Goal: Task Accomplishment & Management: Complete application form

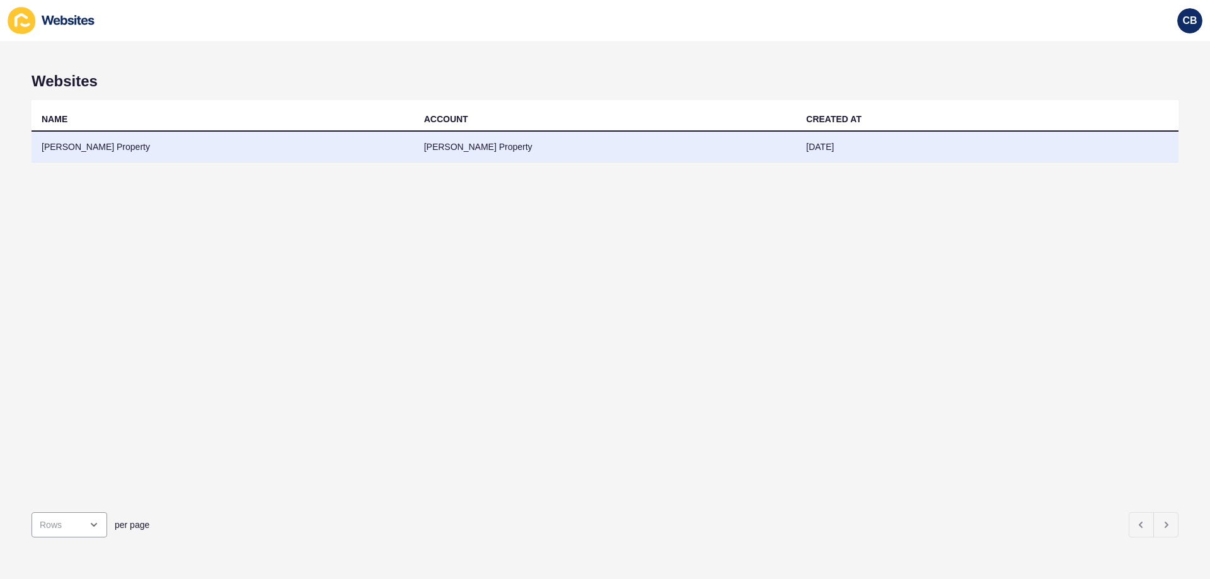
click at [481, 151] on td "[PERSON_NAME] Property" at bounding box center [605, 147] width 383 height 31
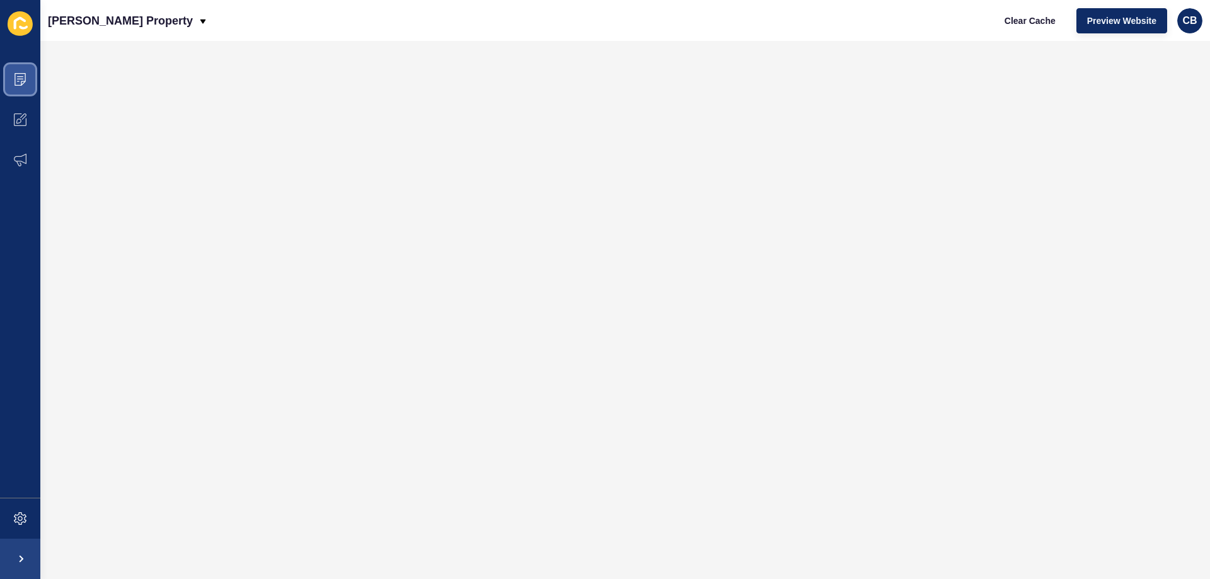
click at [29, 84] on span at bounding box center [20, 79] width 40 height 40
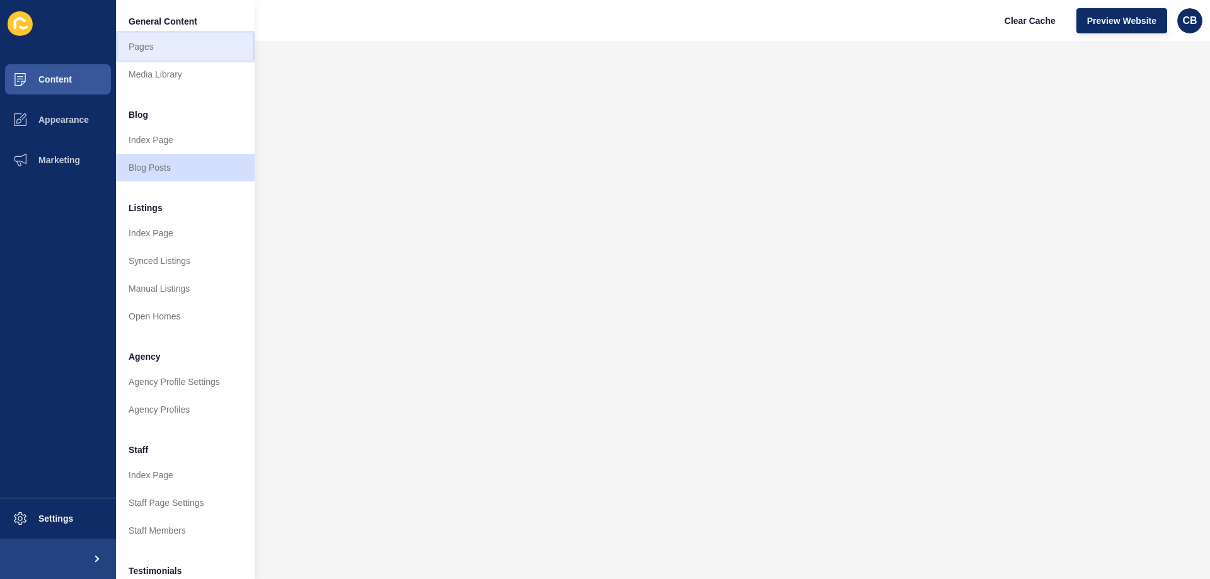
click at [169, 57] on link "Pages" at bounding box center [185, 47] width 139 height 28
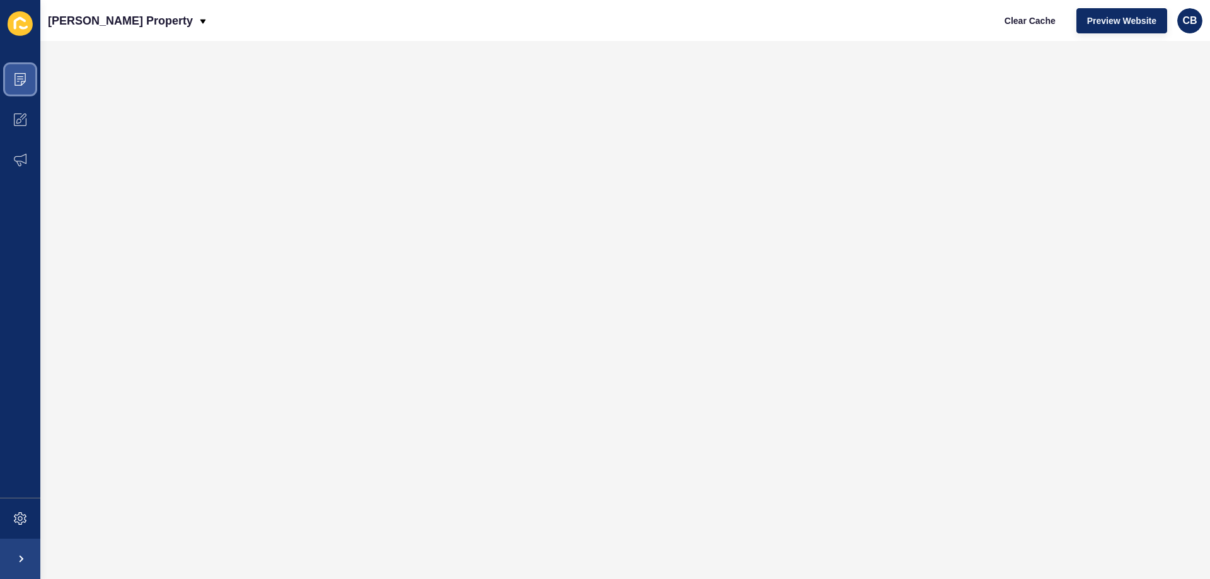
click at [21, 82] on icon at bounding box center [20, 79] width 13 height 13
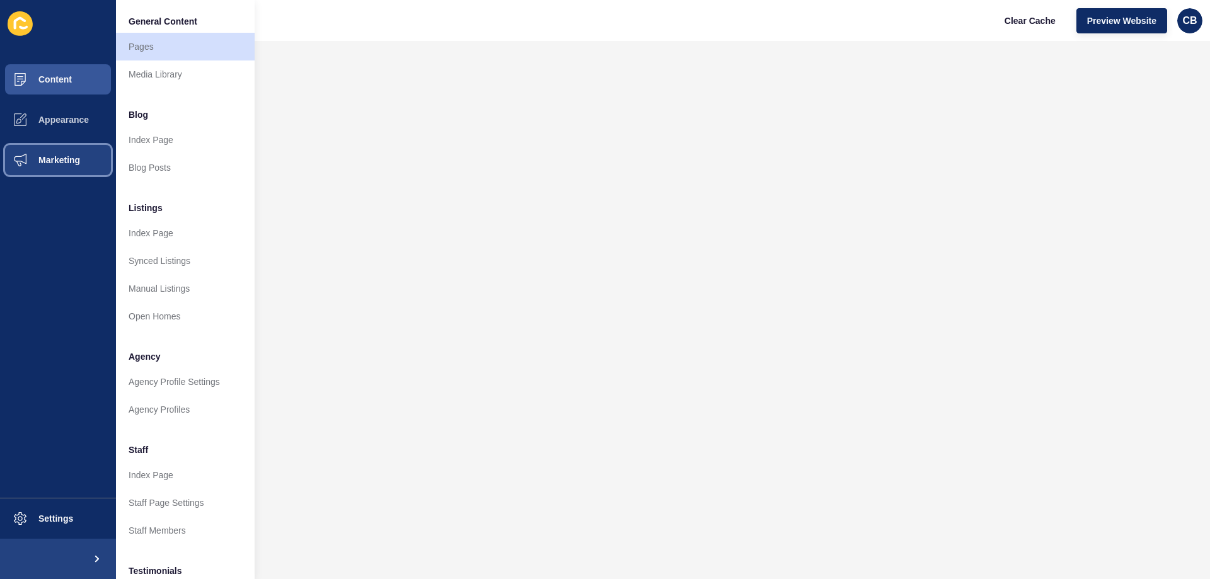
click at [61, 151] on button "Marketing" at bounding box center [58, 160] width 116 height 40
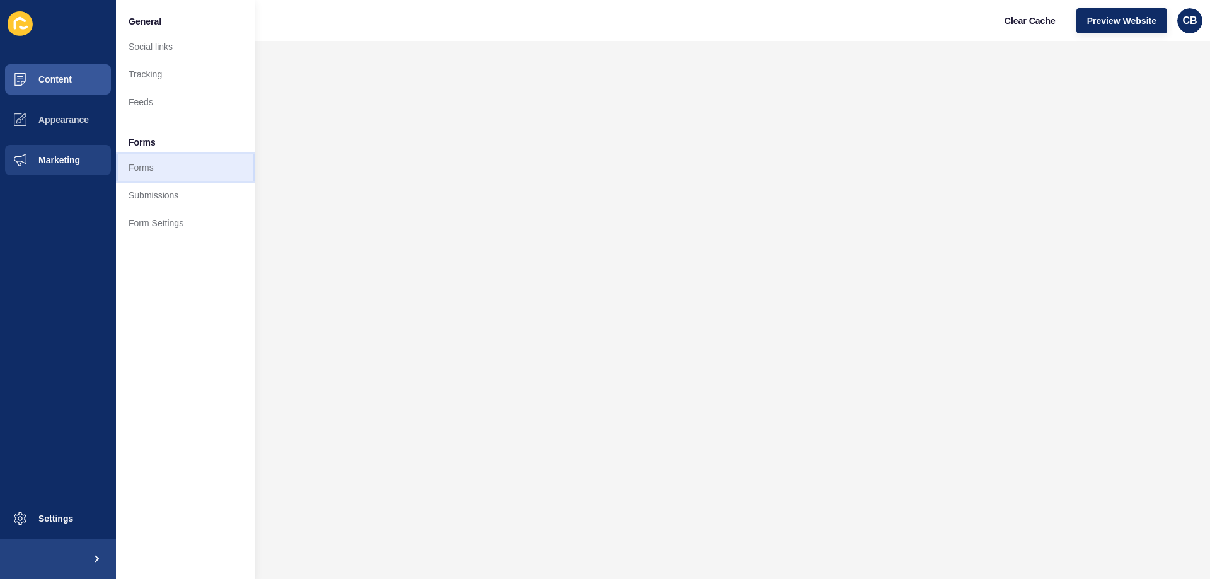
click at [147, 160] on link "Forms" at bounding box center [185, 168] width 139 height 28
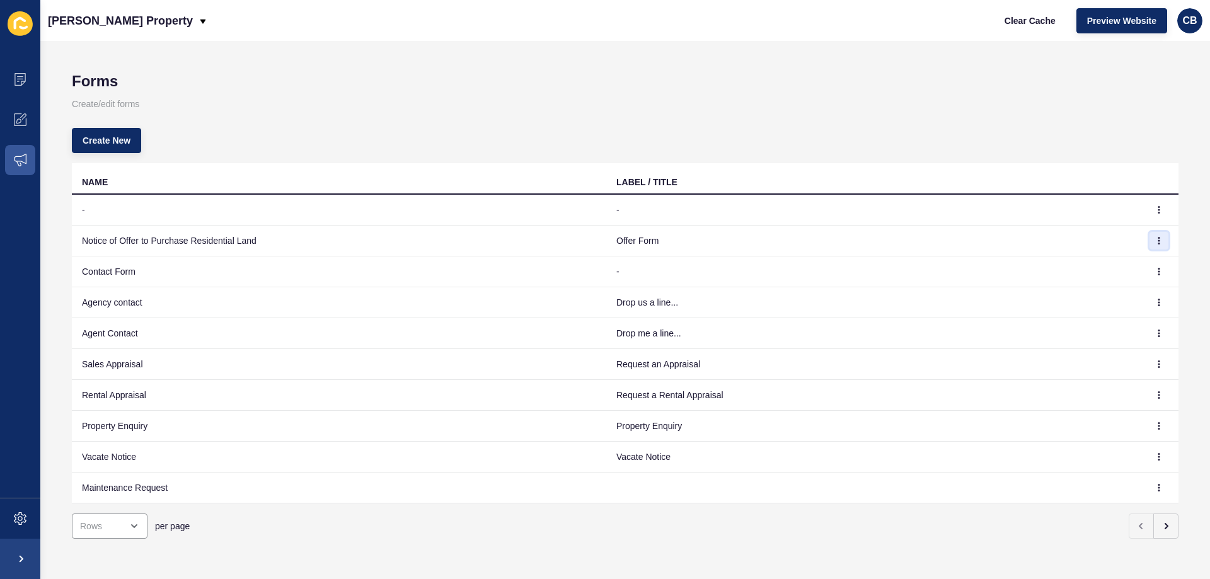
click at [1159, 238] on icon "button" at bounding box center [1159, 241] width 1 height 6
click at [1119, 258] on link "Edit" at bounding box center [1115, 266] width 88 height 28
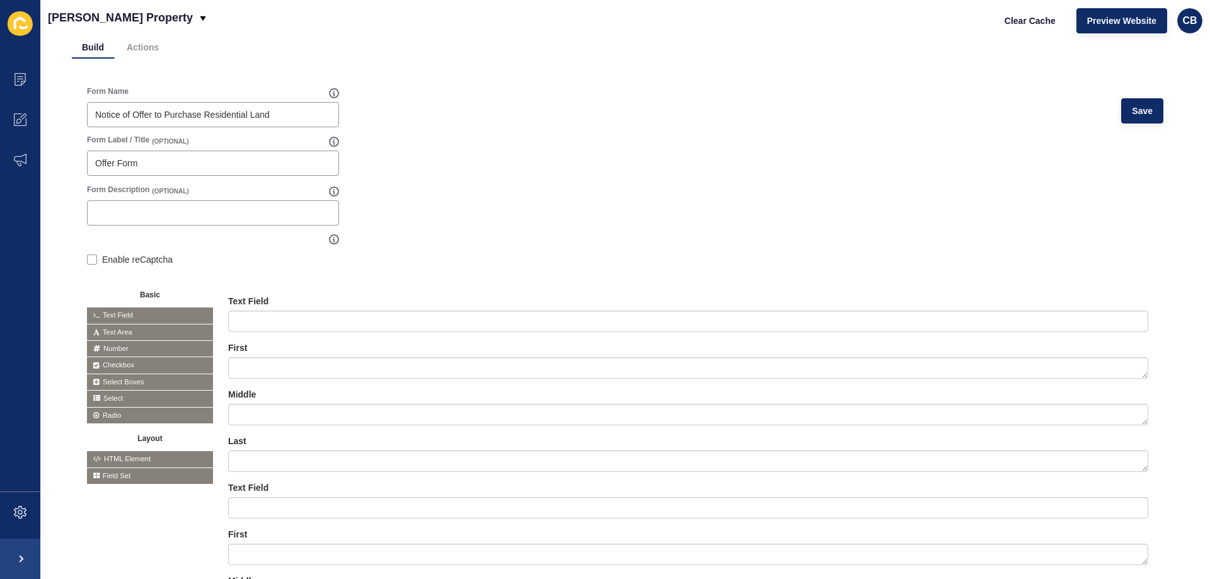
scroll to position [126, 0]
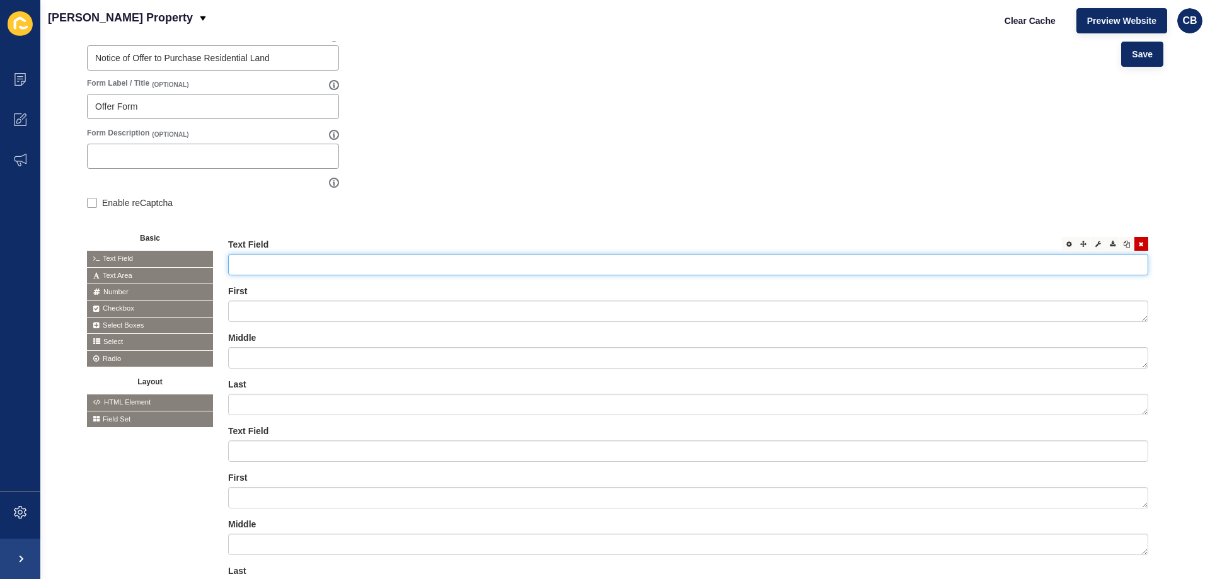
click at [258, 263] on input "text" at bounding box center [688, 264] width 920 height 21
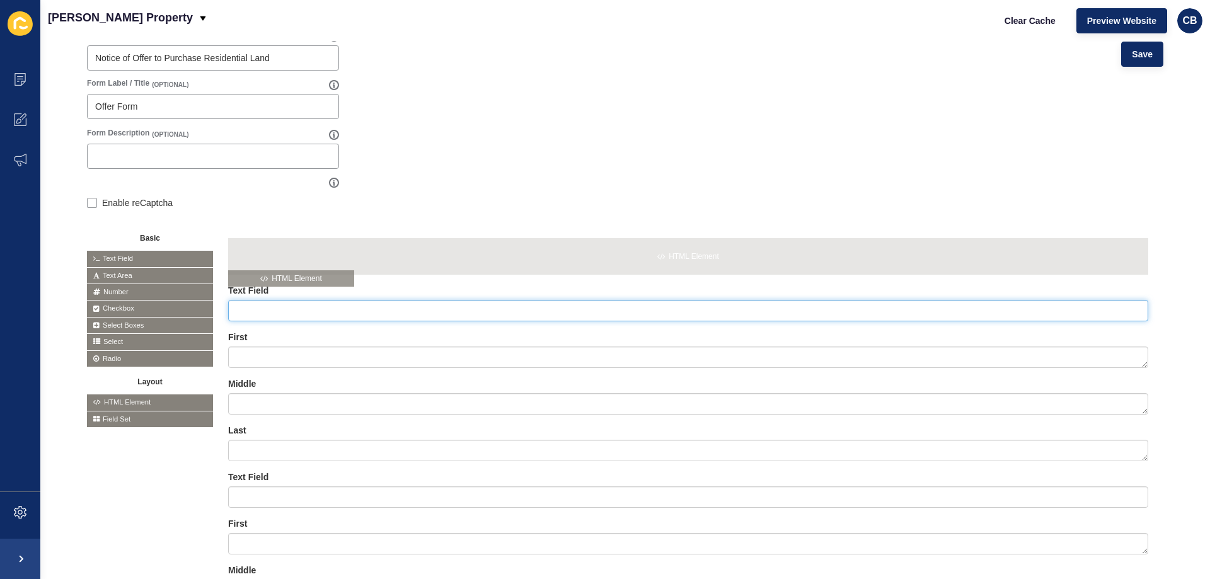
drag, startPoint x: 135, startPoint y: 403, endPoint x: 277, endPoint y: 279, distance: 188.5
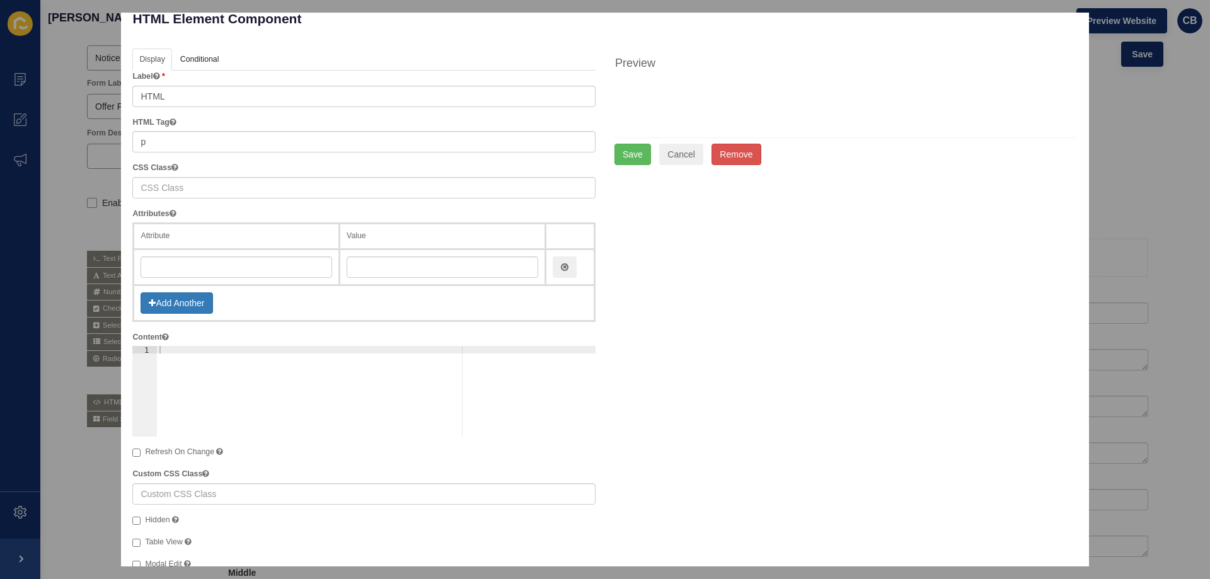
scroll to position [0, 0]
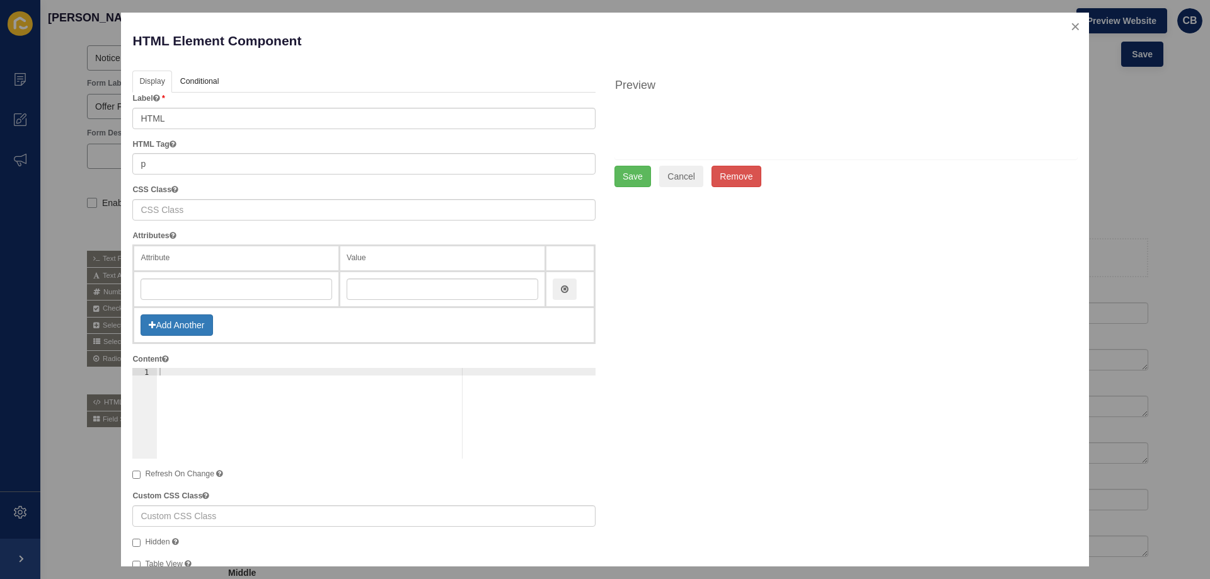
click at [165, 371] on div at bounding box center [376, 421] width 439 height 106
paste textarea "<b>Purchaser Full Name</b> <span style="color: #c02b0a; font-style: italic;">(R…"
type textarea "<b>Purchaser Full Name</b> <span style="color: #c02b0a; font-style: italic;">(R…"
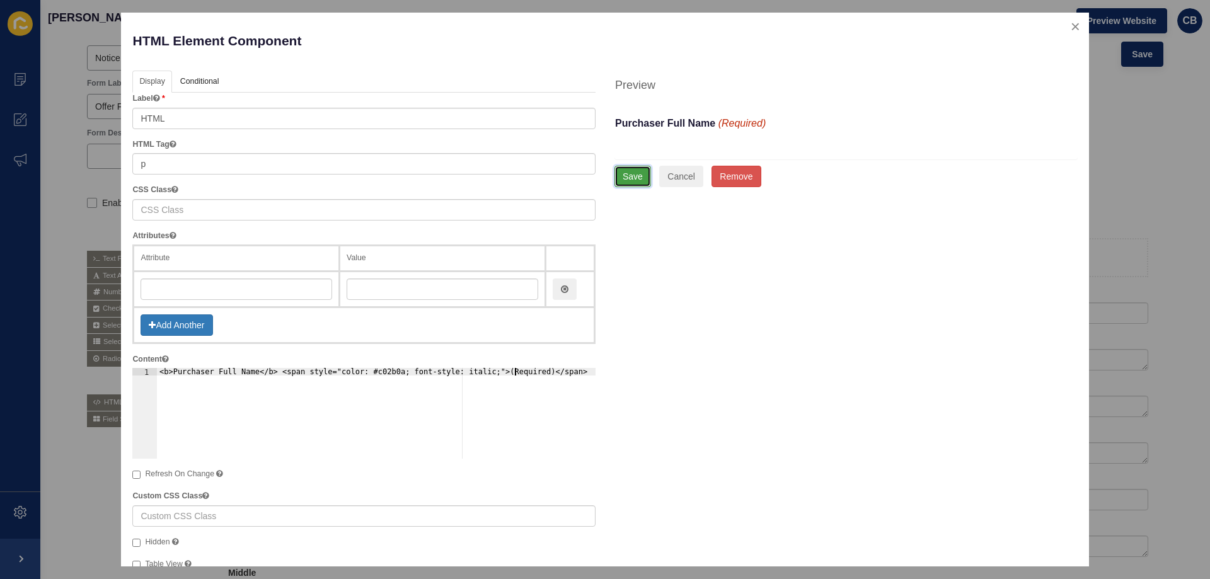
click at [622, 175] on button "Save" at bounding box center [632, 176] width 37 height 21
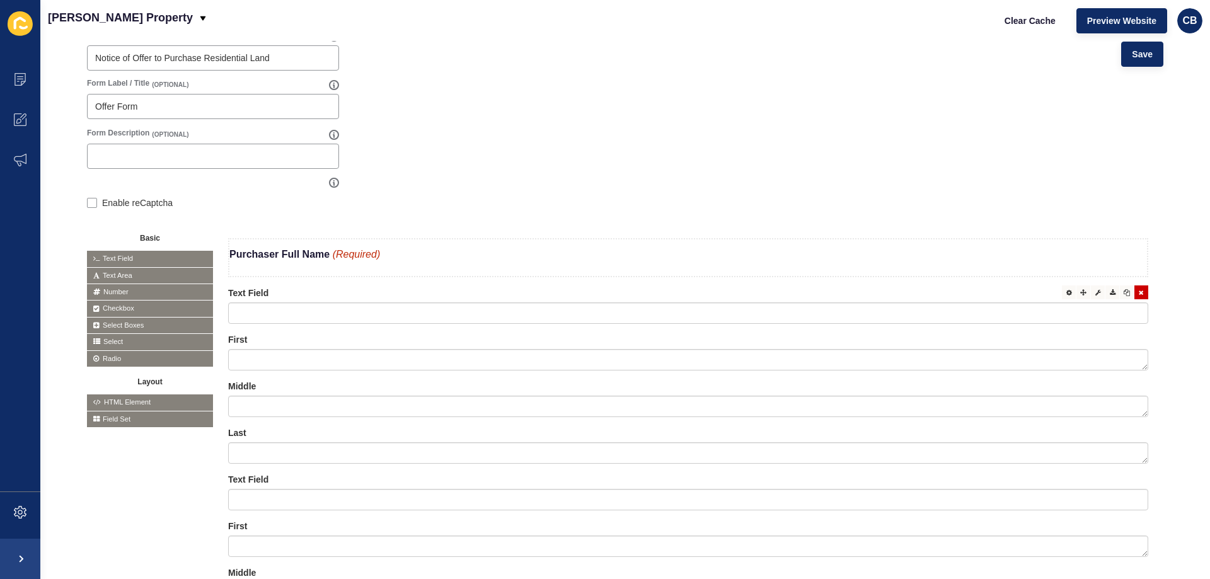
click at [1139, 292] on icon at bounding box center [1141, 292] width 5 height 6
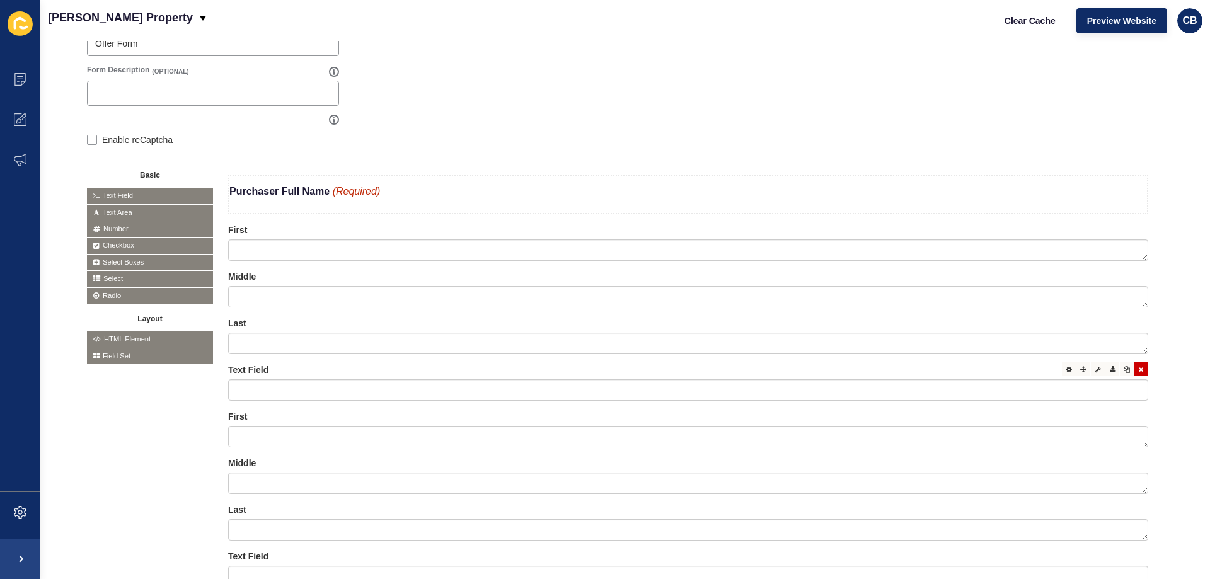
scroll to position [252, 0]
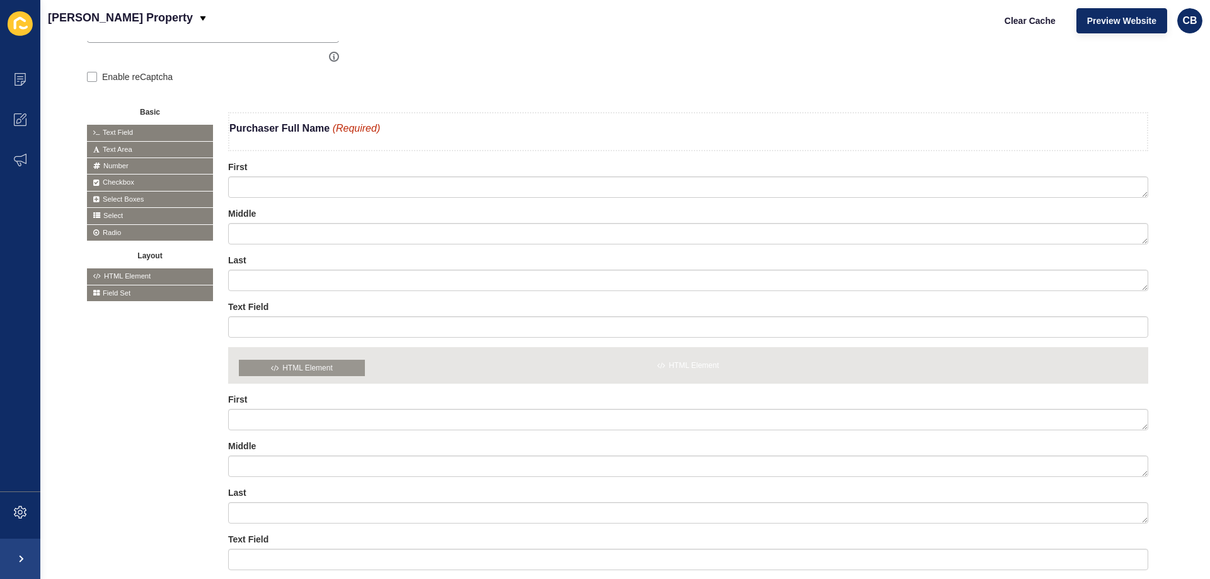
drag, startPoint x: 124, startPoint y: 273, endPoint x: 277, endPoint y: 364, distance: 178.9
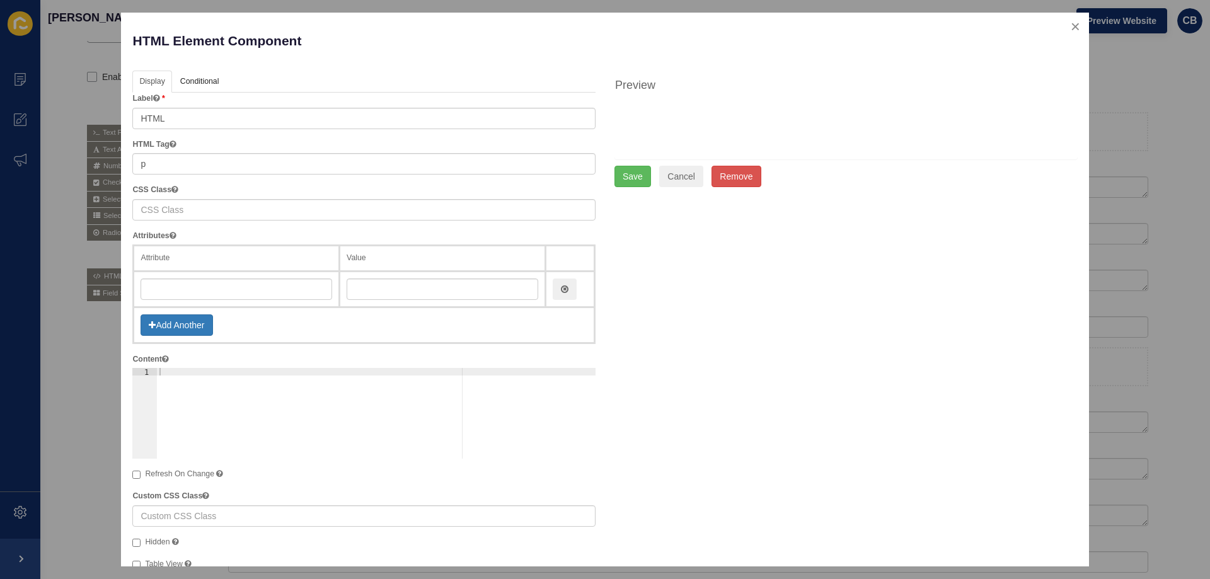
click at [166, 372] on div at bounding box center [376, 421] width 439 height 106
paste textarea "<b>Purchaser 2 Full Name</b> <span style="color: #c02b0a; font-style: italic;">…"
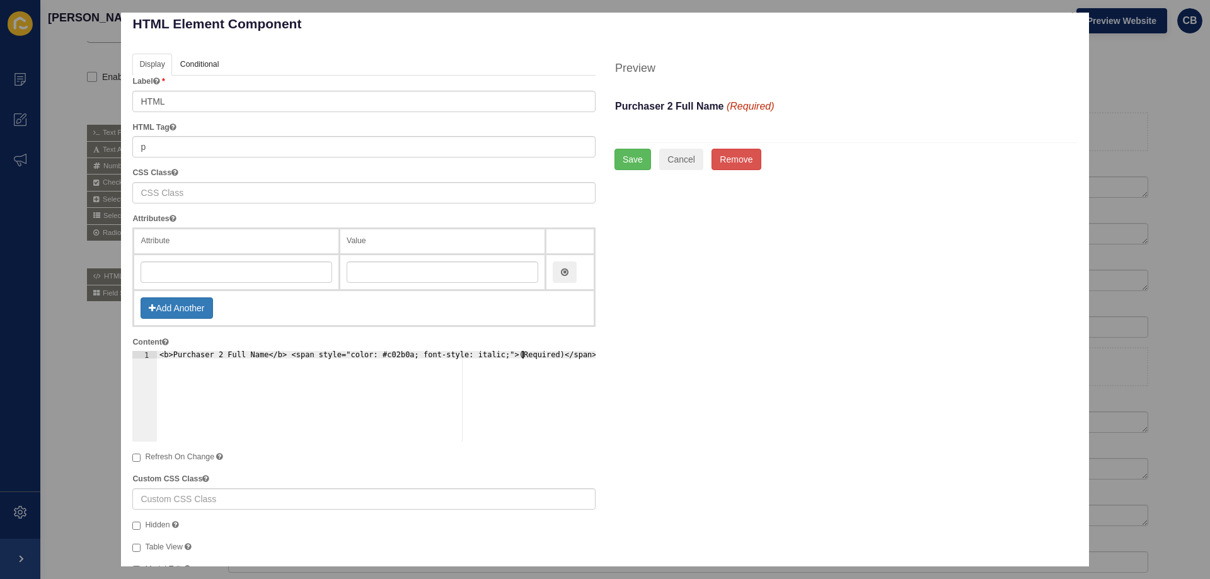
scroll to position [0, 0]
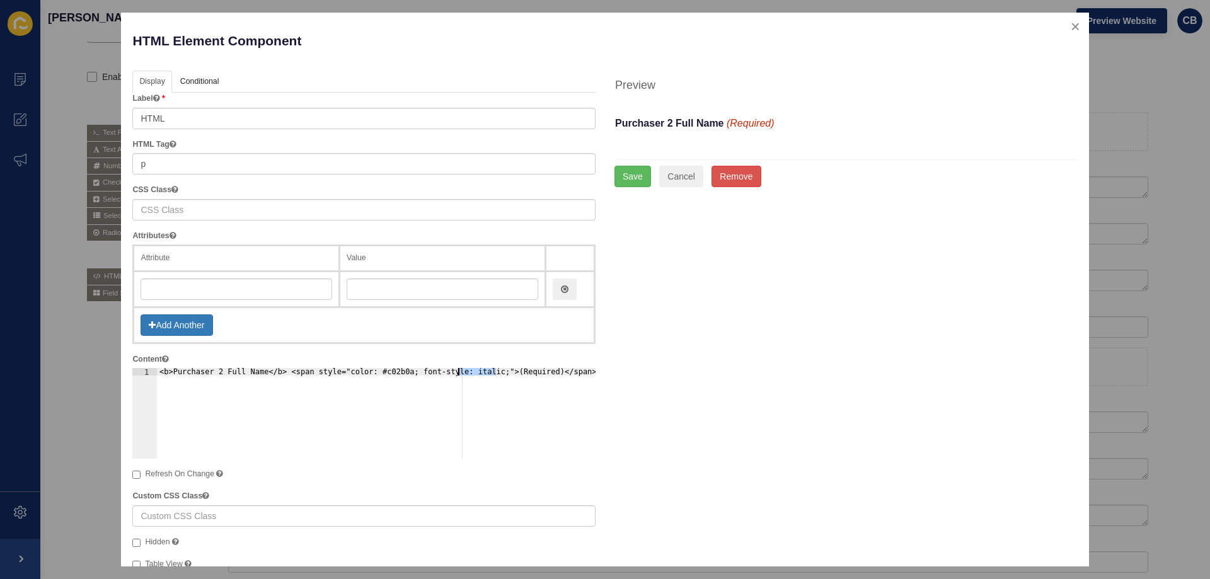
drag, startPoint x: 495, startPoint y: 371, endPoint x: 459, endPoint y: 371, distance: 35.9
click at [459, 371] on div "<b>Purchaser 2 Full Name</b> <span style="color: #c02b0a; font-style: italic;">…" at bounding box center [376, 421] width 439 height 106
drag, startPoint x: 522, startPoint y: 371, endPoint x: 456, endPoint y: 371, distance: 66.8
click at [456, 371] on div "<b>Purchaser 2 Full Name</b> <span style="color: #c02b0a; font-style: italic;">…" at bounding box center [376, 421] width 439 height 106
type textarea "<b>Purchaser 2 Full Name</b> <span style="color: #c02b0a; font-style: italic;""
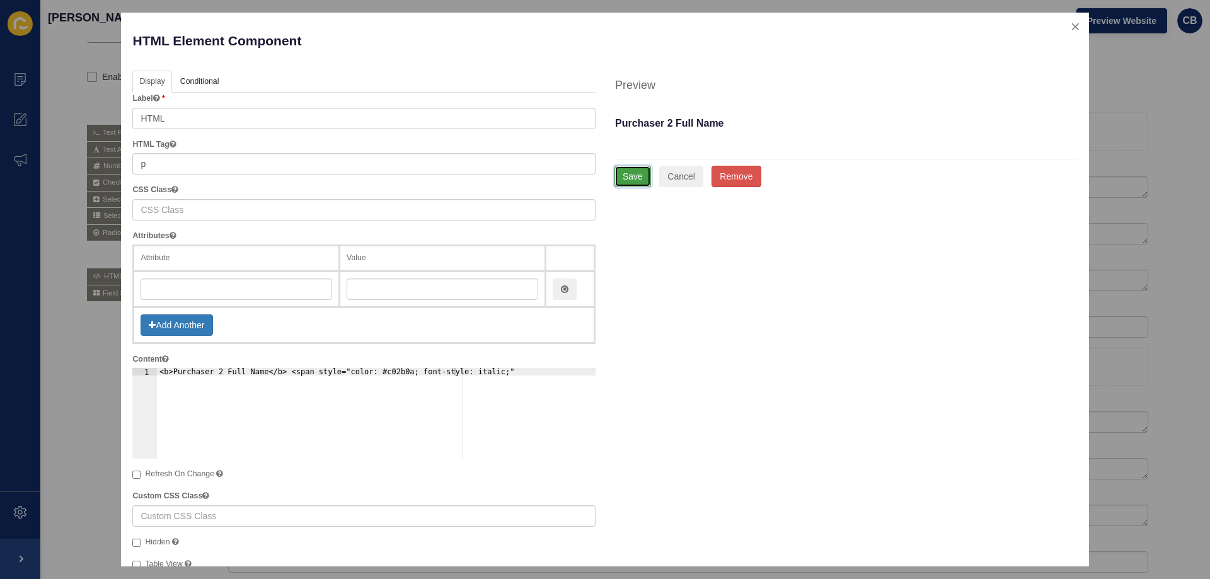
click at [625, 172] on button "Save" at bounding box center [632, 176] width 37 height 21
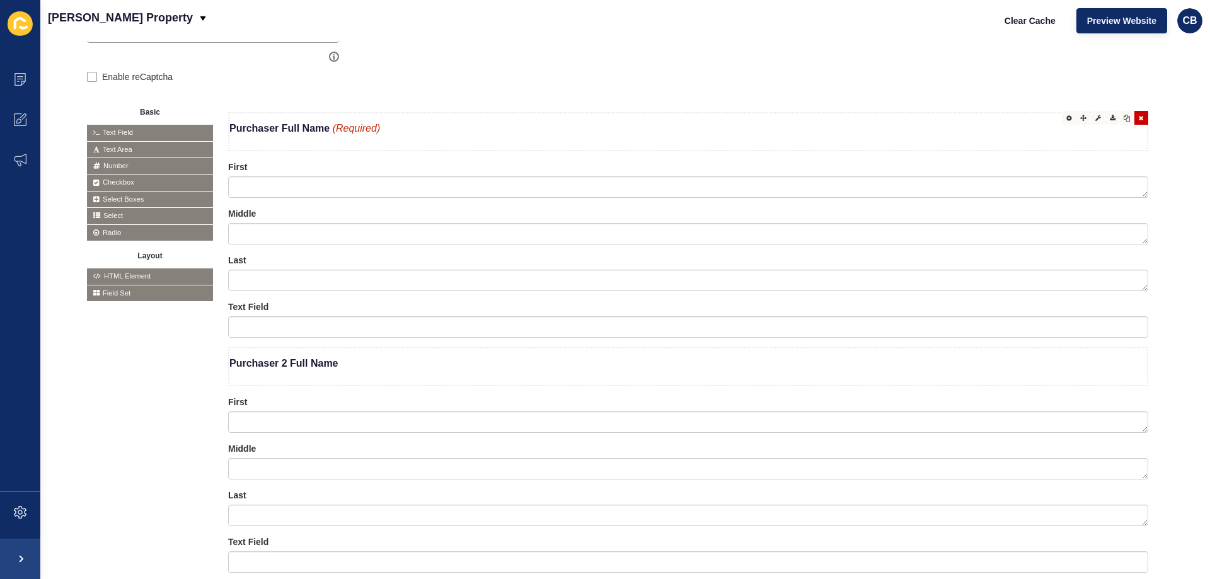
click at [292, 131] on b "Purchaser Full Name" at bounding box center [279, 128] width 100 height 11
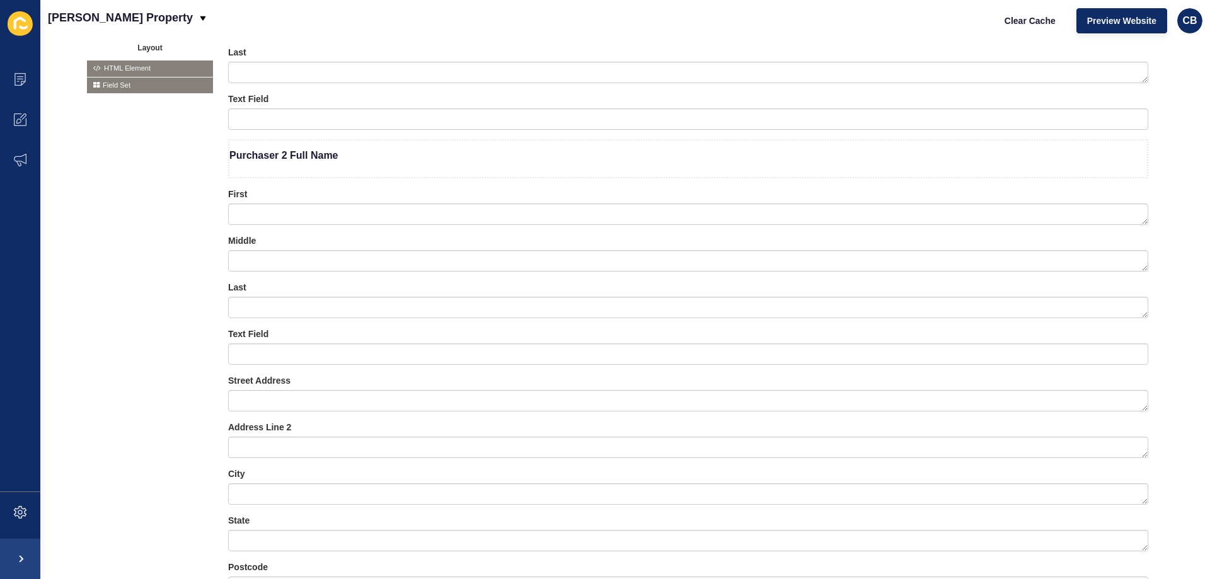
scroll to position [441, 0]
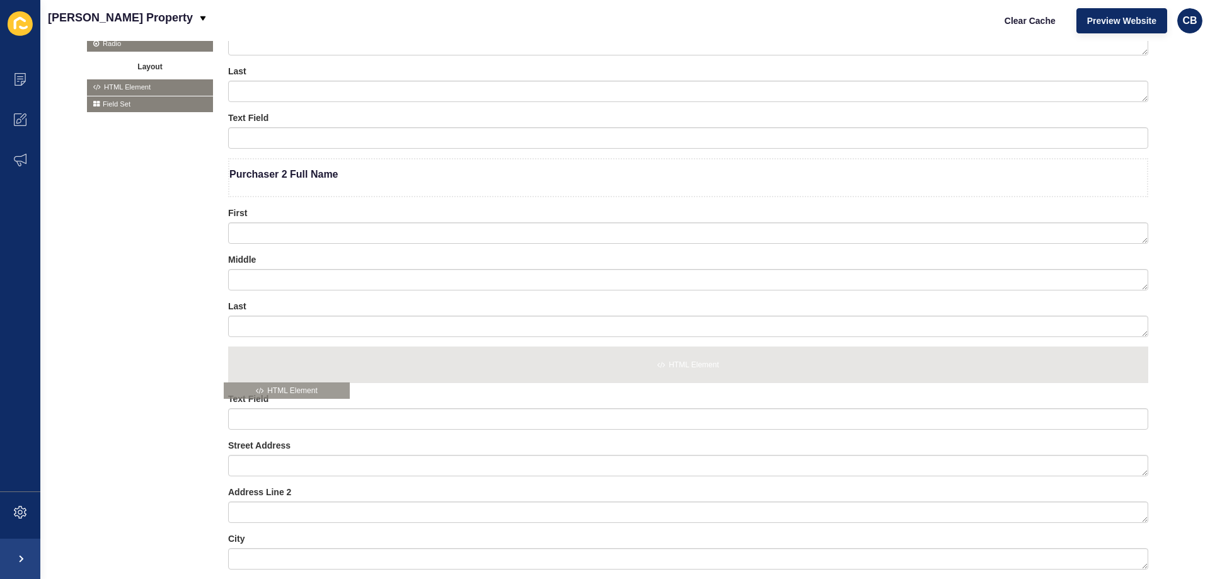
drag, startPoint x: 133, startPoint y: 84, endPoint x: 270, endPoint y: 388, distance: 333.2
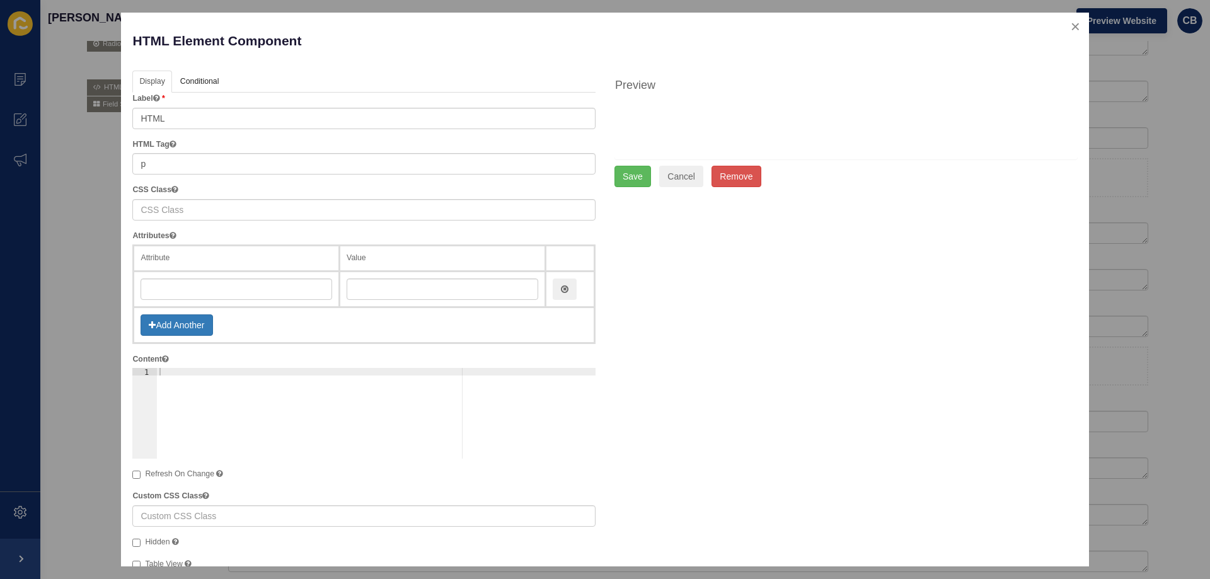
click at [164, 371] on div at bounding box center [376, 421] width 439 height 106
paste textarea "<b>Purchaser address</b> <span style="color: #c02b0a; font-style: italic;">(Req…"
type textarea "<b>Purchaser address</b> <span style="color: #c02b0a; font-style: italic;">(Req…"
click at [630, 175] on button "Save" at bounding box center [632, 176] width 37 height 21
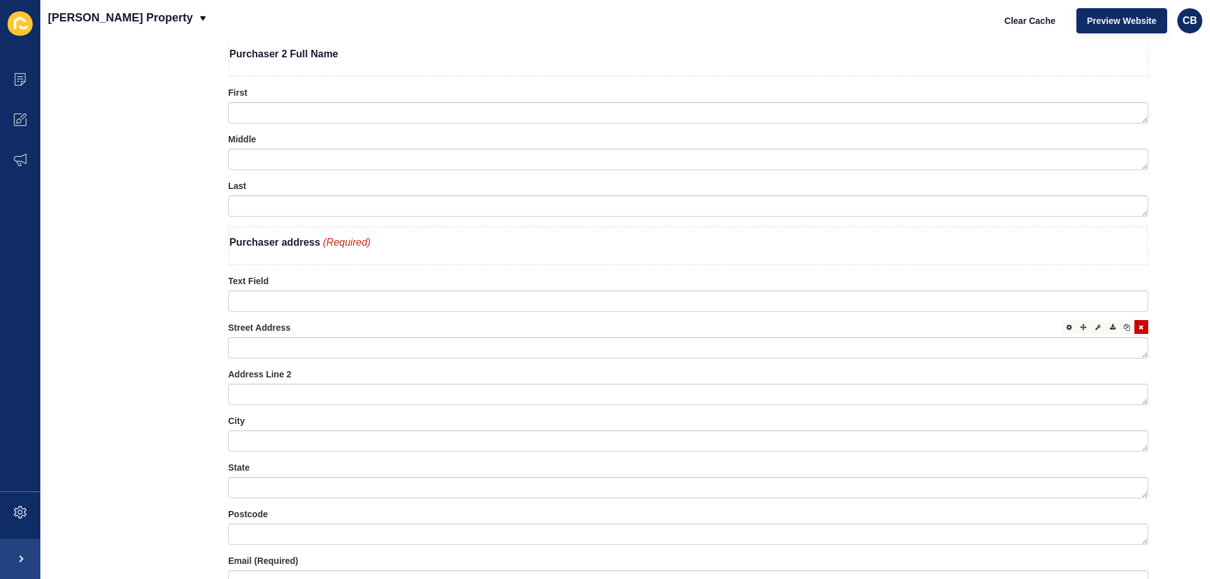
scroll to position [567, 0]
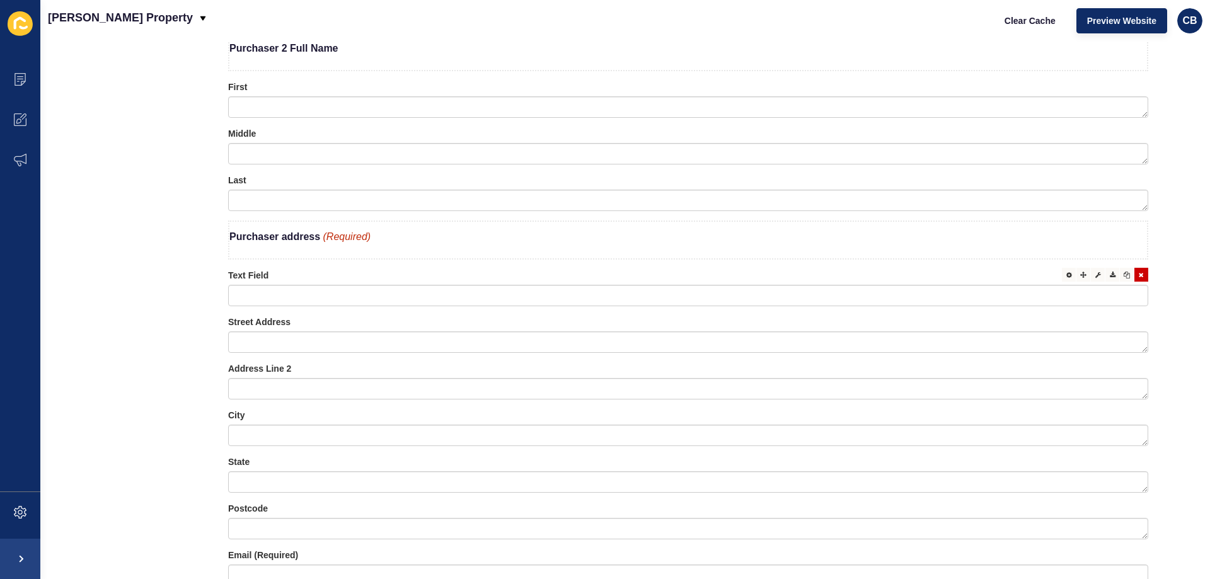
click at [1139, 276] on icon at bounding box center [1141, 275] width 5 height 6
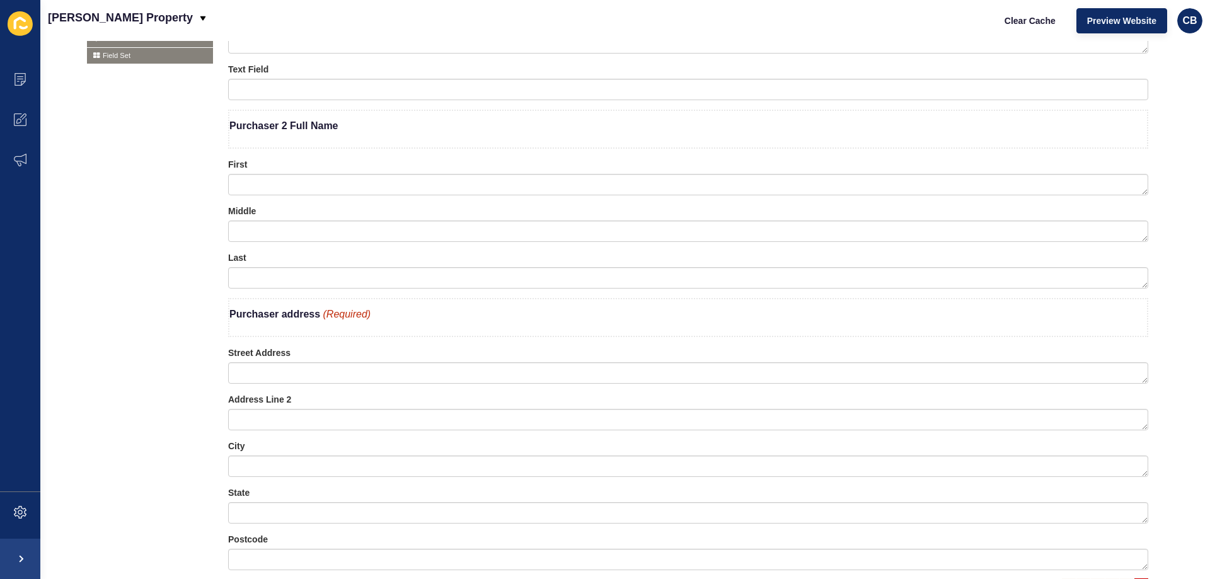
scroll to position [441, 0]
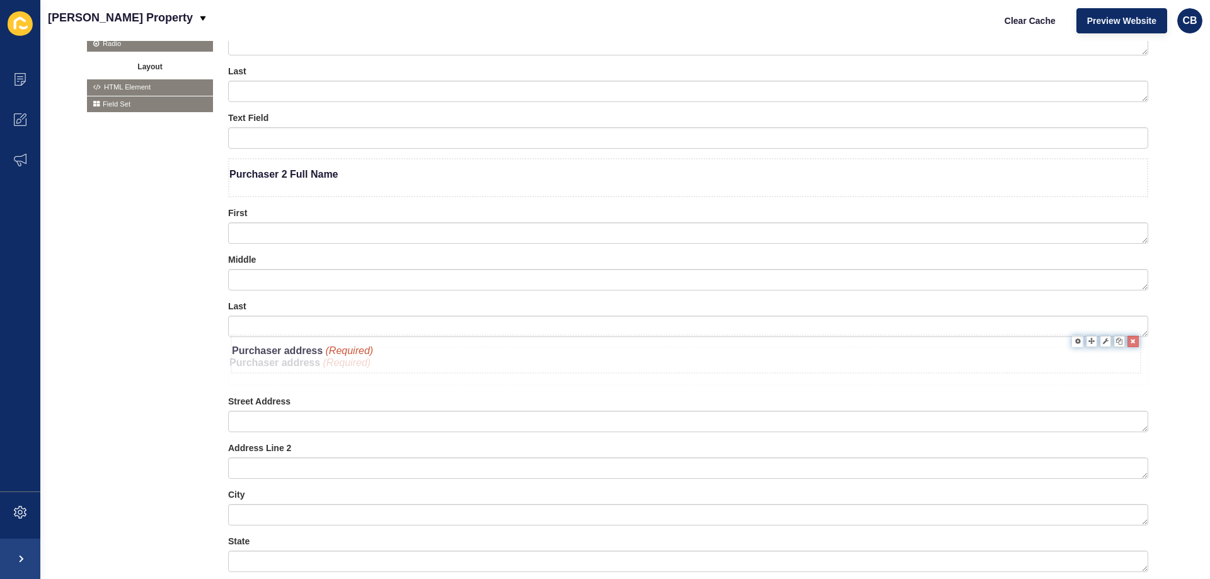
drag, startPoint x: 275, startPoint y: 376, endPoint x: 277, endPoint y: 364, distance: 11.6
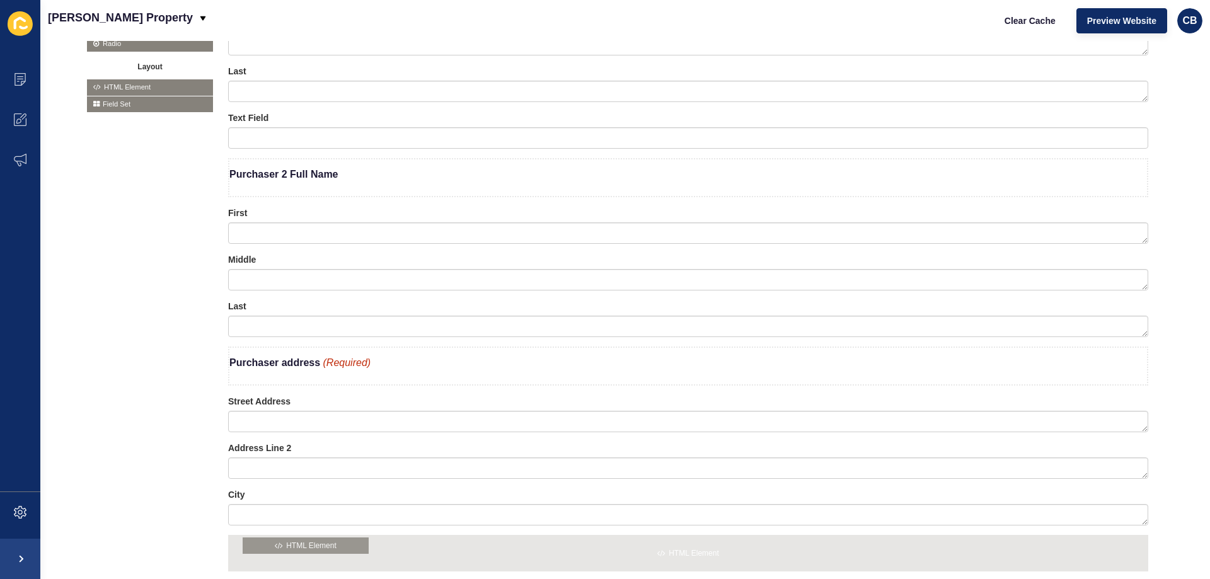
drag, startPoint x: 142, startPoint y: 87, endPoint x: 297, endPoint y: 546, distance: 484.5
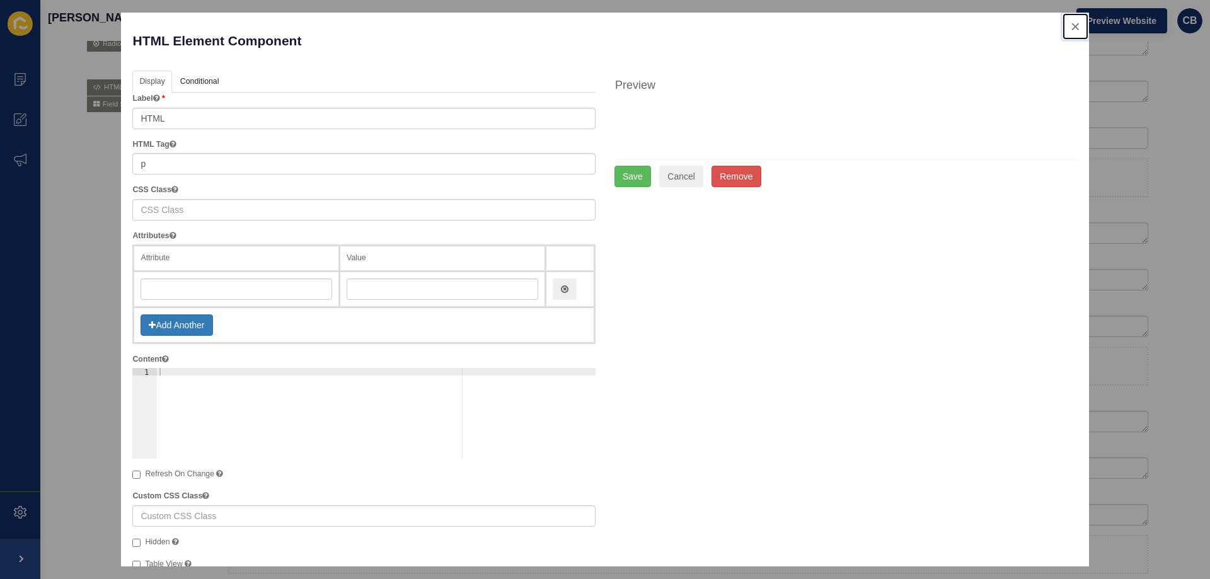
click at [1069, 27] on button "close" at bounding box center [1076, 26] width 26 height 26
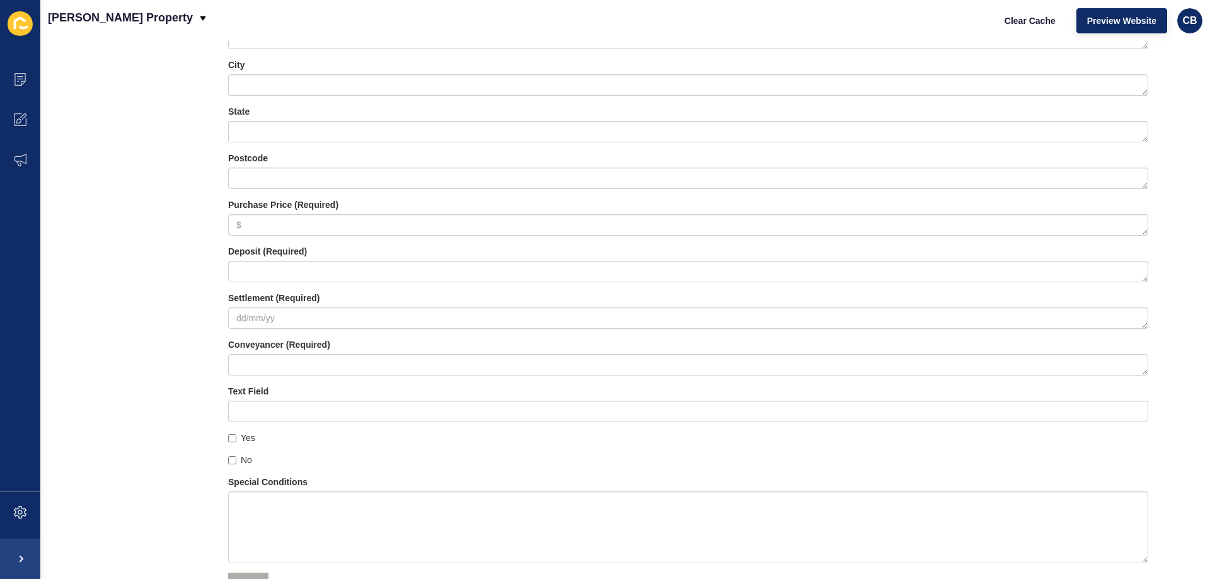
scroll to position [1444, 0]
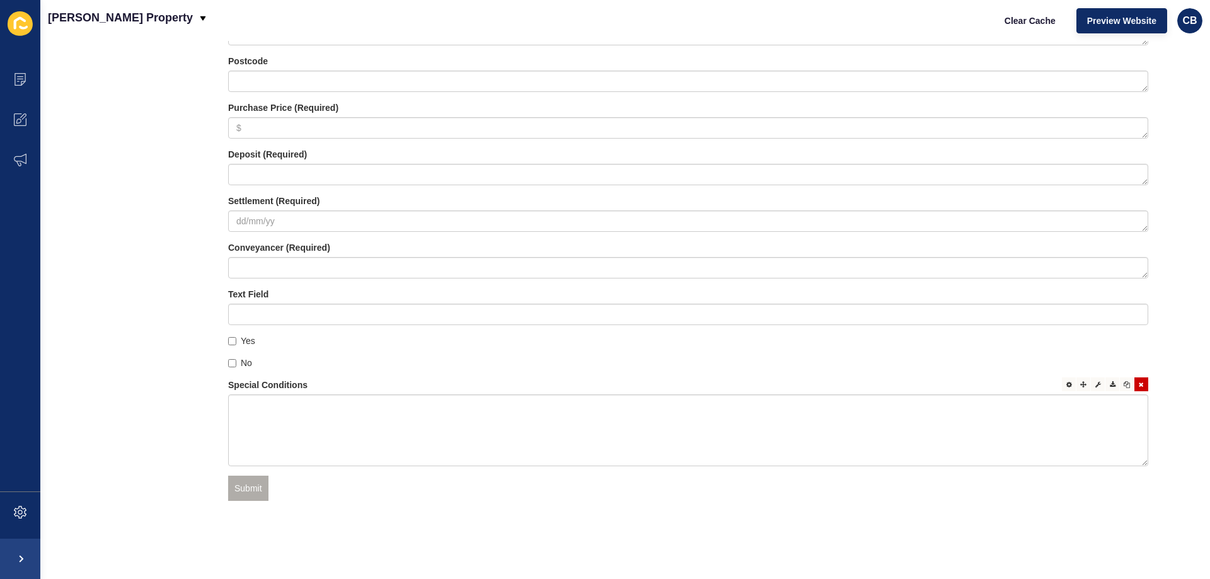
click at [297, 379] on label "Special Conditions" at bounding box center [267, 385] width 79 height 13
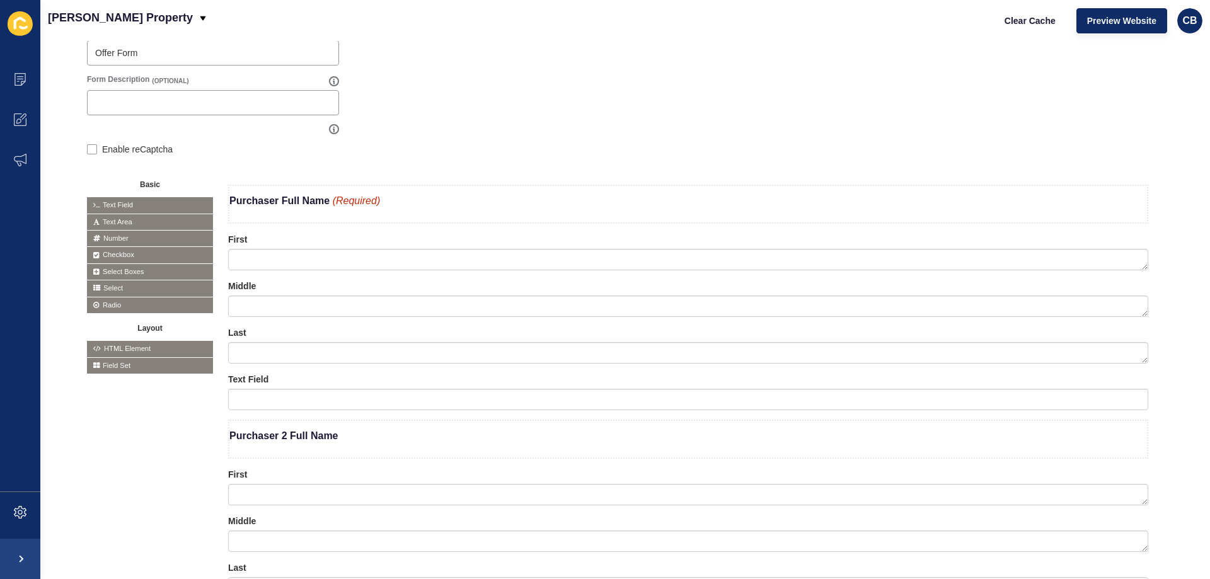
scroll to position [252, 0]
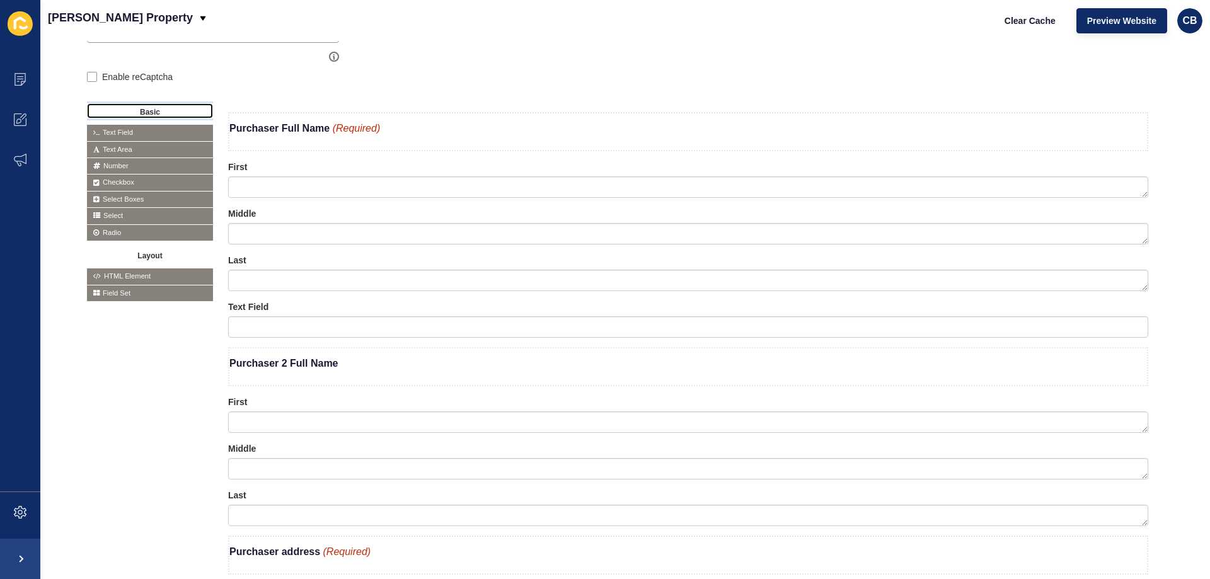
click at [156, 109] on button "Basic" at bounding box center [150, 110] width 126 height 15
click at [198, 84] on div "Enable reCaptcha" at bounding box center [213, 76] width 252 height 25
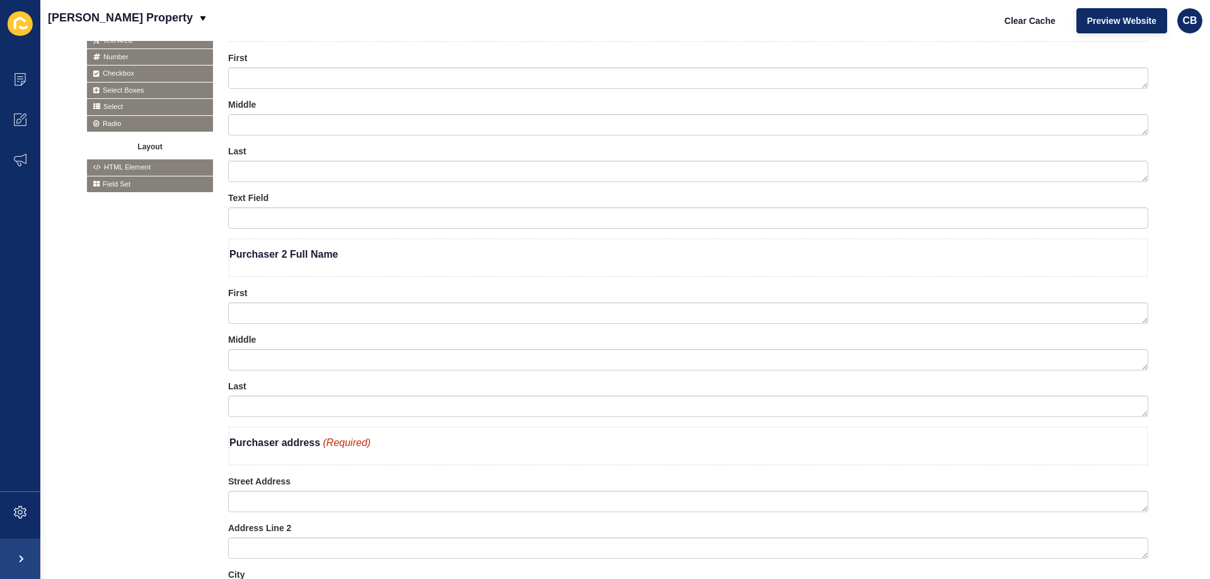
scroll to position [378, 0]
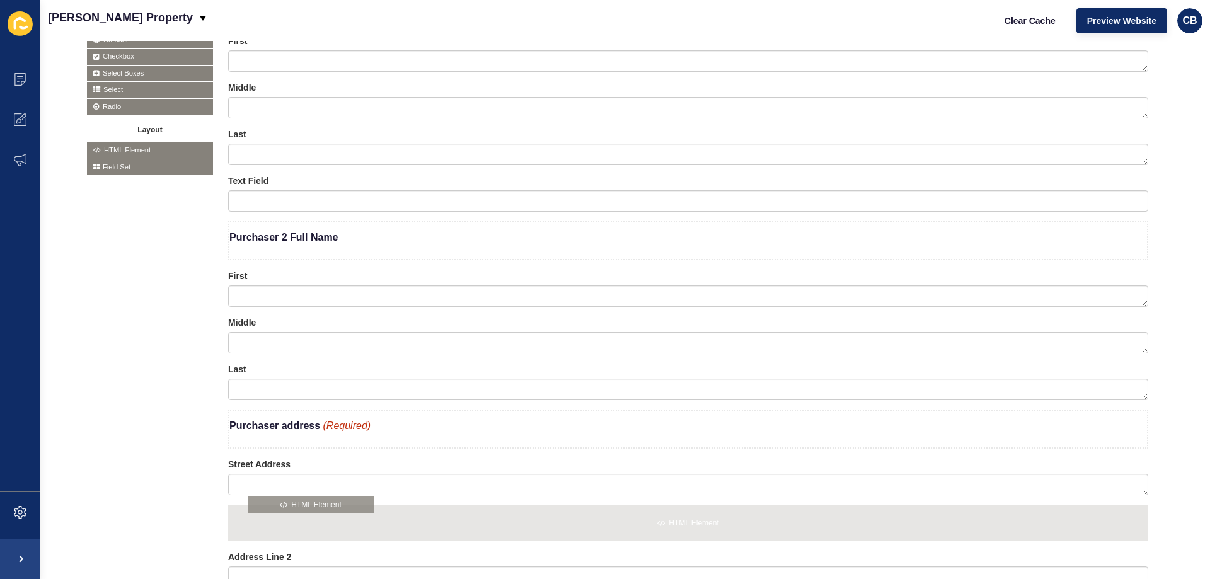
drag, startPoint x: 125, startPoint y: 151, endPoint x: 286, endPoint y: 505, distance: 389.5
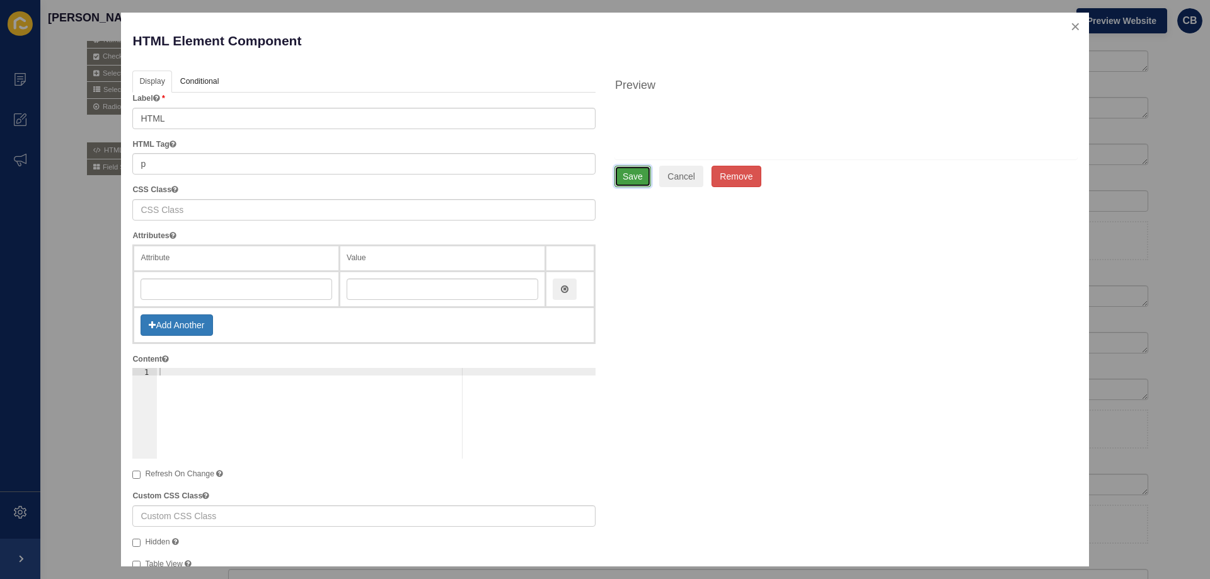
click at [625, 179] on button "Save" at bounding box center [632, 176] width 37 height 21
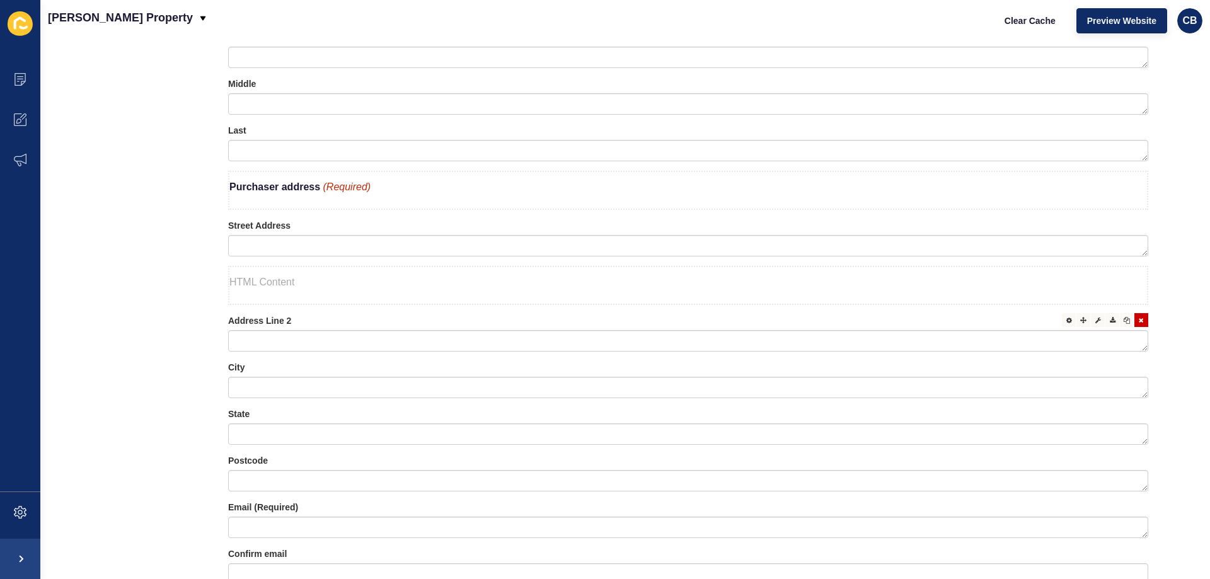
scroll to position [630, 0]
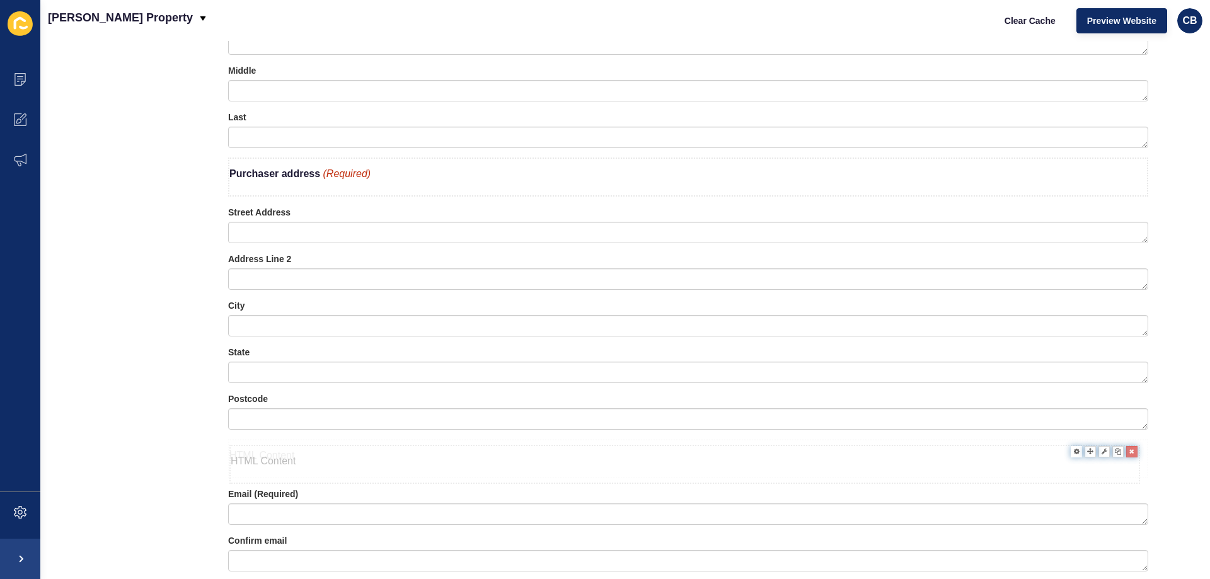
drag, startPoint x: 285, startPoint y: 268, endPoint x: 286, endPoint y: 461, distance: 193.5
click at [268, 461] on p at bounding box center [688, 456] width 918 height 30
click at [1066, 447] on icon at bounding box center [1069, 445] width 6 height 6
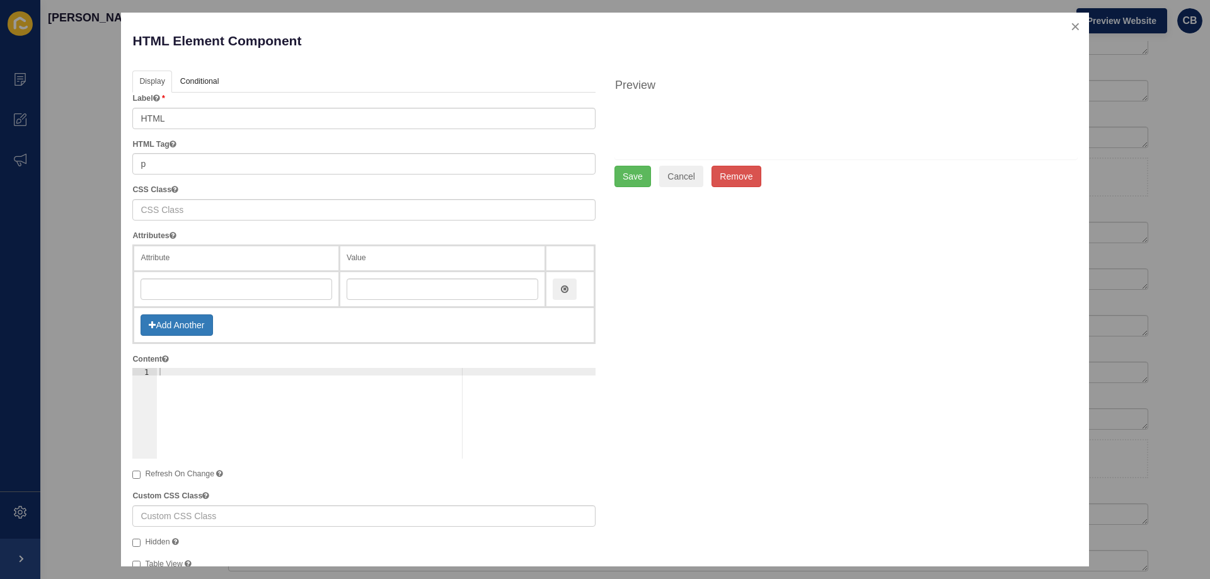
click at [166, 372] on div at bounding box center [376, 421] width 439 height 106
paste textarea "<b>Email</b> <span style="color: #c02b0a; font-style: italic;">(Required)</span>"
type textarea "<b>Email</b> <span style="color: #c02b0a; font-style: italic;">(Required)</span>"
click at [620, 180] on button "Save" at bounding box center [632, 176] width 37 height 21
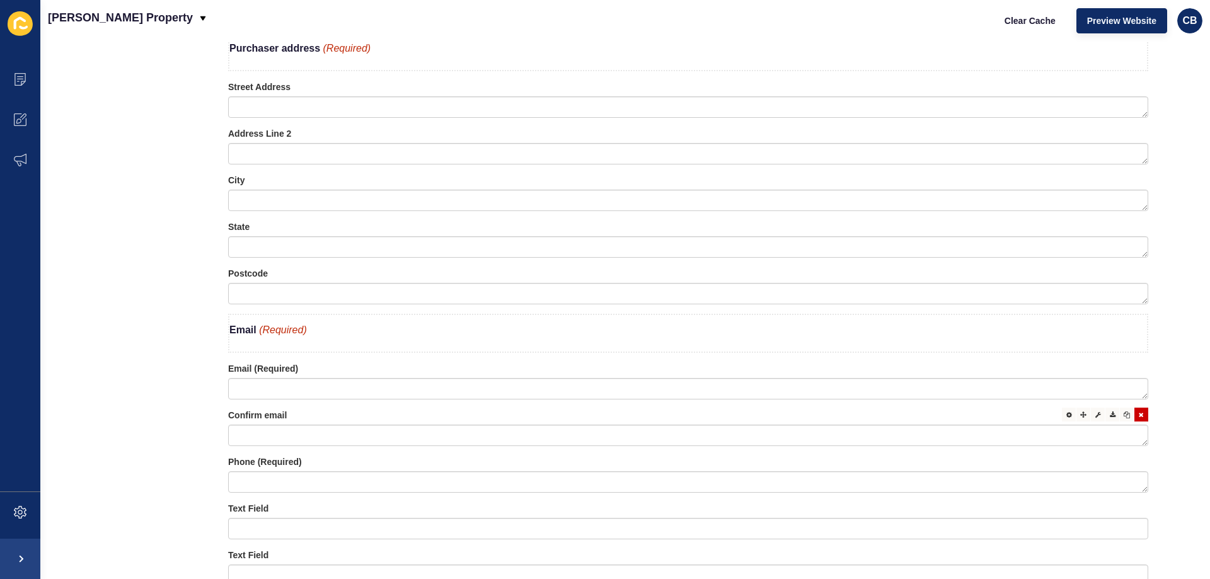
scroll to position [756, 0]
click at [274, 368] on label "Email (Required)" at bounding box center [263, 368] width 70 height 13
click at [1066, 366] on icon at bounding box center [1069, 367] width 6 height 6
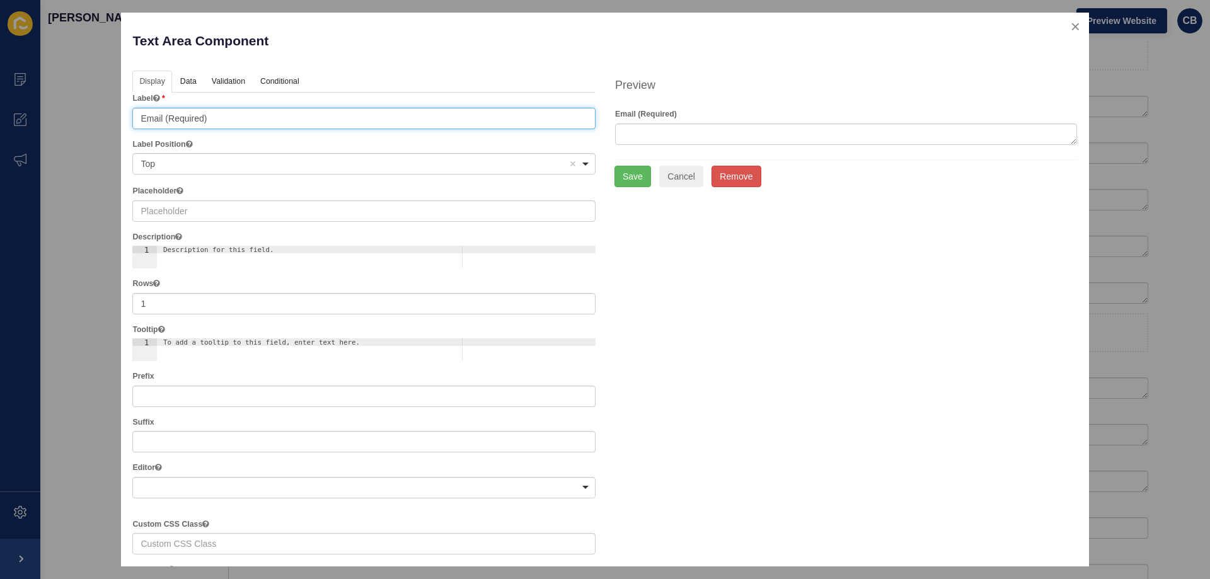
drag, startPoint x: 213, startPoint y: 120, endPoint x: 166, endPoint y: 118, distance: 47.3
click at [166, 118] on input "Email (Required)" at bounding box center [363, 118] width 463 height 21
type input "Email"
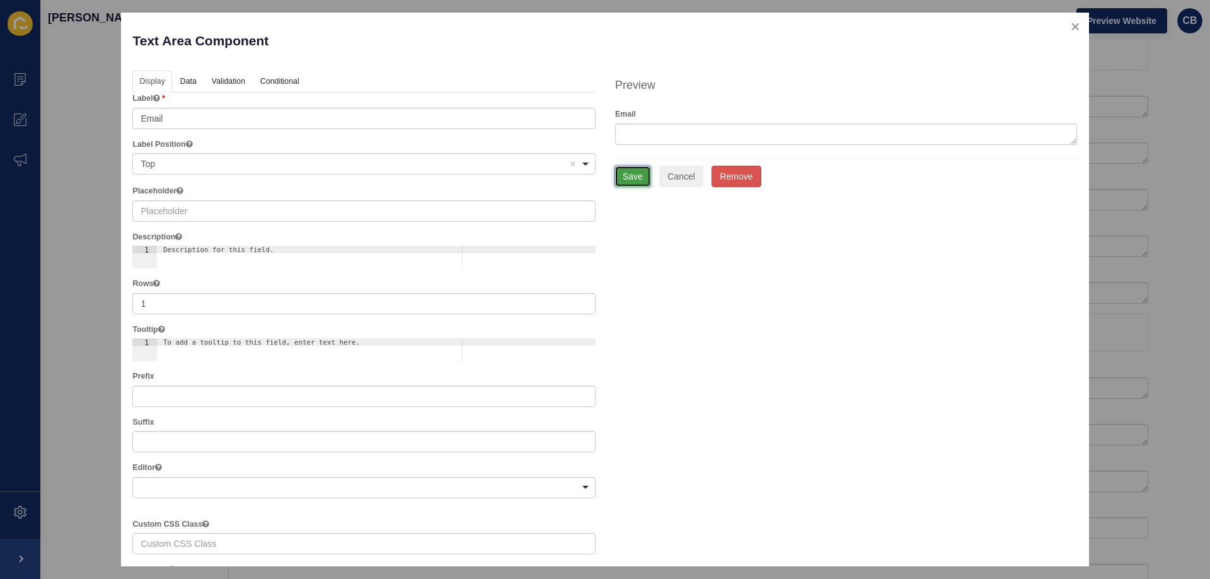
click at [624, 176] on button "Save" at bounding box center [632, 176] width 37 height 21
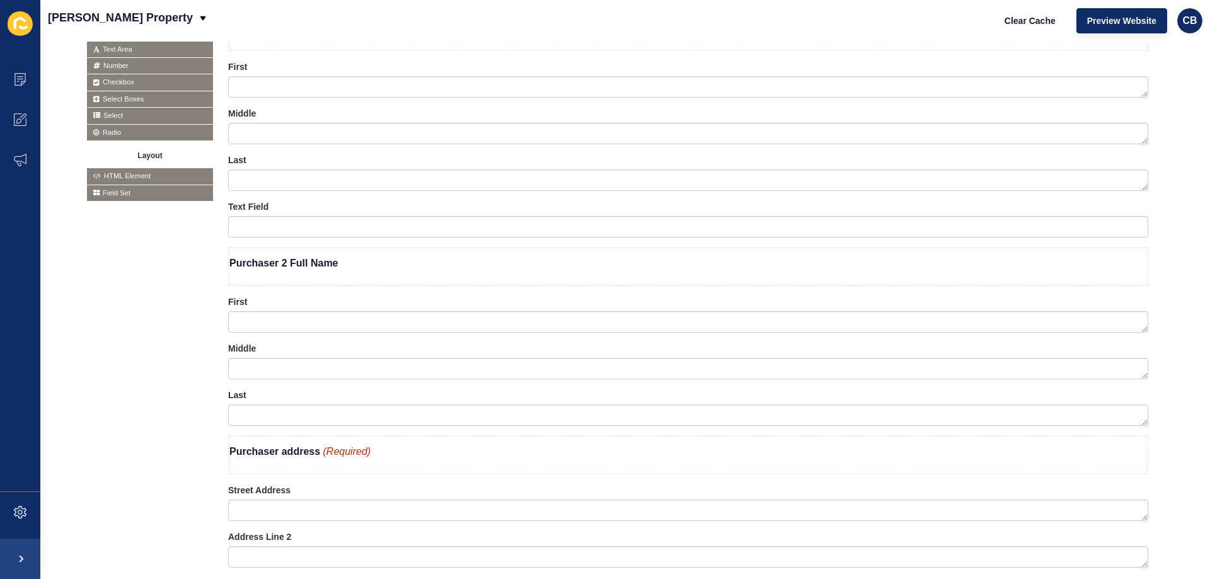
scroll to position [252, 0]
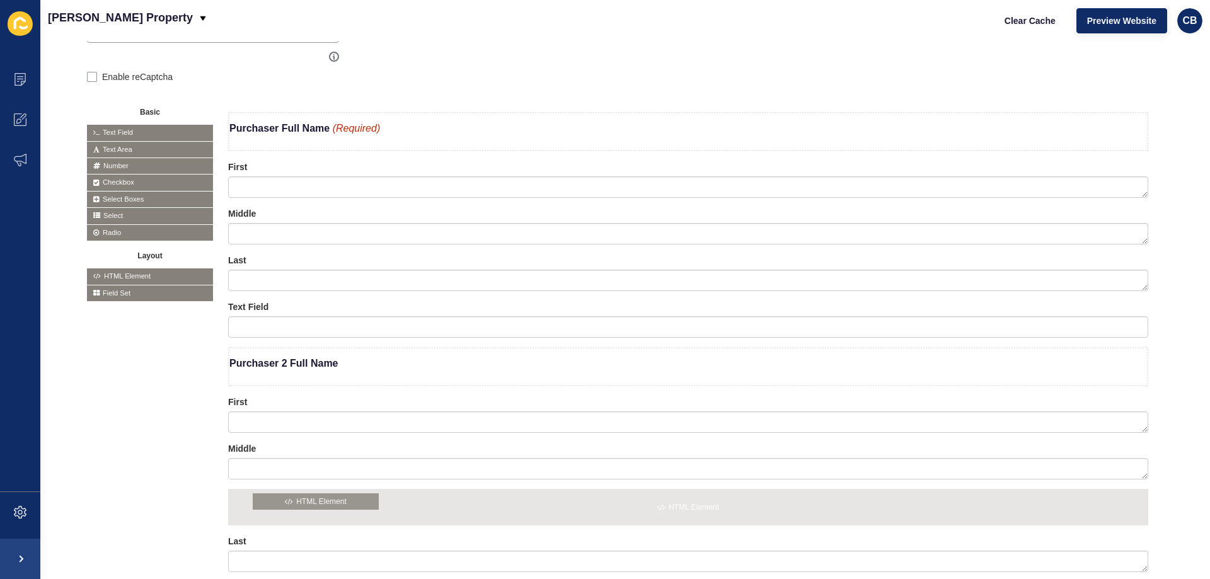
drag, startPoint x: 132, startPoint y: 276, endPoint x: 298, endPoint y: 502, distance: 280.5
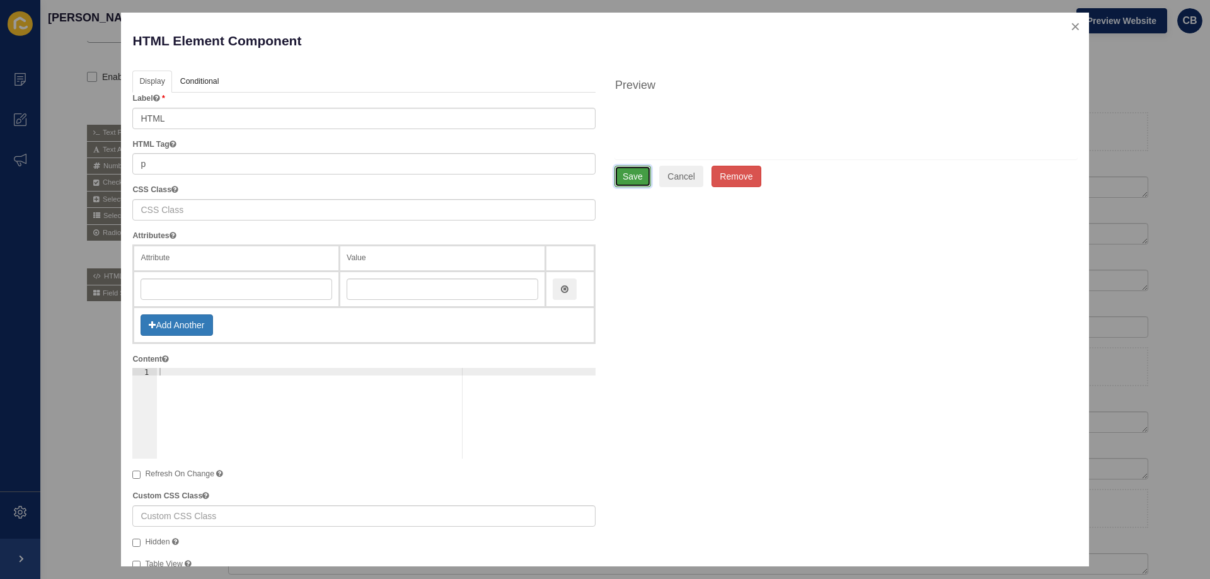
click at [637, 174] on button "Save" at bounding box center [632, 176] width 37 height 21
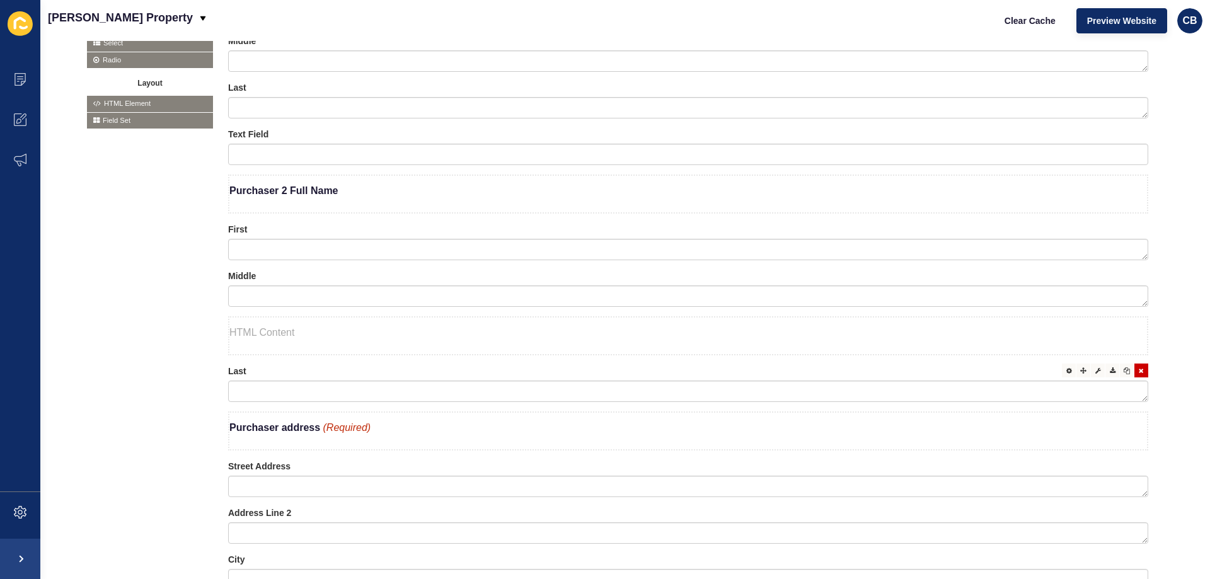
scroll to position [504, 0]
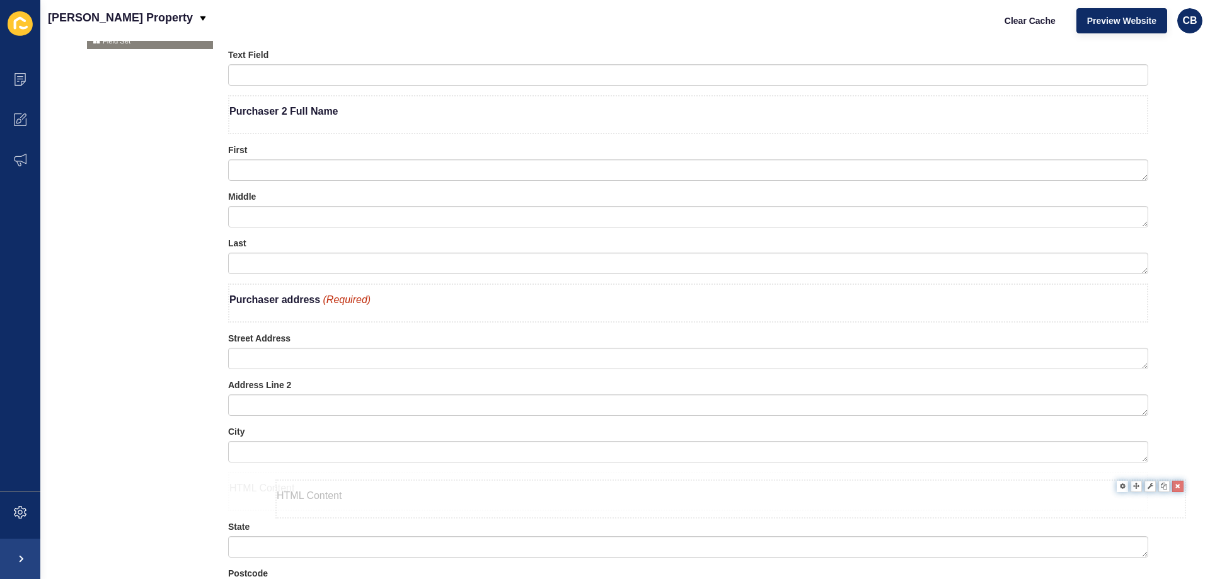
drag, startPoint x: 291, startPoint y: 257, endPoint x: 338, endPoint y: 502, distance: 249.1
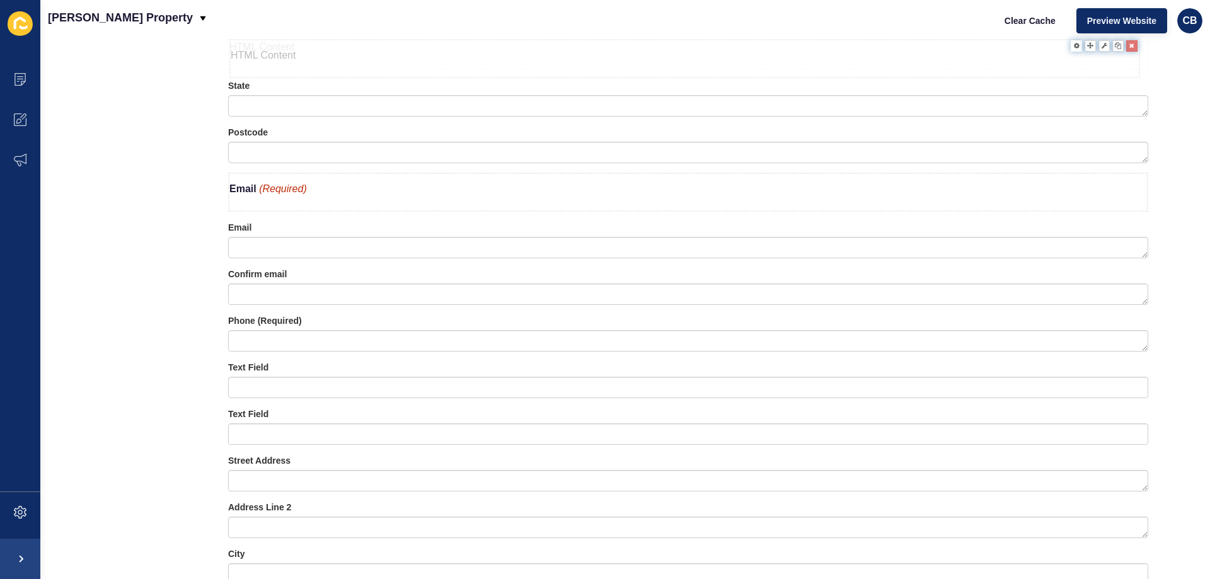
scroll to position [897, 0]
drag, startPoint x: 286, startPoint y: 57, endPoint x: 283, endPoint y: 345, distance: 288.7
click at [1062, 325] on div at bounding box center [1069, 320] width 14 height 14
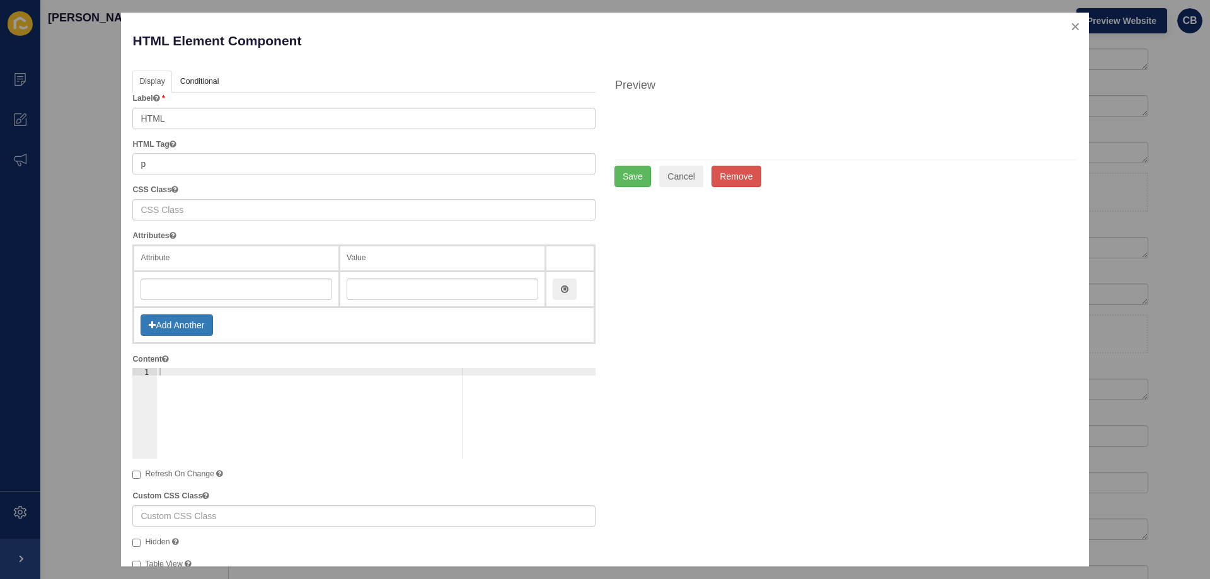
click at [163, 369] on div at bounding box center [376, 421] width 439 height 106
paste textarea "<b>Phone</b> <span style="color: #c02b0a; font-style: italic;">(Required)</span>"
type textarea "<b>Phone</b> <span style="color: #c02b0a; font-style: italic;">(Required)</span>"
click at [637, 173] on button "Save" at bounding box center [632, 176] width 37 height 21
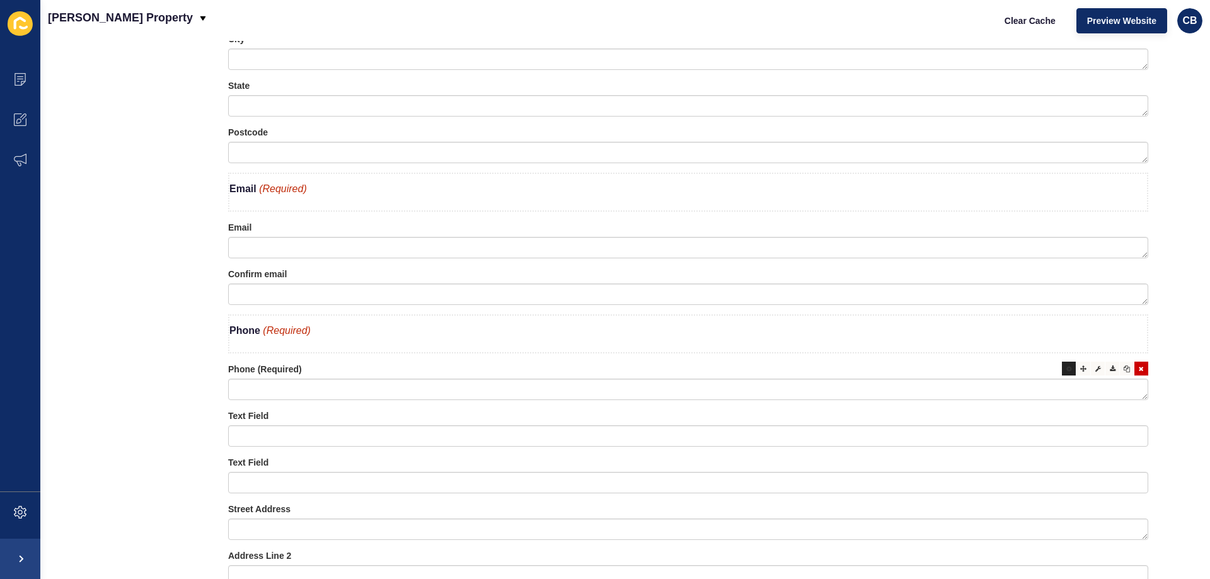
click at [1062, 368] on div at bounding box center [1069, 369] width 14 height 14
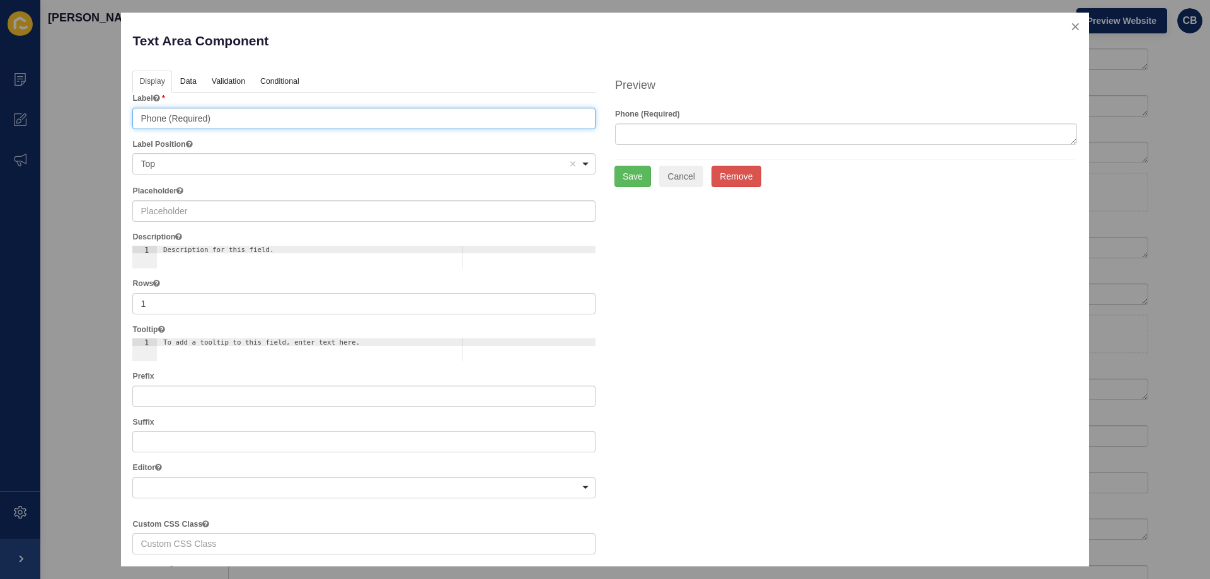
drag, startPoint x: 233, startPoint y: 118, endPoint x: 170, endPoint y: 118, distance: 63.7
click at [170, 118] on input "Phone (Required)" at bounding box center [363, 118] width 463 height 21
type input "Phone"
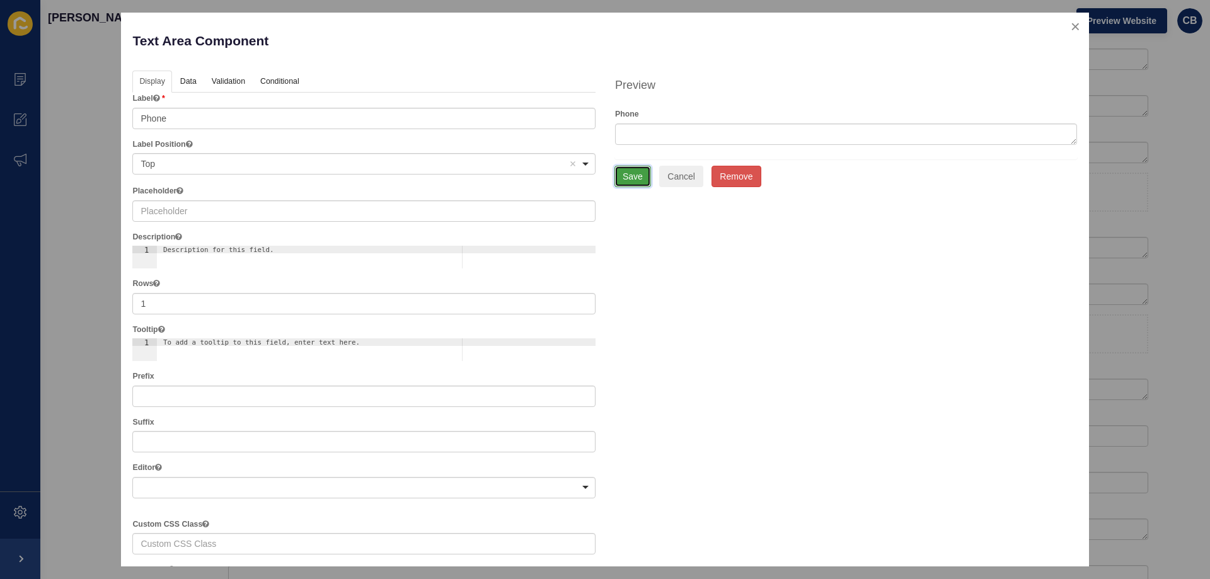
click at [632, 178] on button "Save" at bounding box center [632, 176] width 37 height 21
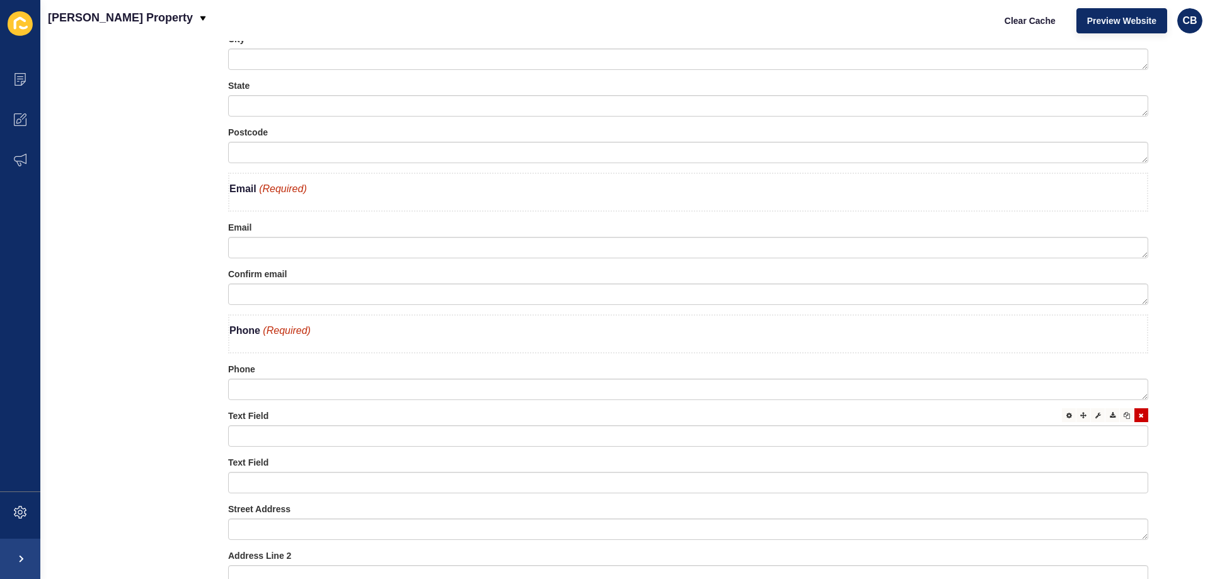
click at [1139, 413] on icon at bounding box center [1141, 415] width 5 height 6
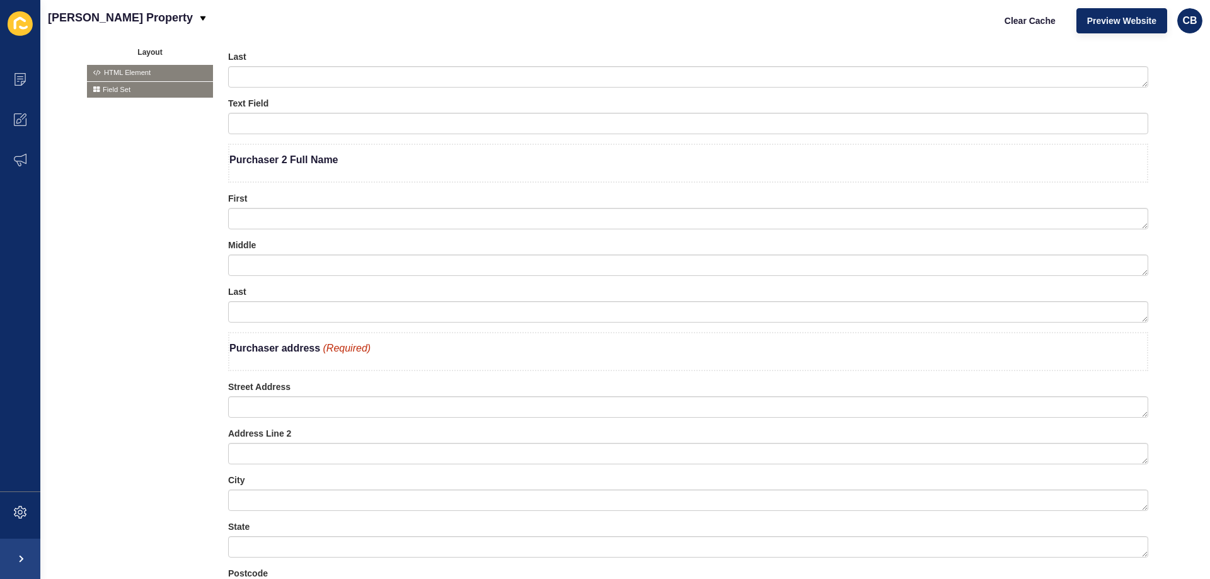
scroll to position [330, 0]
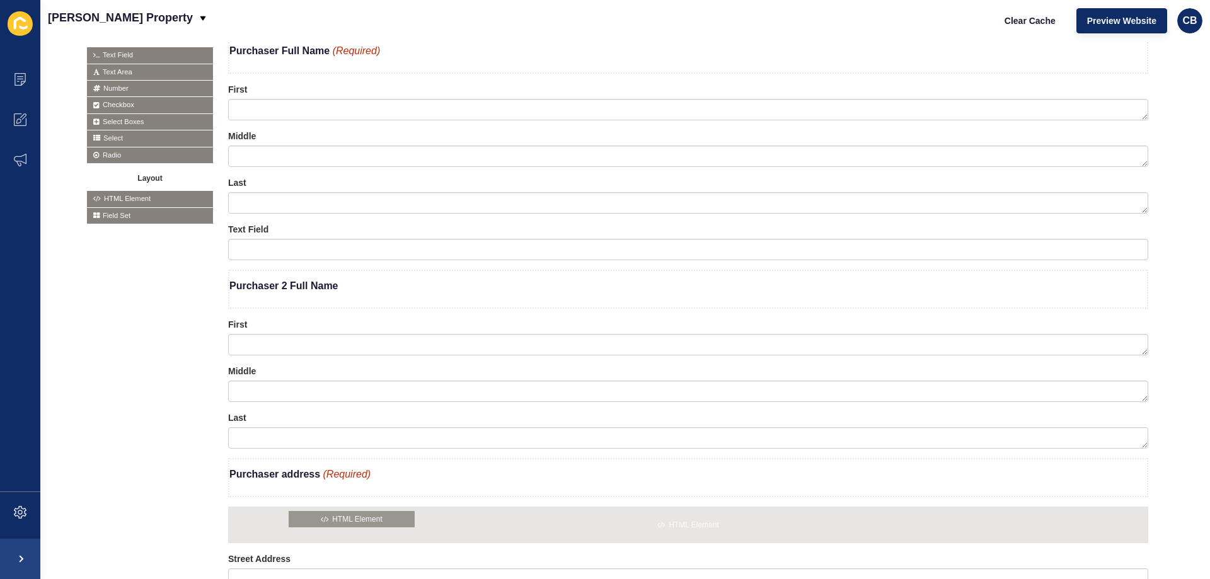
drag, startPoint x: 125, startPoint y: 197, endPoint x: 328, endPoint y: 518, distance: 380.1
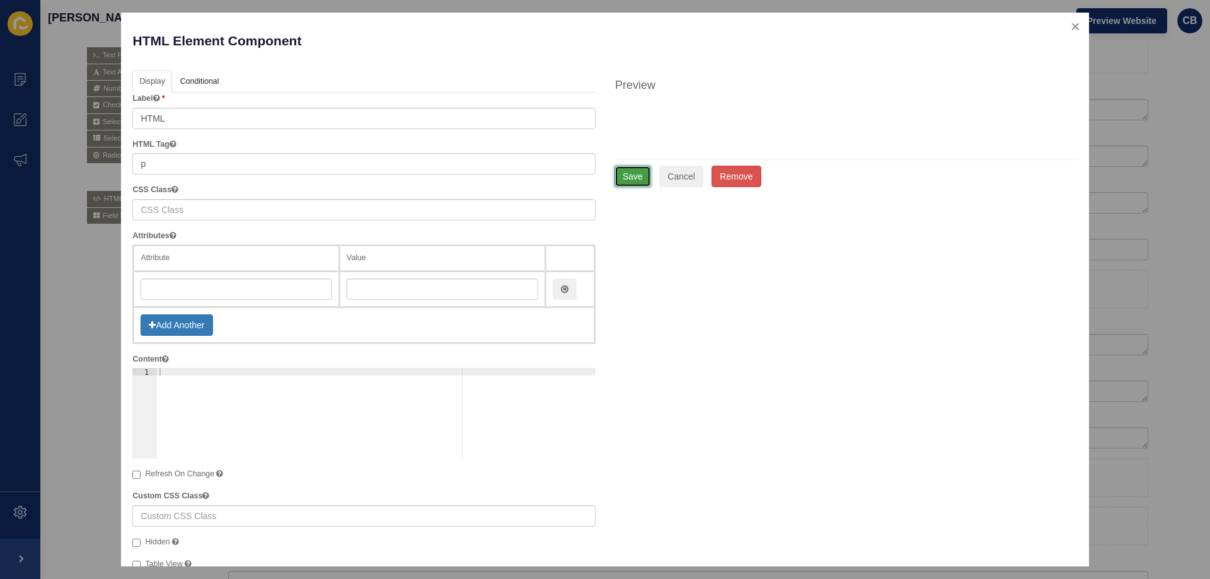
click at [617, 186] on button "Save" at bounding box center [632, 176] width 37 height 21
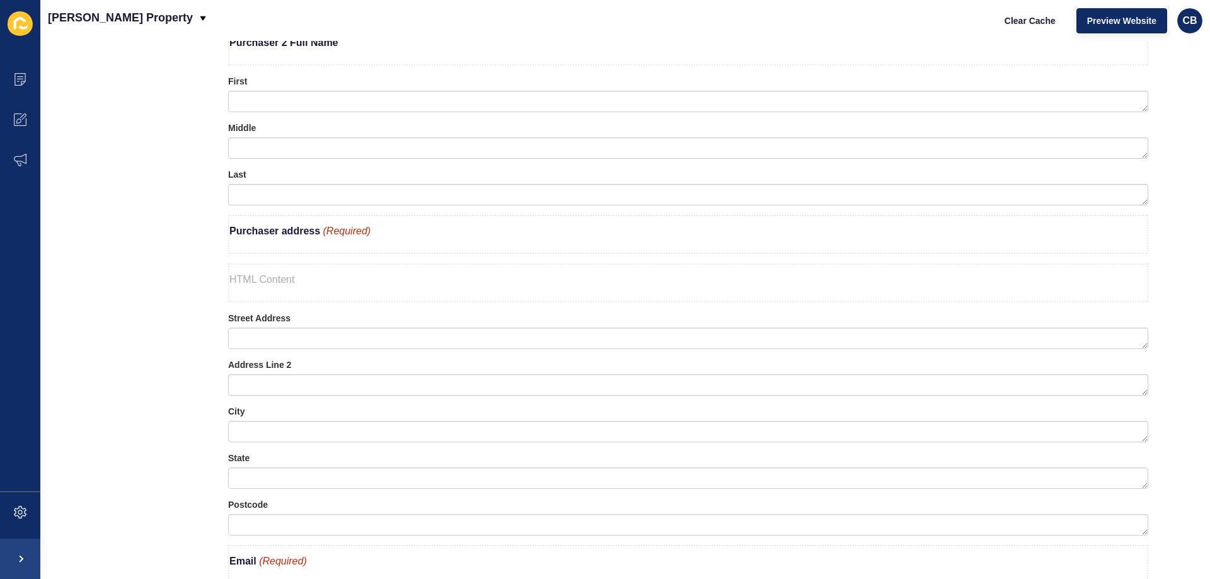
scroll to position [645, 0]
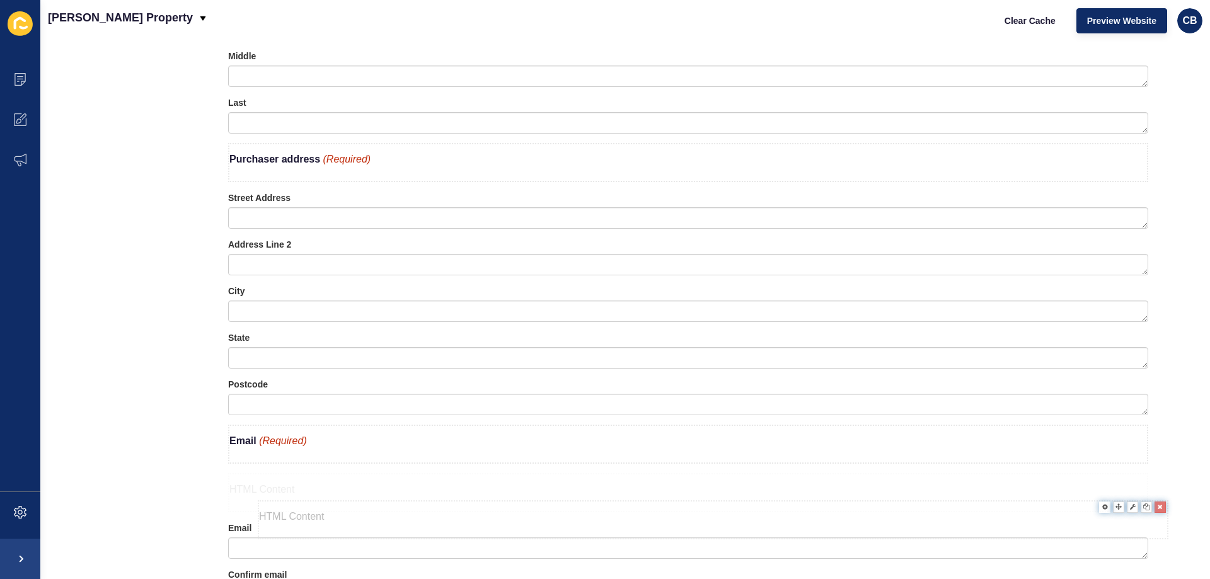
drag, startPoint x: 258, startPoint y: 213, endPoint x: 286, endPoint y: 513, distance: 301.3
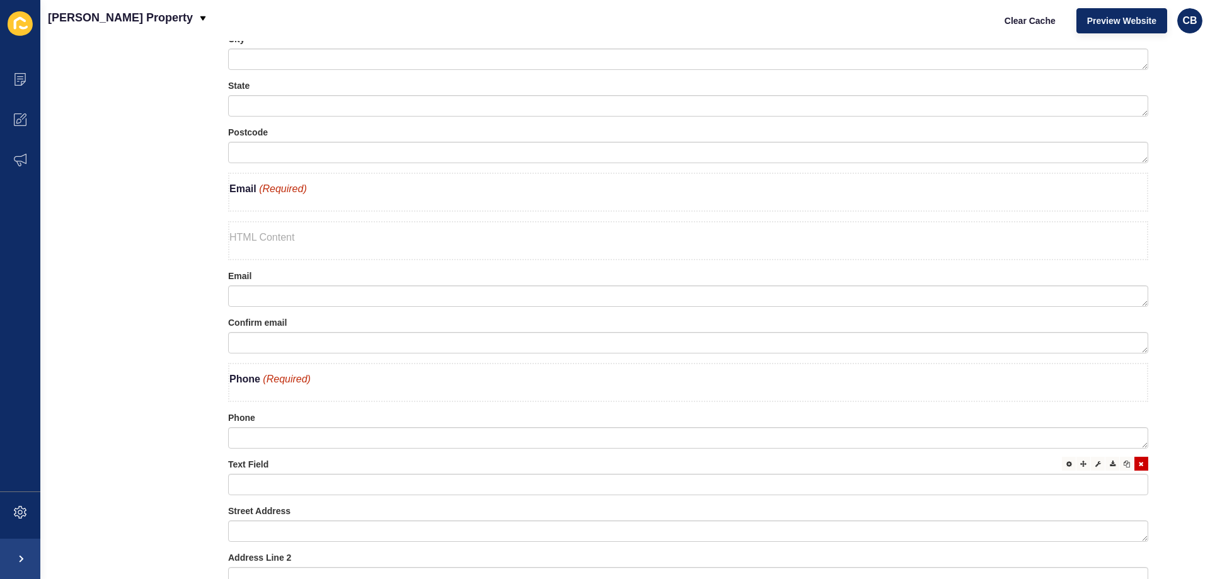
scroll to position [960, 0]
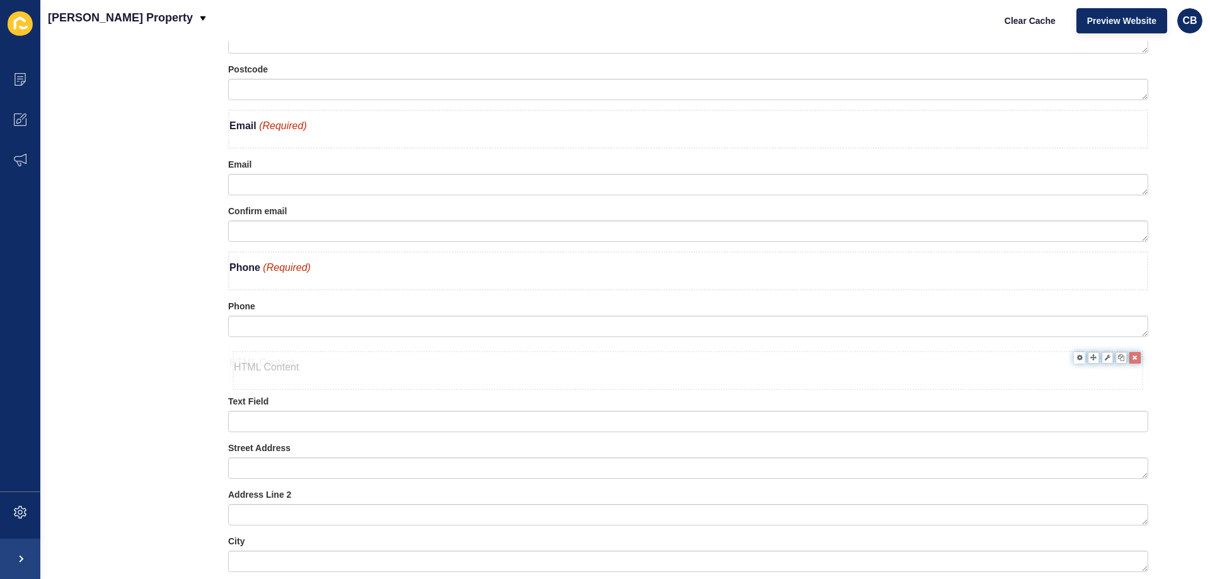
drag, startPoint x: 244, startPoint y: 180, endPoint x: 250, endPoint y: 374, distance: 194.8
click at [1139, 400] on icon at bounding box center [1141, 401] width 5 height 6
click at [1062, 350] on div at bounding box center [1069, 352] width 14 height 14
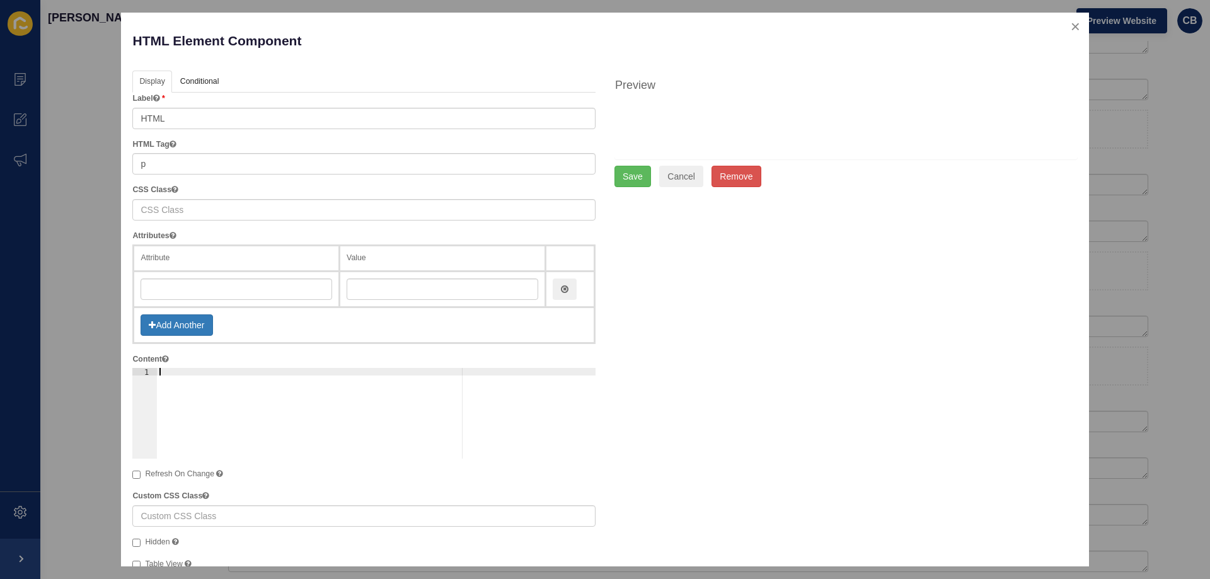
click at [159, 372] on div at bounding box center [376, 421] width 439 height 106
paste textarea "<b>Purchase Property Address</b> <span style="color: #c02b0a; font-style: itali…"
type textarea "<b>Purchase Property Address</b> <span style="color: #c02b0a; font-style: itali…"
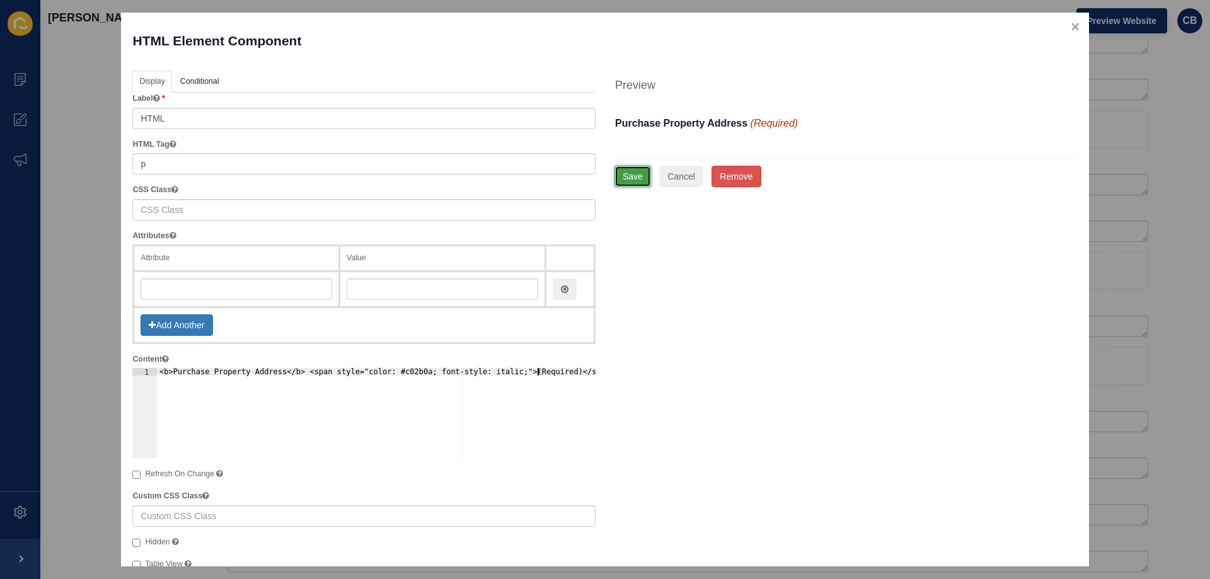
click at [635, 178] on button "Save" at bounding box center [632, 176] width 37 height 21
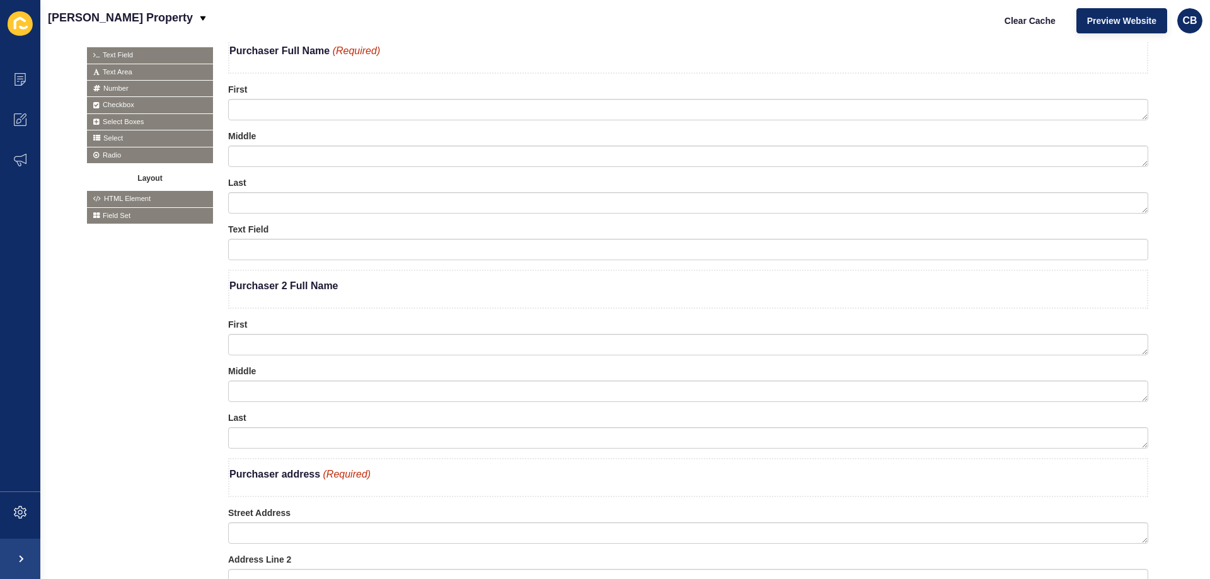
scroll to position [204, 0]
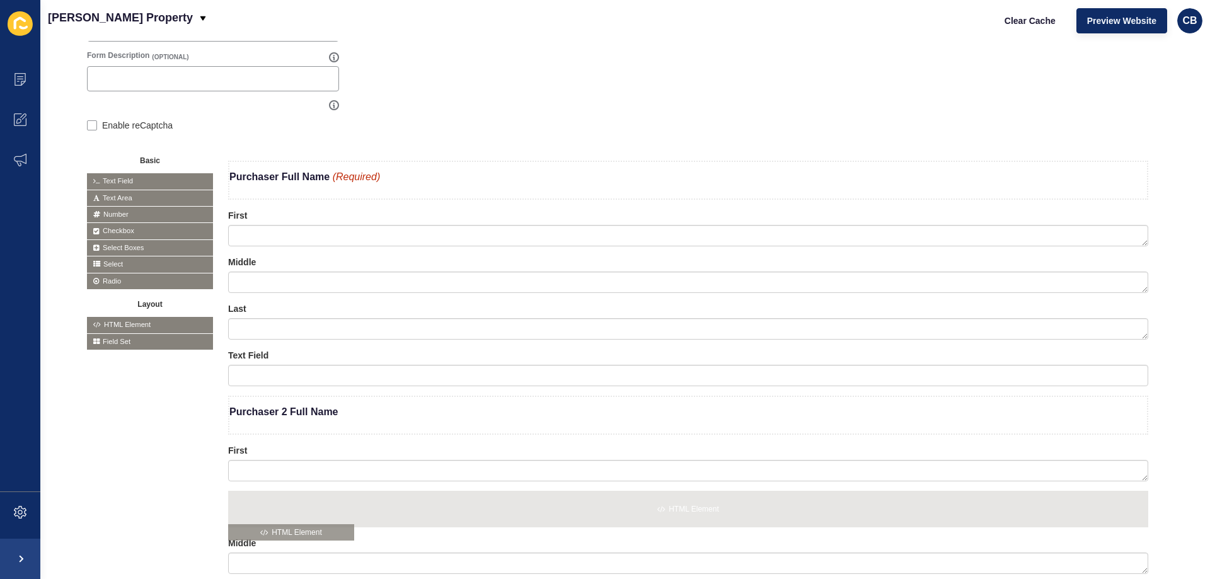
drag, startPoint x: 120, startPoint y: 326, endPoint x: 263, endPoint y: 534, distance: 251.6
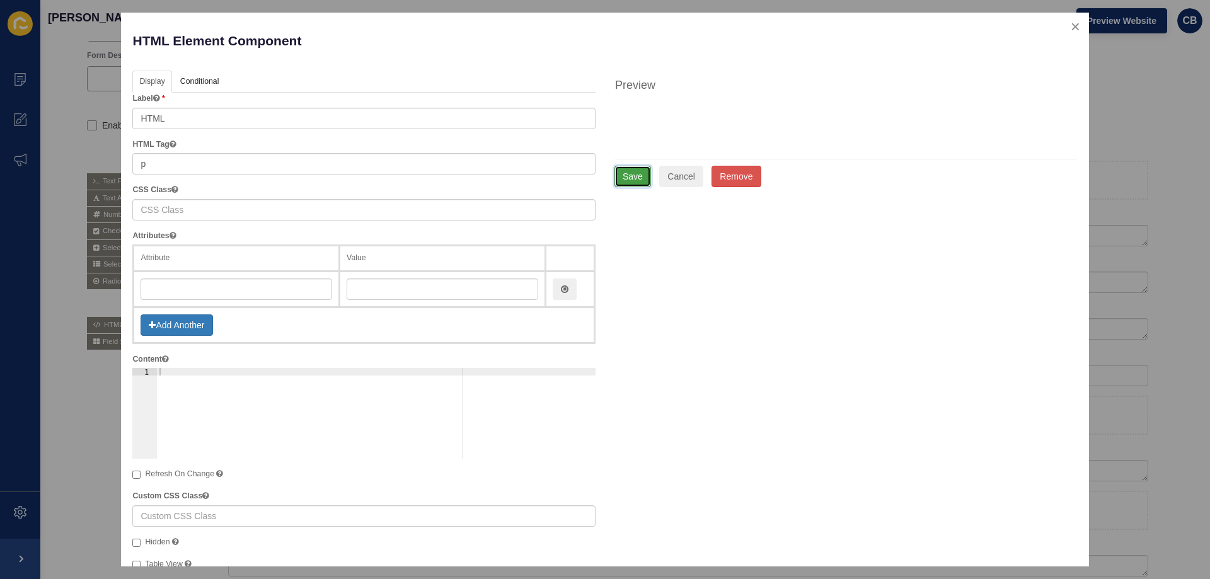
click at [614, 177] on button "Save" at bounding box center [632, 176] width 37 height 21
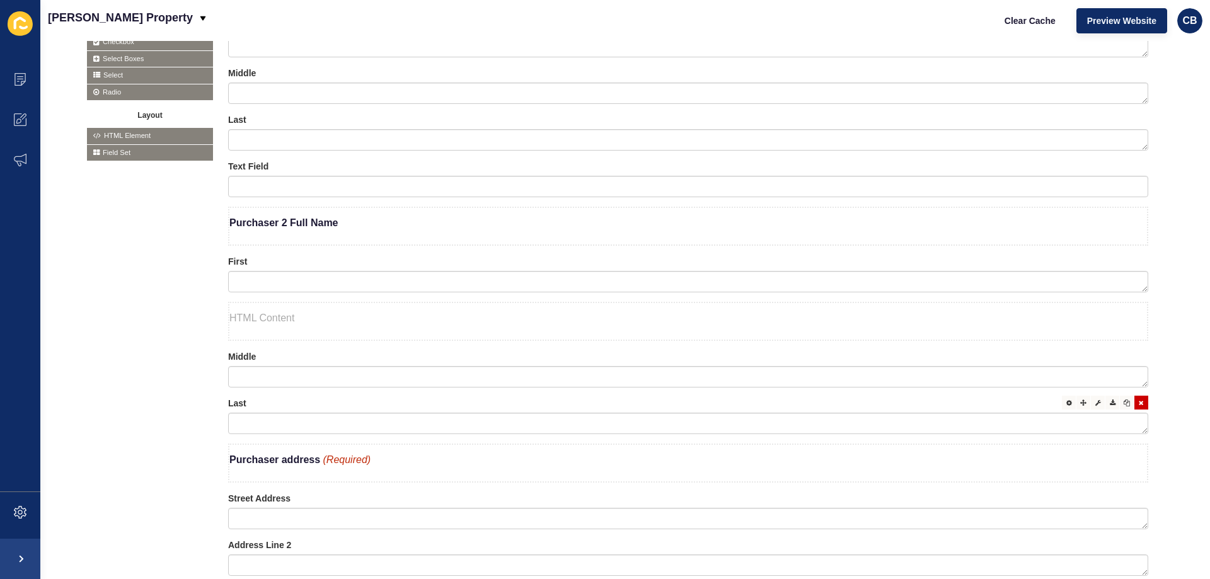
scroll to position [582, 0]
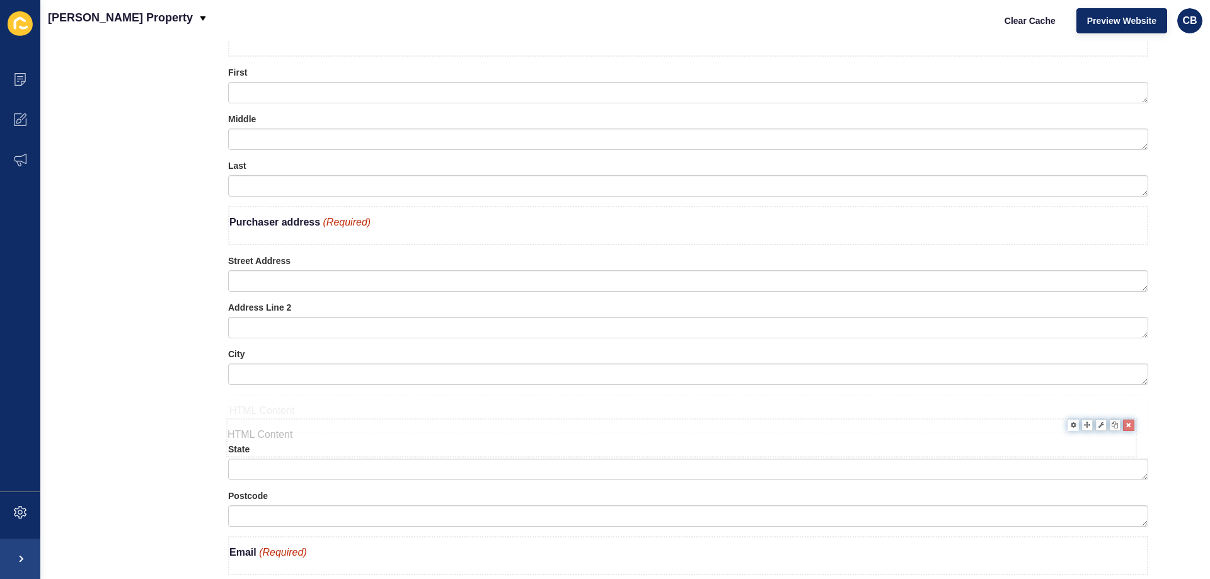
drag, startPoint x: 283, startPoint y: 146, endPoint x: 281, endPoint y: 453, distance: 306.9
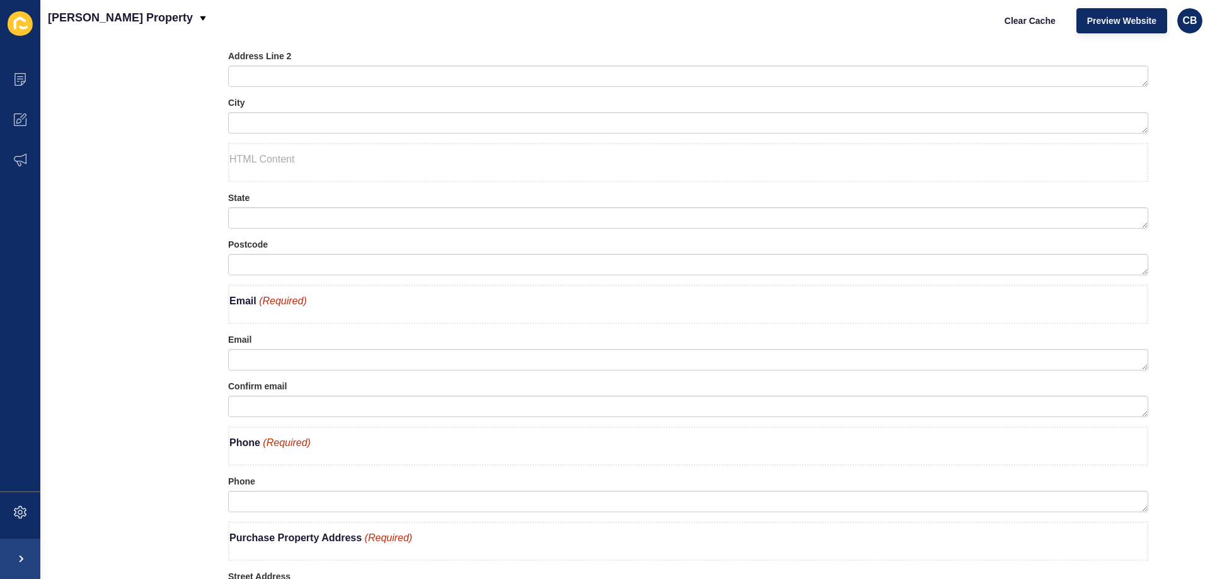
scroll to position [834, 0]
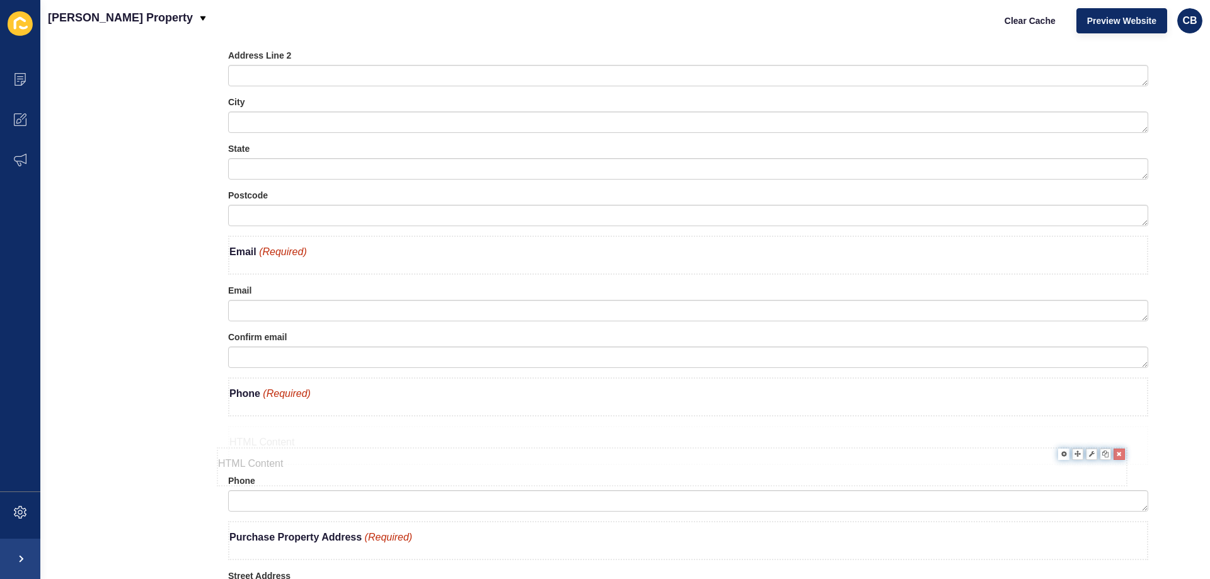
drag, startPoint x: 311, startPoint y: 162, endPoint x: 300, endPoint y: 468, distance: 306.5
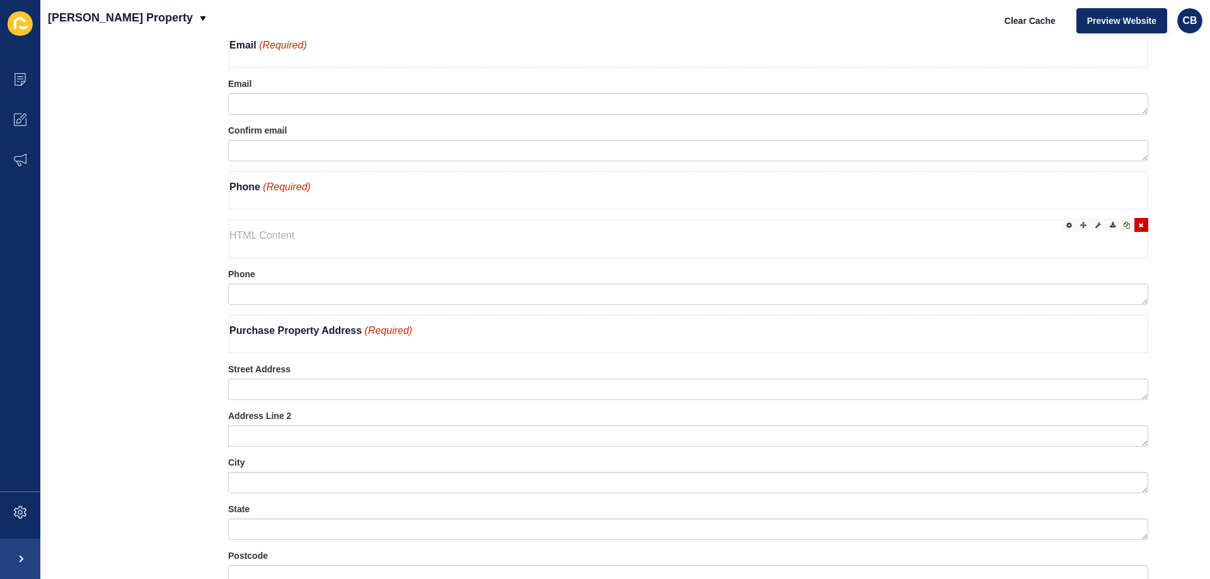
scroll to position [1086, 0]
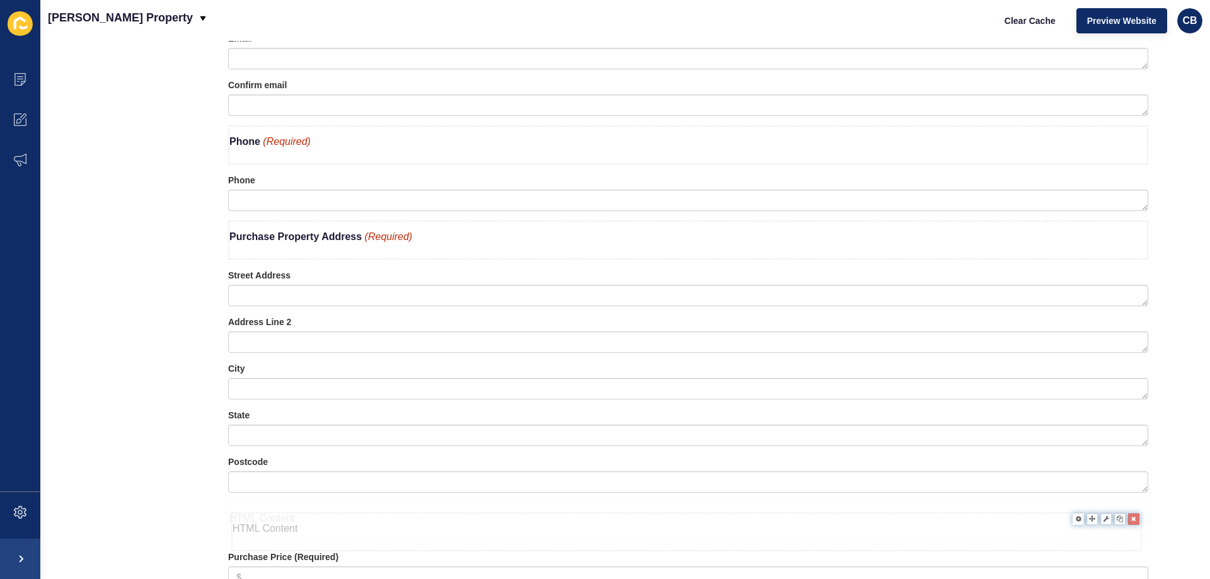
drag, startPoint x: 284, startPoint y: 188, endPoint x: 287, endPoint y: 527, distance: 339.1
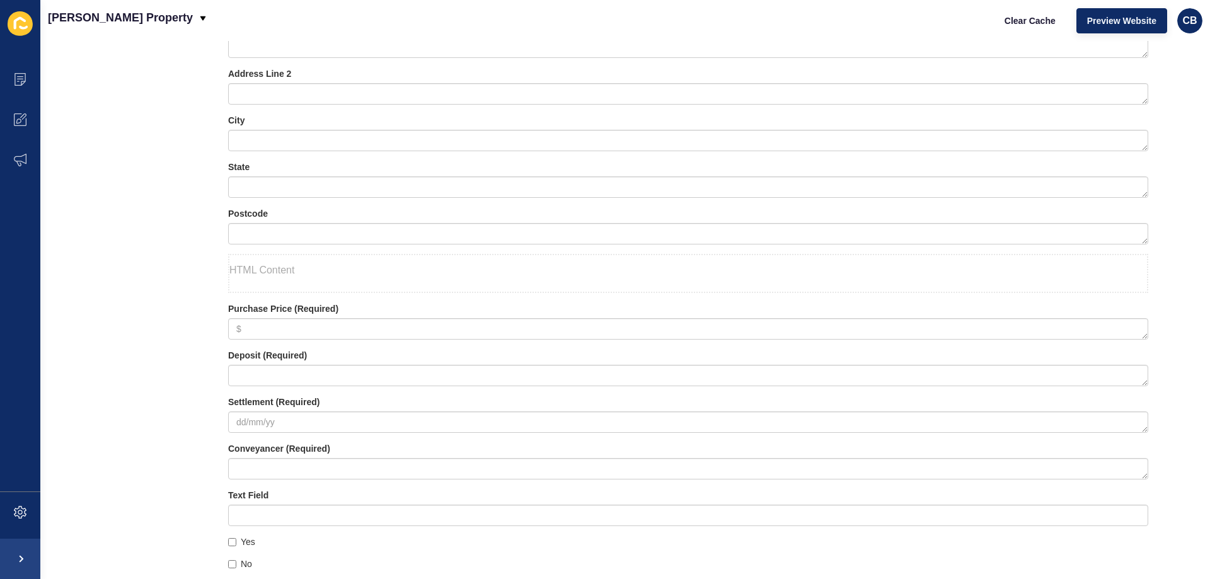
scroll to position [1338, 0]
click at [1062, 306] on div at bounding box center [1069, 304] width 14 height 14
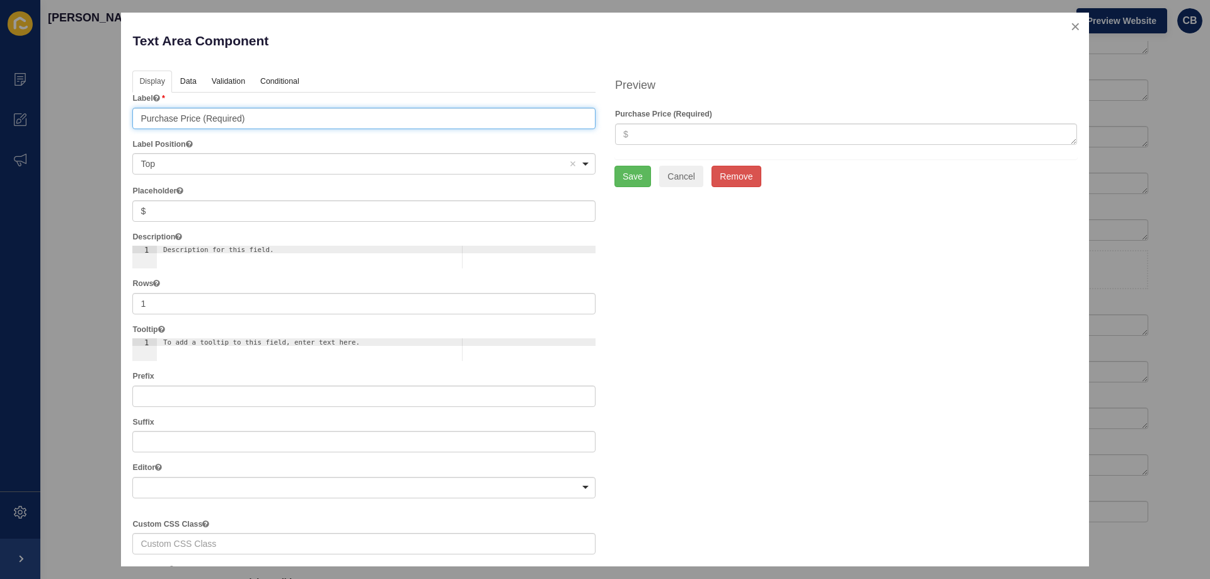
drag, startPoint x: 246, startPoint y: 118, endPoint x: 200, endPoint y: 125, distance: 46.4
click at [200, 125] on input "Purchase Price (Required)" at bounding box center [363, 118] width 463 height 21
type input "Purchase Price"
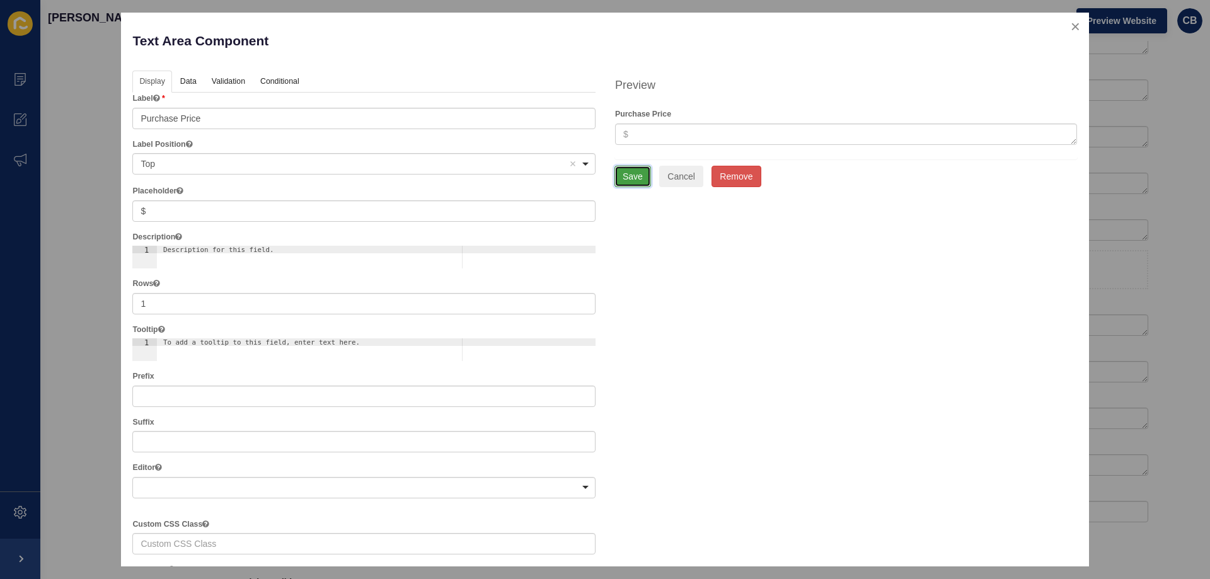
click at [618, 181] on button "Save" at bounding box center [632, 176] width 37 height 21
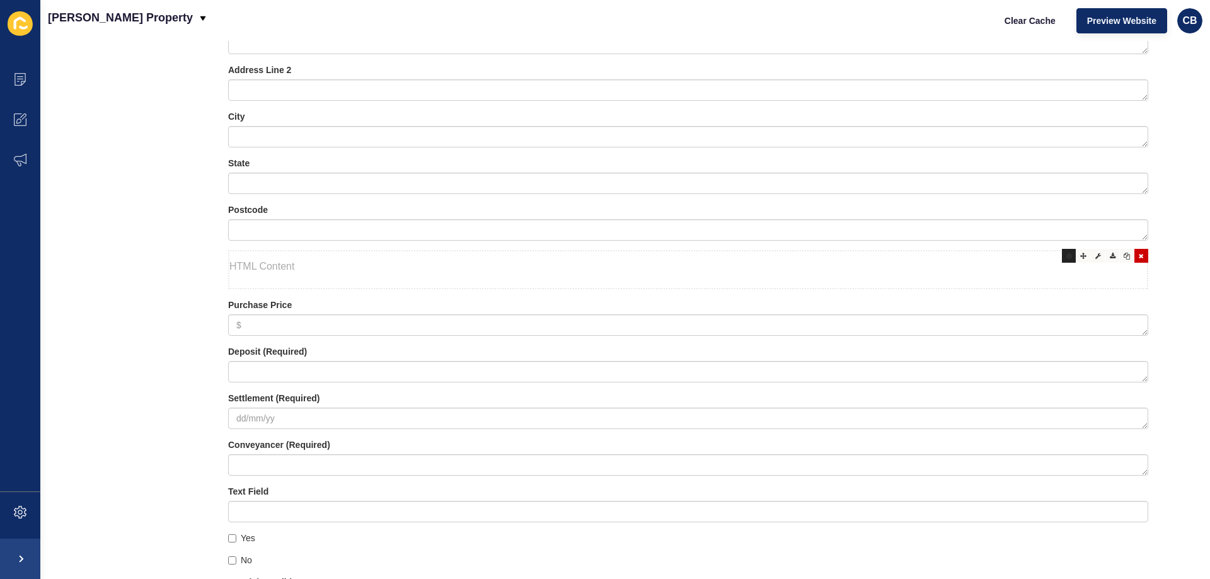
click at [1066, 257] on icon at bounding box center [1069, 256] width 6 height 6
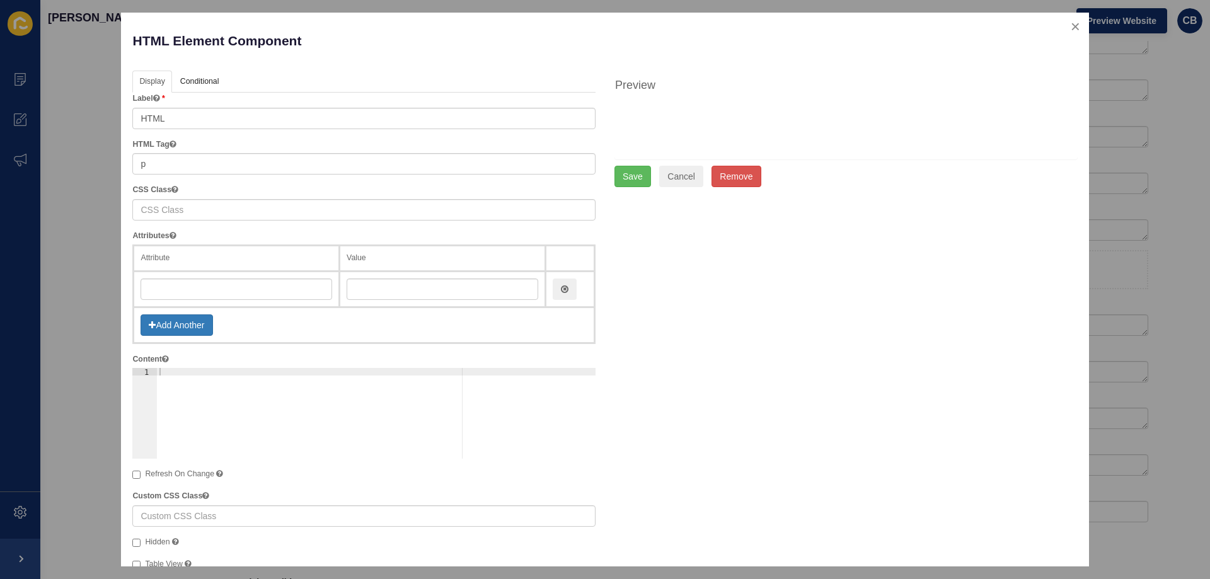
click at [166, 371] on div at bounding box center [376, 421] width 439 height 106
paste textarea "<b>Purchase Price</b> <span style="color: #c02b0a; font-style: italic;">(Requir…"
type textarea "<b>Purchase Price</b> <span style="color: #c02b0a; font-style: italic;">(Requir…"
click at [623, 171] on button "Save" at bounding box center [632, 176] width 37 height 21
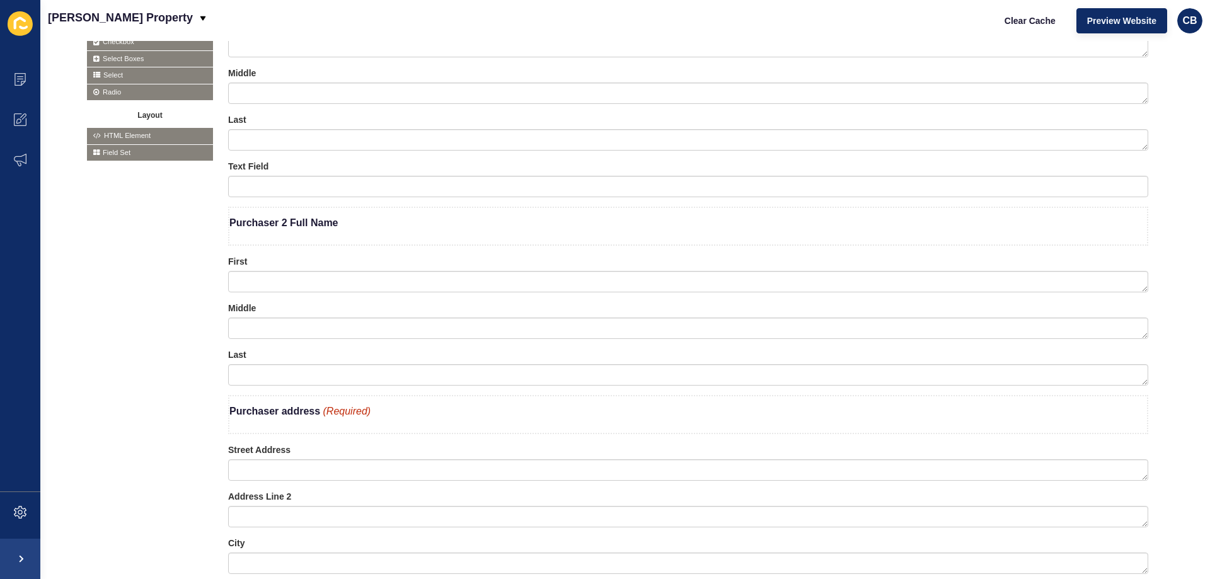
scroll to position [204, 0]
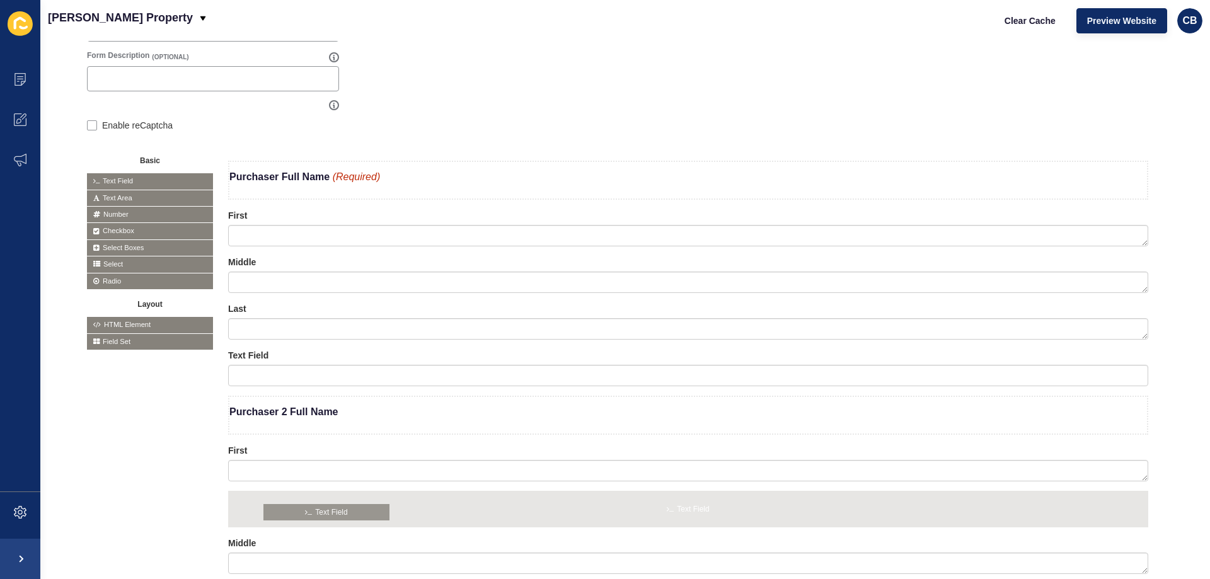
drag, startPoint x: 121, startPoint y: 182, endPoint x: 297, endPoint y: 514, distance: 376.1
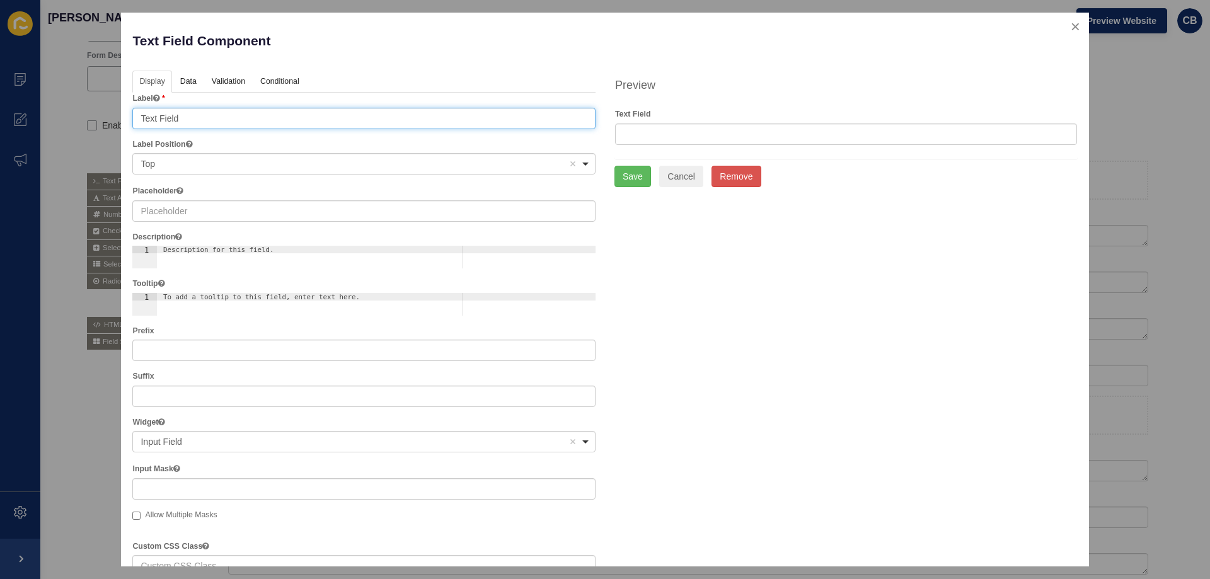
click at [197, 113] on input "Text Field" at bounding box center [363, 118] width 463 height 21
drag, startPoint x: 197, startPoint y: 113, endPoint x: 122, endPoint y: 114, distance: 75.0
click at [122, 114] on div "Text Field Component Help Display Data Validation API Conditional Logic Layout …" at bounding box center [605, 290] width 968 height 554
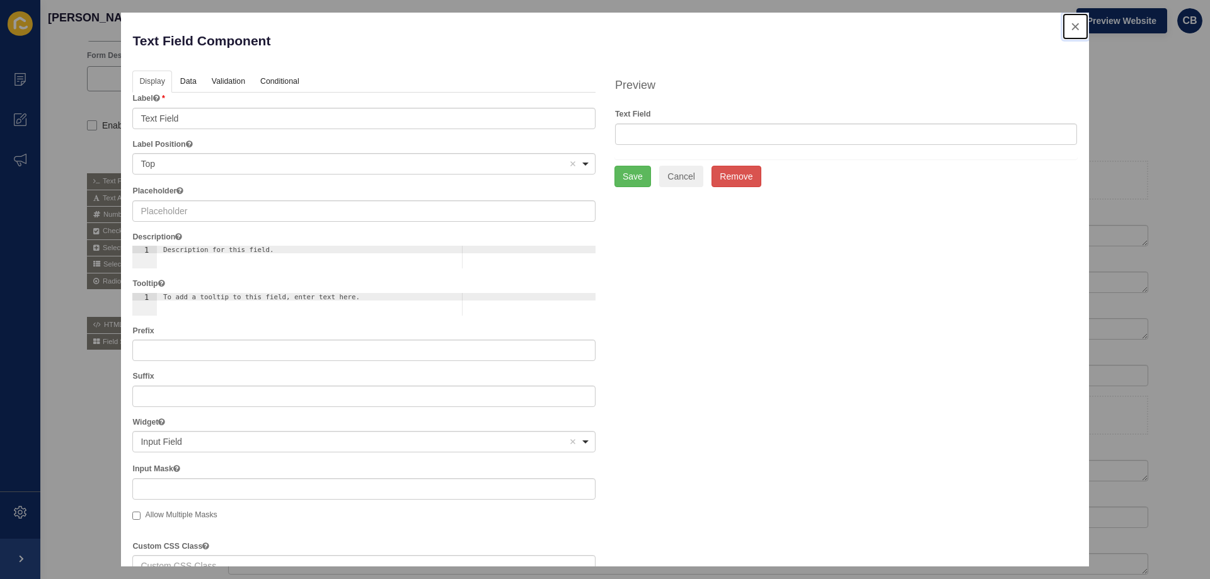
click at [1065, 23] on button "close" at bounding box center [1076, 26] width 26 height 26
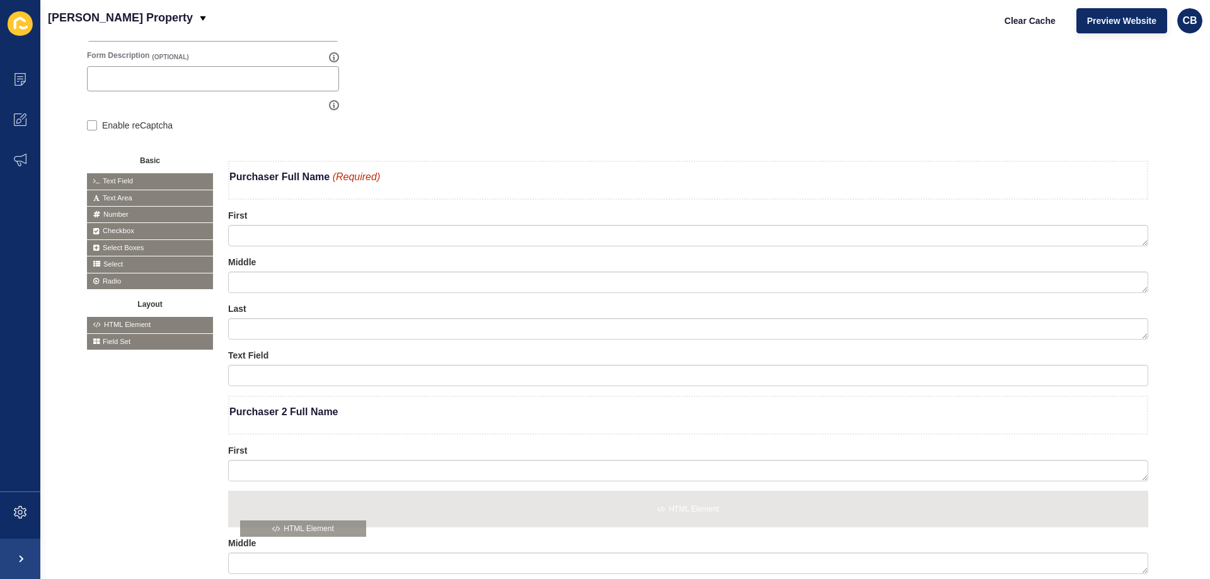
drag, startPoint x: 124, startPoint y: 323, endPoint x: 277, endPoint y: 528, distance: 256.1
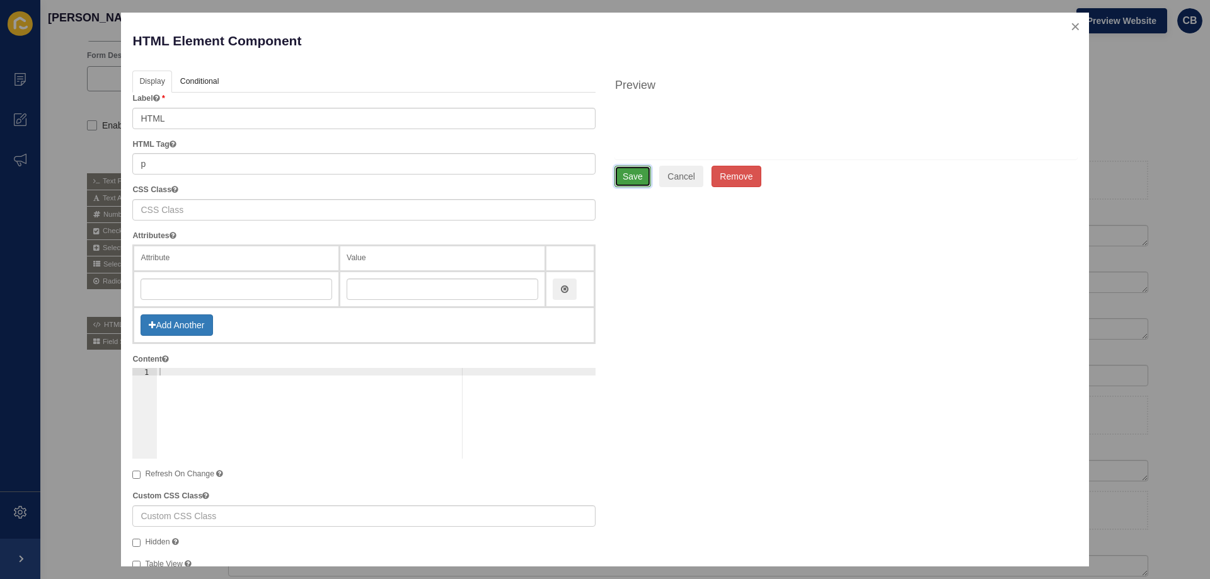
click at [620, 175] on button "Save" at bounding box center [632, 176] width 37 height 21
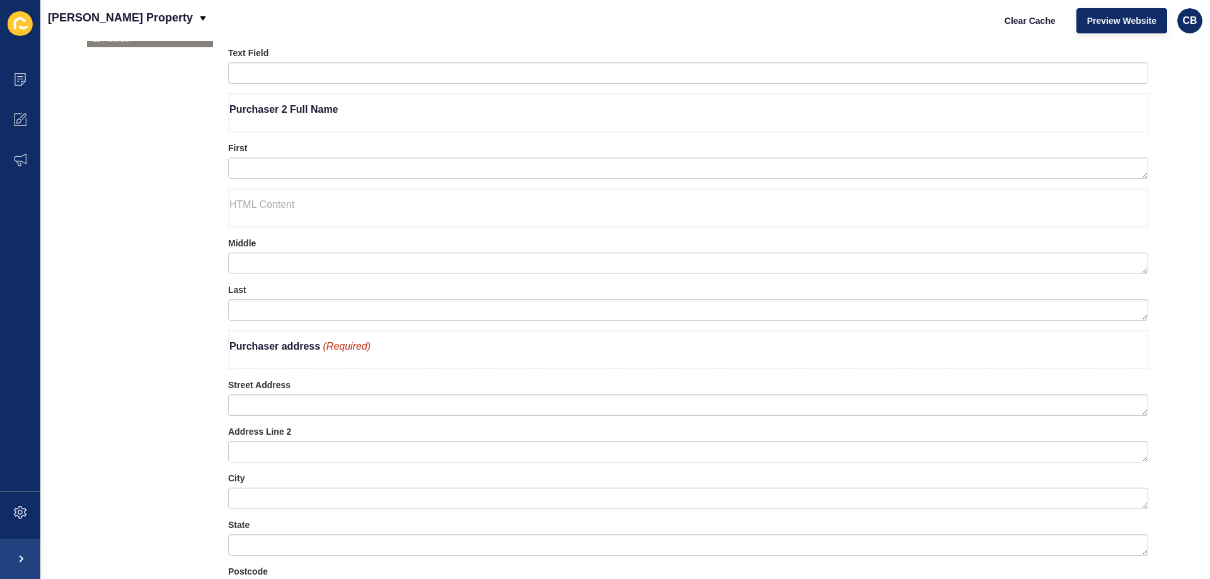
scroll to position [519, 0]
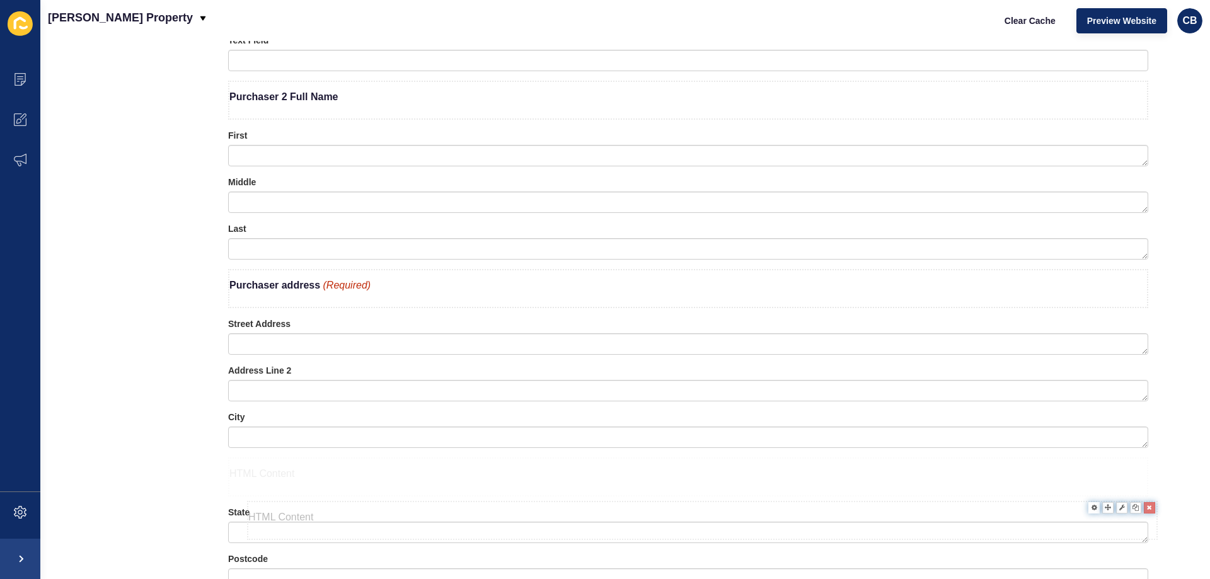
drag, startPoint x: 265, startPoint y: 187, endPoint x: 285, endPoint y: 514, distance: 327.1
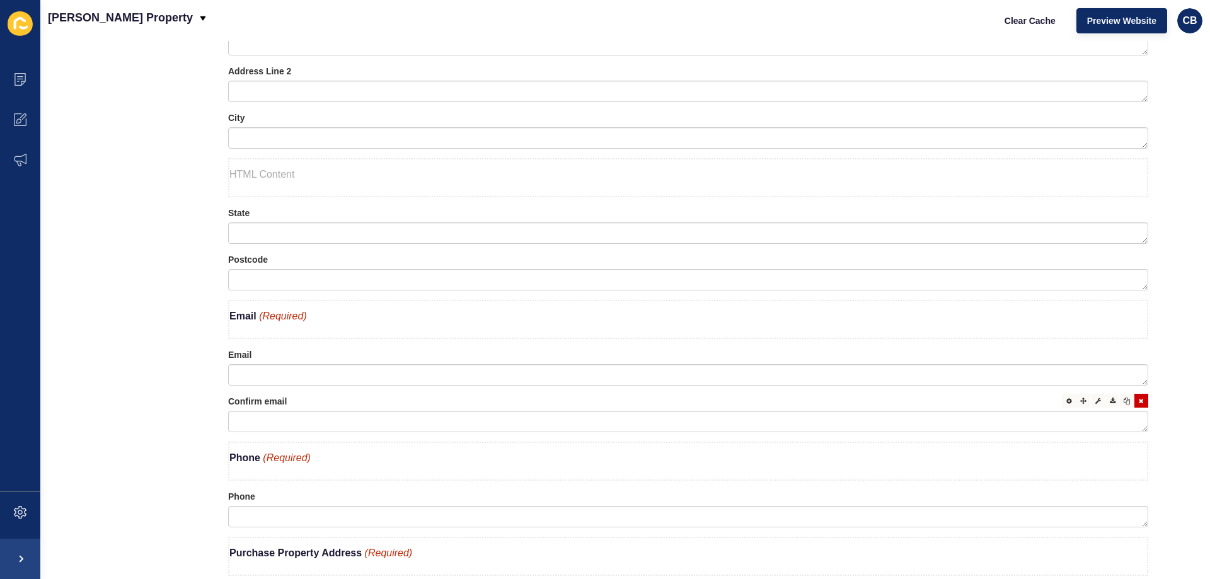
scroll to position [834, 0]
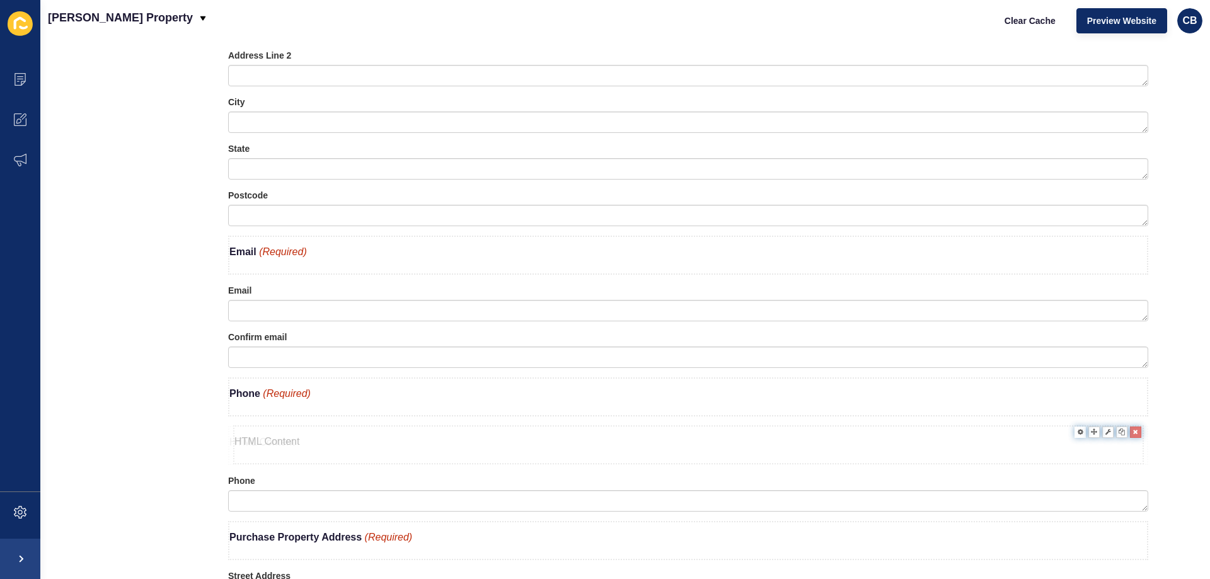
drag, startPoint x: 305, startPoint y: 171, endPoint x: 310, endPoint y: 455, distance: 283.7
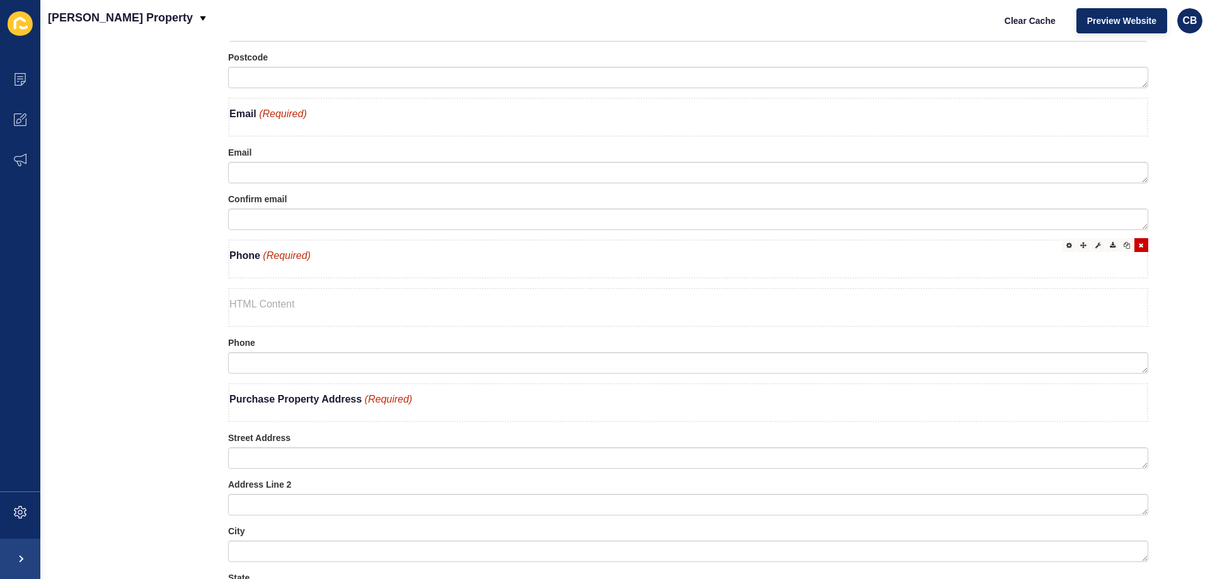
scroll to position [1023, 0]
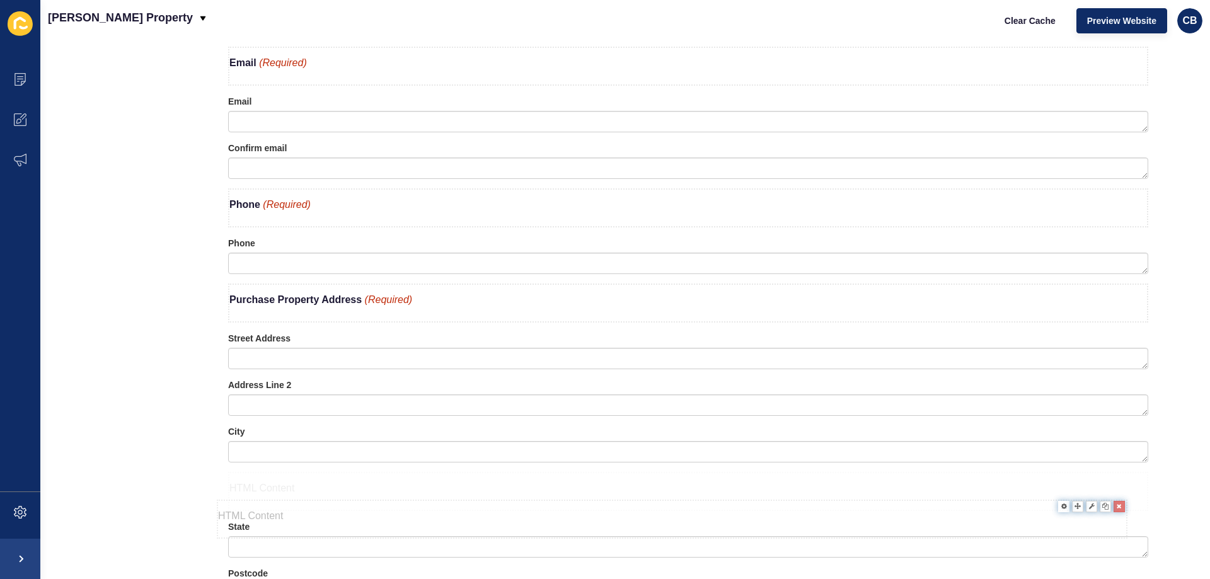
drag, startPoint x: 296, startPoint y: 260, endPoint x: 284, endPoint y: 524, distance: 263.7
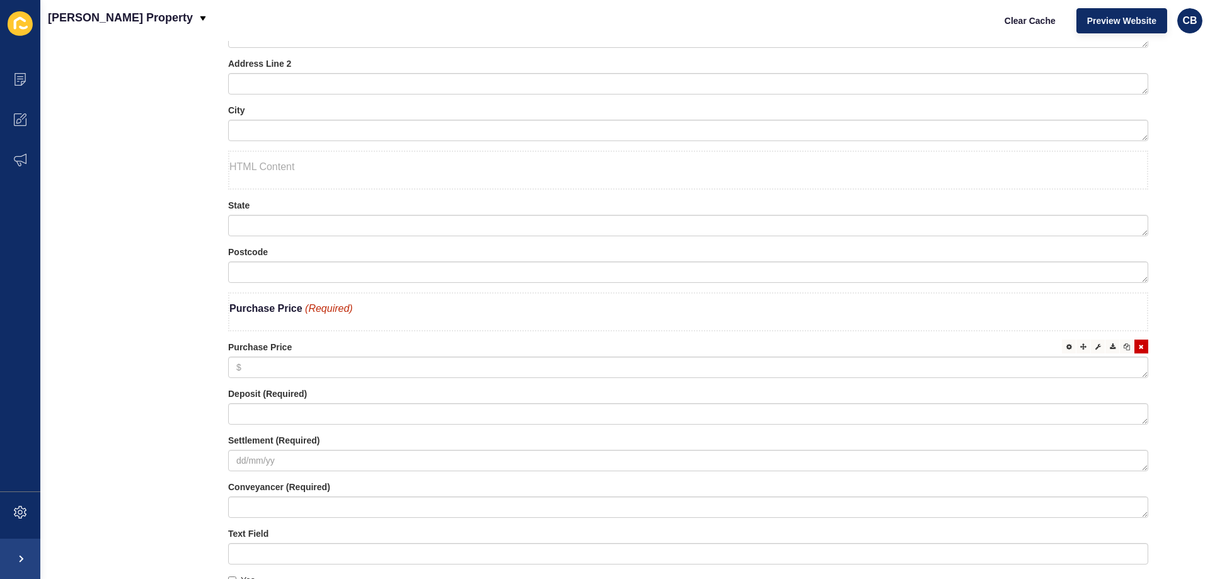
scroll to position [1401, 0]
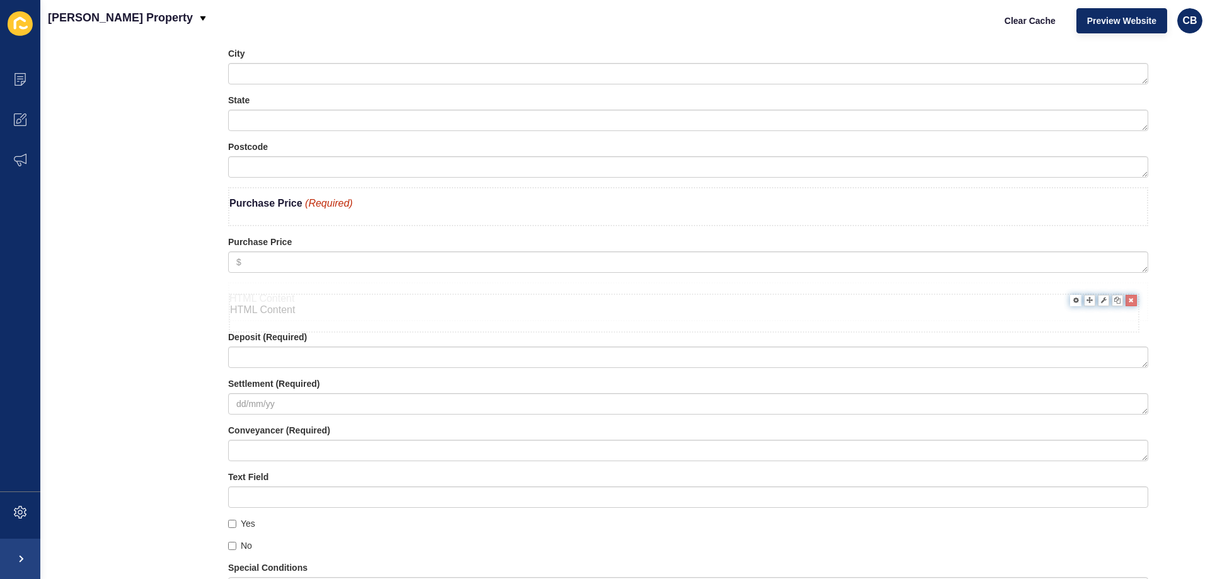
drag, startPoint x: 291, startPoint y: 108, endPoint x: 292, endPoint y: 309, distance: 200.4
click at [1066, 287] on icon at bounding box center [1069, 288] width 6 height 6
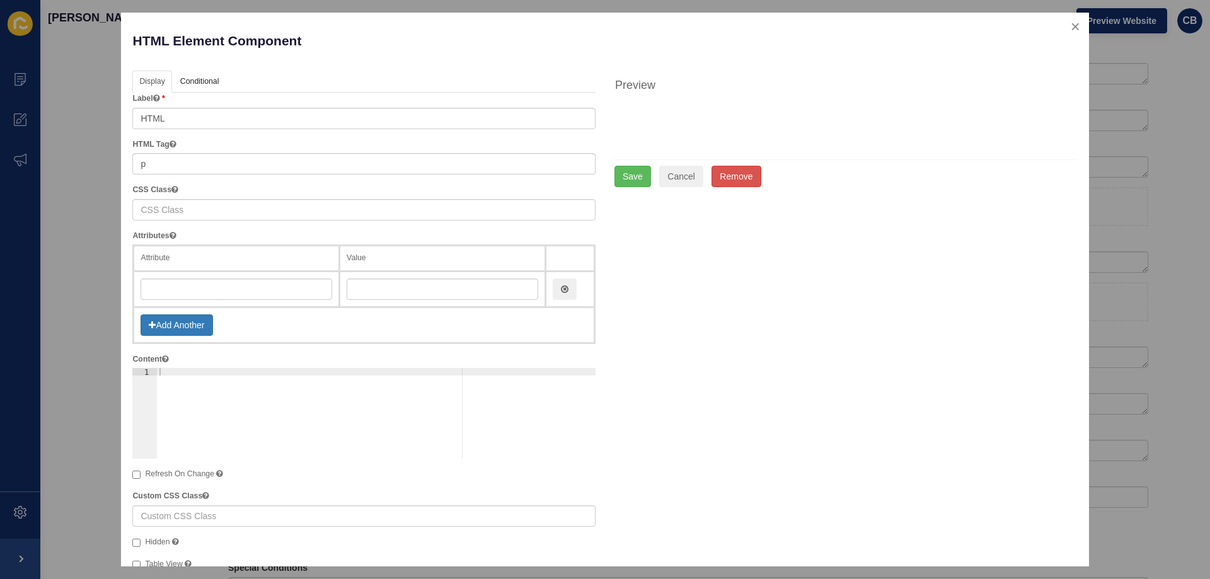
click at [166, 369] on div at bounding box center [376, 421] width 439 height 106
paste textarea "<b>Deposit</b> <span style="color: #c02b0a; font-style: italic;">(Required)</sp…"
type textarea "<b>Deposit</b> <span style="color: #c02b0a; font-style: italic;">(Required)</sp…"
click at [622, 176] on button "Save" at bounding box center [632, 176] width 37 height 21
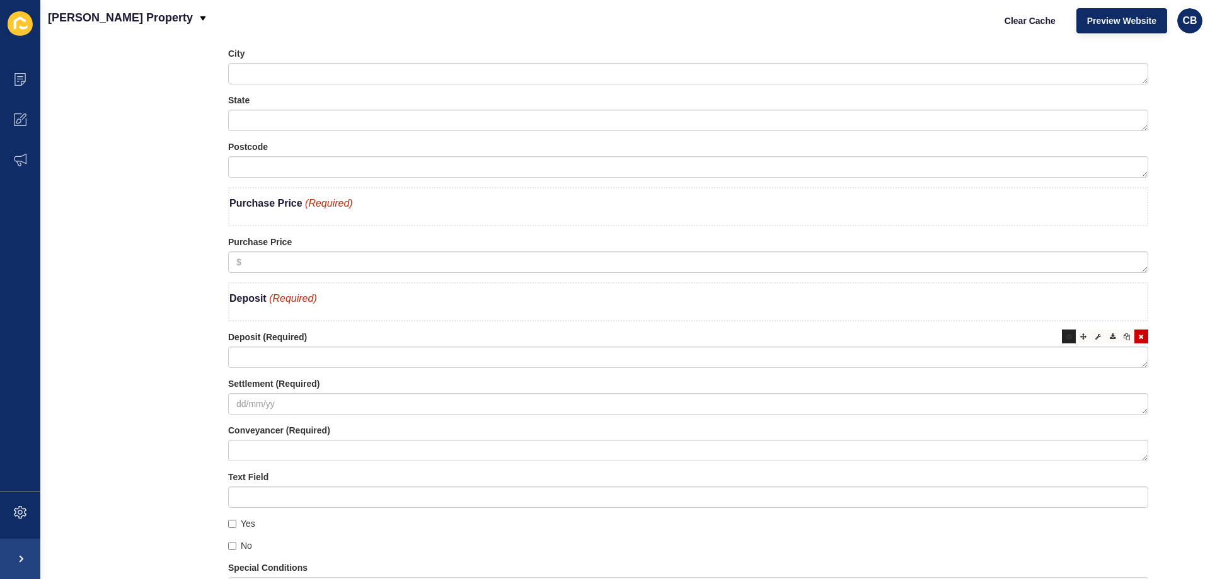
click at [1062, 342] on div at bounding box center [1069, 337] width 14 height 14
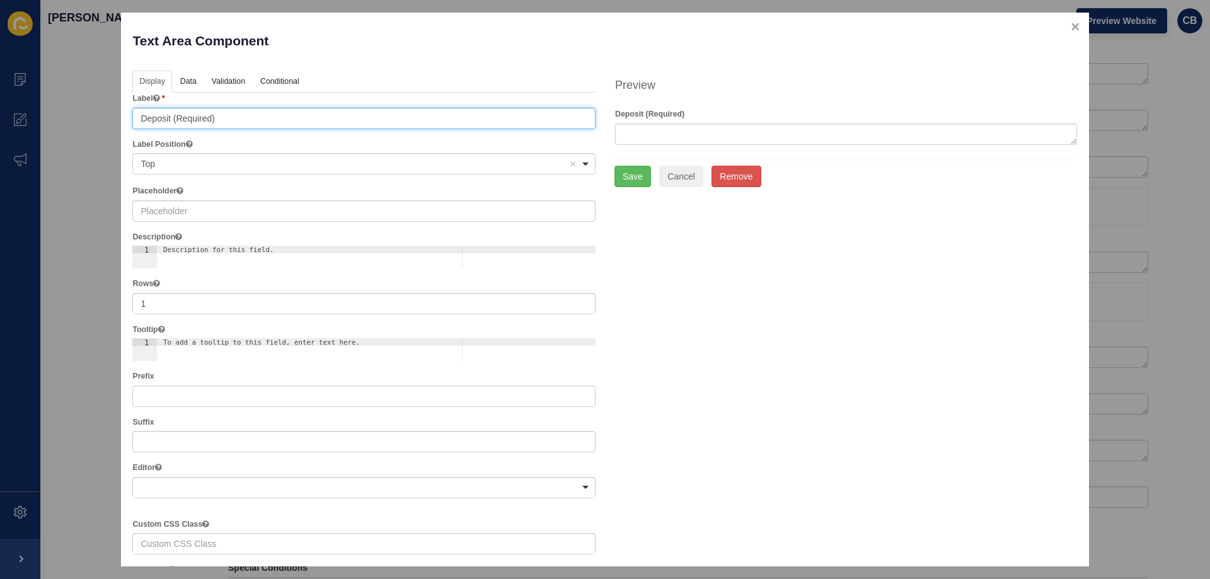
drag, startPoint x: 221, startPoint y: 122, endPoint x: 175, endPoint y: 122, distance: 45.4
click at [175, 122] on input "Deposit (Required)" at bounding box center [363, 118] width 463 height 21
type input "Deposit"
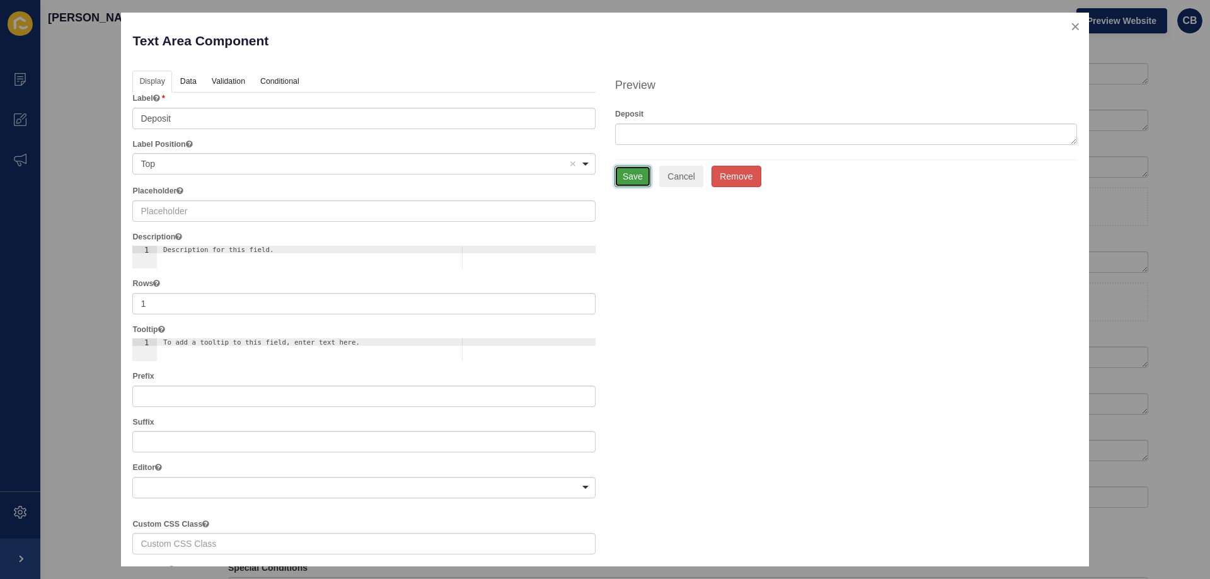
click at [634, 183] on button "Save" at bounding box center [632, 176] width 37 height 21
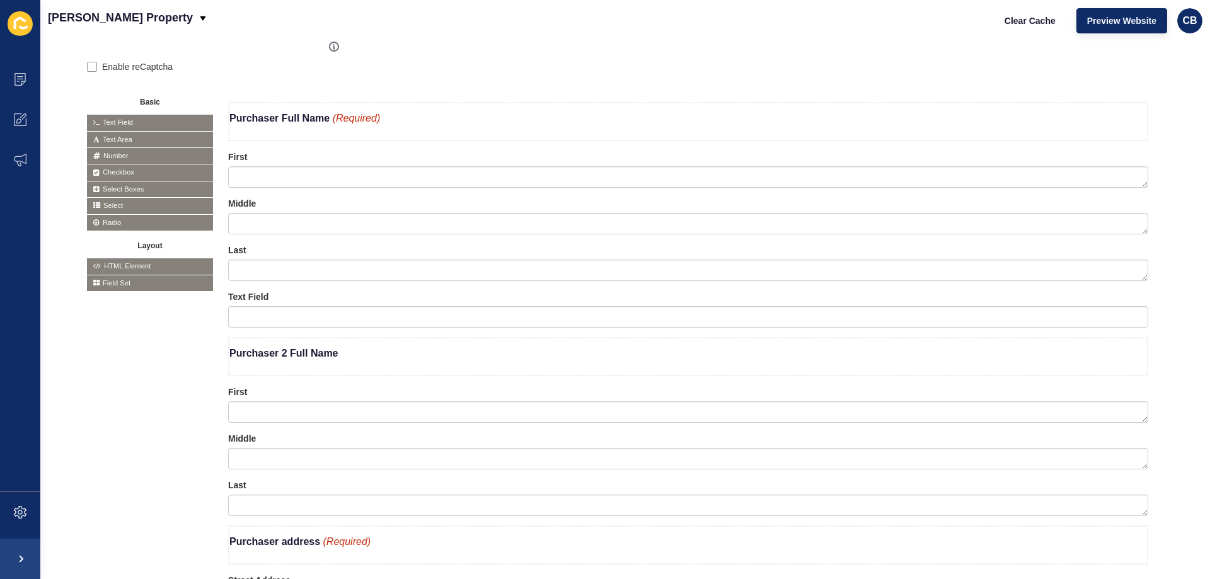
scroll to position [267, 0]
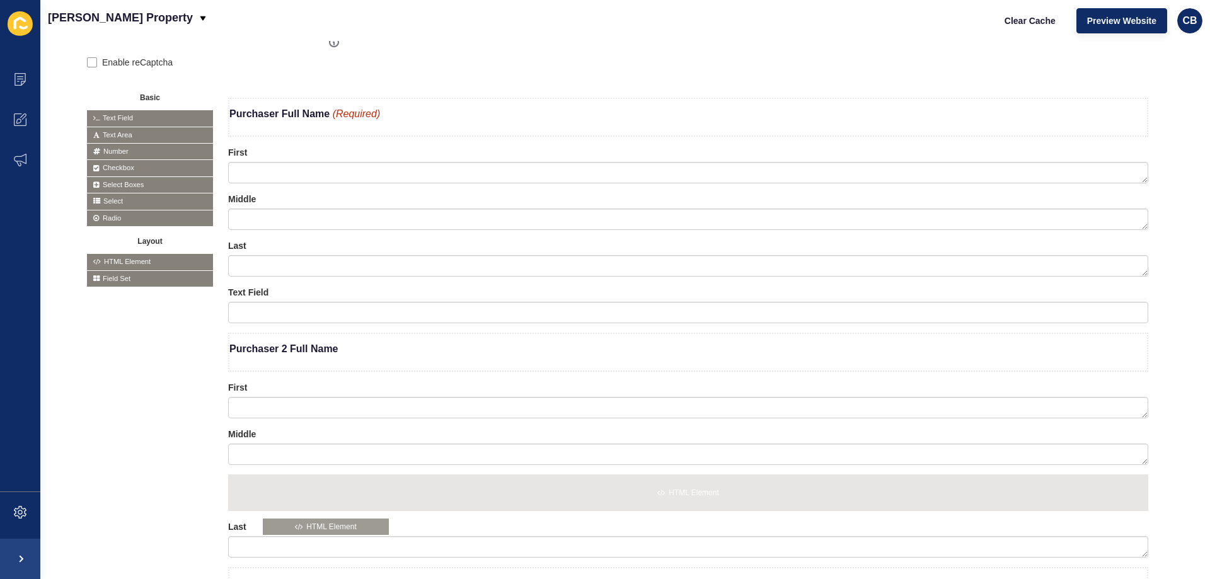
drag, startPoint x: 138, startPoint y: 260, endPoint x: 314, endPoint y: 526, distance: 318.7
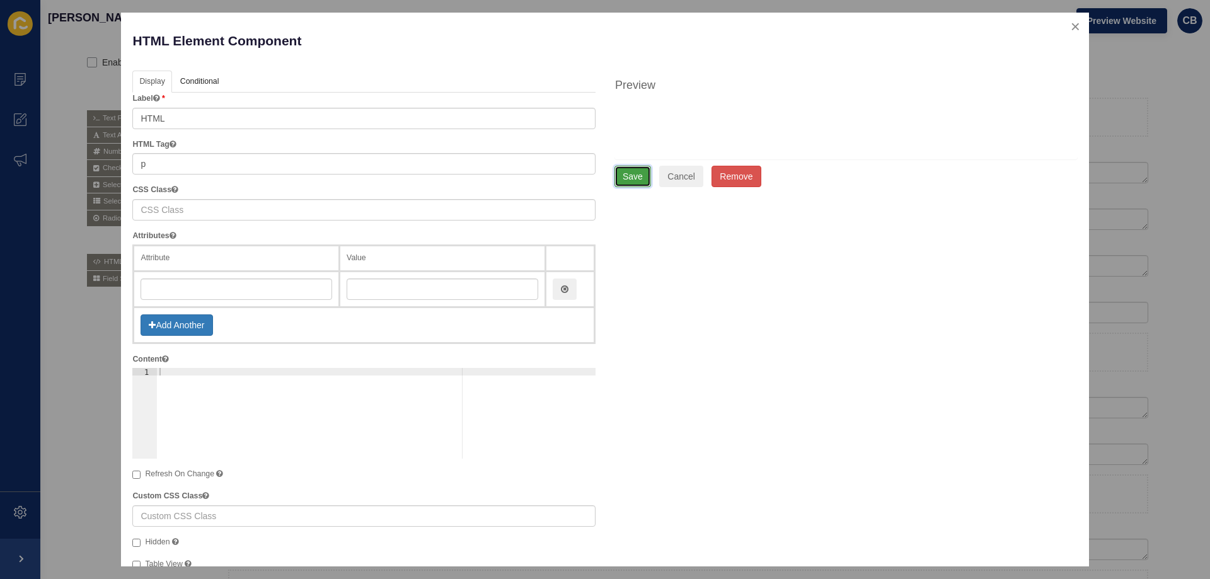
click at [632, 180] on button "Save" at bounding box center [632, 176] width 37 height 21
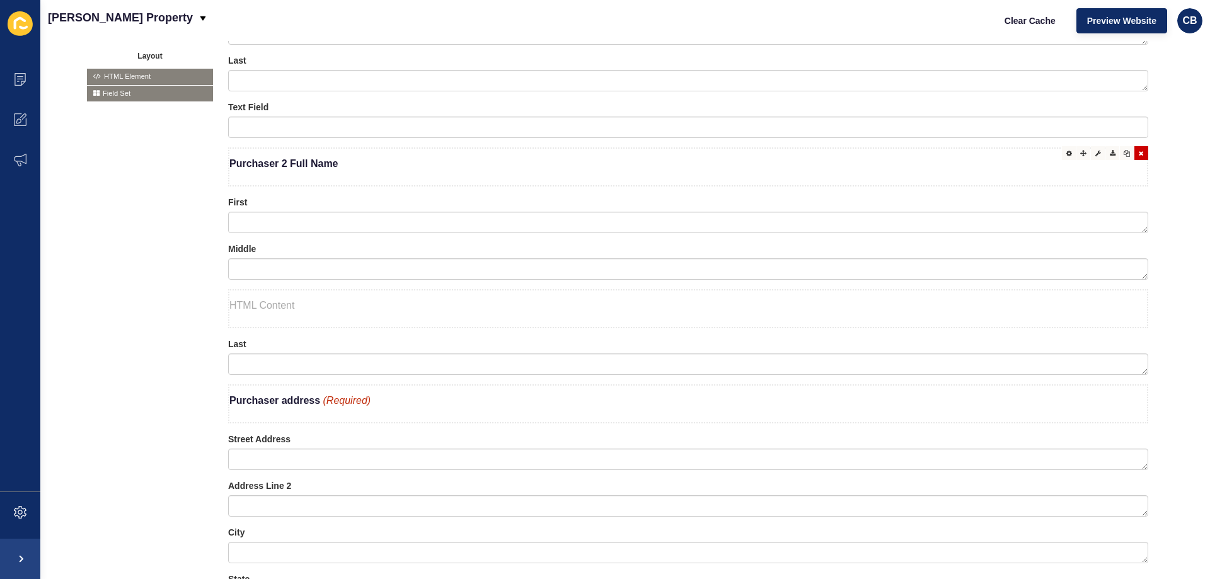
scroll to position [456, 0]
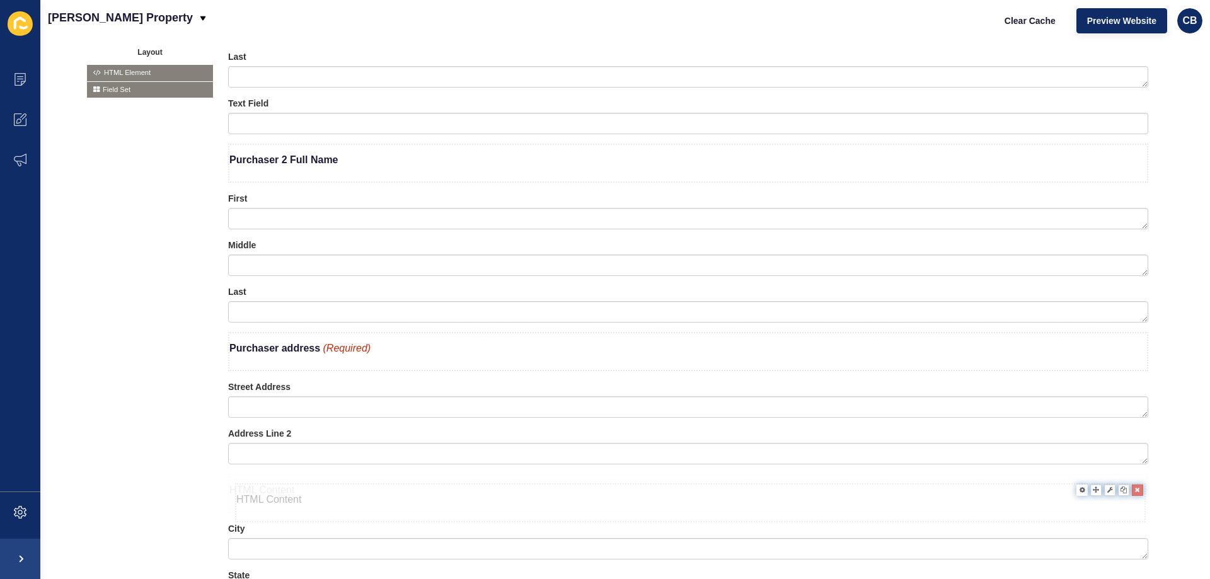
drag, startPoint x: 350, startPoint y: 308, endPoint x: 357, endPoint y: 509, distance: 201.8
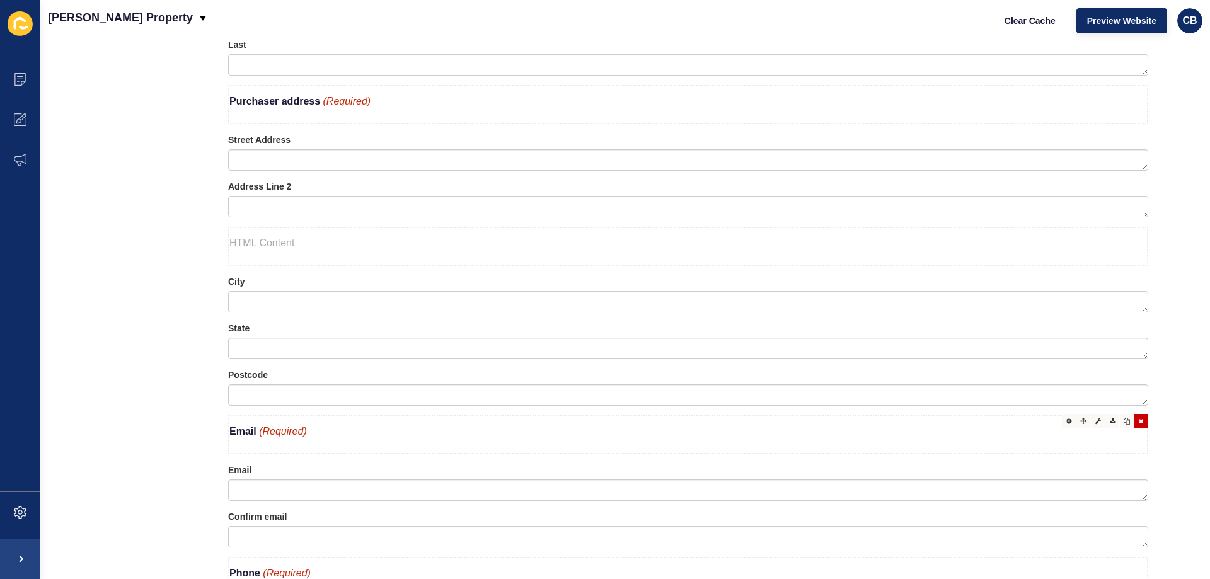
scroll to position [708, 0]
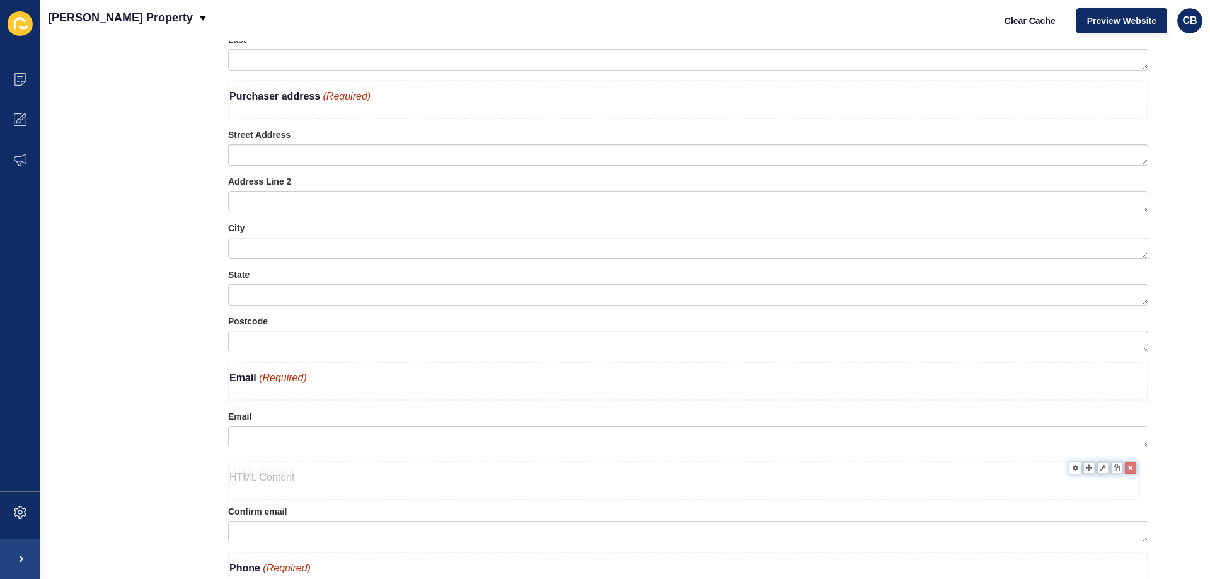
drag, startPoint x: 326, startPoint y: 239, endPoint x: 325, endPoint y: 490, distance: 250.8
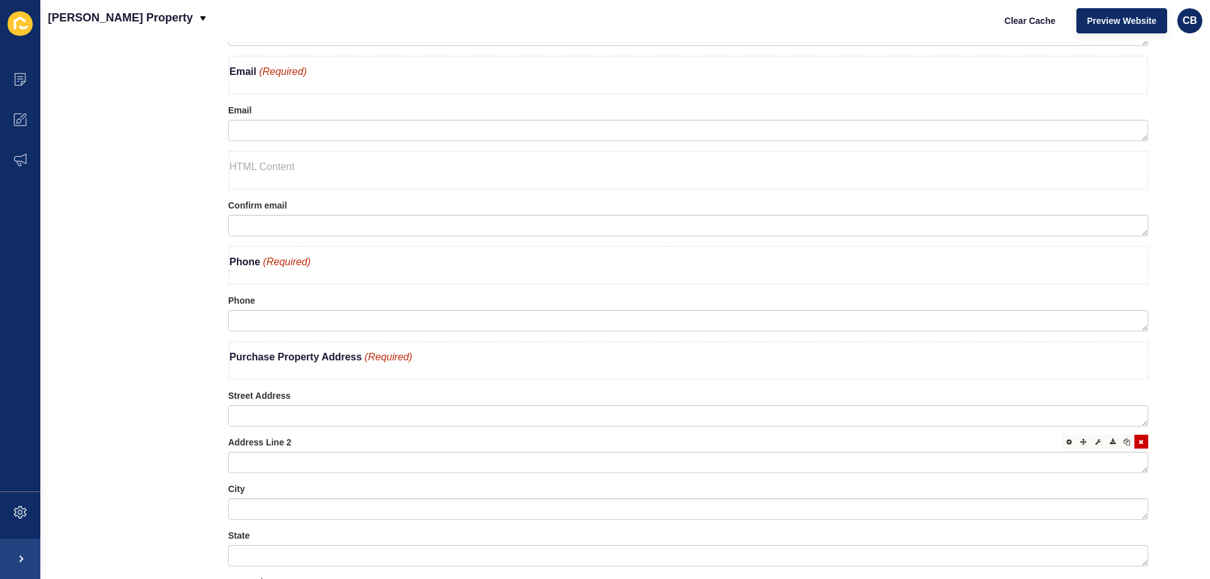
scroll to position [1086, 0]
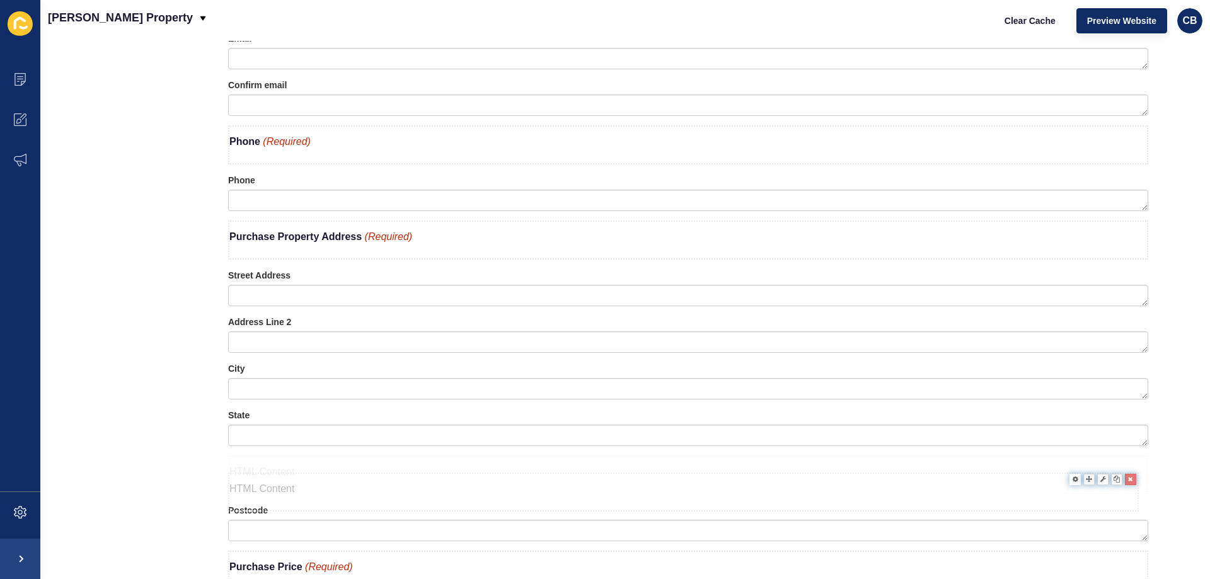
drag, startPoint x: 367, startPoint y: 103, endPoint x: 367, endPoint y: 498, distance: 394.5
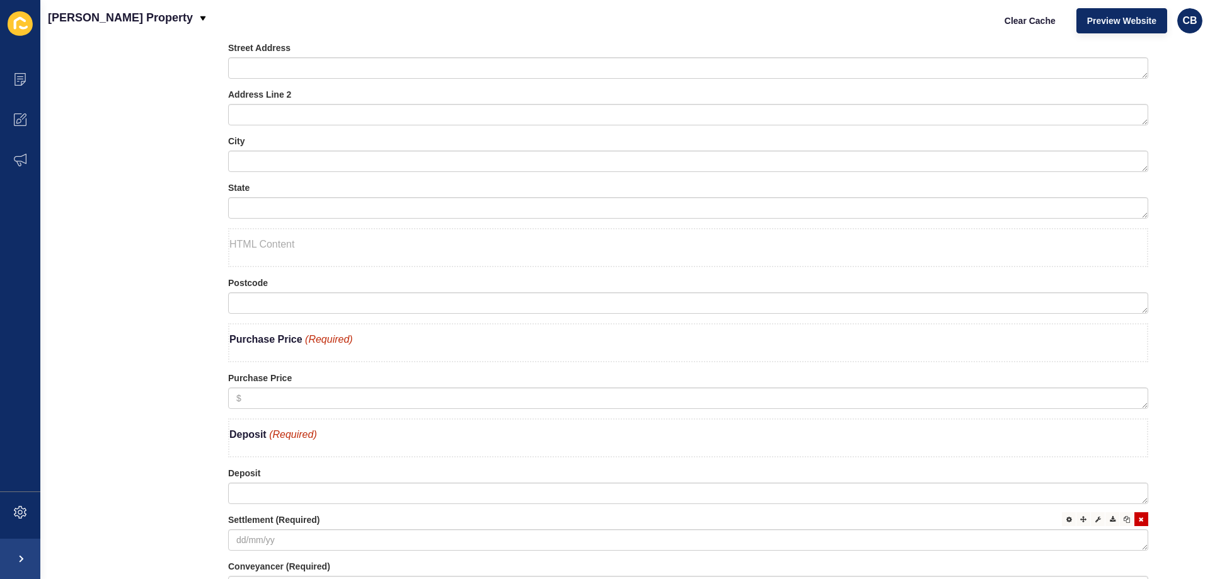
scroll to position [1401, 0]
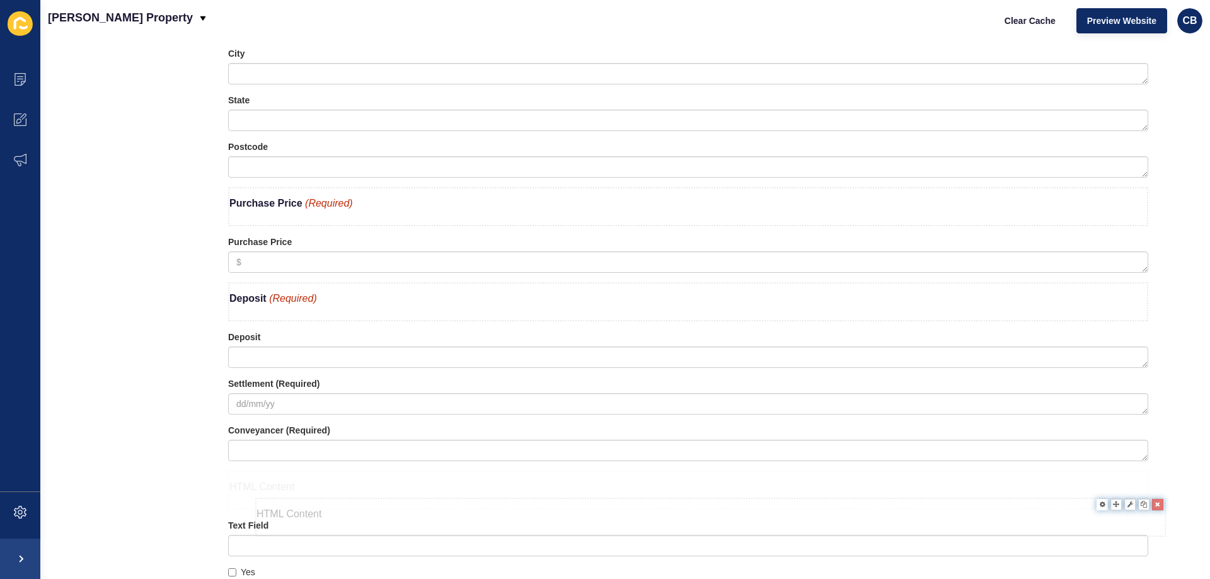
drag, startPoint x: 304, startPoint y: 158, endPoint x: 331, endPoint y: 516, distance: 359.0
drag, startPoint x: 296, startPoint y: 490, endPoint x: 279, endPoint y: 394, distance: 97.3
click at [1062, 385] on div at bounding box center [1069, 383] width 14 height 14
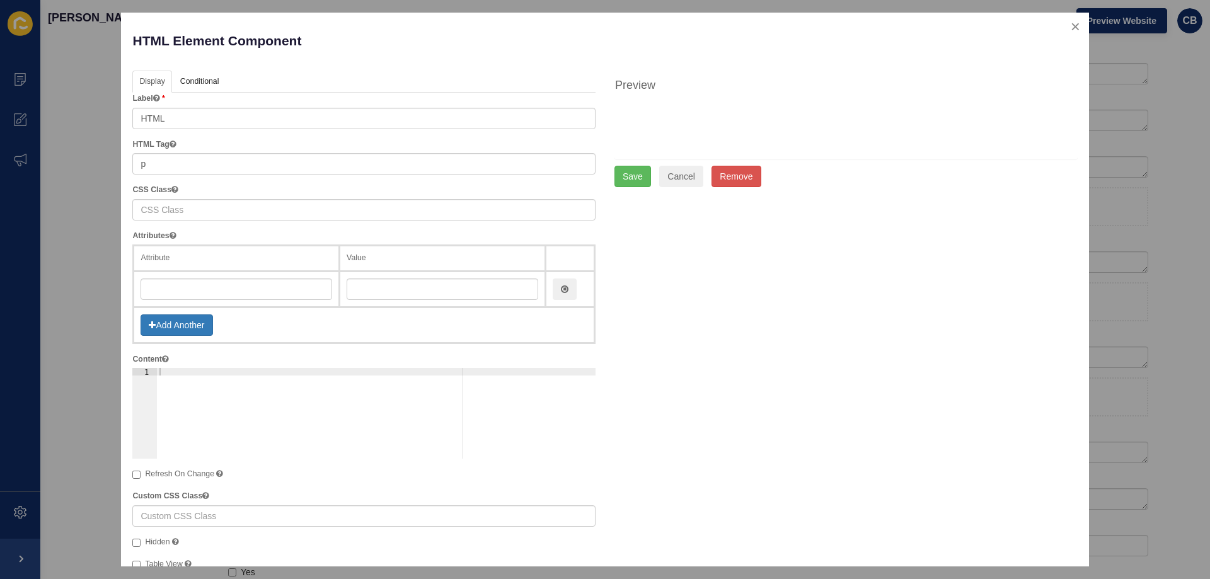
click at [168, 372] on div at bounding box center [376, 421] width 439 height 106
paste textarea "<b>Settlement</b> <span style="color: #c02b0a; font-style: italic;">(Required)<…"
type textarea "<b>Settlement</b> <span style="color: #c02b0a; font-style: italic;">(Required)<…"
click at [625, 178] on button "Save" at bounding box center [632, 176] width 37 height 21
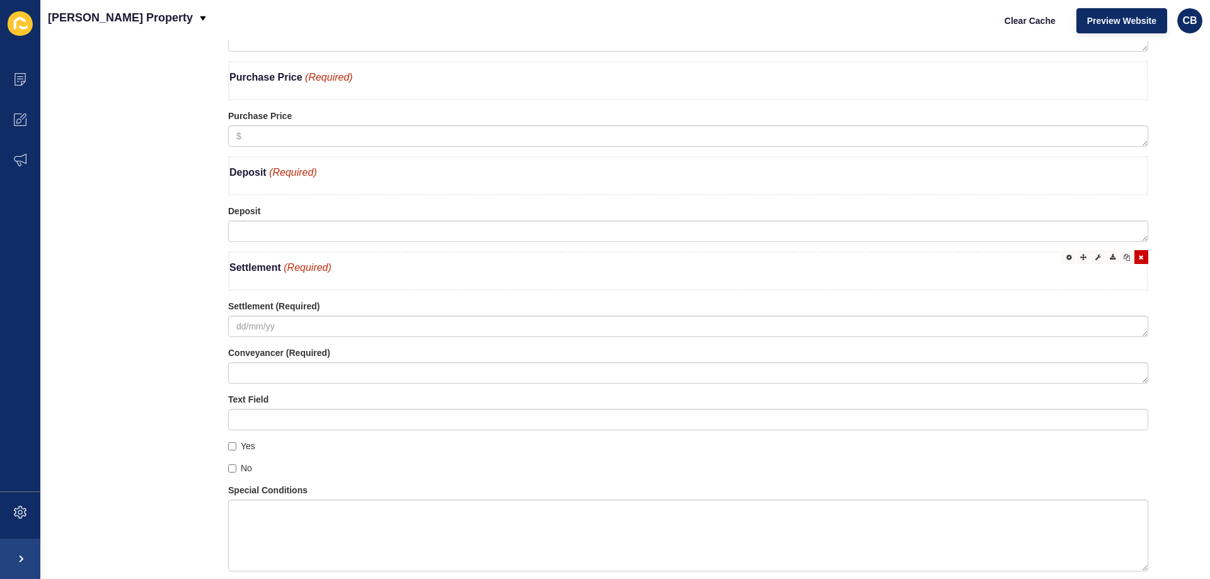
scroll to position [1590, 0]
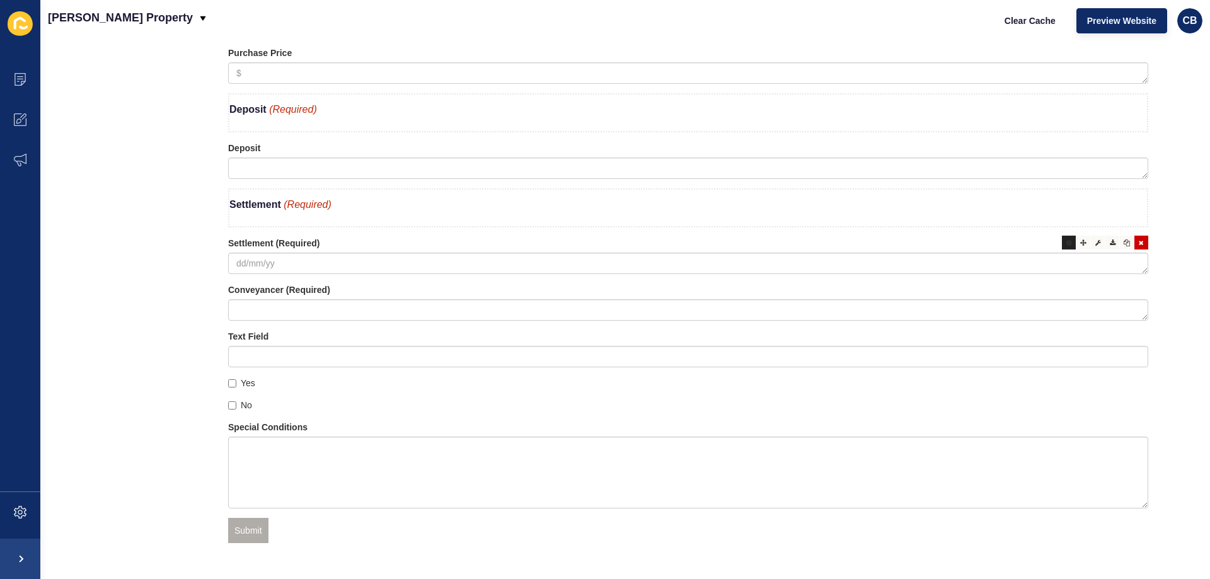
click at [1062, 244] on div at bounding box center [1069, 243] width 14 height 14
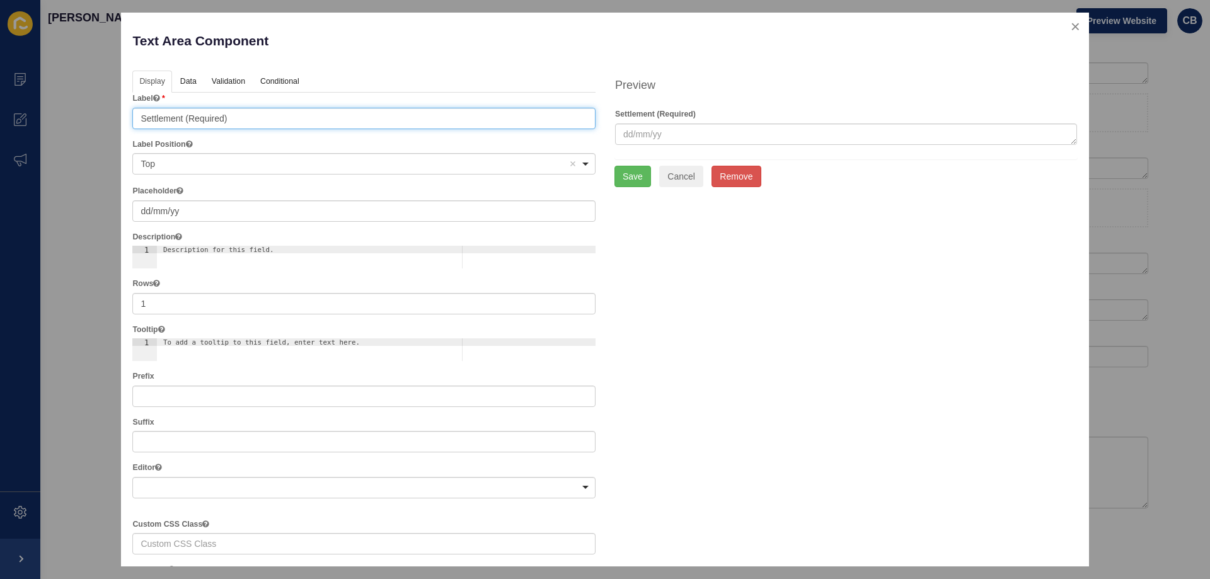
drag, startPoint x: 234, startPoint y: 118, endPoint x: 184, endPoint y: 120, distance: 49.9
click at [184, 120] on input "Settlement (Required)" at bounding box center [363, 118] width 463 height 21
type input "Settlement"
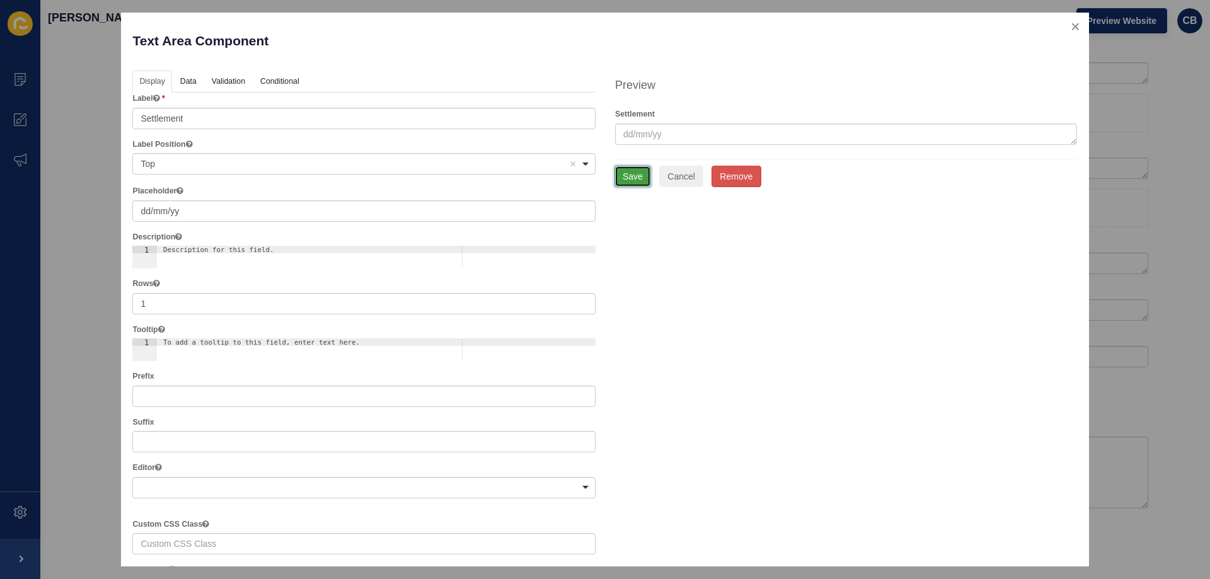
click at [629, 176] on button "Save" at bounding box center [632, 176] width 37 height 21
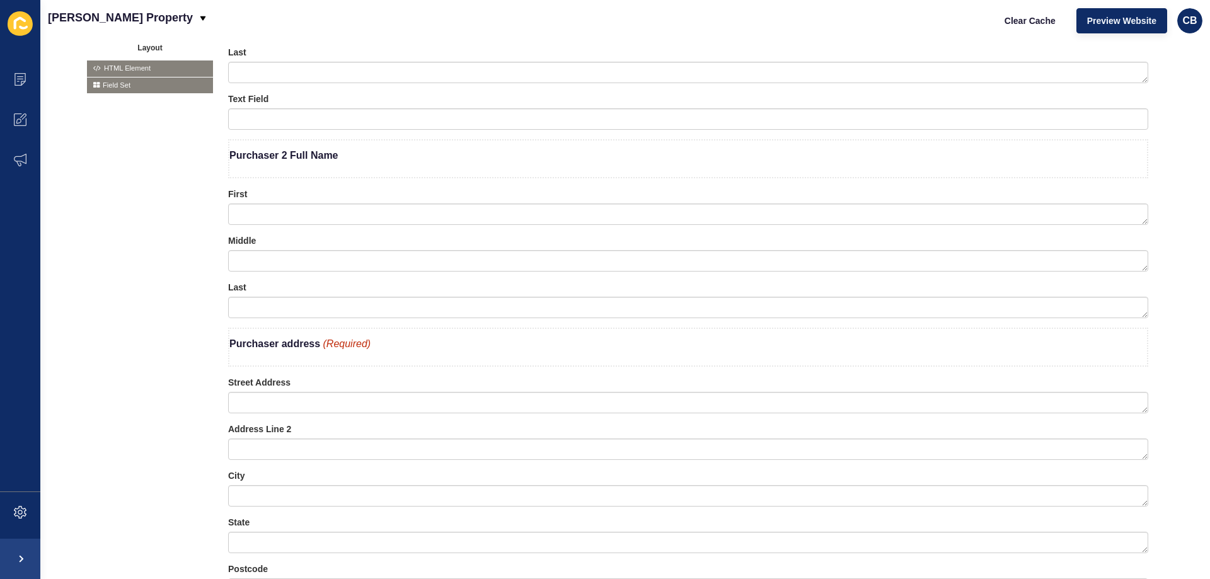
scroll to position [456, 0]
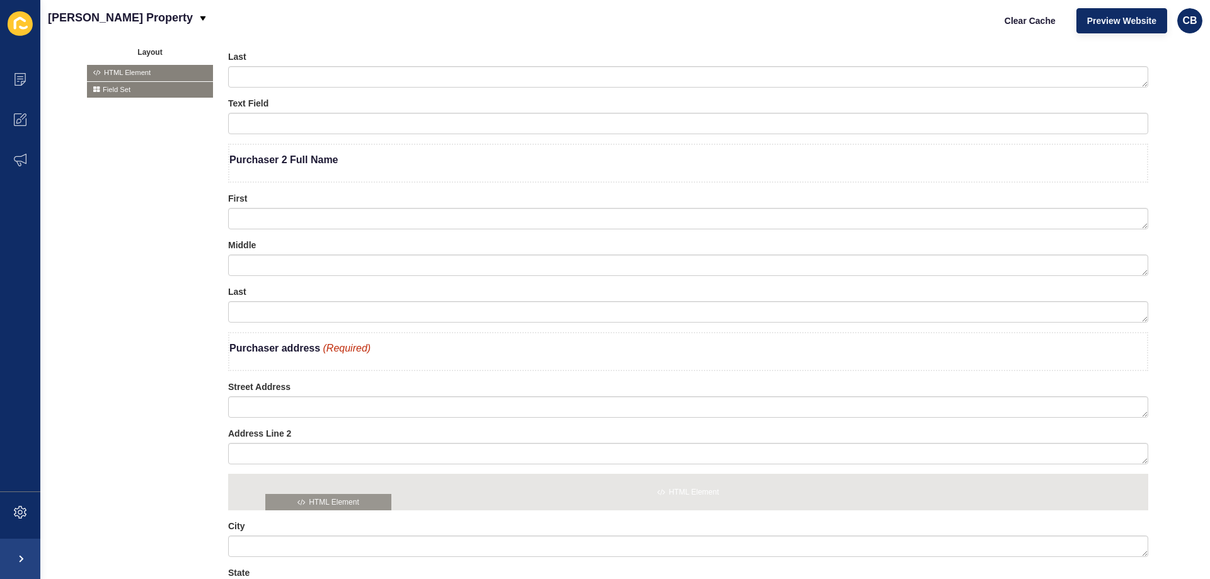
drag, startPoint x: 120, startPoint y: 72, endPoint x: 299, endPoint y: 504, distance: 467.1
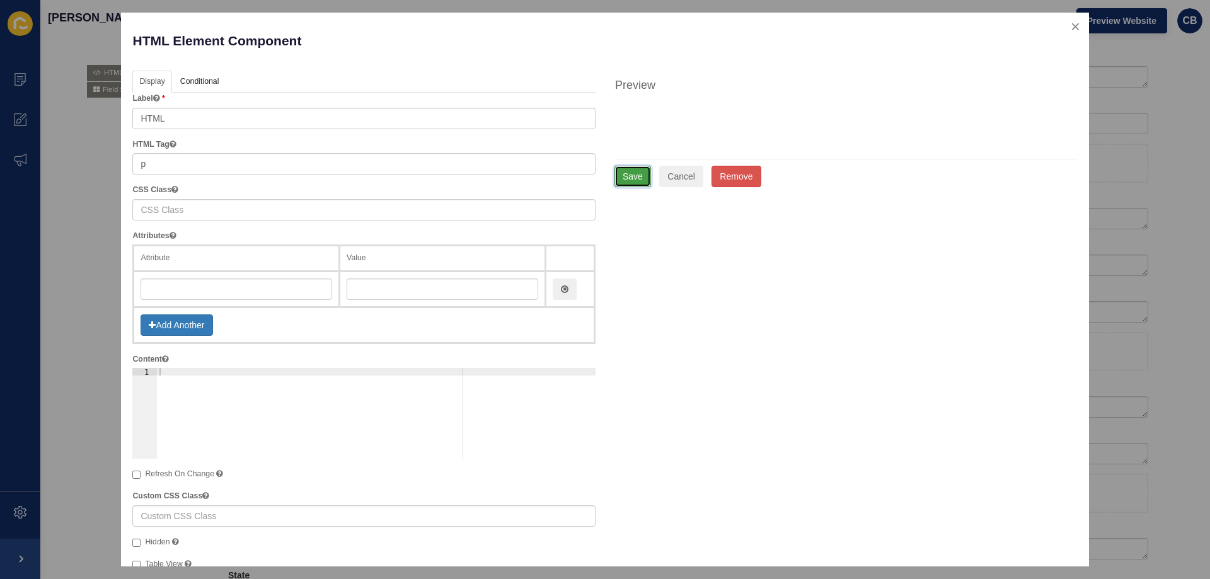
click at [628, 180] on button "Save" at bounding box center [632, 176] width 37 height 21
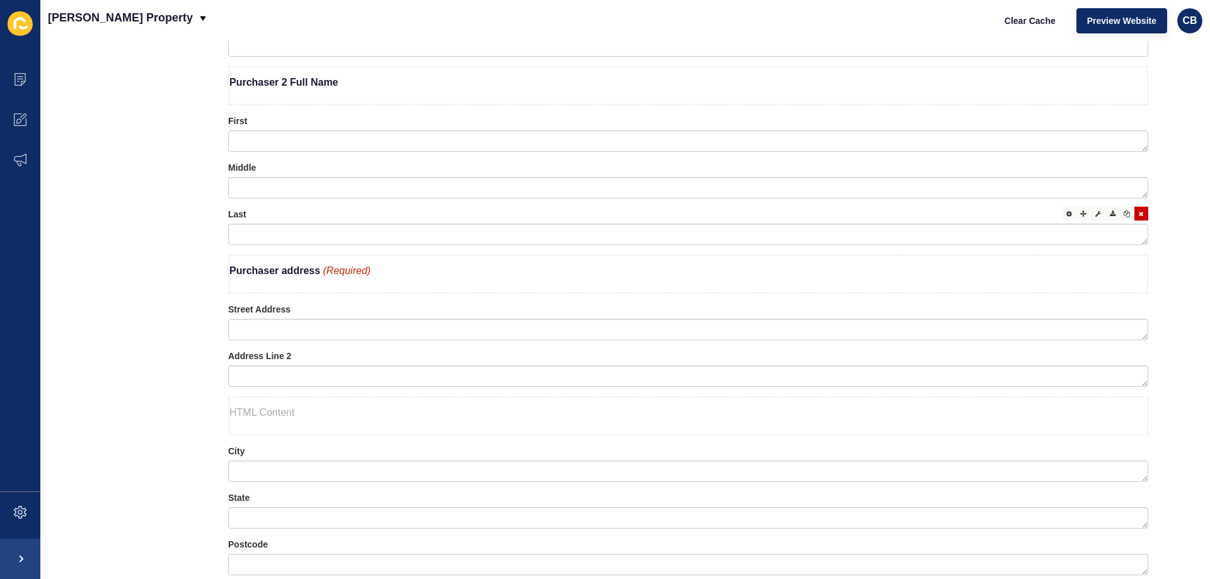
scroll to position [645, 0]
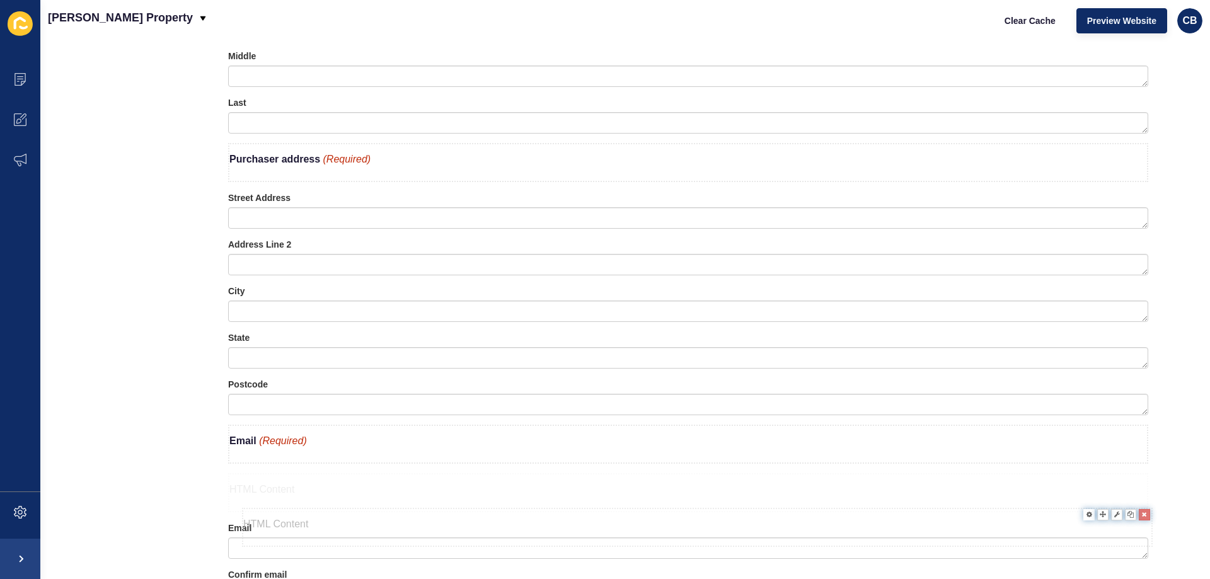
drag, startPoint x: 279, startPoint y: 294, endPoint x: 293, endPoint y: 518, distance: 224.8
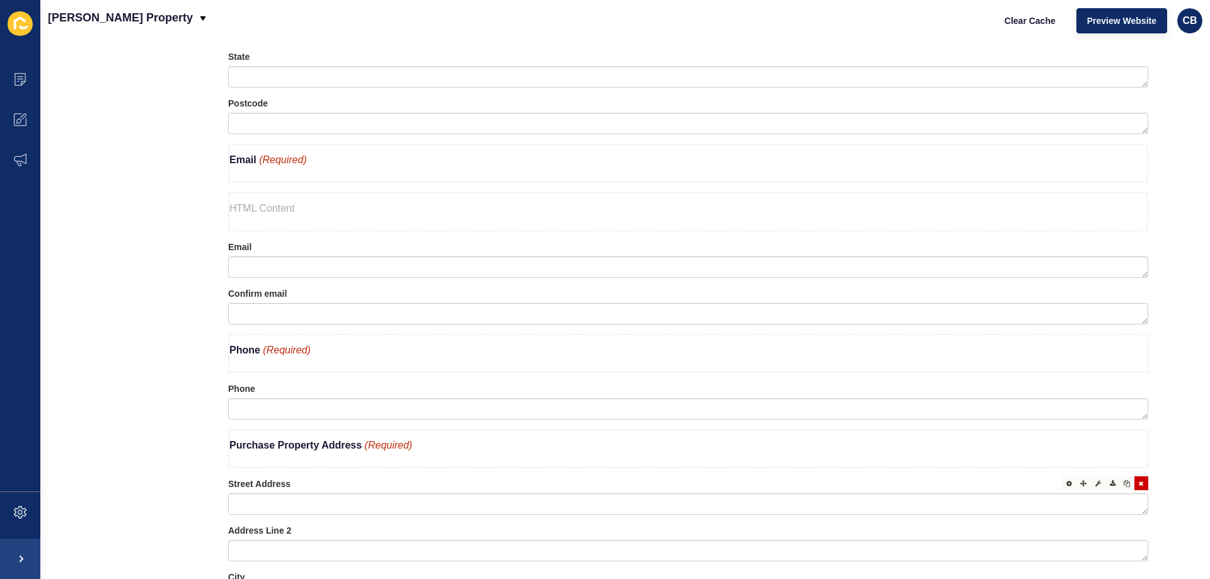
scroll to position [960, 0]
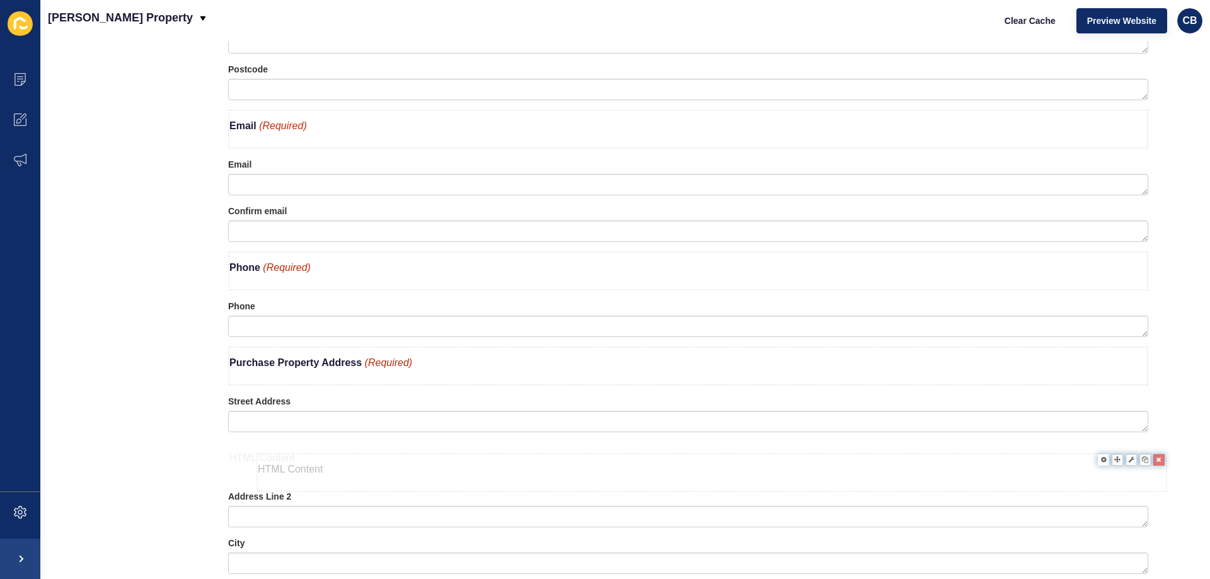
drag, startPoint x: 310, startPoint y: 182, endPoint x: 338, endPoint y: 479, distance: 298.8
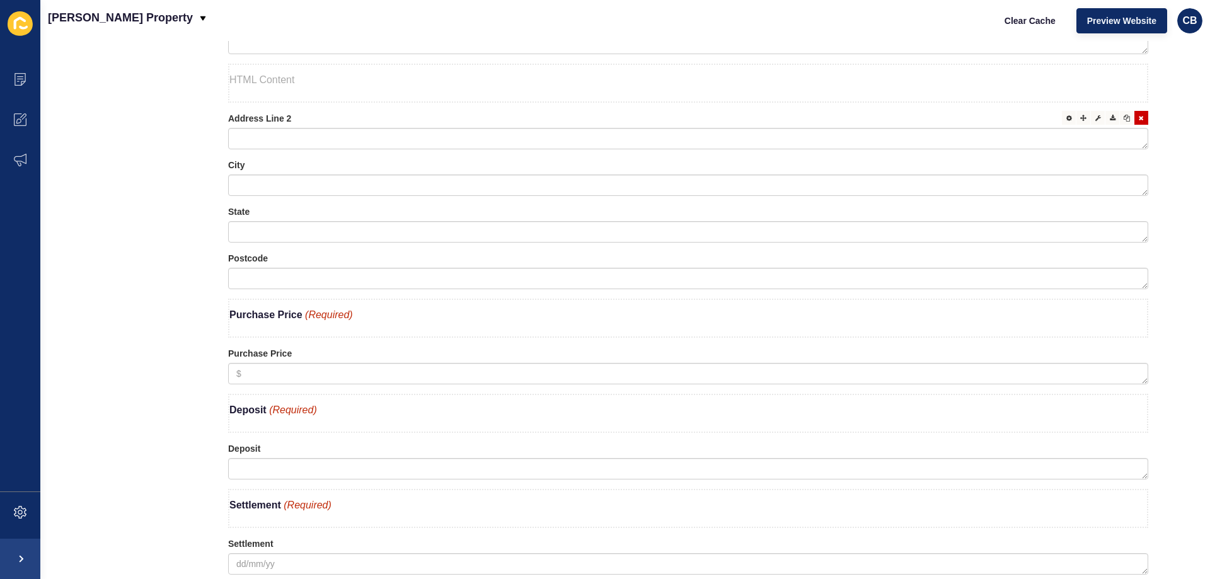
scroll to position [1275, 0]
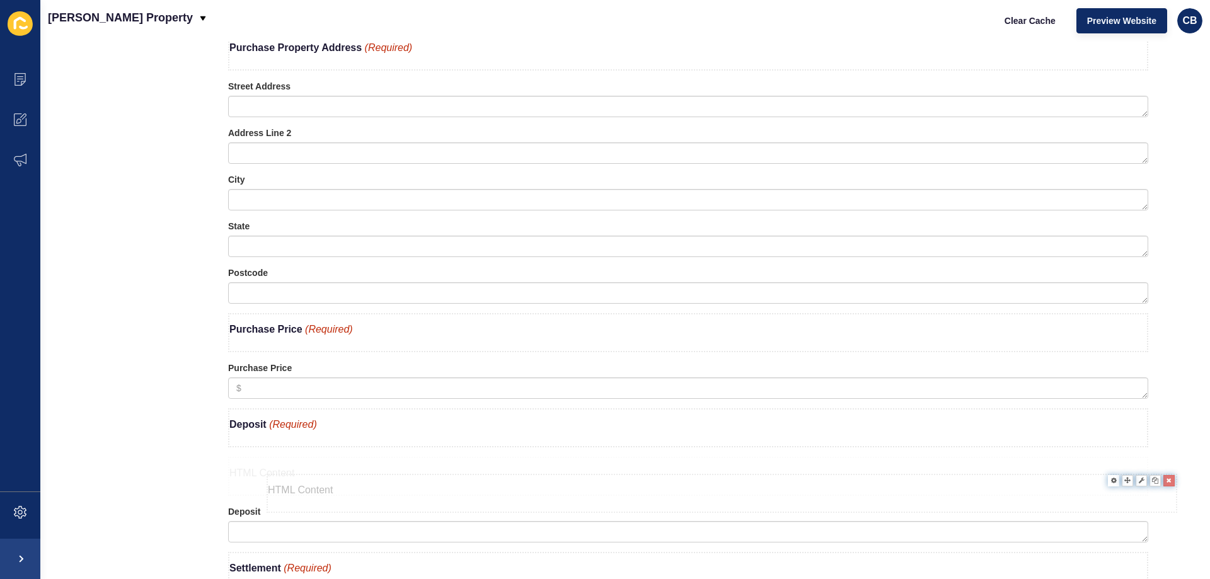
drag, startPoint x: 287, startPoint y: 147, endPoint x: 325, endPoint y: 495, distance: 350.0
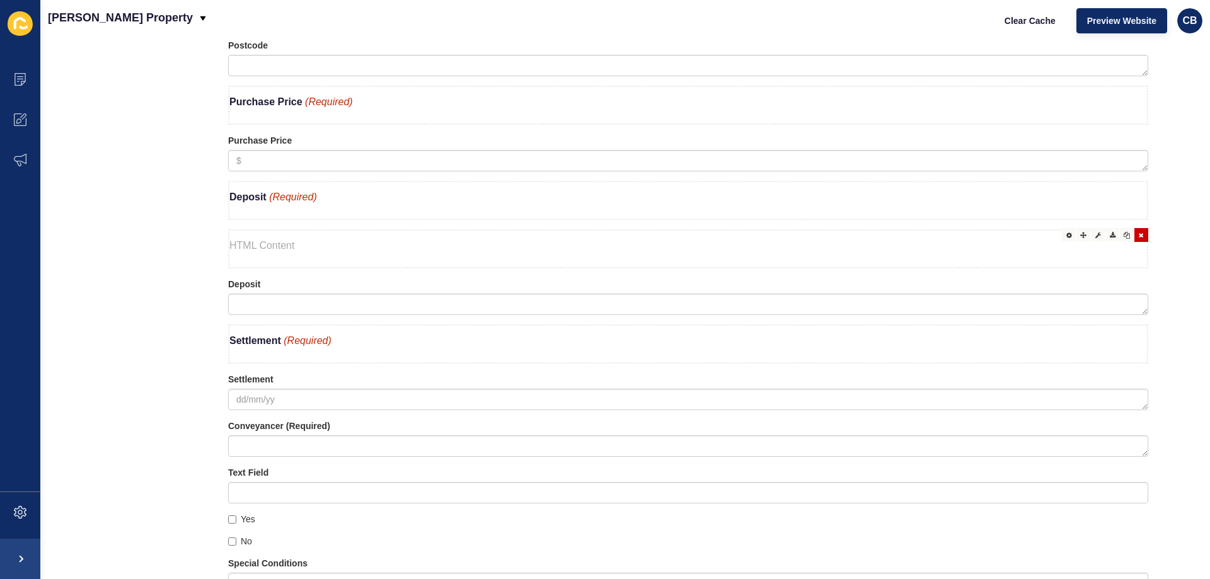
scroll to position [1527, 0]
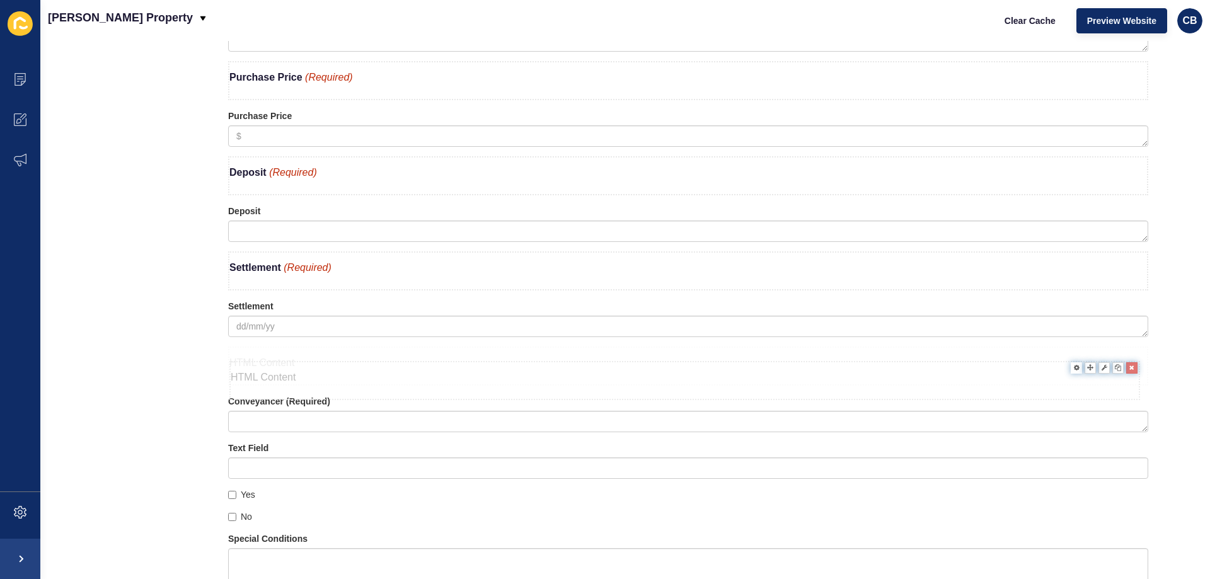
drag, startPoint x: 300, startPoint y: 229, endPoint x: 301, endPoint y: 384, distance: 155.0
click at [1066, 350] on icon at bounding box center [1069, 352] width 6 height 6
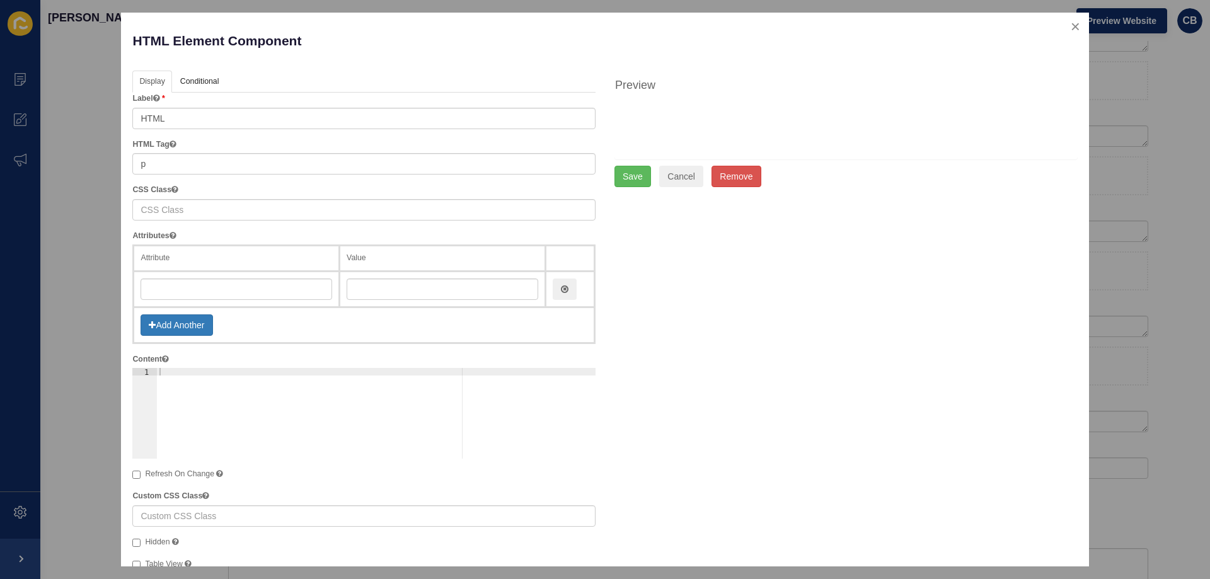
click at [166, 367] on div "Content 1 ההההההההההההההההההההההההההההההההההההההההההההההההההההההההההההההההההההה…" at bounding box center [363, 406] width 463 height 105
click at [164, 371] on div at bounding box center [376, 421] width 439 height 106
paste textarea "<b>Conveyancer</b> <span style="color: #c02b0a; font-style: italic;">(Required)…"
type textarea "<b>Conveyancer</b> <span style="color: #c02b0a; font-style: italic;">(Required)…"
click at [635, 177] on button "Save" at bounding box center [632, 176] width 37 height 21
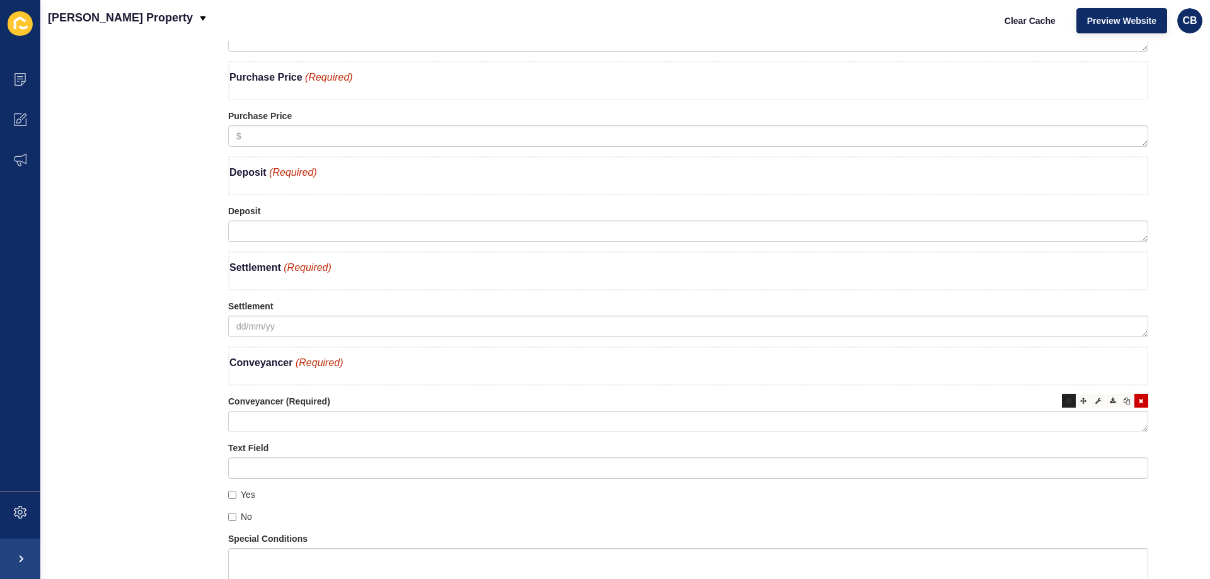
click at [1066, 402] on icon at bounding box center [1069, 401] width 6 height 6
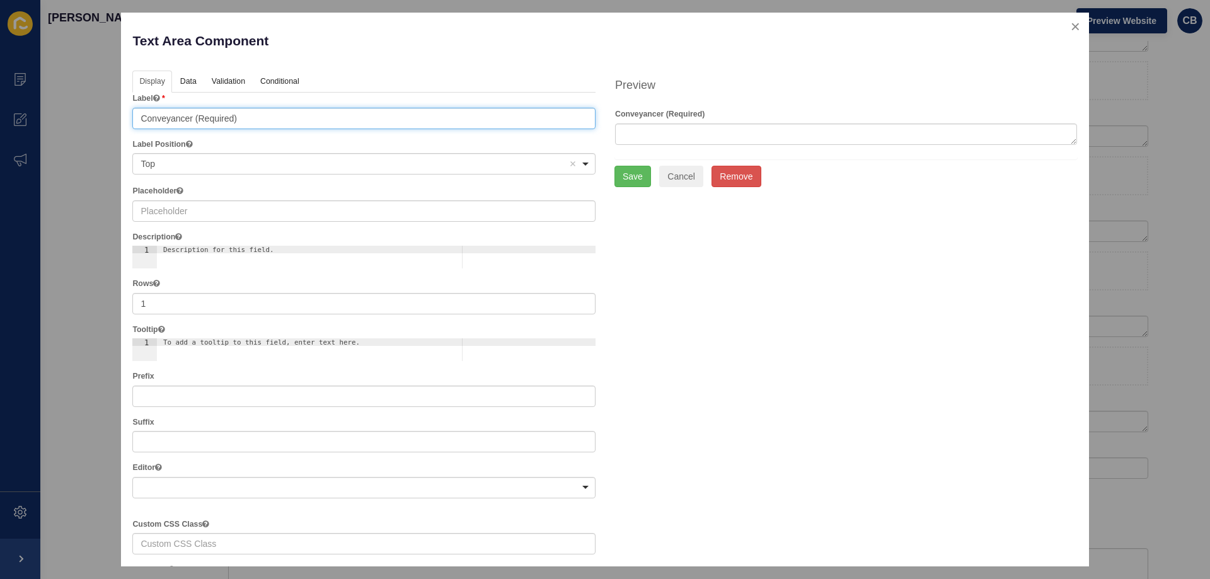
drag, startPoint x: 253, startPoint y: 114, endPoint x: 196, endPoint y: 120, distance: 57.0
click at [196, 120] on input "Conveyancer (Required)" at bounding box center [363, 118] width 463 height 21
type input "Conveyancer"
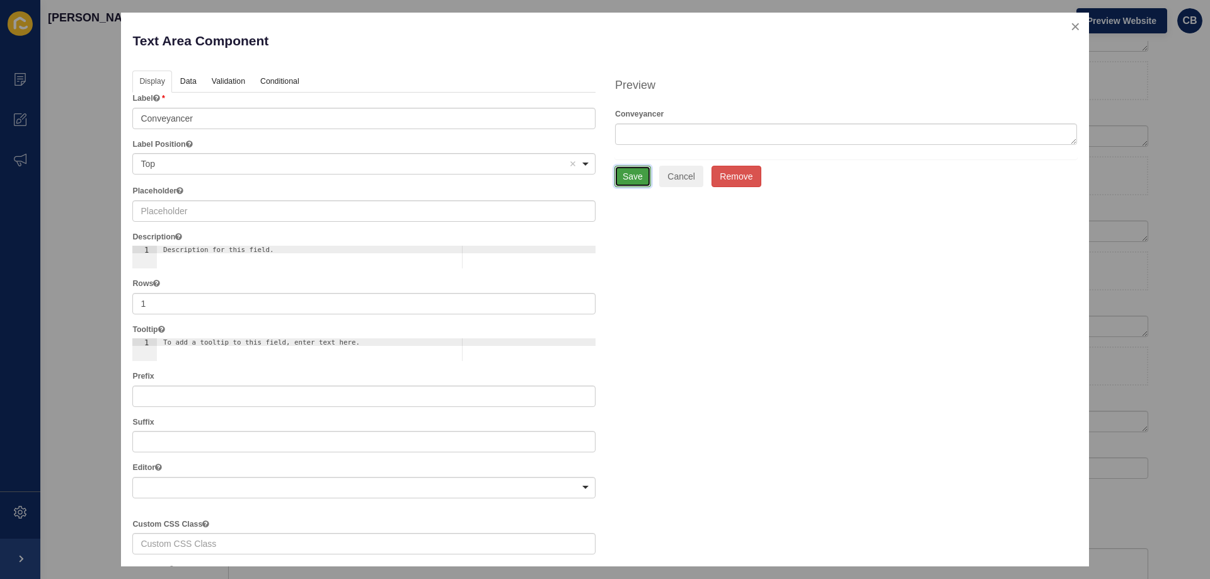
click at [621, 175] on button "Save" at bounding box center [632, 176] width 37 height 21
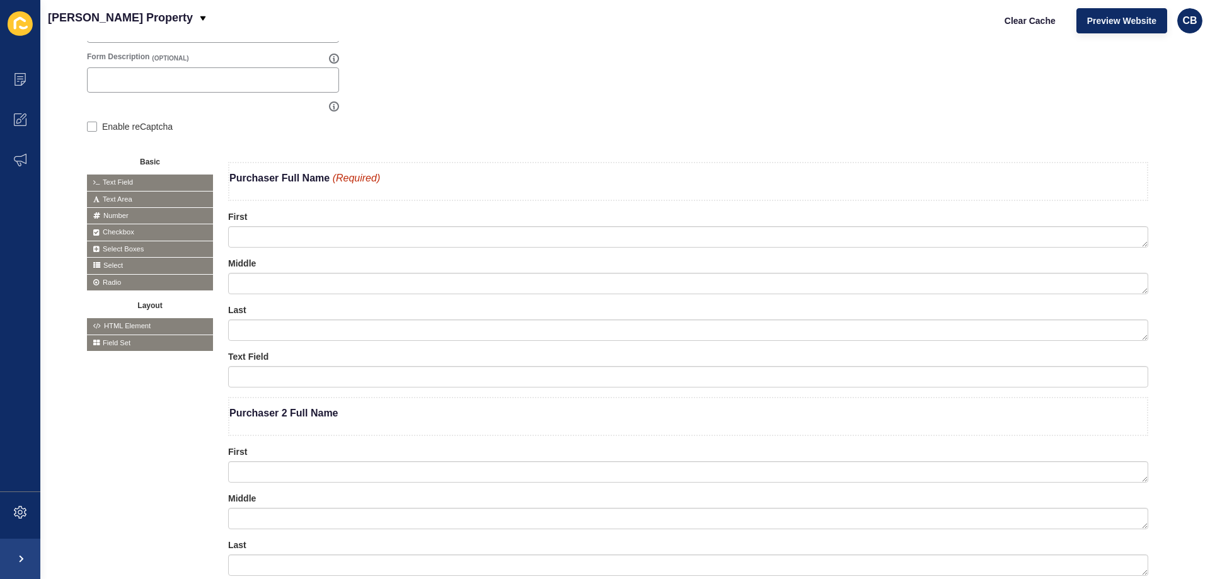
scroll to position [204, 0]
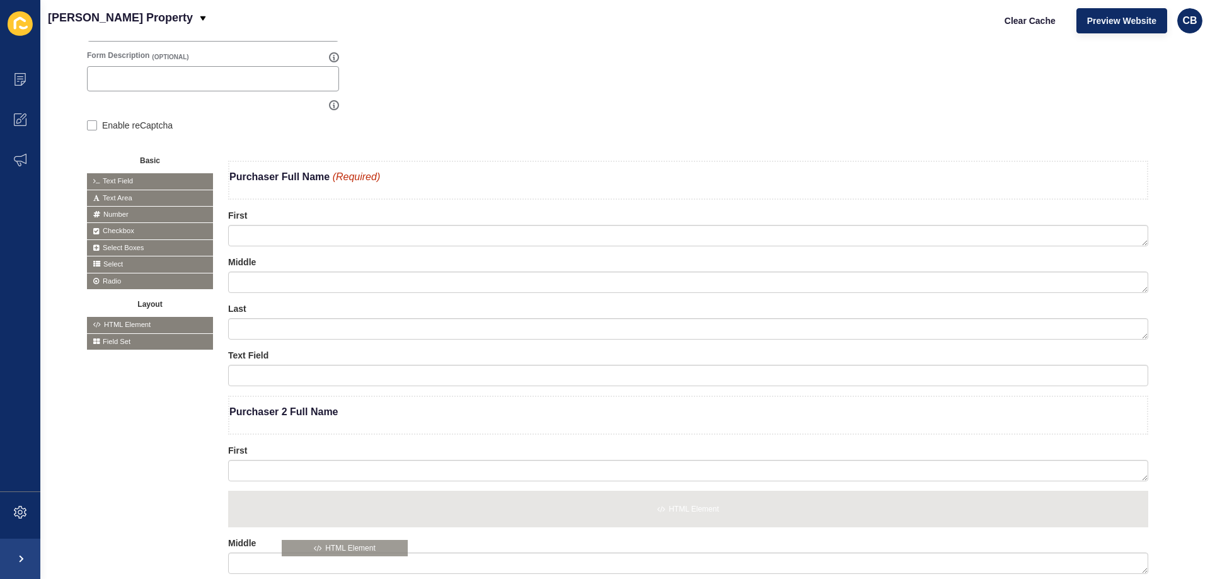
drag, startPoint x: 140, startPoint y: 321, endPoint x: 338, endPoint y: 543, distance: 297.8
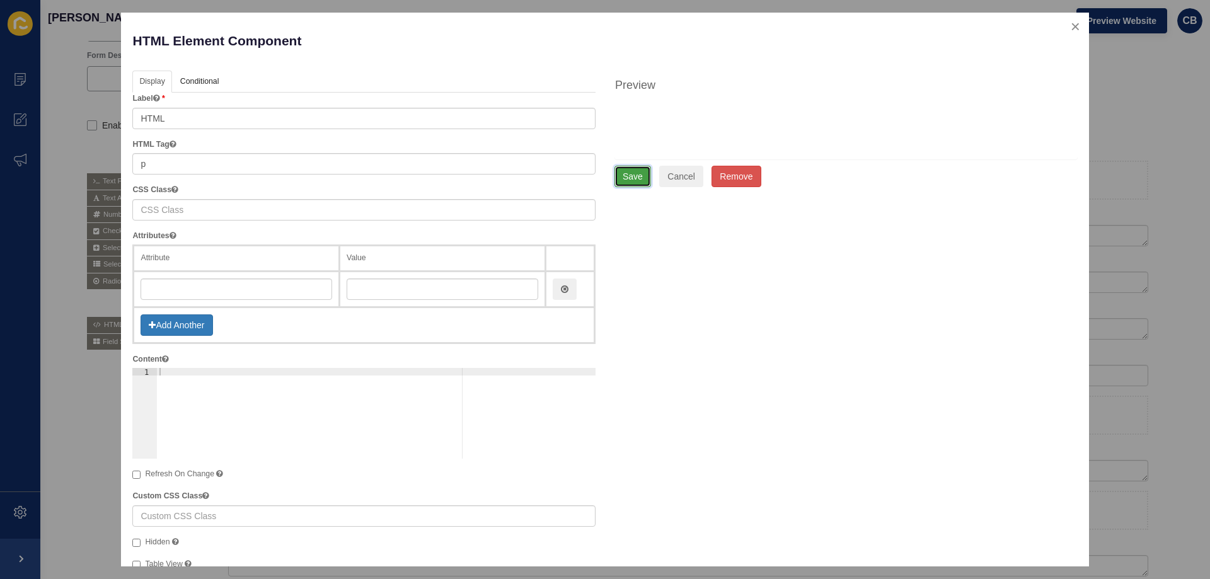
click at [625, 183] on button "Save" at bounding box center [632, 176] width 37 height 21
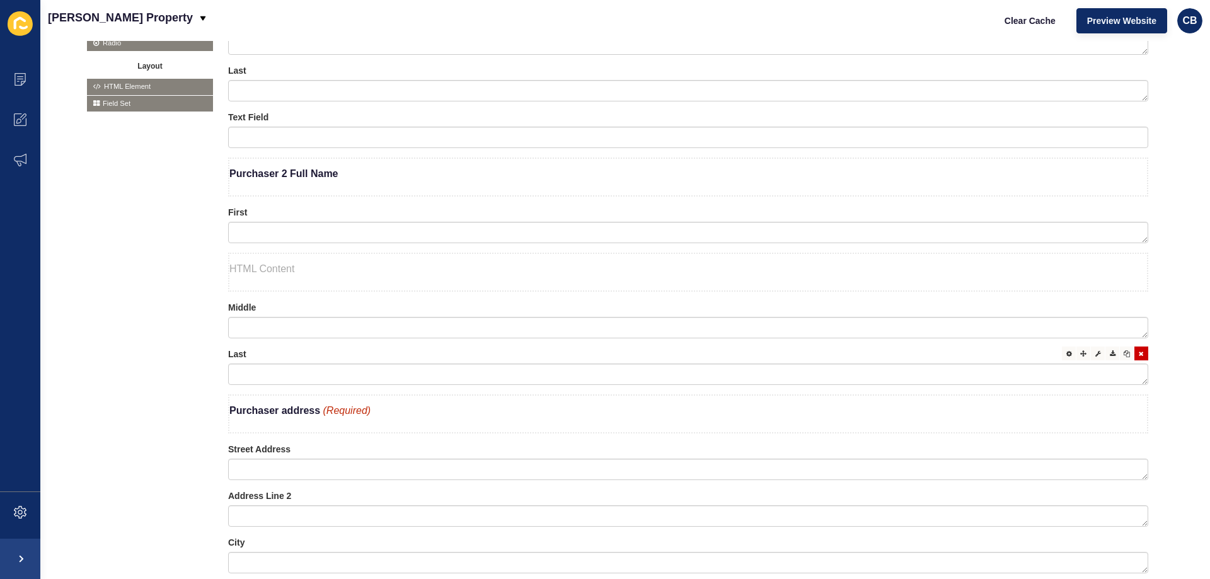
scroll to position [519, 0]
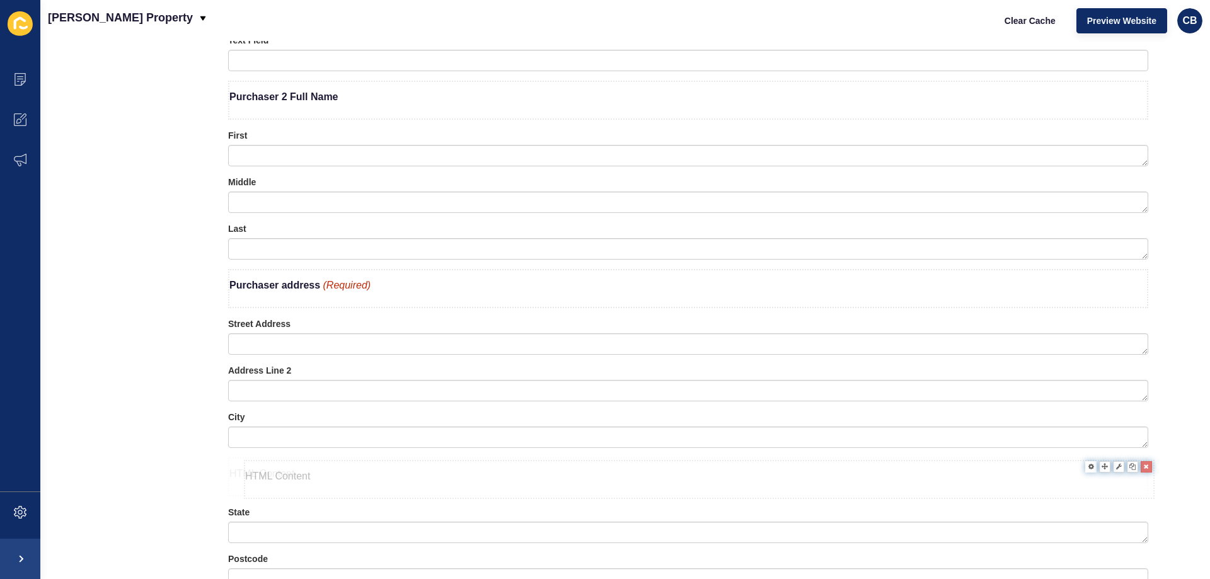
drag, startPoint x: 328, startPoint y: 195, endPoint x: 343, endPoint y: 480, distance: 285.9
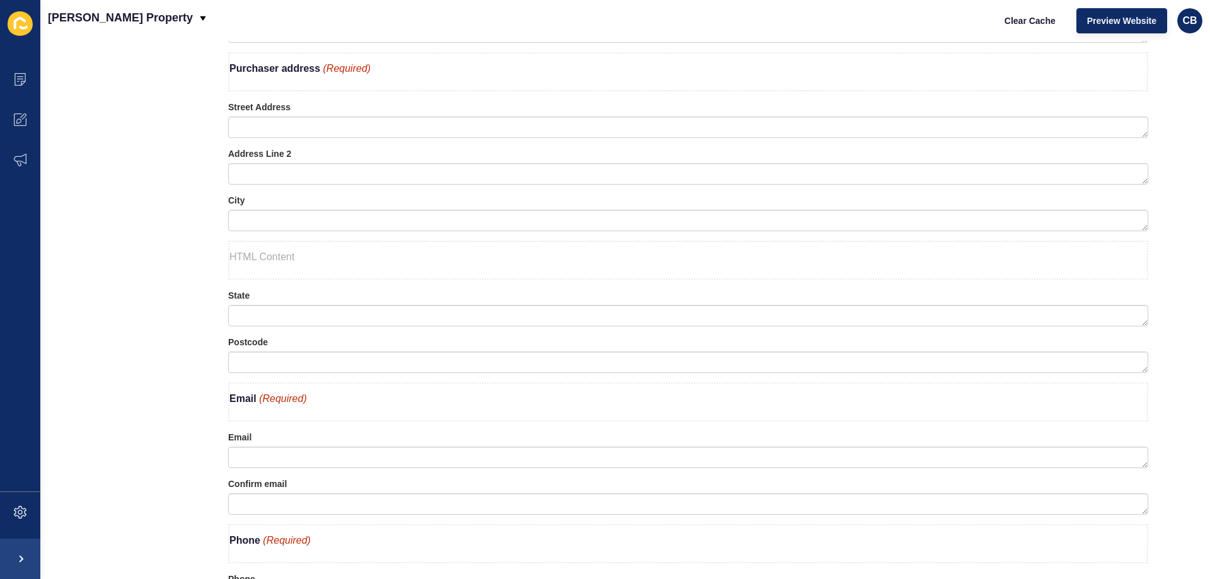
scroll to position [771, 0]
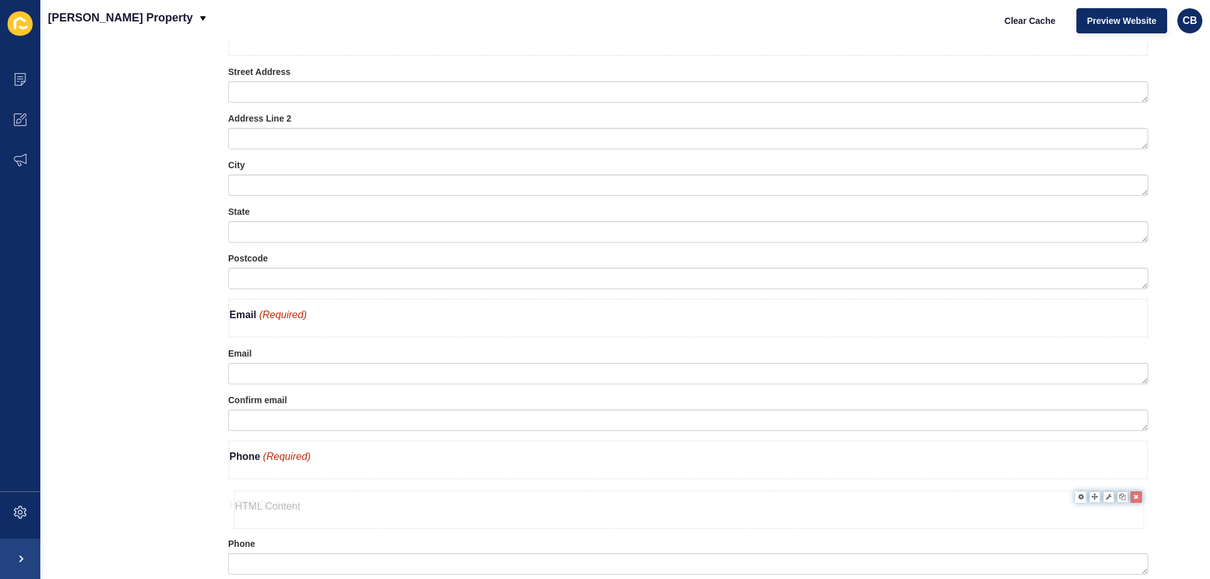
drag, startPoint x: 322, startPoint y: 224, endPoint x: 328, endPoint y: 510, distance: 285.6
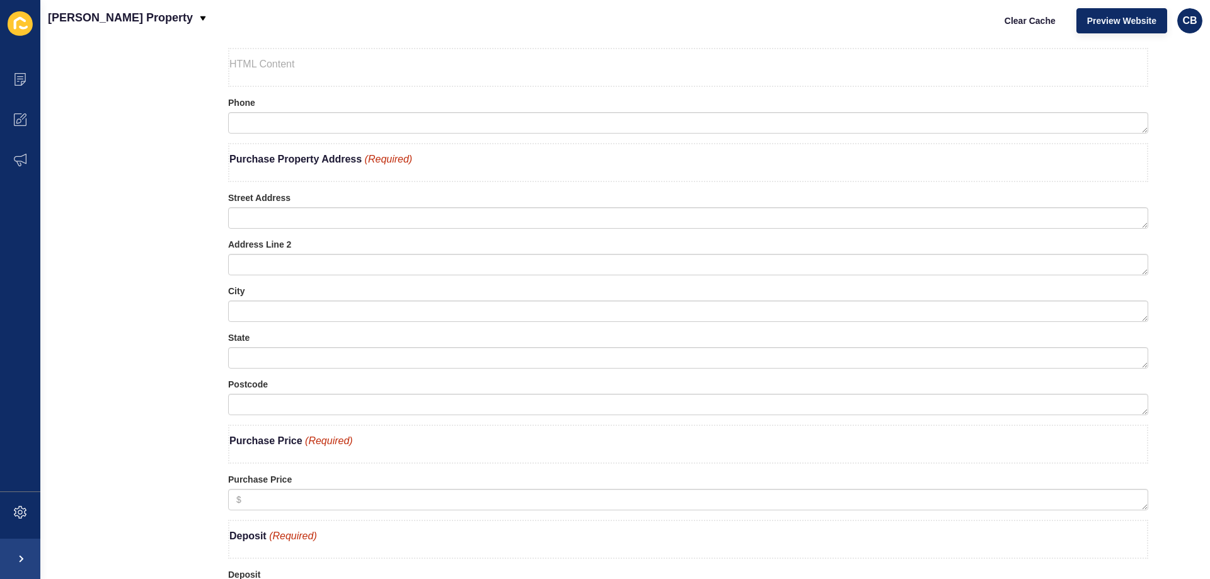
scroll to position [1163, 0]
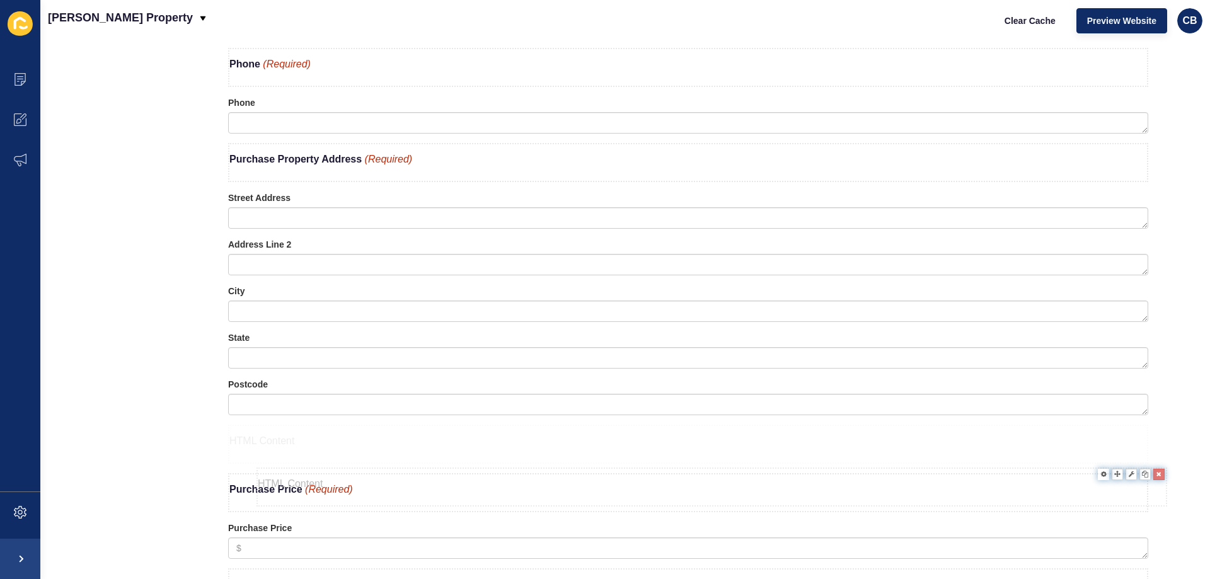
drag, startPoint x: 287, startPoint y: 72, endPoint x: 316, endPoint y: 492, distance: 421.3
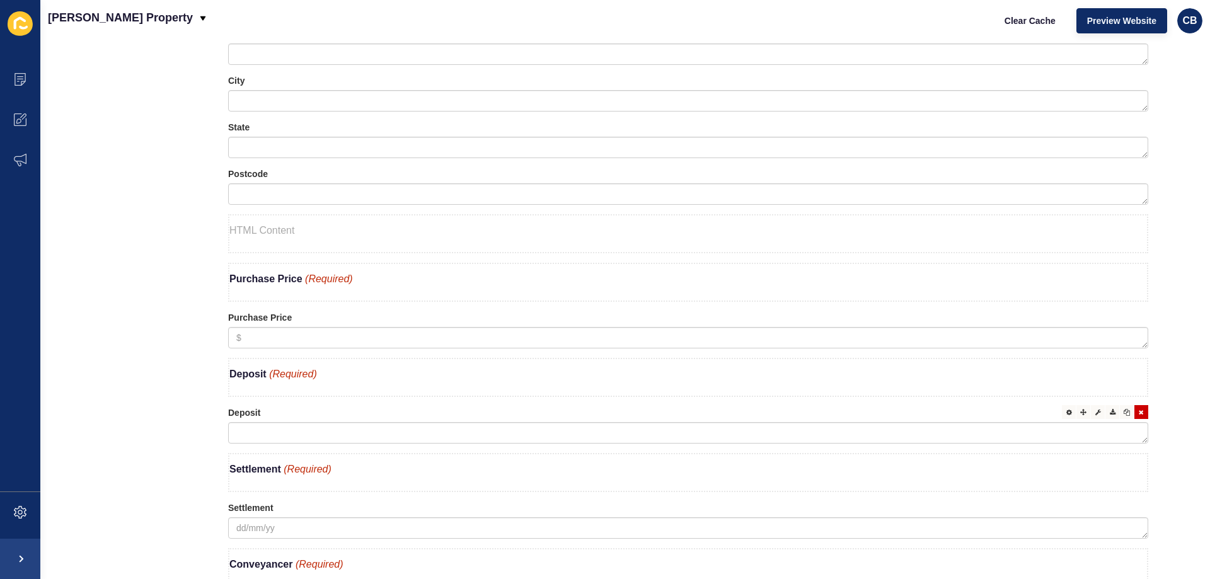
scroll to position [1416, 0]
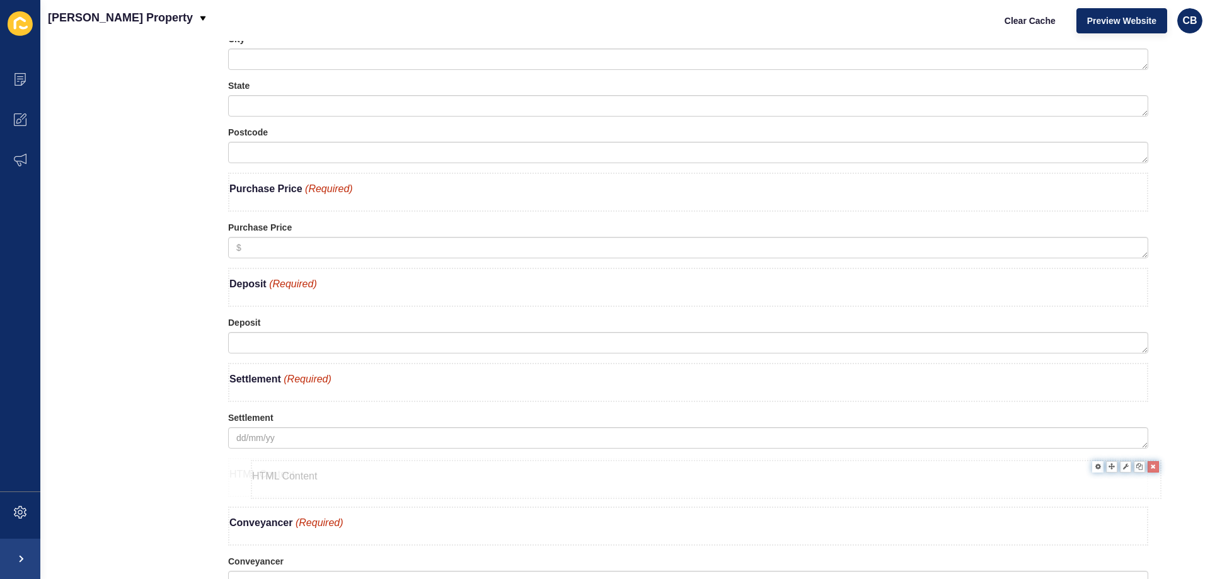
drag, startPoint x: 294, startPoint y: 196, endPoint x: 316, endPoint y: 485, distance: 289.5
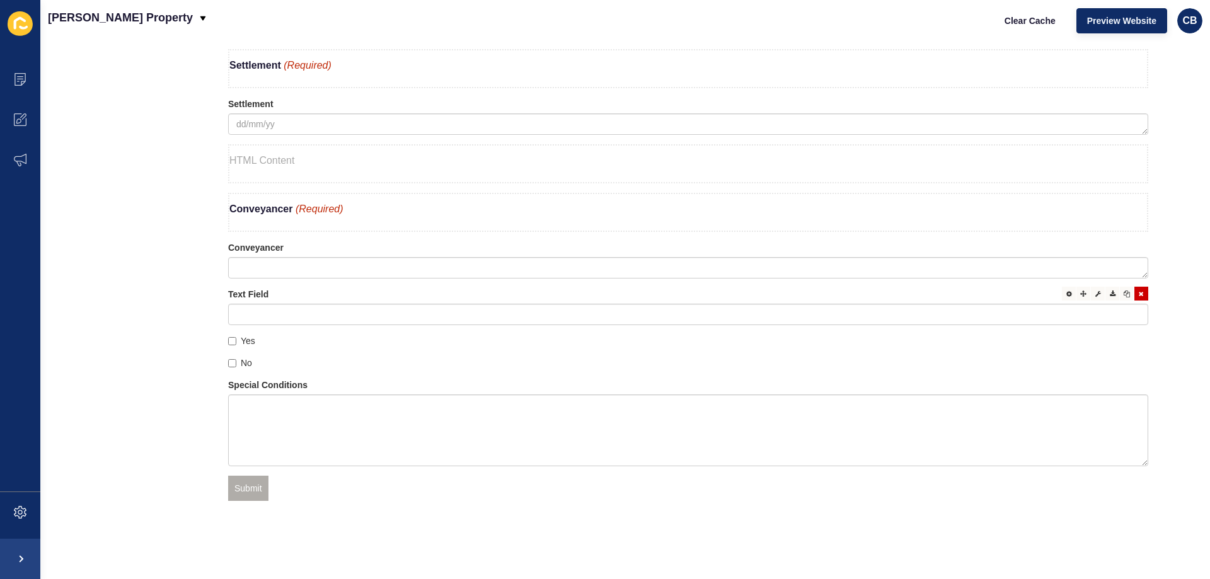
scroll to position [1731, 0]
drag, startPoint x: 297, startPoint y: 158, endPoint x: 290, endPoint y: 261, distance: 103.0
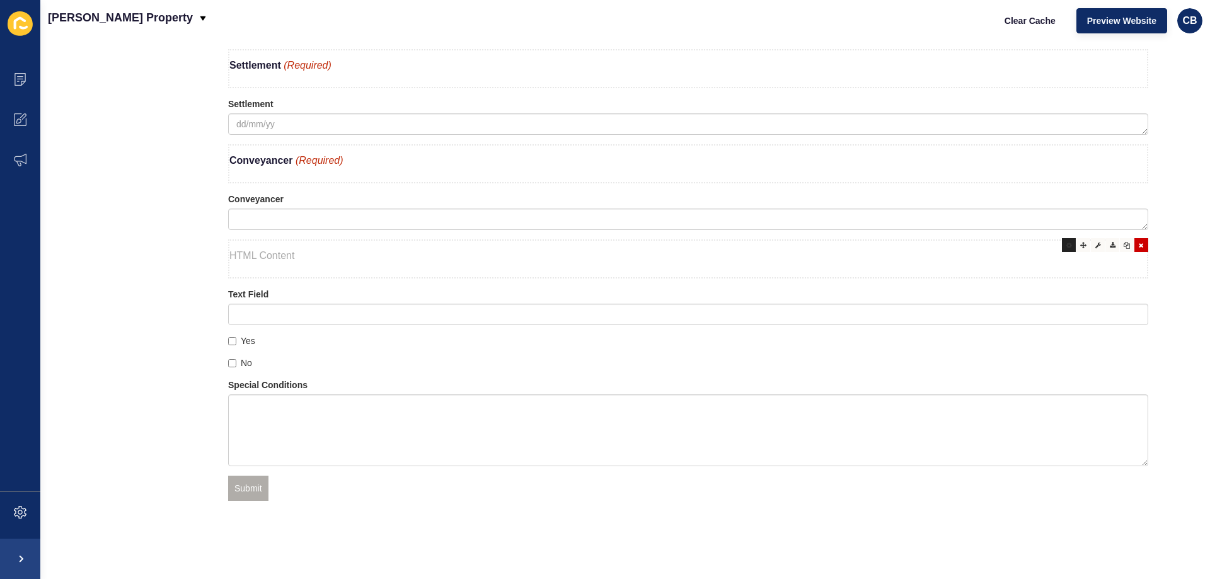
click at [1066, 244] on icon at bounding box center [1069, 245] width 6 height 6
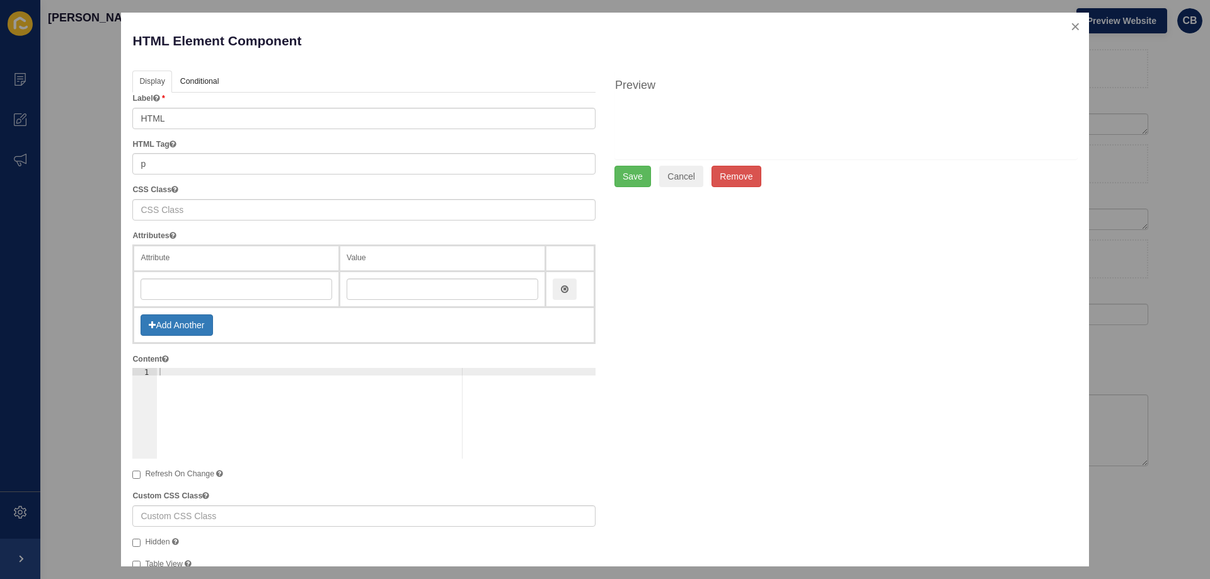
click at [172, 378] on div at bounding box center [376, 421] width 439 height 106
paste textarea "<b>Is the offer subject to finance?</b> <span style="color: #c02b0a; font-style…"
type textarea "<b>Is the offer subject to finance?</b> <span style="color: #c02b0a; font-style…"
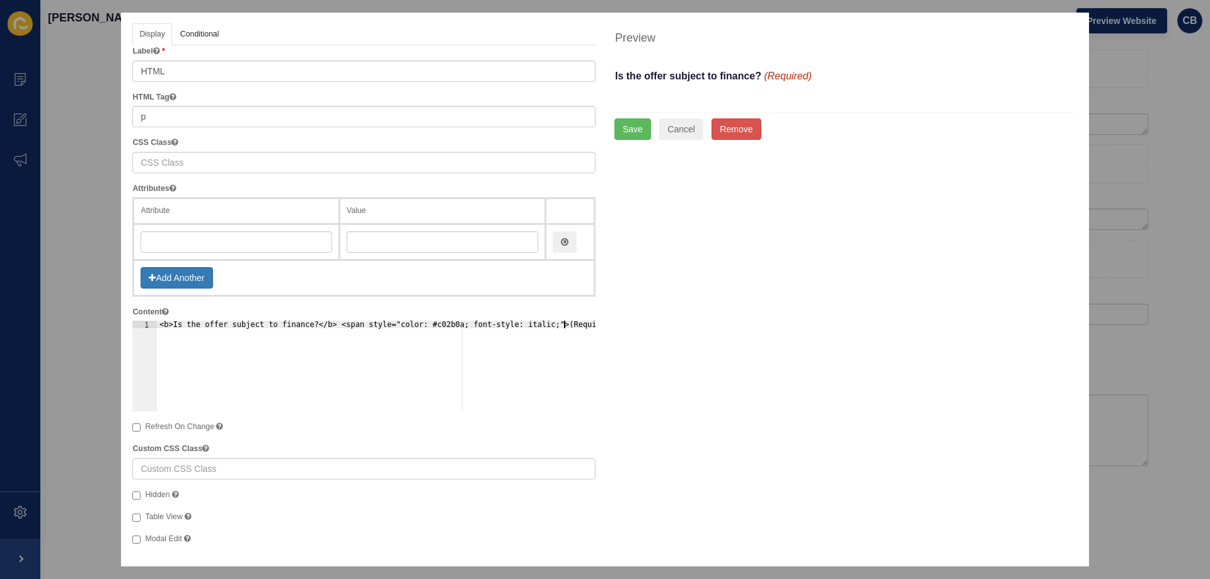
scroll to position [0, 0]
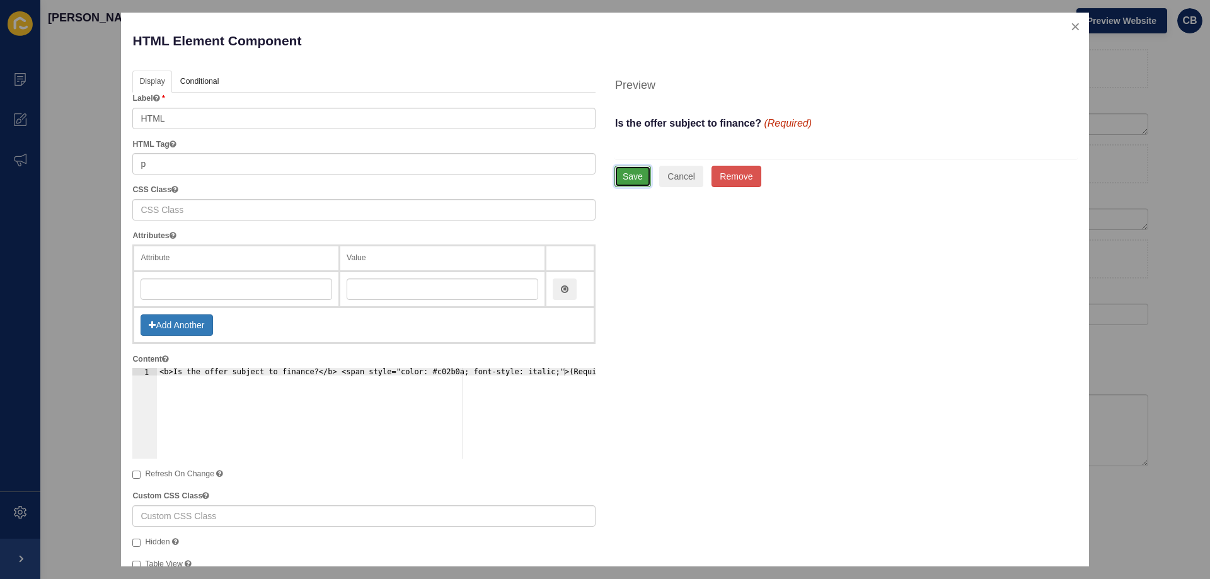
click at [631, 177] on button "Save" at bounding box center [632, 176] width 37 height 21
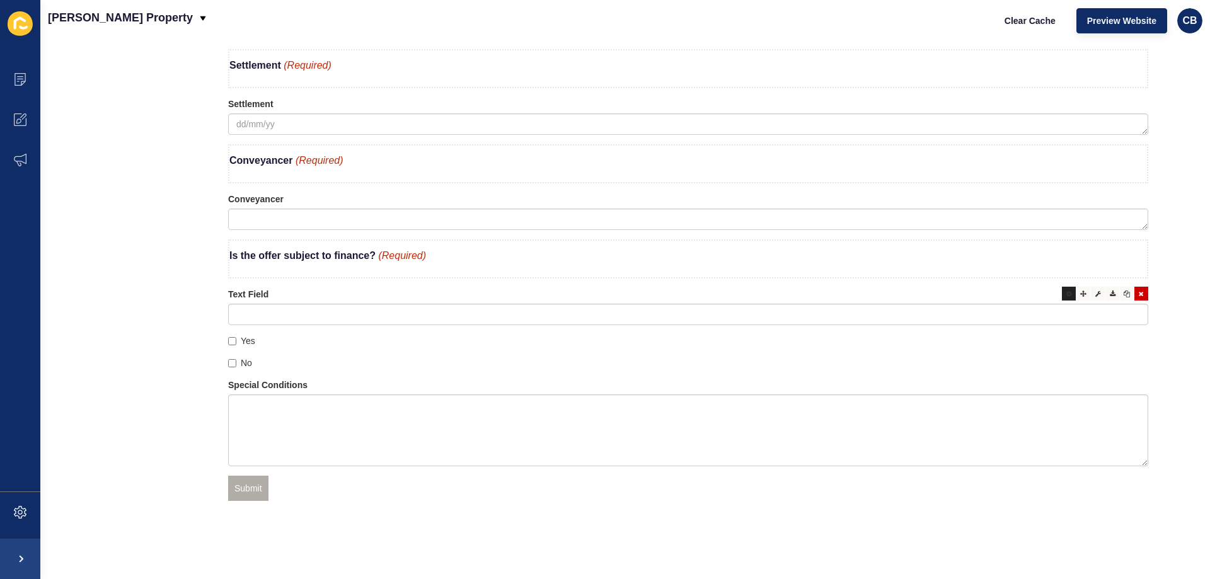
click at [1066, 292] on icon at bounding box center [1069, 294] width 6 height 6
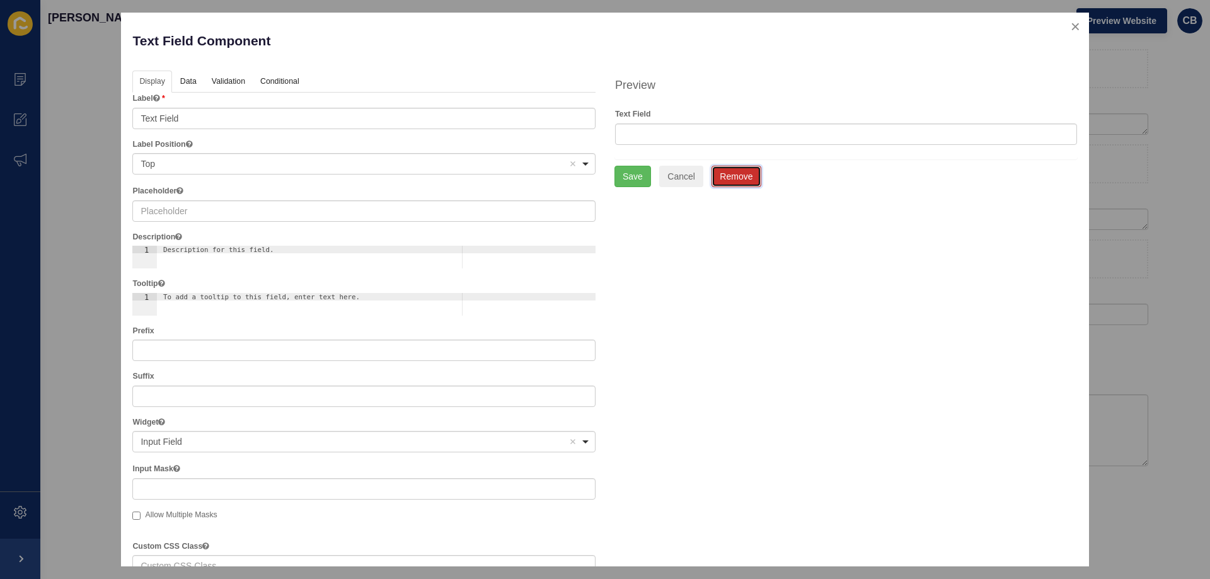
click at [721, 181] on button "Remove" at bounding box center [736, 176] width 49 height 21
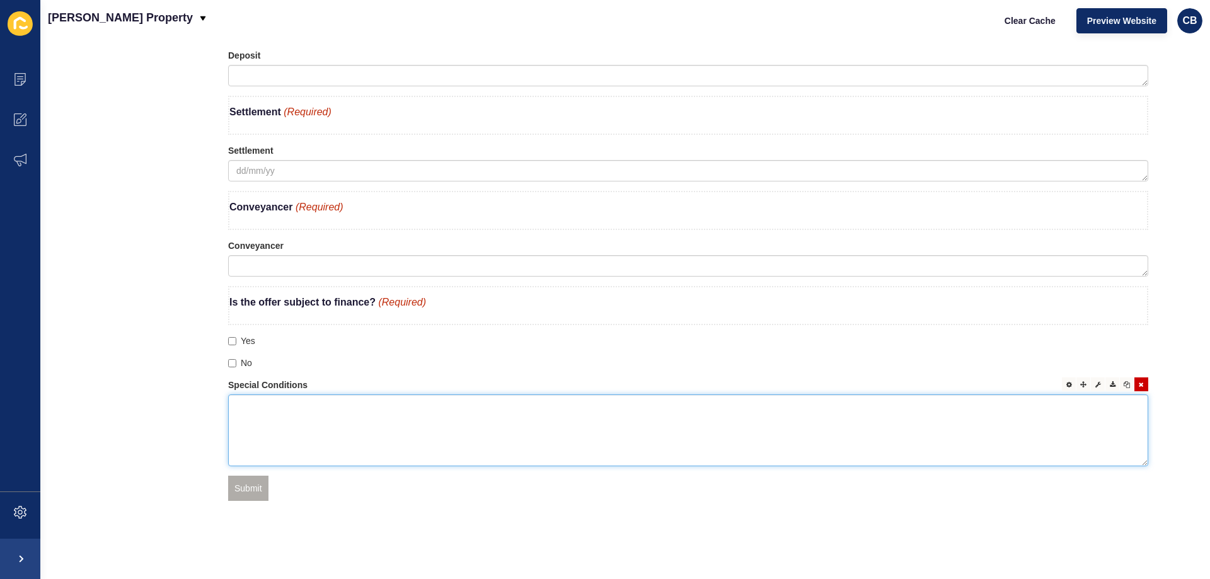
click at [347, 435] on textarea at bounding box center [688, 431] width 920 height 72
click at [1066, 381] on icon at bounding box center [1069, 384] width 6 height 6
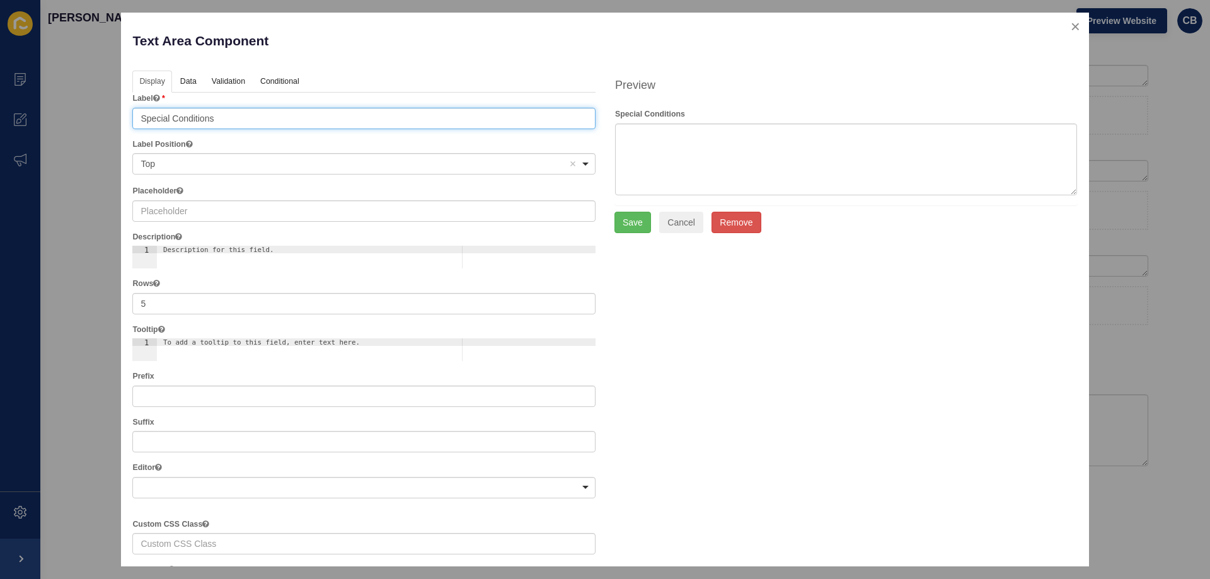
drag, startPoint x: 234, startPoint y: 119, endPoint x: 62, endPoint y: 119, distance: 172.1
click at [62, 119] on div "Text Area Component Help Display Data Validation API Conditional Logic Layout L…" at bounding box center [605, 289] width 1210 height 579
paste input "Fill this in if there are any special conditions that need to be added to this …"
type input "Fill this in if there are any special conditions that need to be added to this …"
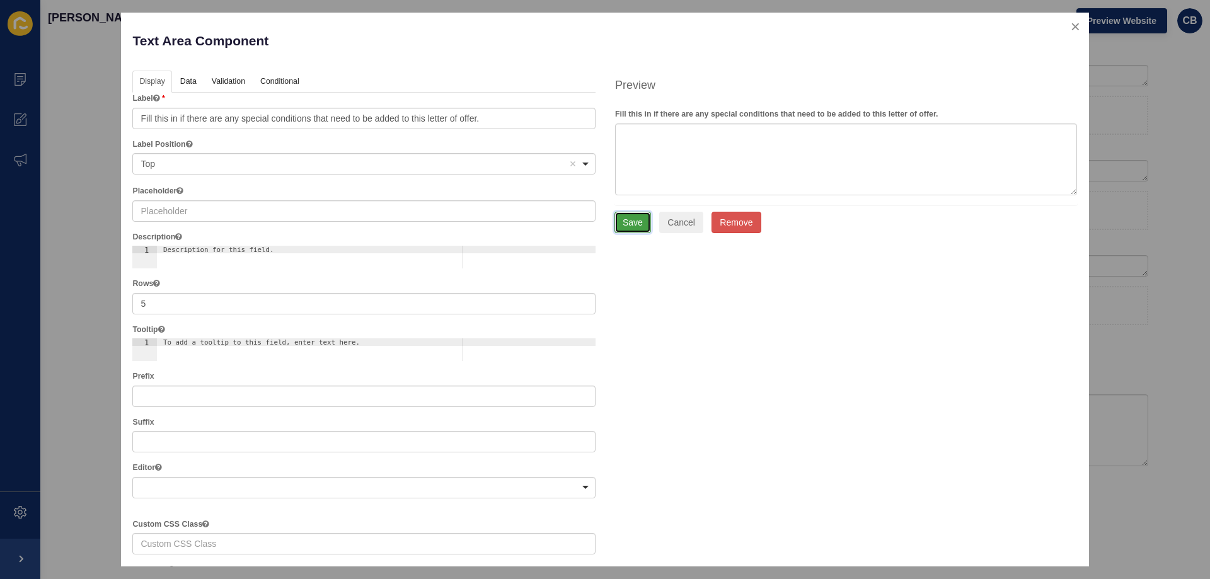
click at [623, 230] on button "Save" at bounding box center [632, 222] width 37 height 21
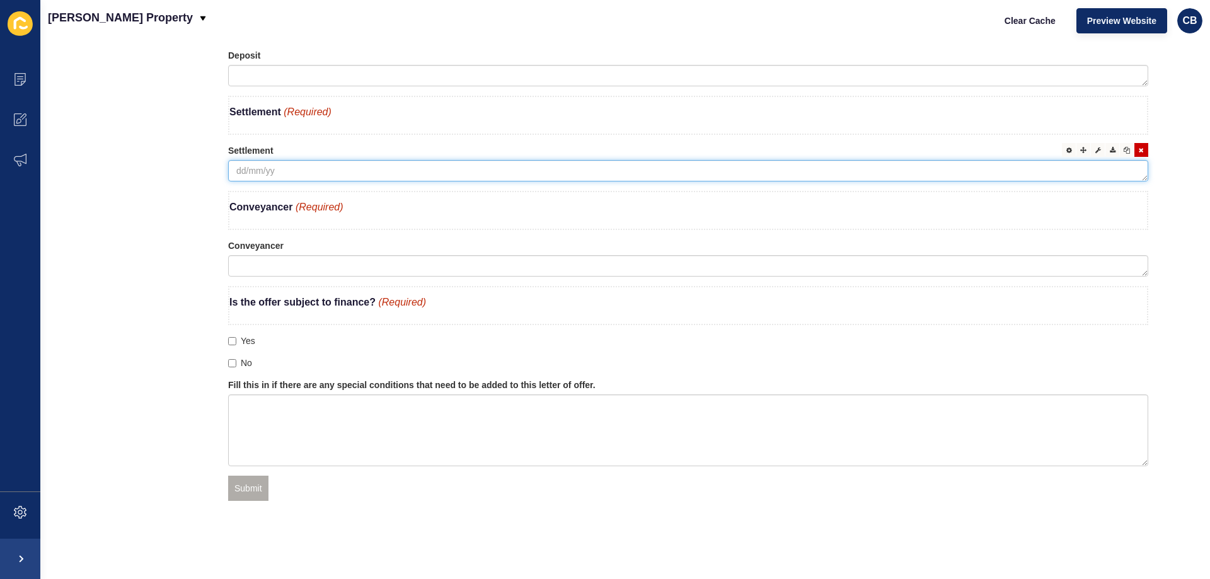
click at [281, 160] on textarea at bounding box center [688, 170] width 920 height 21
click at [260, 144] on label "Settlement" at bounding box center [250, 150] width 45 height 13
click at [1062, 143] on div at bounding box center [1069, 150] width 14 height 14
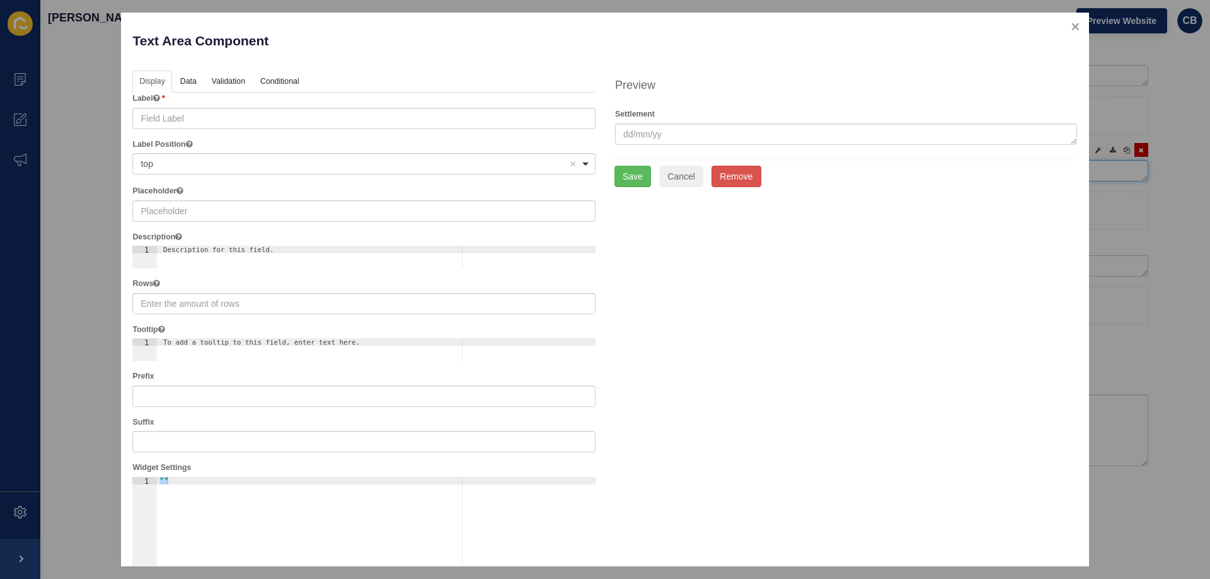
type input "Settlement"
type input "dd/mm/yy"
type input "1"
checkbox input "false"
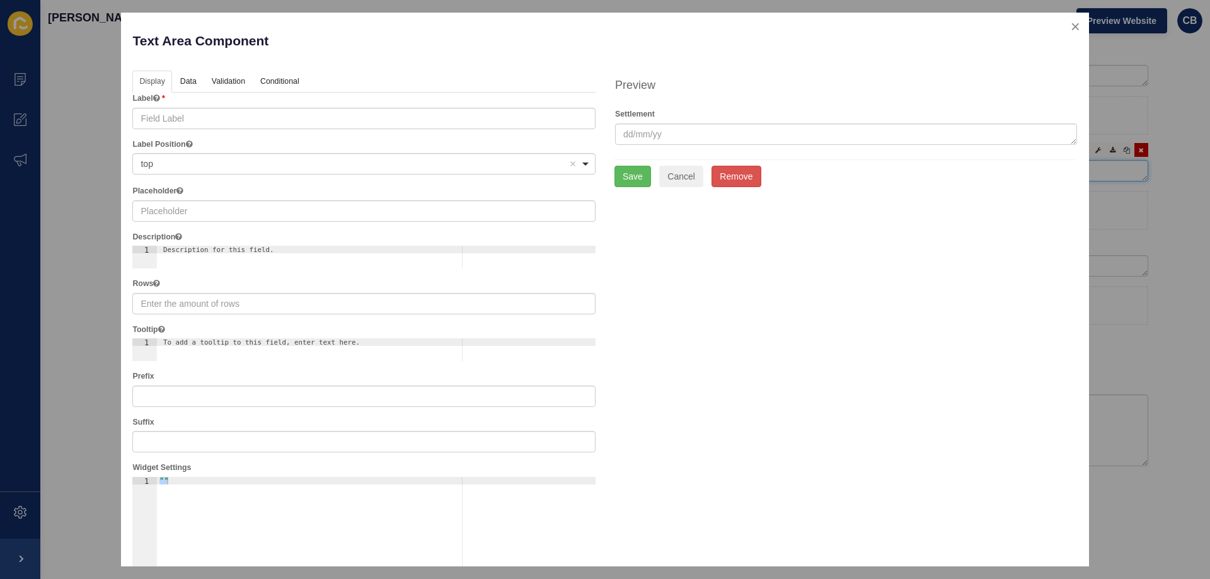
checkbox input "false"
checkbox input "true"
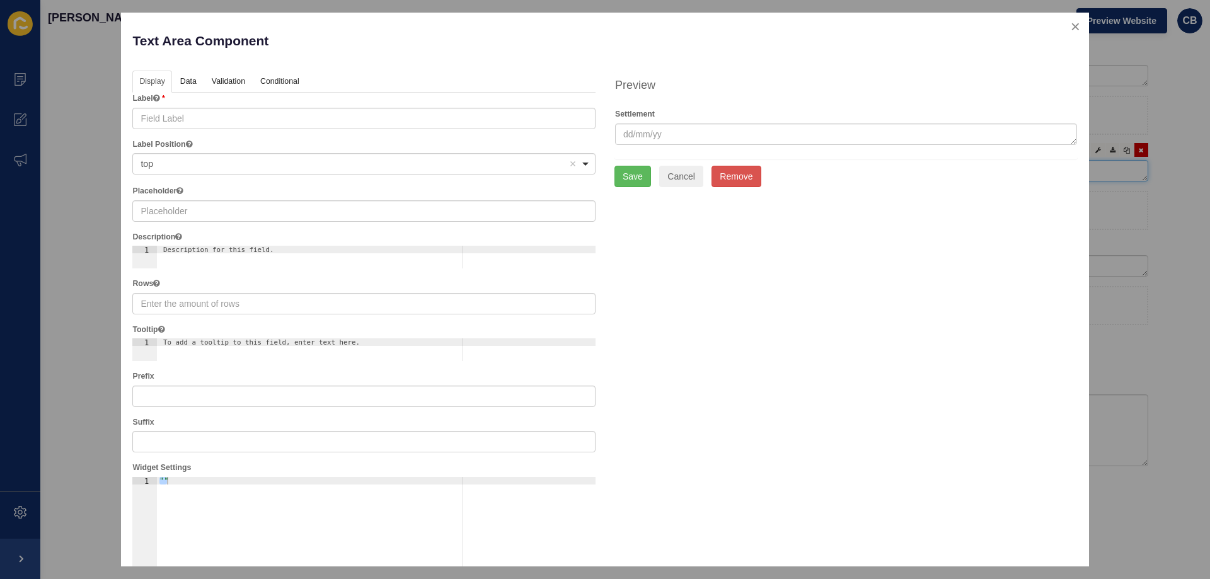
checkbox input "false"
checkbox input "true"
checkbox input "false"
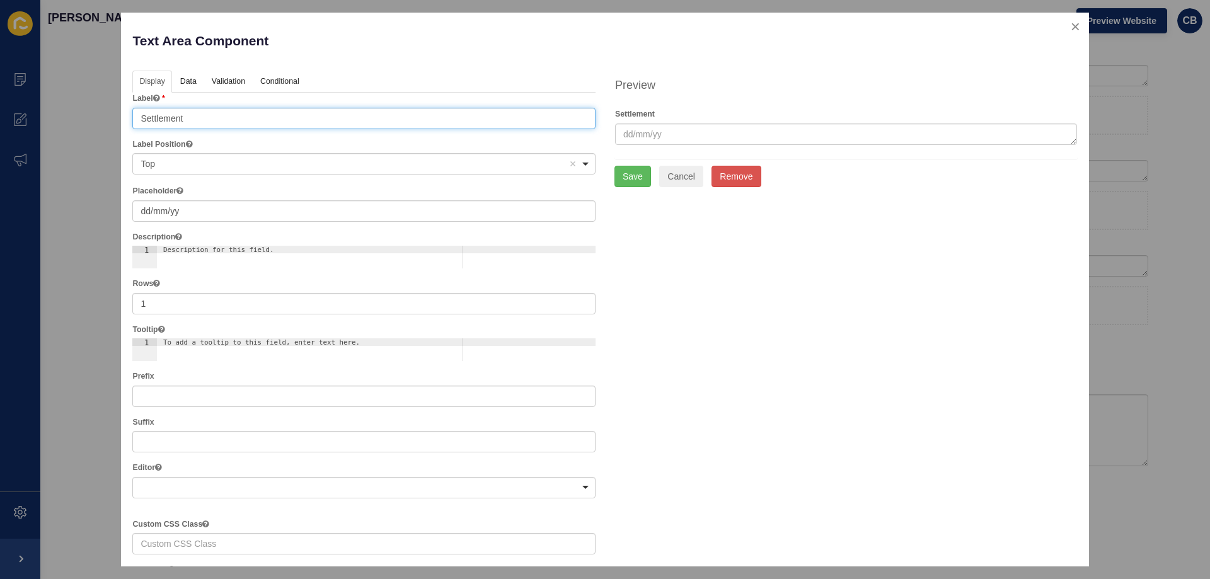
drag, startPoint x: 241, startPoint y: 122, endPoint x: 112, endPoint y: 122, distance: 129.8
click at [112, 122] on div "Text Area Component Help Display Data Validation API Conditional Logic Layout L…" at bounding box center [605, 289] width 1210 height 579
paste input "When you would want to settle."
type input "When you would want to settle?"
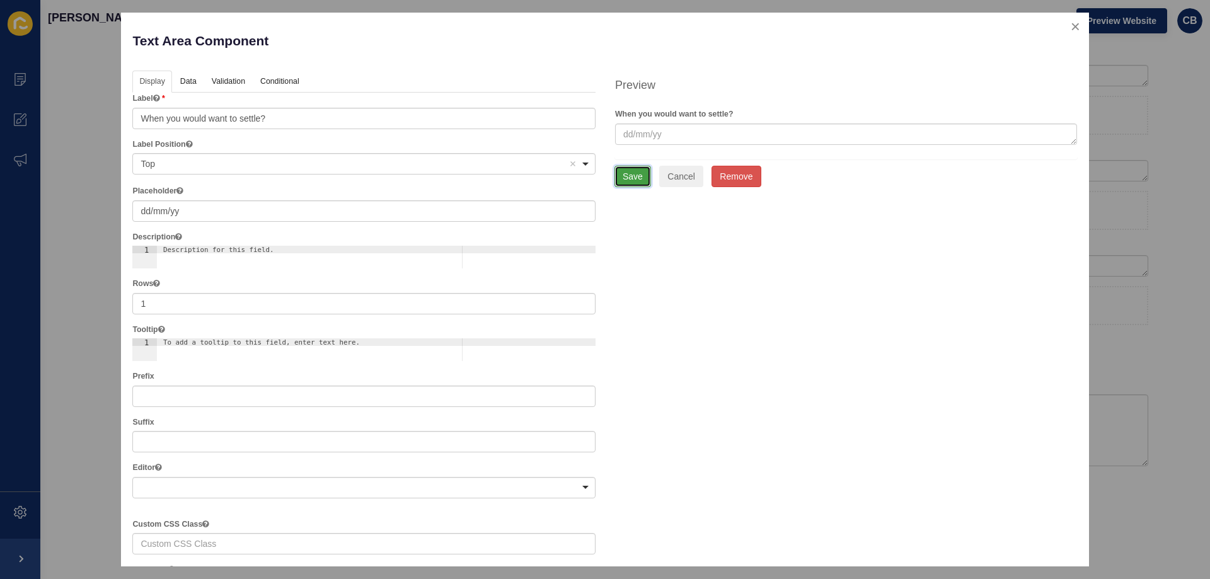
click at [621, 173] on button "Save" at bounding box center [632, 176] width 37 height 21
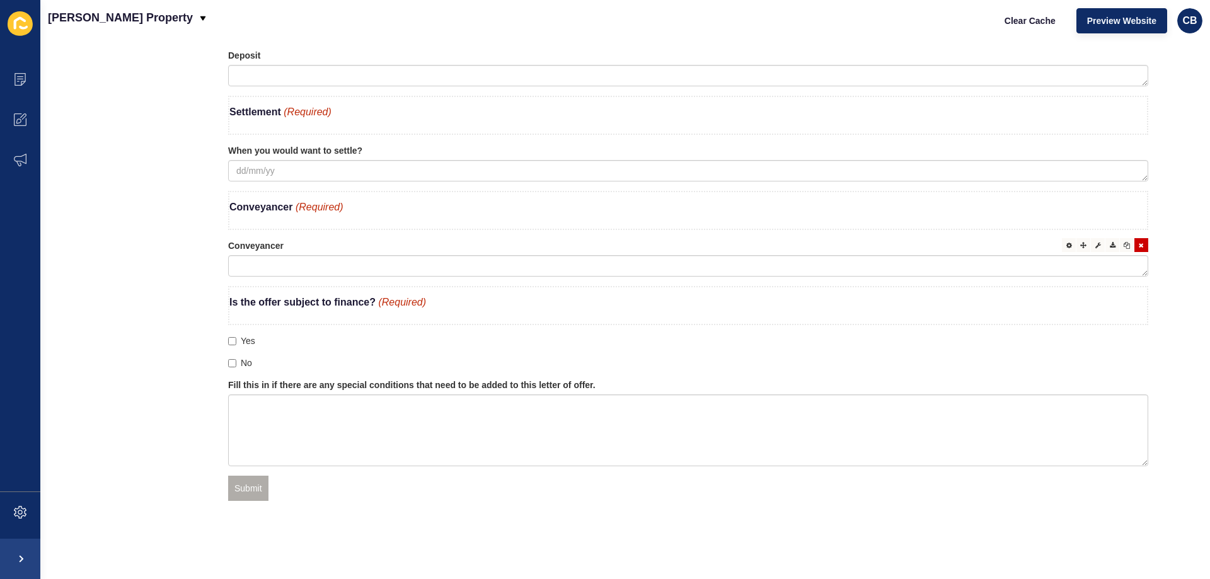
click at [289, 239] on div "Conveyancer" at bounding box center [688, 257] width 920 height 37
click at [1066, 242] on icon at bounding box center [1069, 245] width 6 height 6
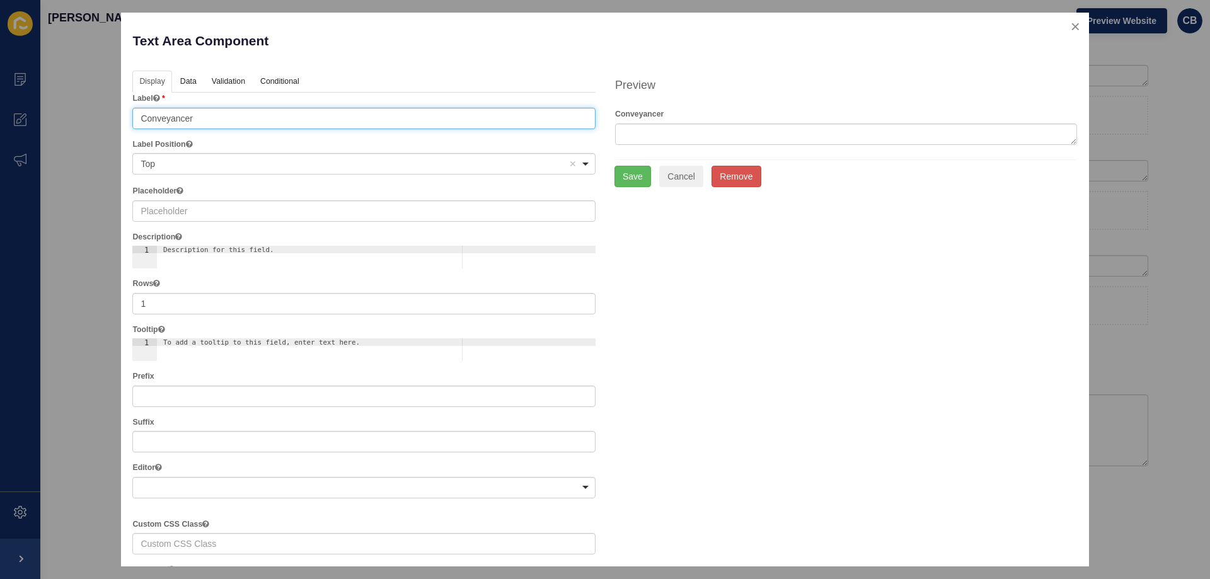
drag, startPoint x: 192, startPoint y: 129, endPoint x: 3, endPoint y: 119, distance: 189.3
click at [3, 119] on div "Text Area Component Help Display Data Validation API Conditional Logic Layout L…" at bounding box center [605, 289] width 1210 height 579
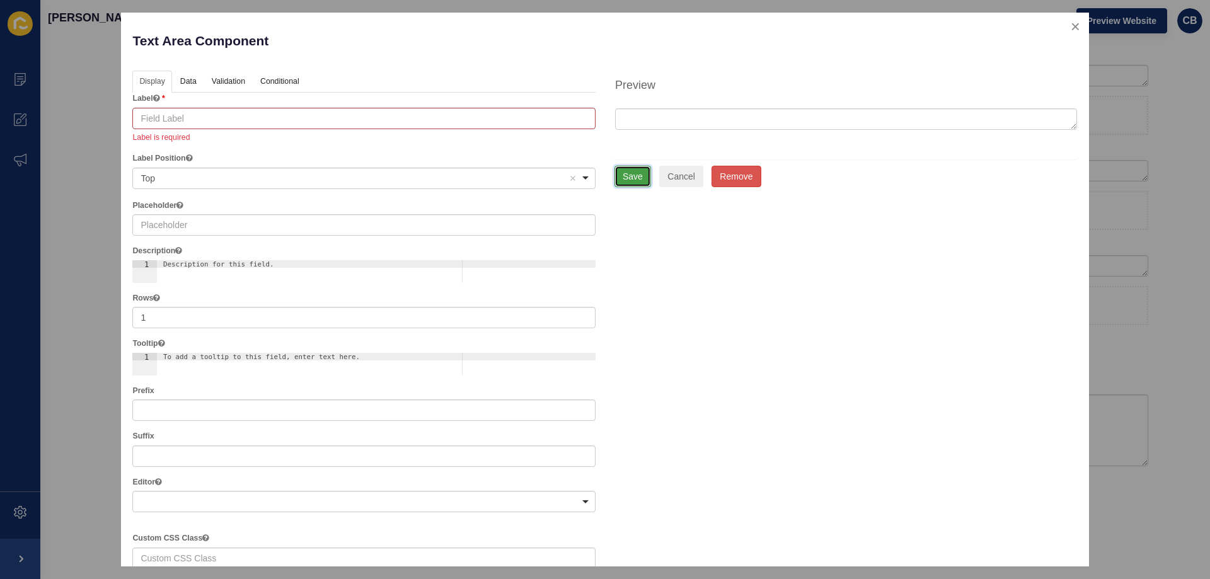
click at [620, 171] on button "Save" at bounding box center [632, 176] width 37 height 21
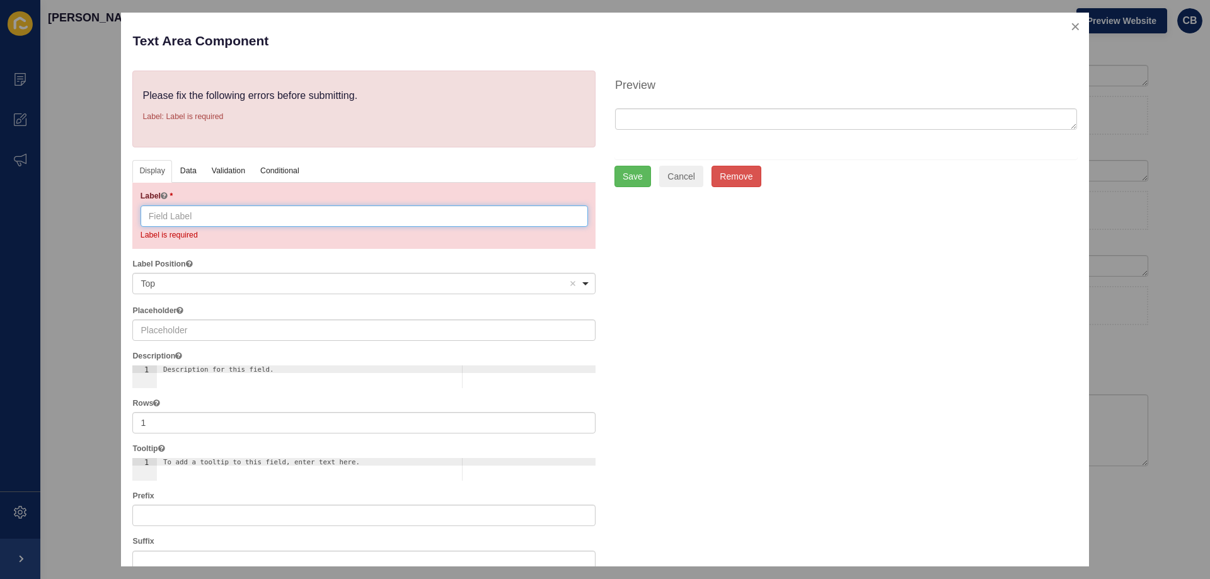
click at [154, 223] on input "text" at bounding box center [364, 215] width 447 height 21
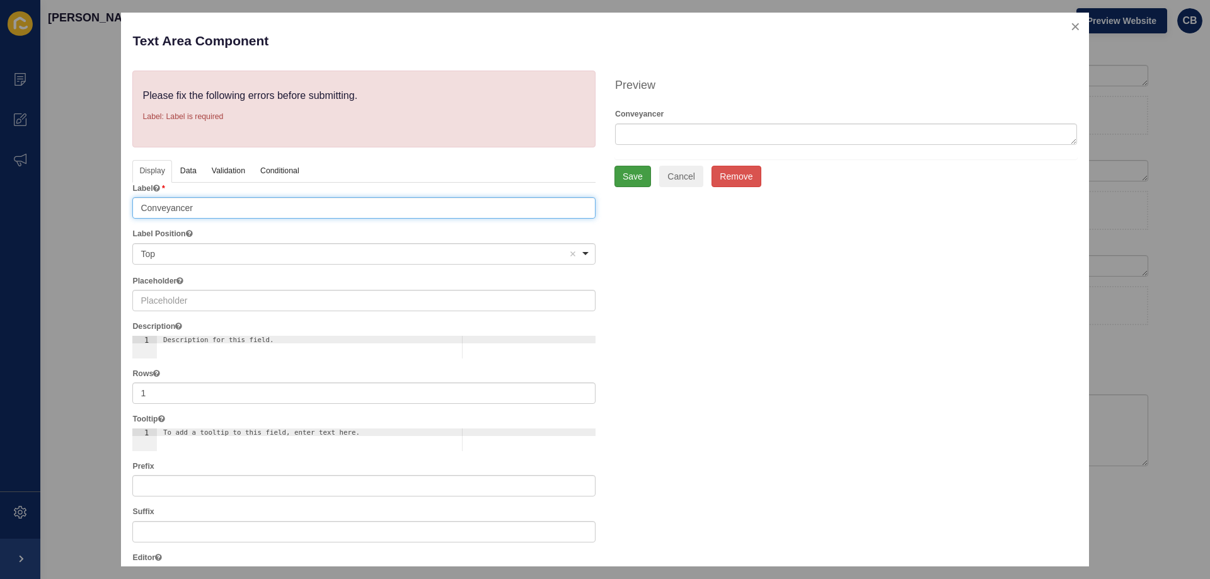
type input "Conveyancer"
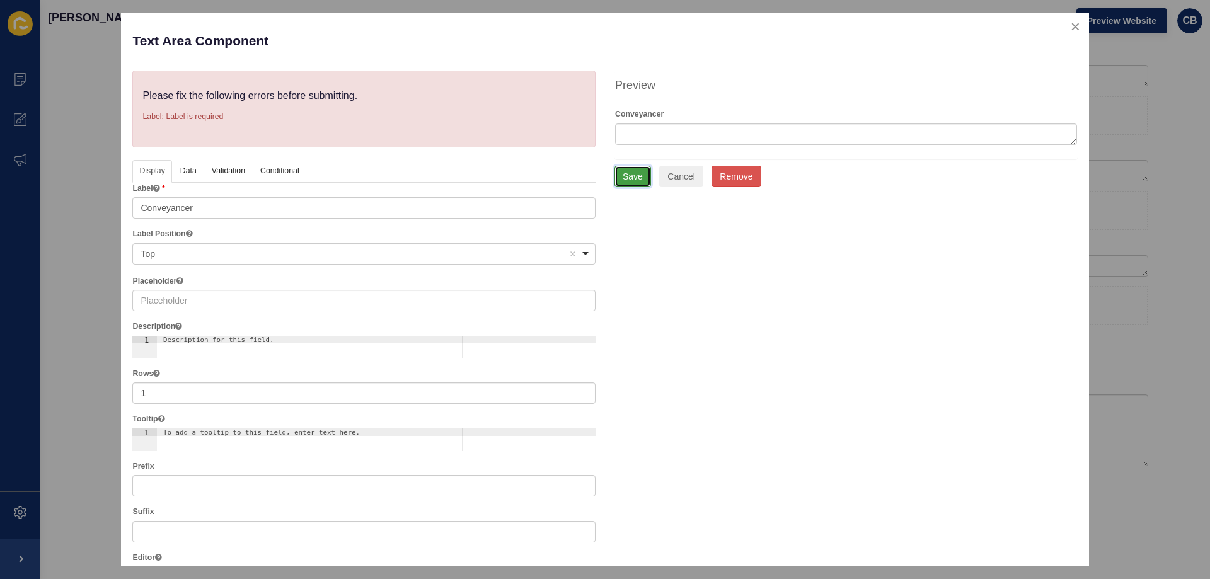
click at [635, 173] on button "Save" at bounding box center [632, 176] width 37 height 21
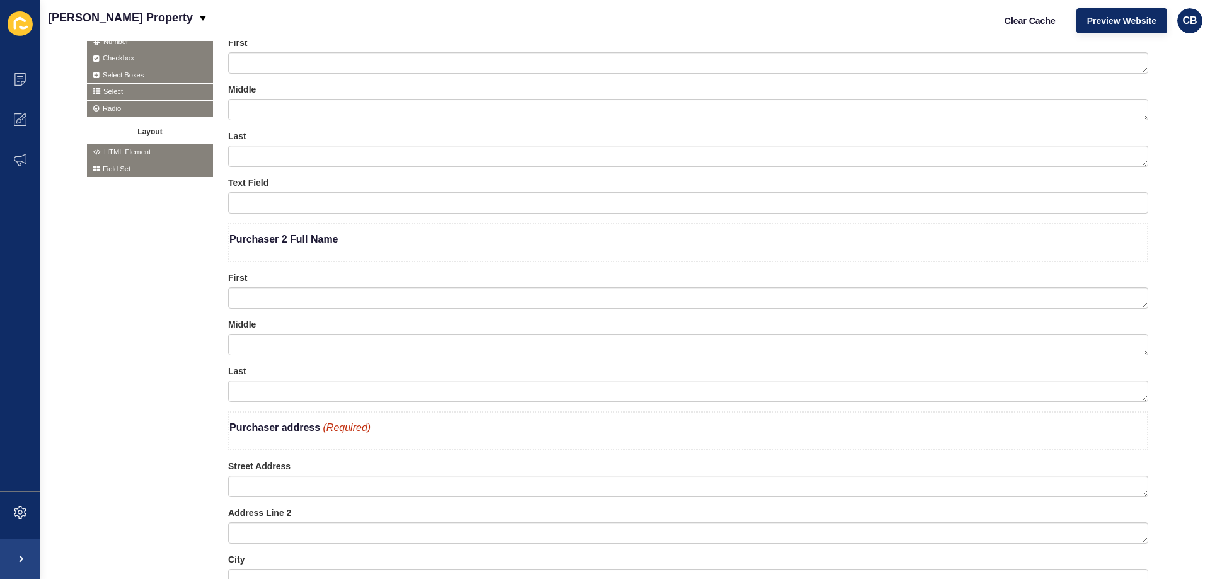
scroll to position [243, 0]
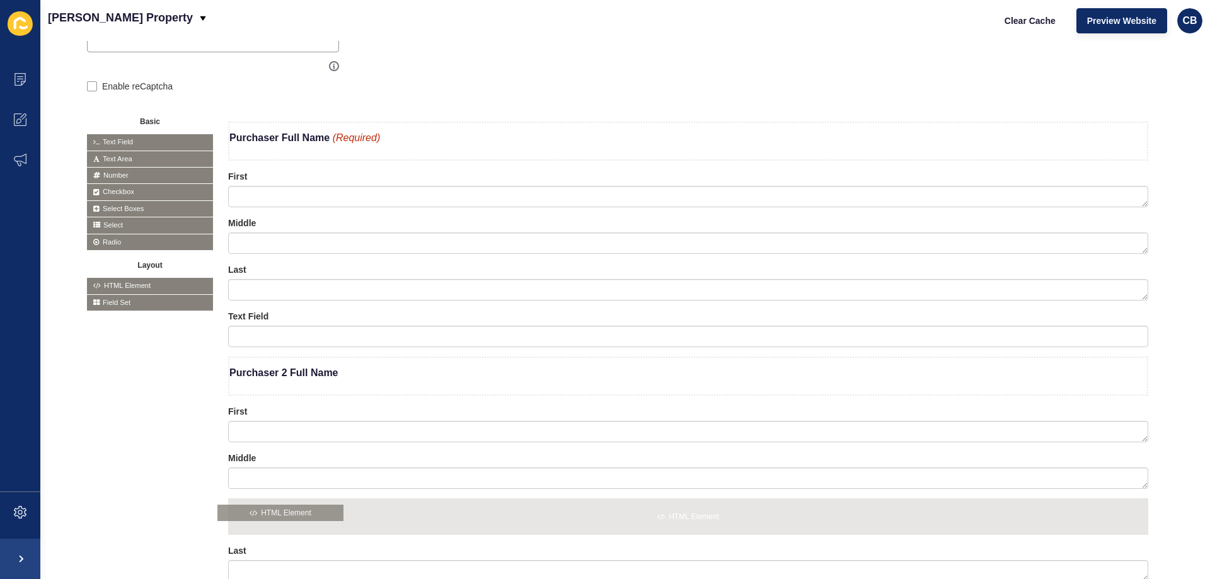
drag, startPoint x: 144, startPoint y: 287, endPoint x: 292, endPoint y: 518, distance: 274.7
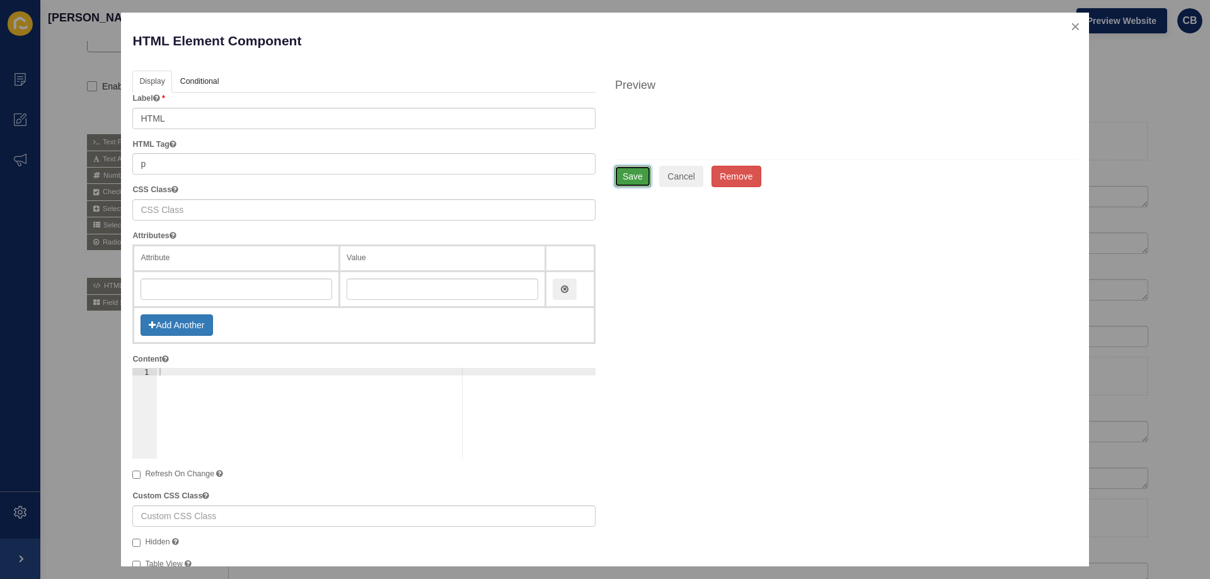
click at [626, 176] on button "Save" at bounding box center [632, 176] width 37 height 21
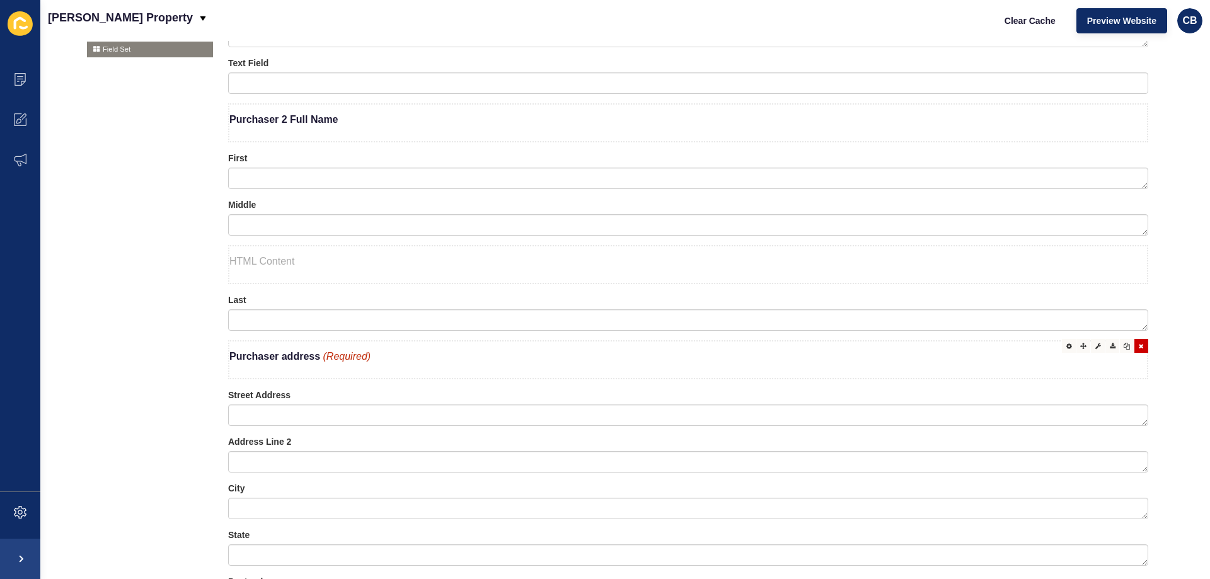
scroll to position [558, 0]
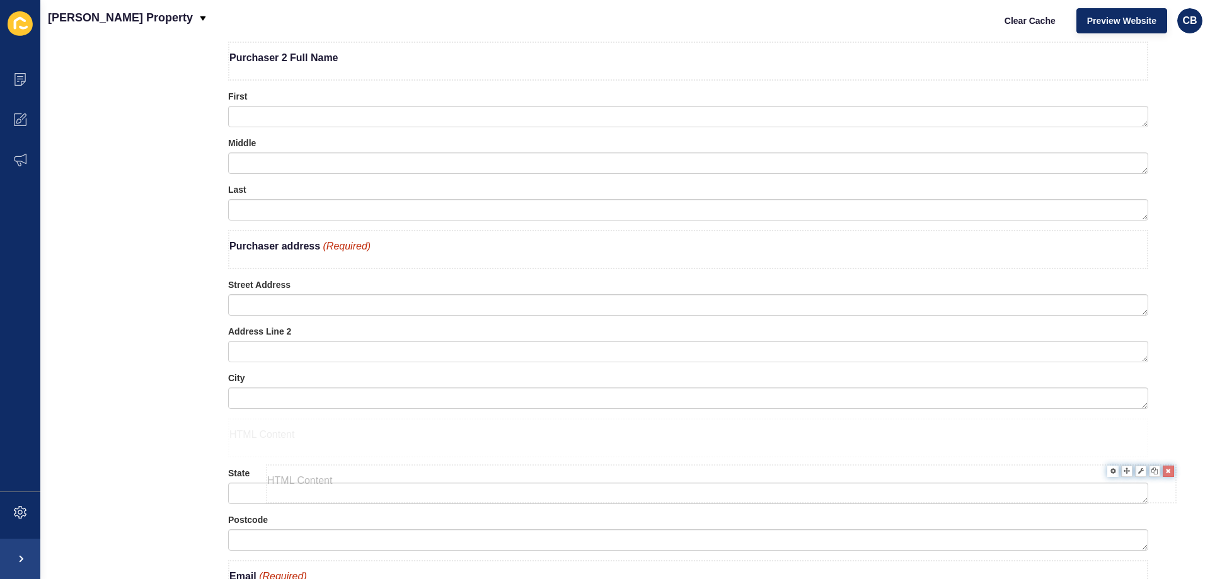
drag, startPoint x: 289, startPoint y: 202, endPoint x: 327, endPoint y: 484, distance: 284.9
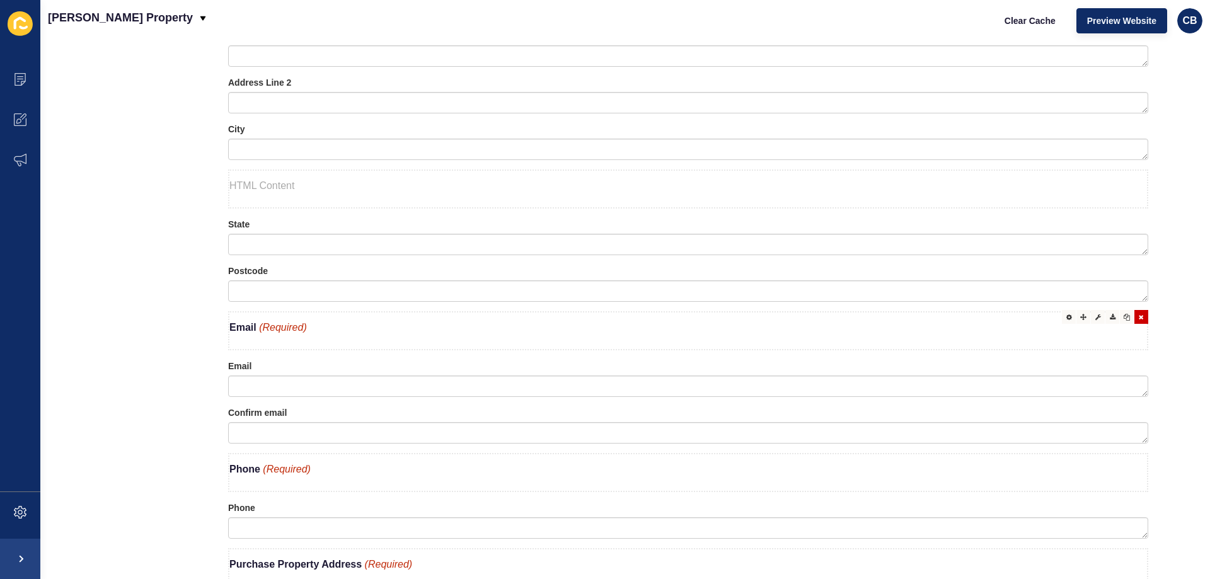
scroll to position [810, 0]
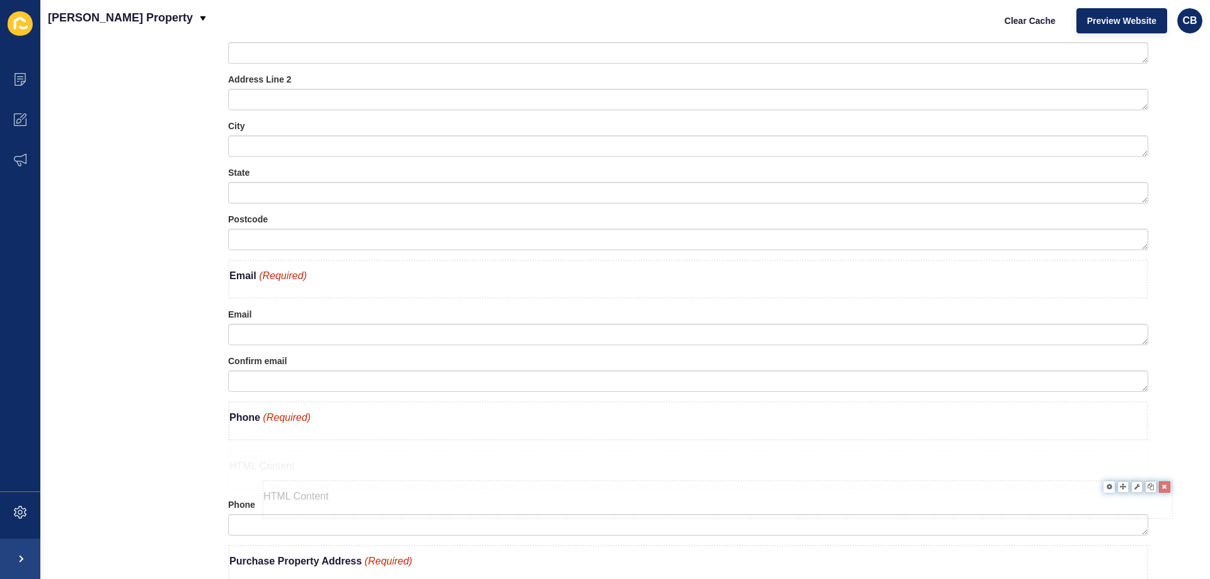
drag, startPoint x: 296, startPoint y: 176, endPoint x: 330, endPoint y: 490, distance: 316.3
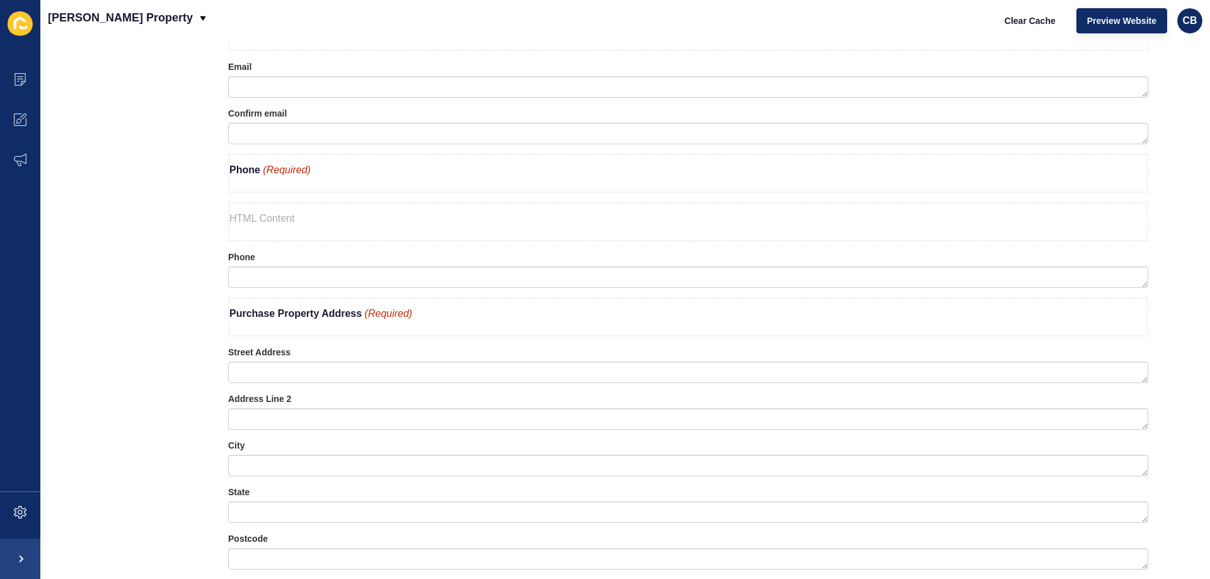
scroll to position [1062, 0]
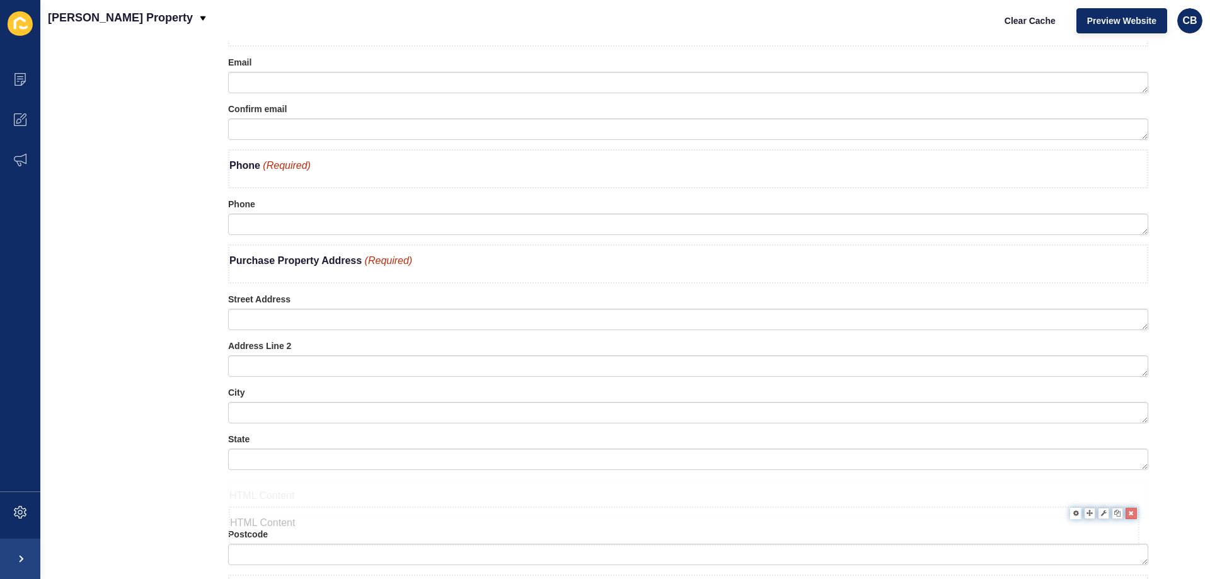
drag, startPoint x: 293, startPoint y: 217, endPoint x: 294, endPoint y: 526, distance: 308.2
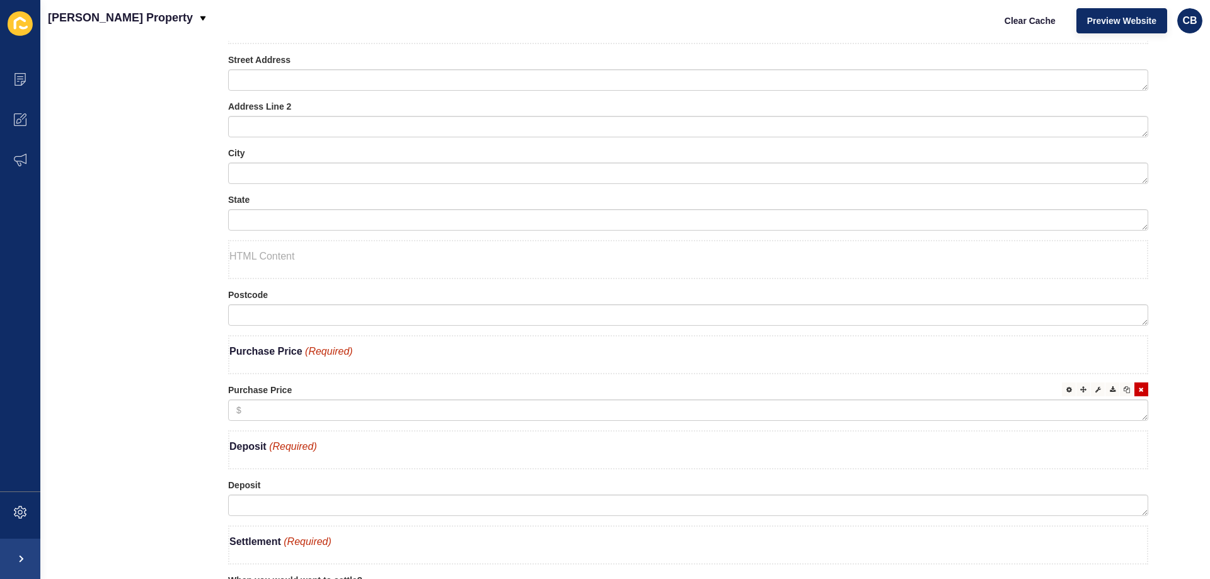
scroll to position [1314, 0]
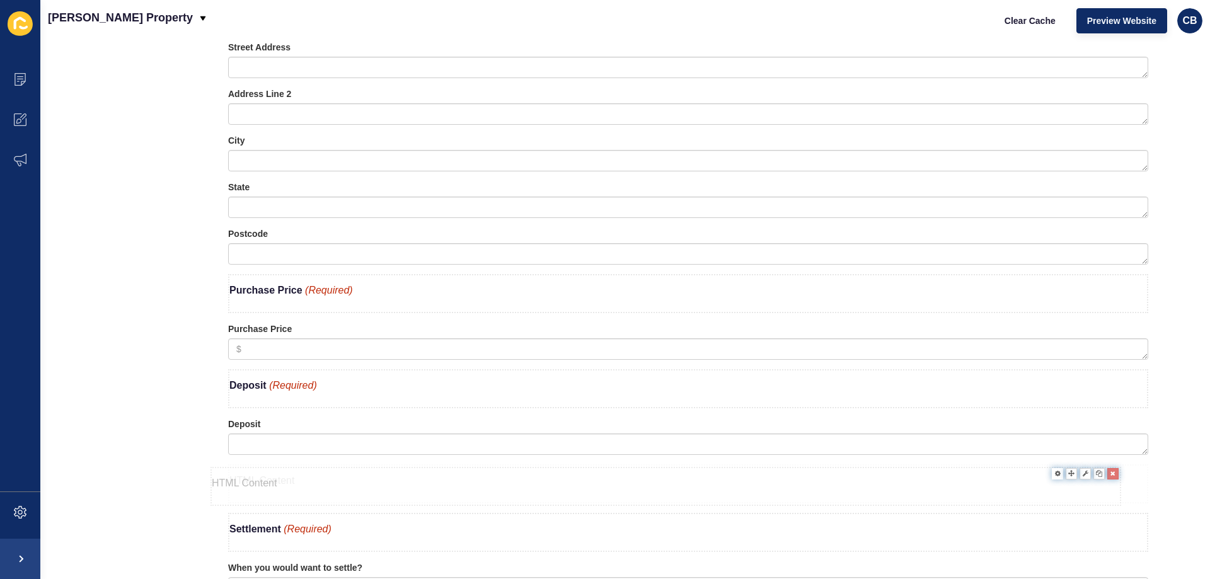
drag, startPoint x: 322, startPoint y: 252, endPoint x: 304, endPoint y: 491, distance: 239.5
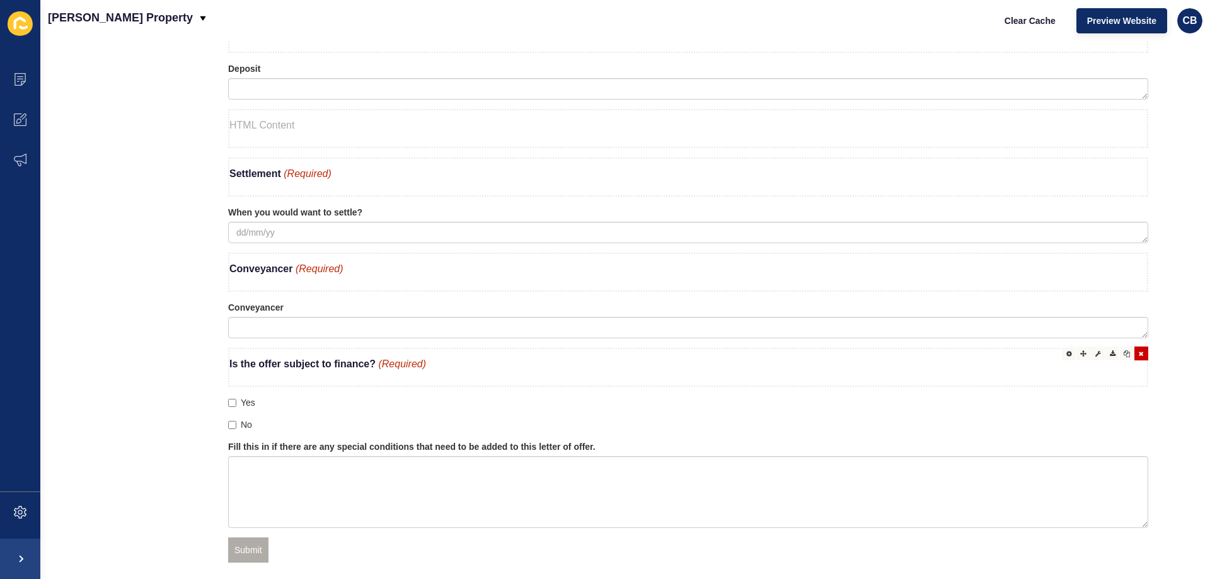
scroll to position [1692, 0]
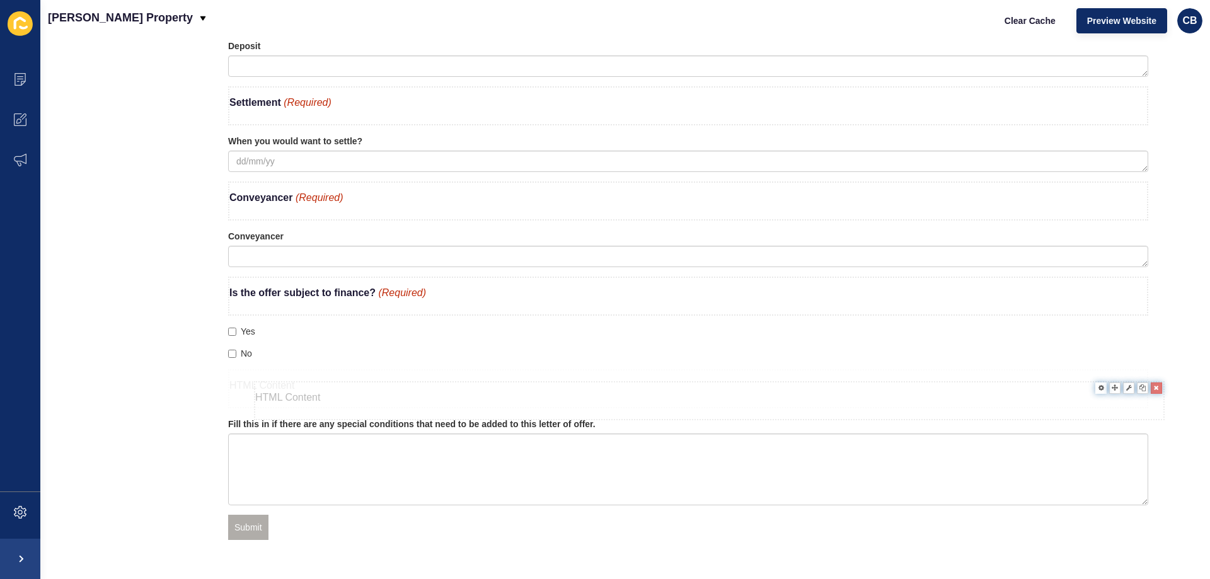
drag, startPoint x: 292, startPoint y: 110, endPoint x: 318, endPoint y: 407, distance: 298.0
click at [1062, 378] on div at bounding box center [1069, 375] width 14 height 14
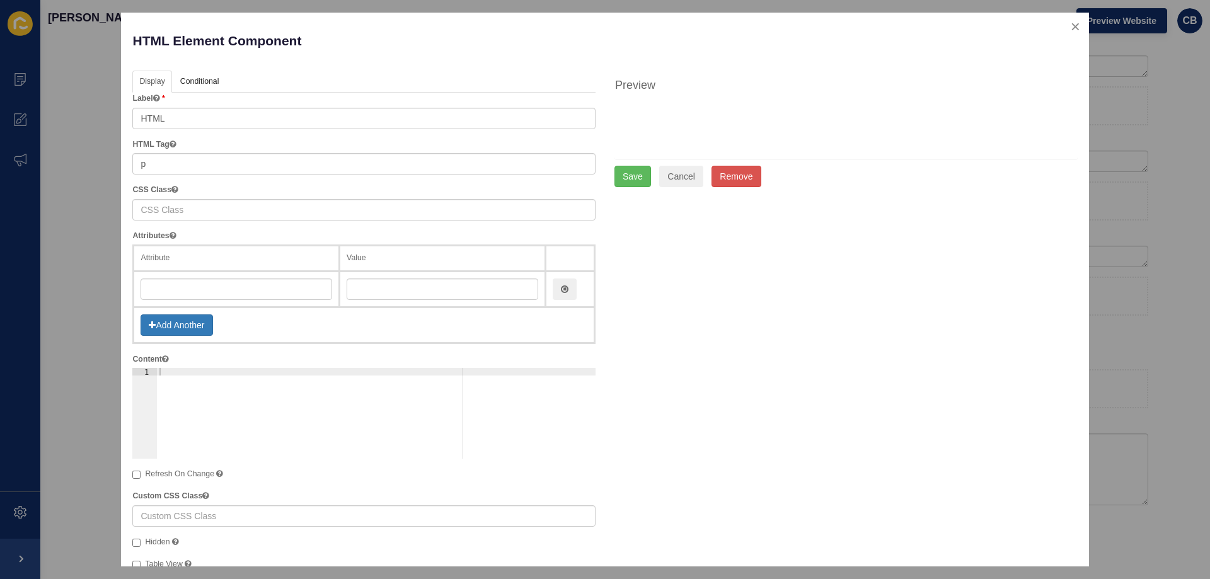
click at [168, 372] on div at bounding box center [376, 421] width 439 height 106
paste textarea "<b>Special Conditions</b> <span style="color: #c02b0a; font-style: italic;">"
type textarea "<b>Special Conditions</b> <span style="color: #c02b0a; font-style: italic;">"
click at [625, 170] on button "Save" at bounding box center [632, 176] width 37 height 21
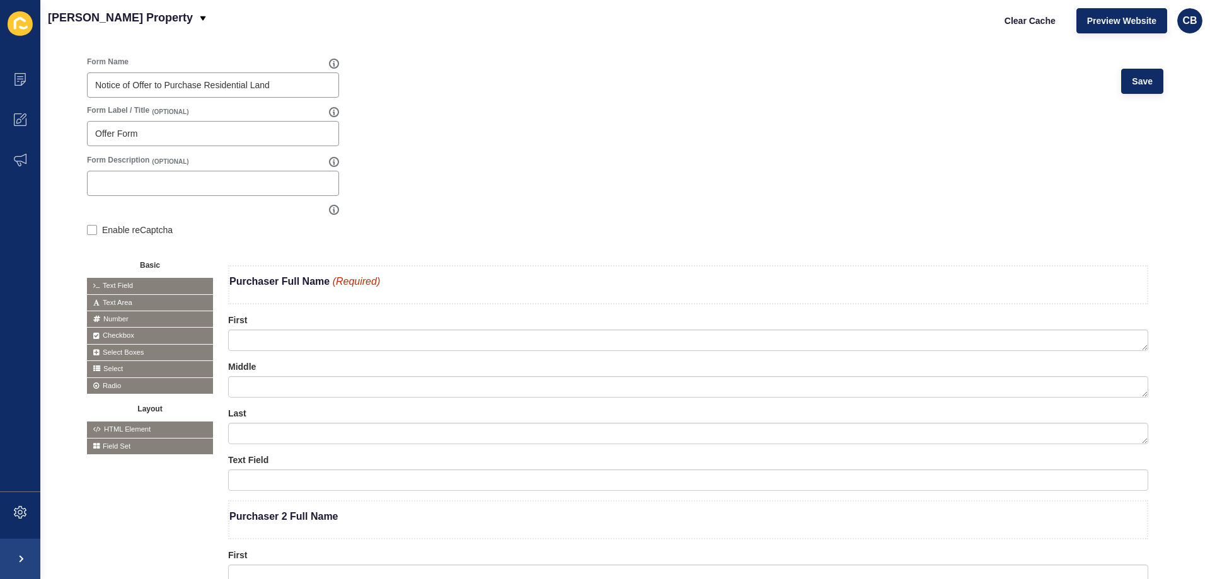
scroll to position [0, 0]
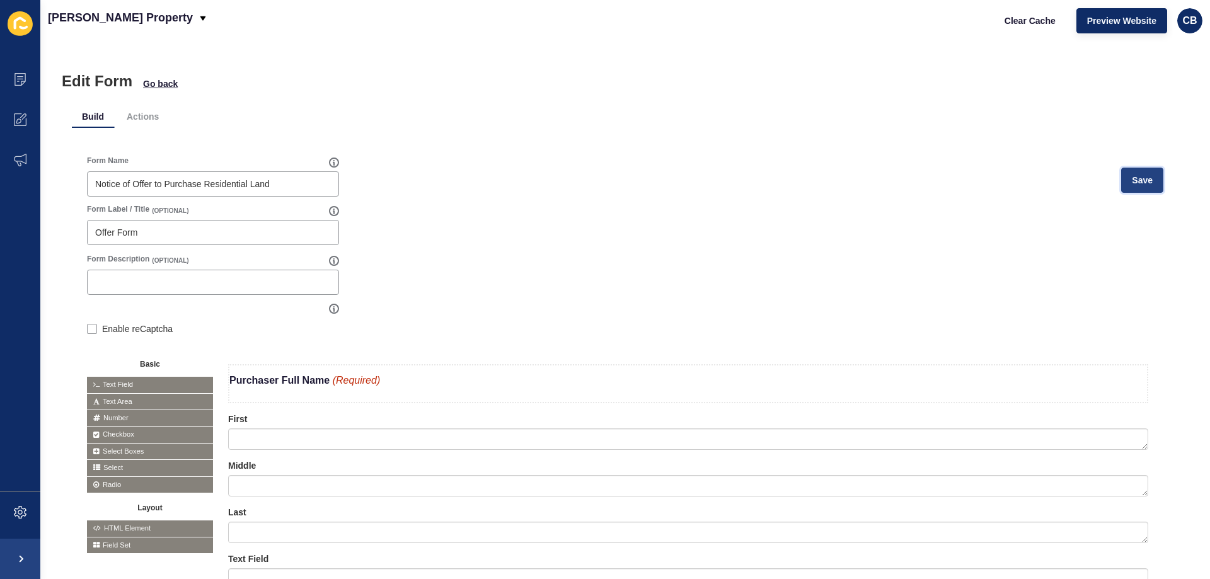
click at [1124, 170] on button "Save" at bounding box center [1142, 180] width 42 height 25
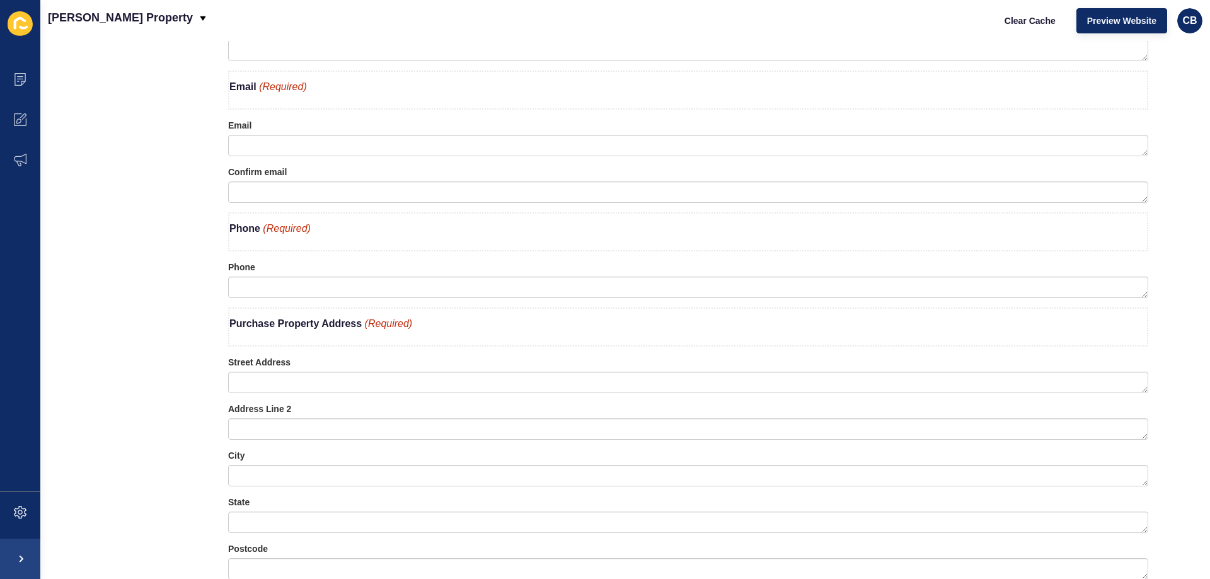
scroll to position [1071, 0]
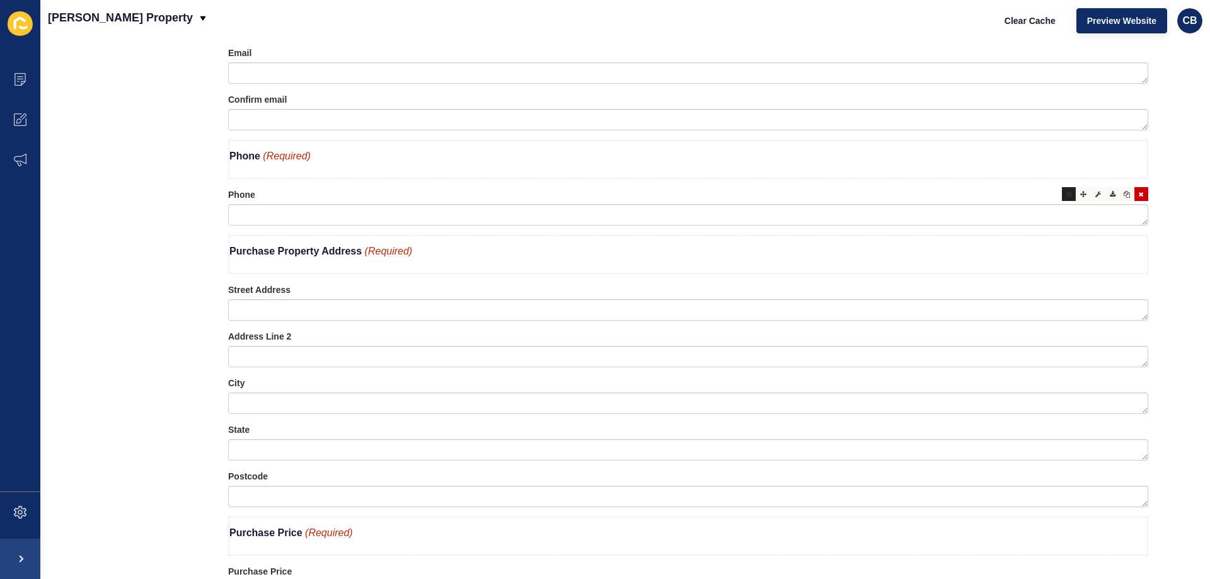
click at [1066, 194] on icon at bounding box center [1069, 194] width 6 height 6
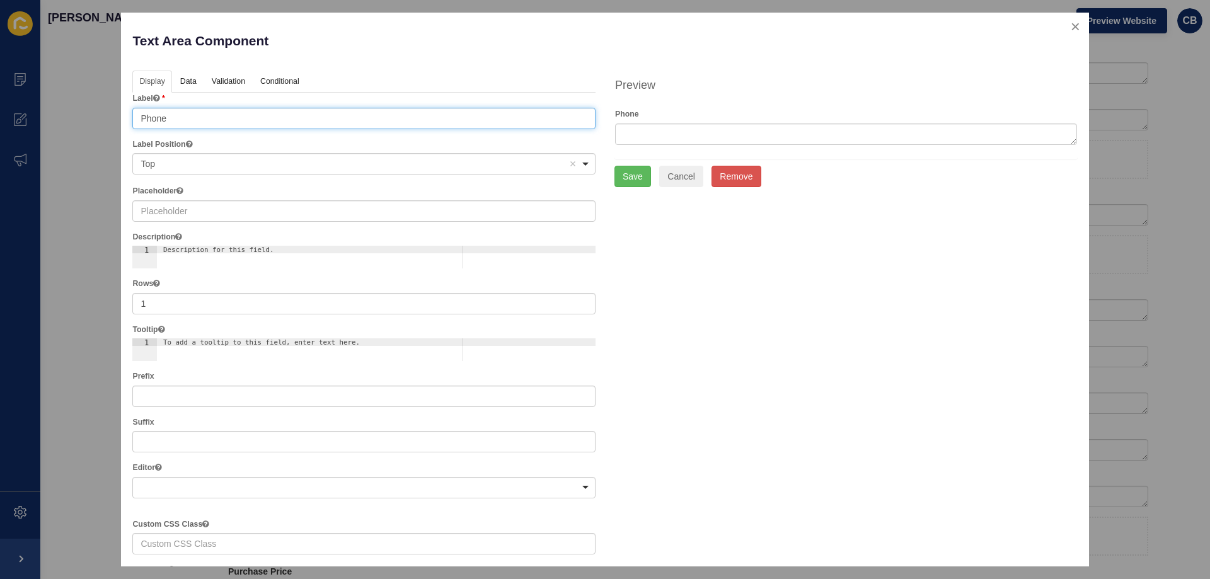
drag, startPoint x: 183, startPoint y: 123, endPoint x: 135, endPoint y: 141, distance: 51.0
click at [135, 141] on div "Label Phone Label Position <span>Top</span> Top Remove item Top Left (Left-alig…" at bounding box center [363, 446] width 463 height 706
type input "Your best contact number"
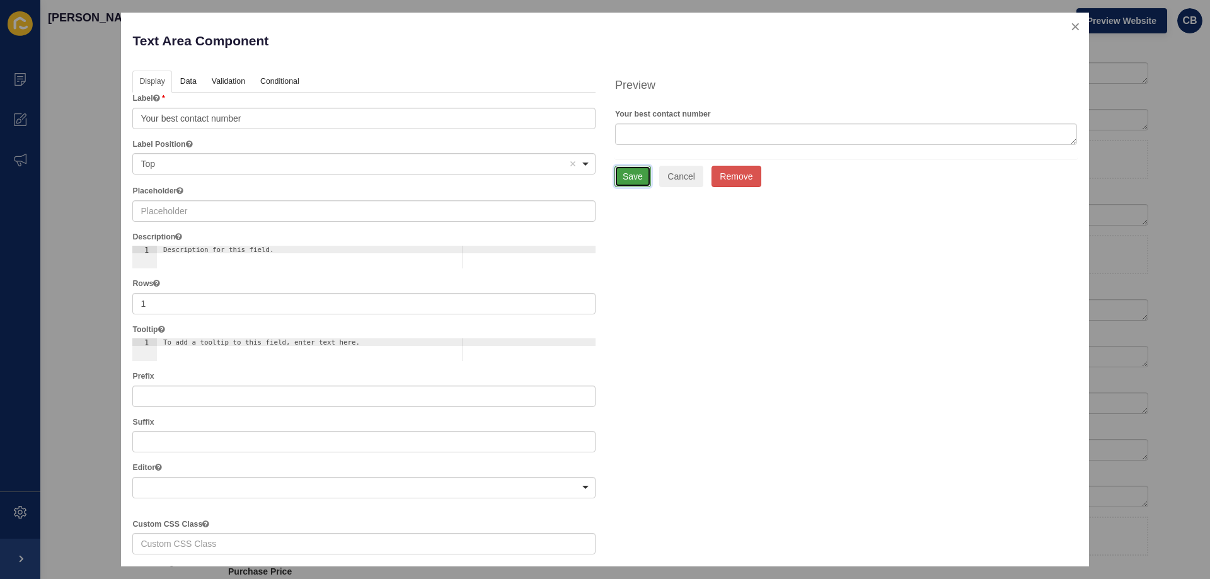
click at [626, 184] on button "Save" at bounding box center [632, 176] width 37 height 21
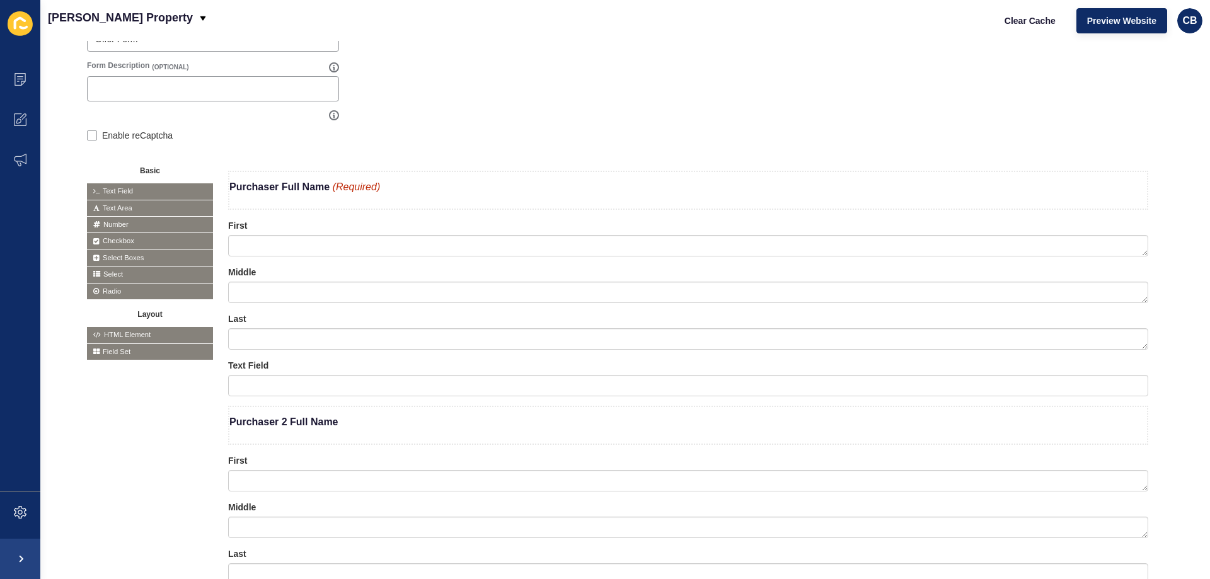
scroll to position [189, 0]
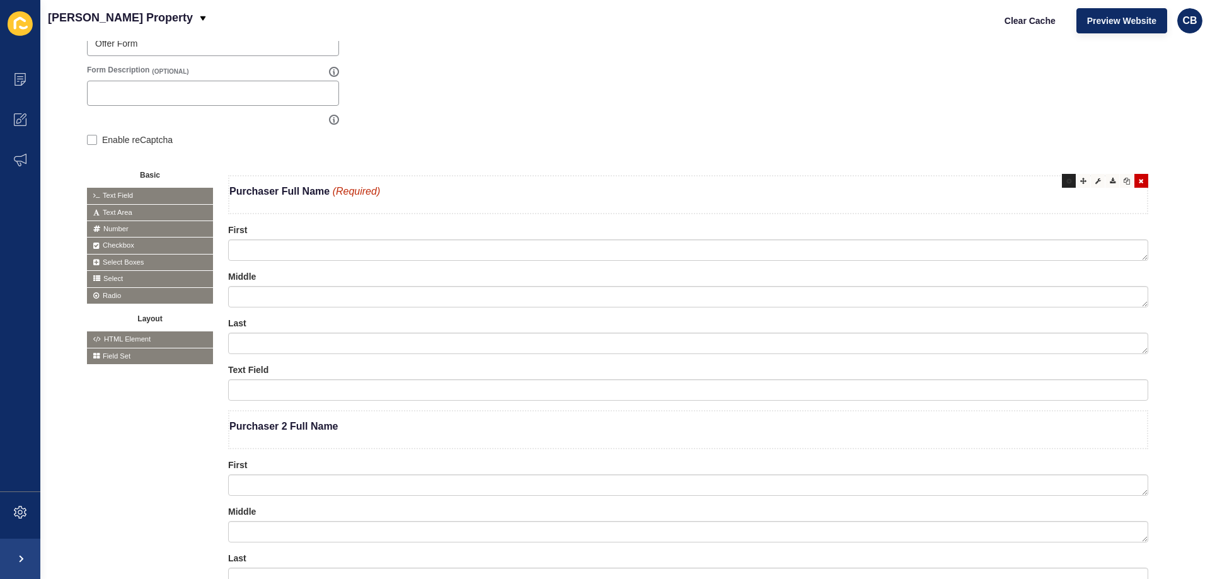
click at [1062, 187] on div at bounding box center [1069, 181] width 14 height 14
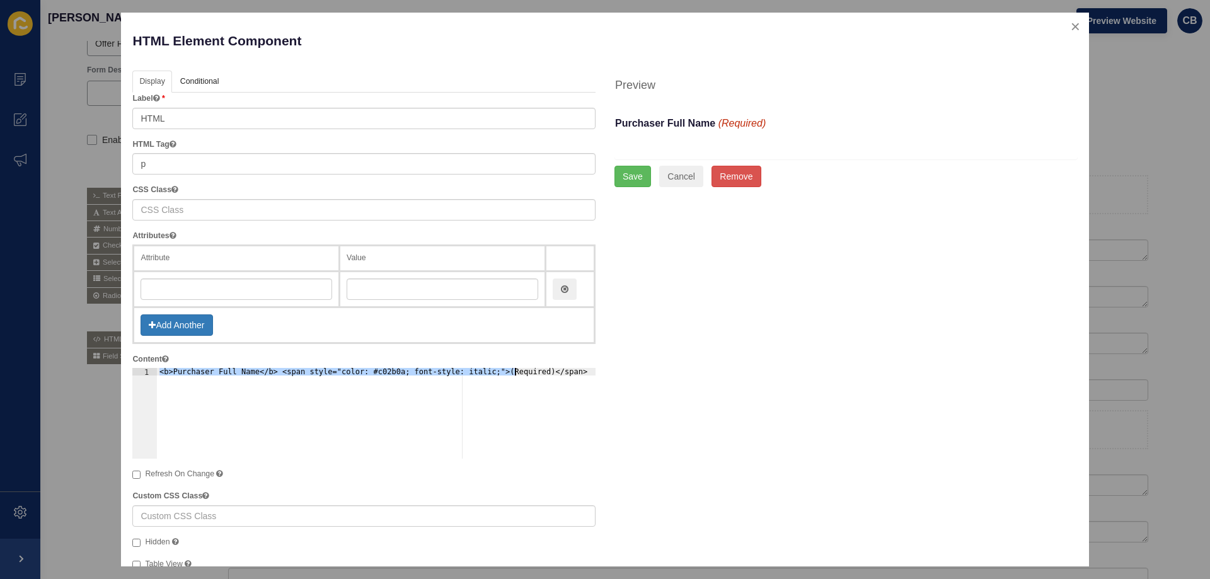
click at [205, 371] on div "<b>Purchaser Full Name</b> <span style="color: #c02b0a; font-style: italic;">(R…" at bounding box center [376, 413] width 439 height 91
type textarea "<b>Purchaser 1 Full Name</b> <span style="color: #c02b0a; font-style: italic;">…"
click at [618, 177] on button "Save" at bounding box center [632, 176] width 37 height 21
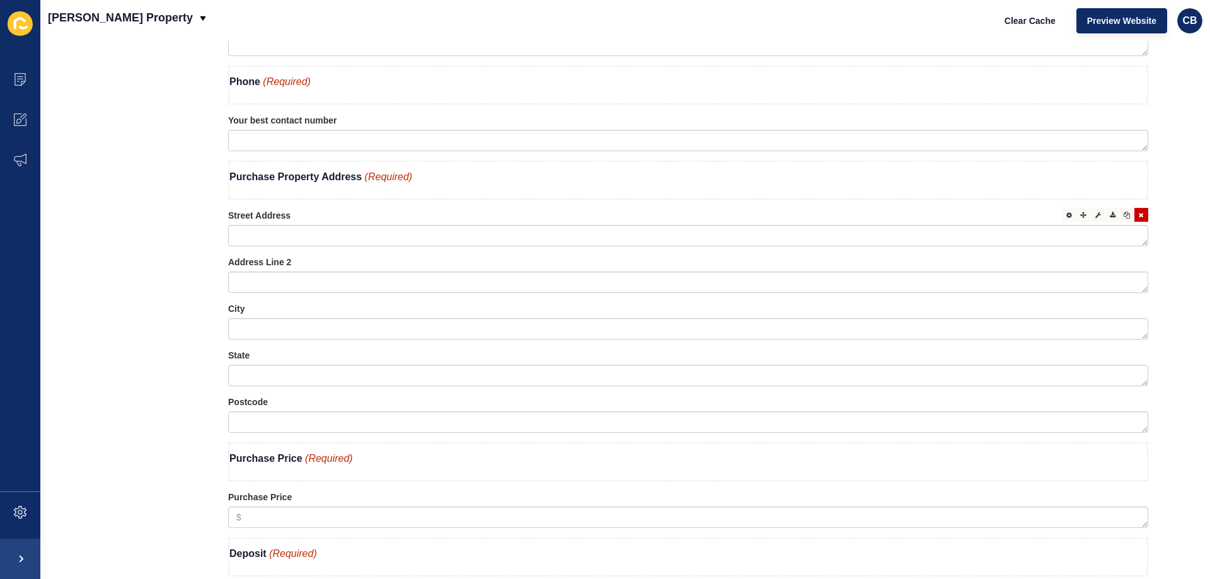
scroll to position [1134, 0]
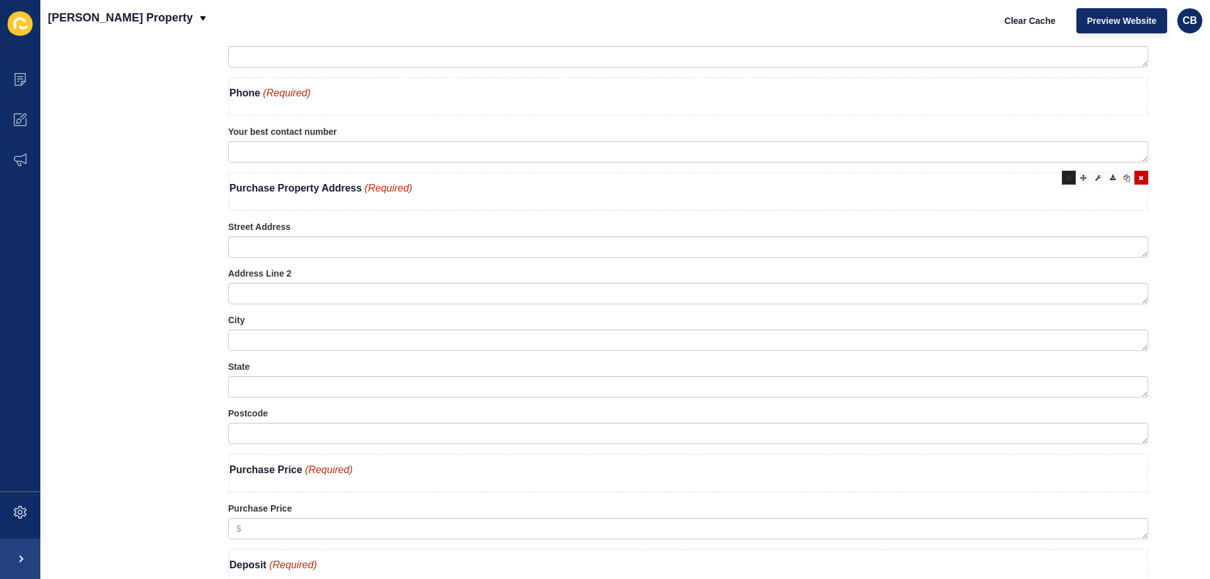
click at [1066, 180] on icon at bounding box center [1069, 178] width 6 height 6
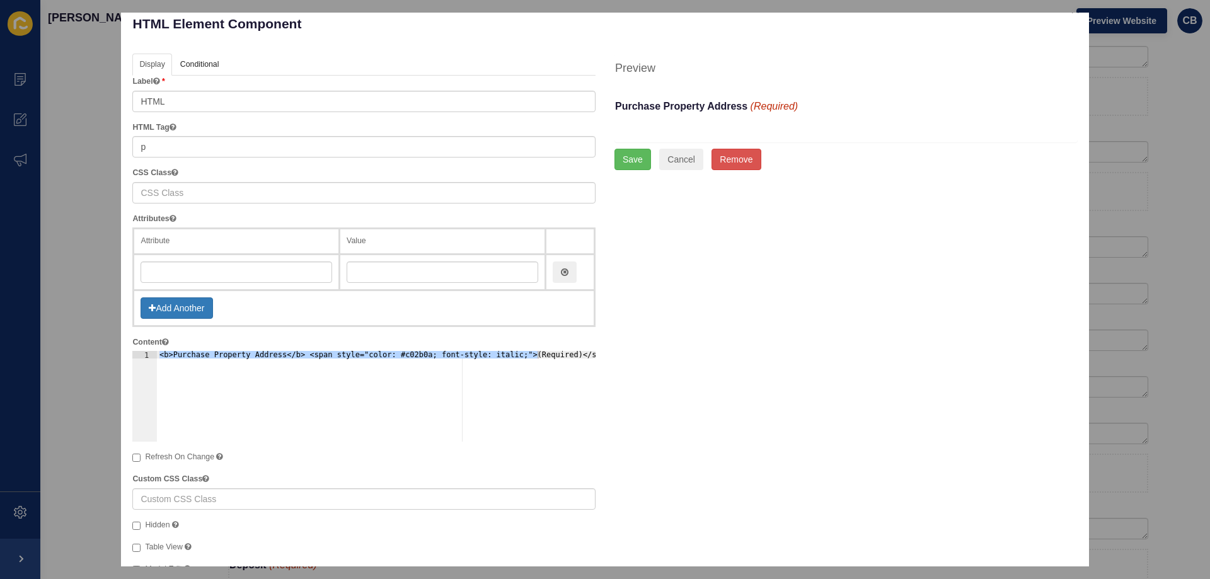
scroll to position [0, 0]
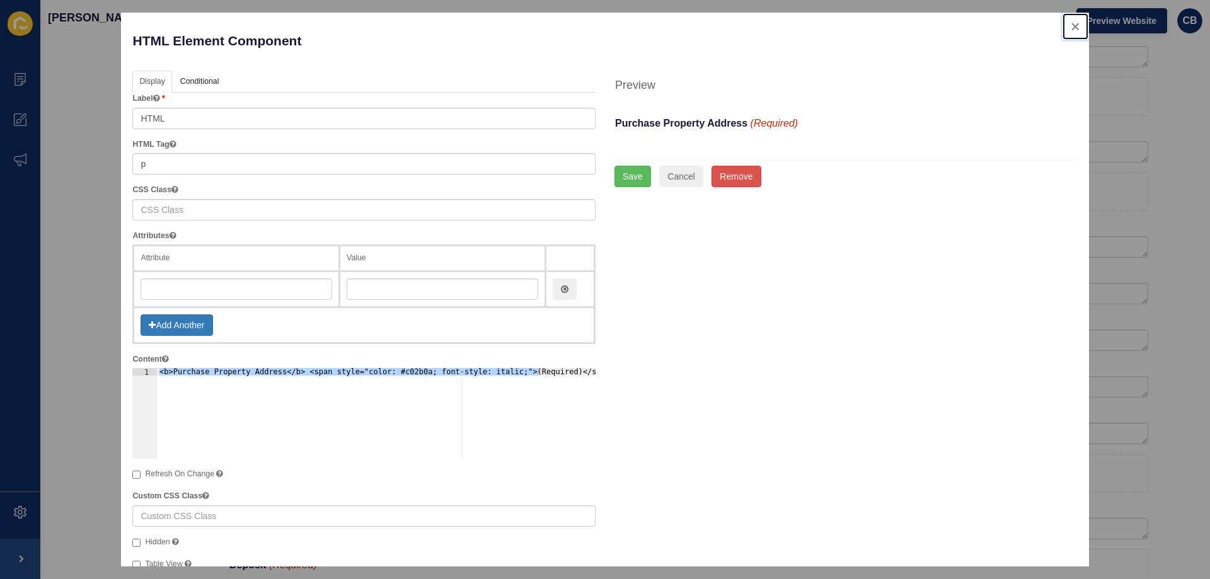
click at [1069, 28] on button "close" at bounding box center [1076, 26] width 26 height 26
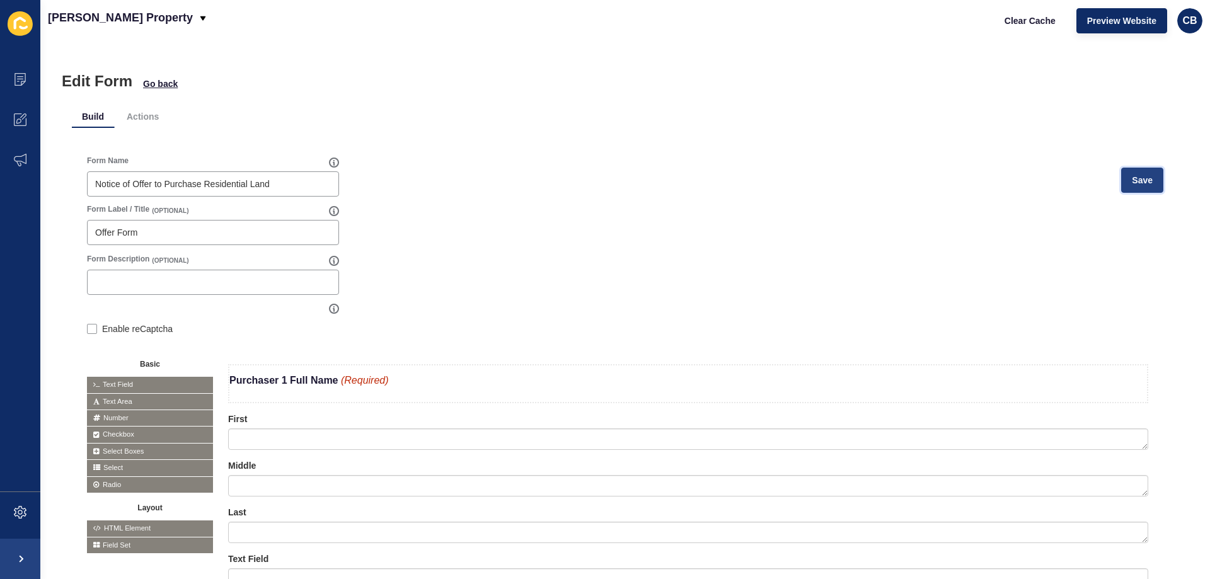
click at [1124, 187] on button "Save" at bounding box center [1142, 180] width 42 height 25
click at [26, 76] on icon at bounding box center [20, 79] width 13 height 13
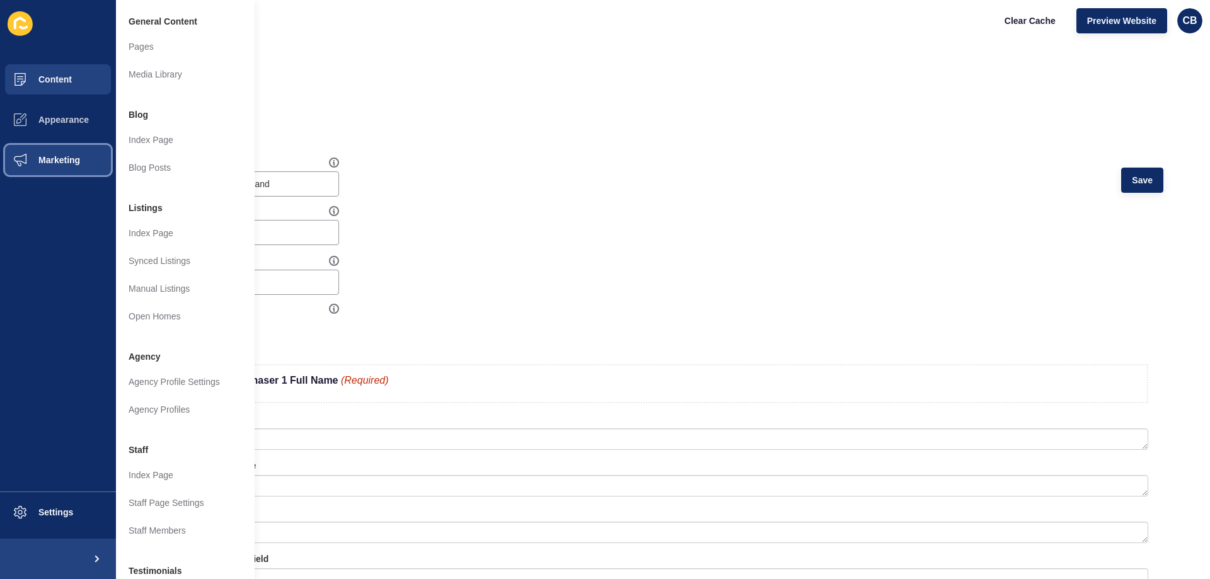
click at [62, 153] on button "Marketing" at bounding box center [58, 160] width 116 height 40
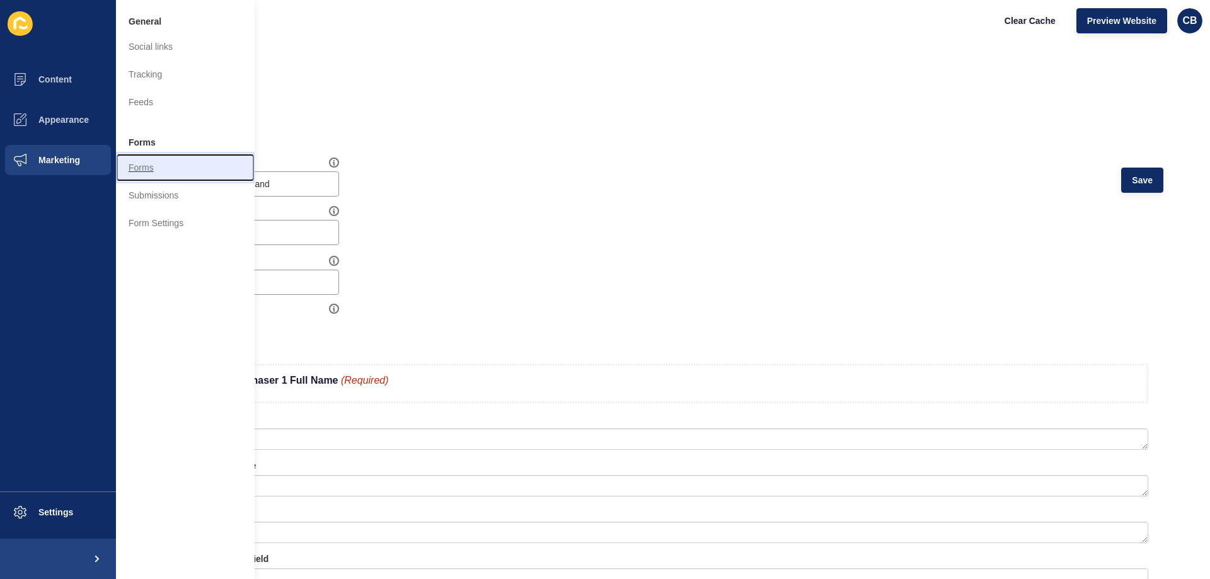
click at [154, 163] on link "Forms" at bounding box center [185, 168] width 139 height 28
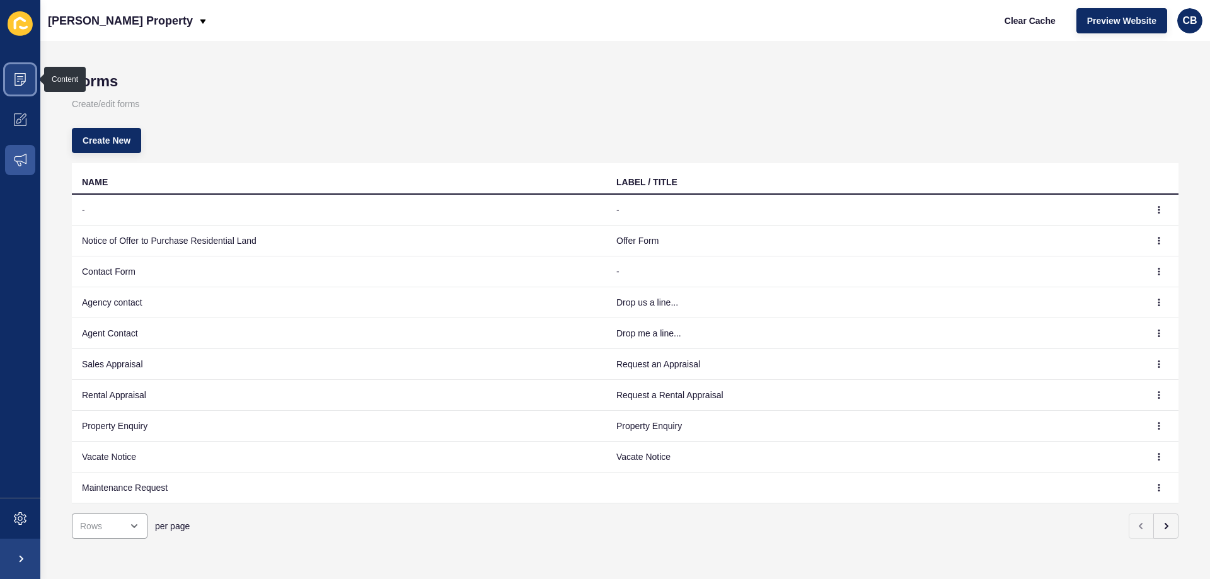
click at [17, 76] on icon at bounding box center [20, 79] width 13 height 13
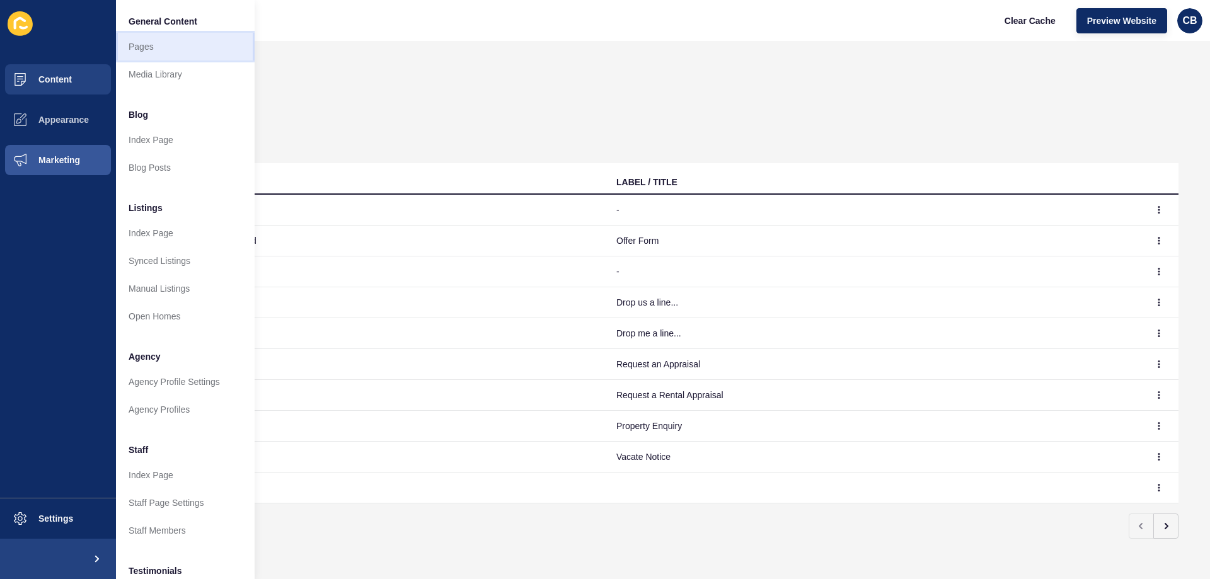
click at [161, 50] on link "Pages" at bounding box center [185, 47] width 139 height 28
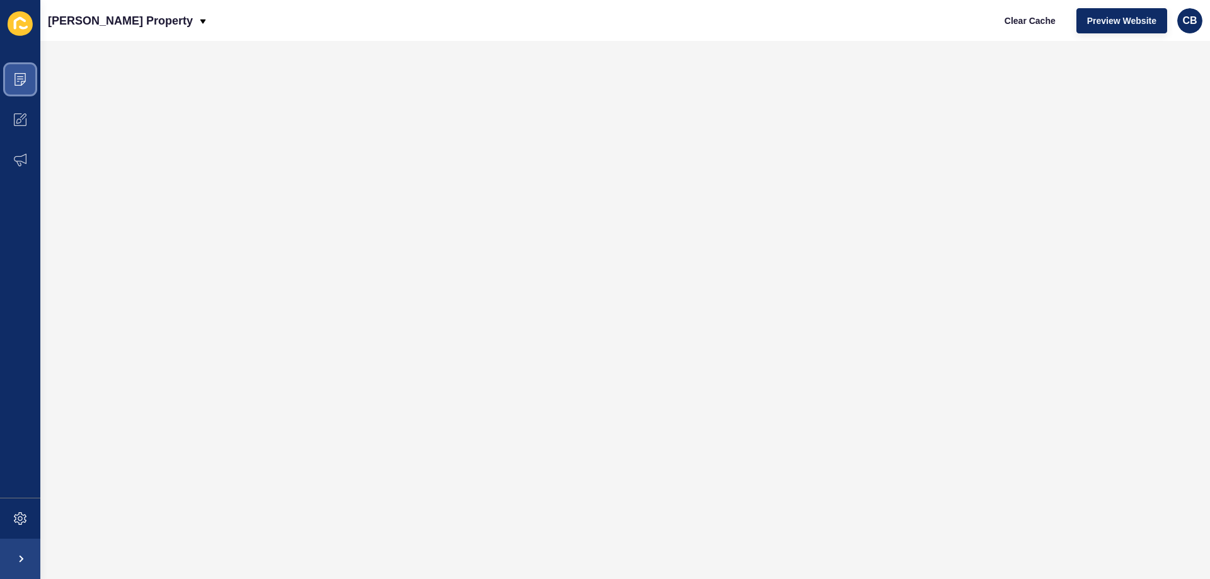
click at [30, 74] on span at bounding box center [20, 79] width 40 height 40
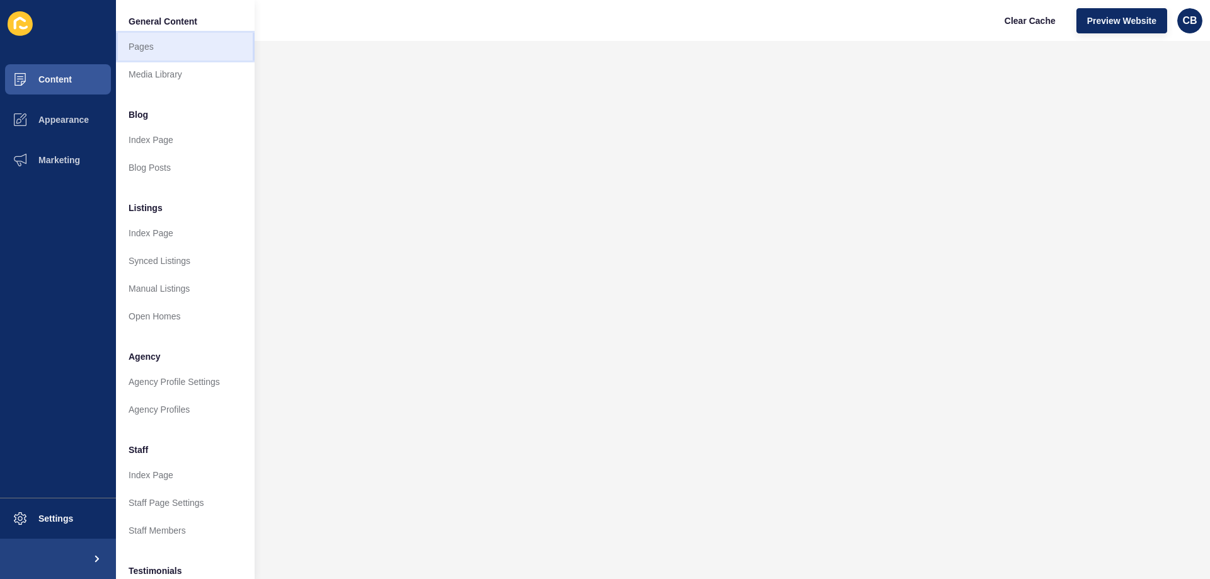
click at [146, 52] on link "Pages" at bounding box center [185, 47] width 139 height 28
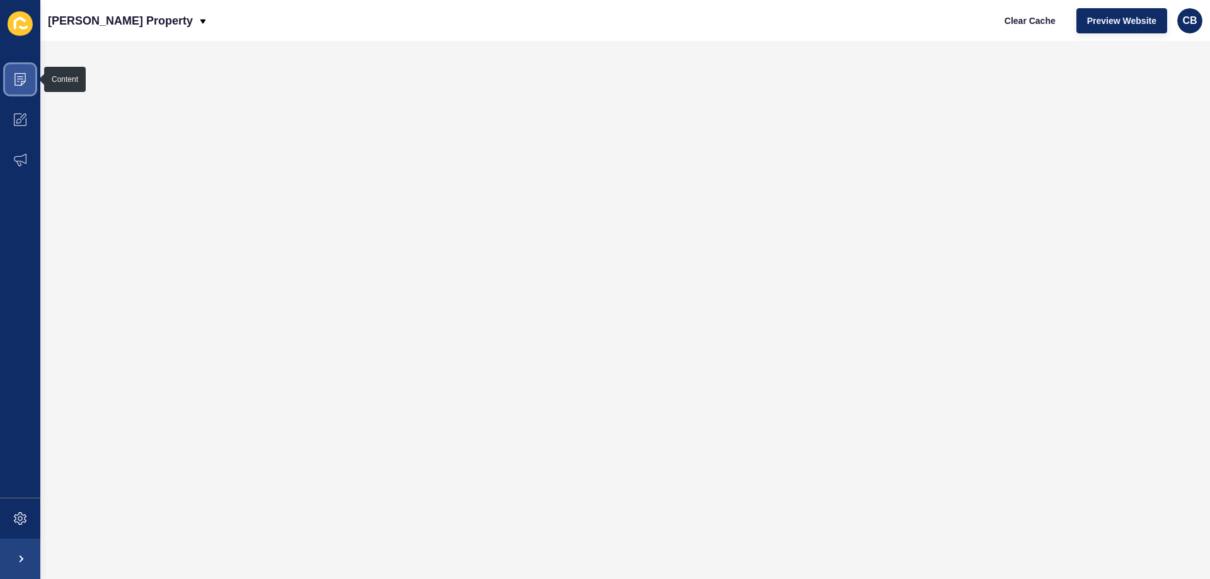
click at [26, 78] on span at bounding box center [20, 79] width 40 height 40
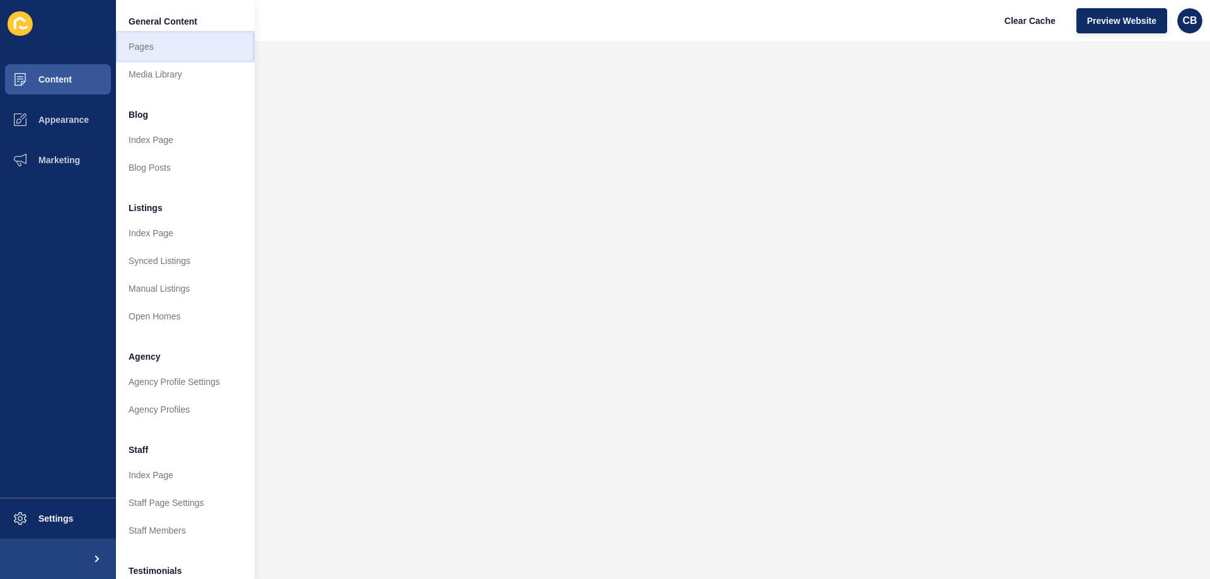
click at [147, 45] on link "Pages" at bounding box center [185, 47] width 139 height 28
